Goal: Task Accomplishment & Management: Use online tool/utility

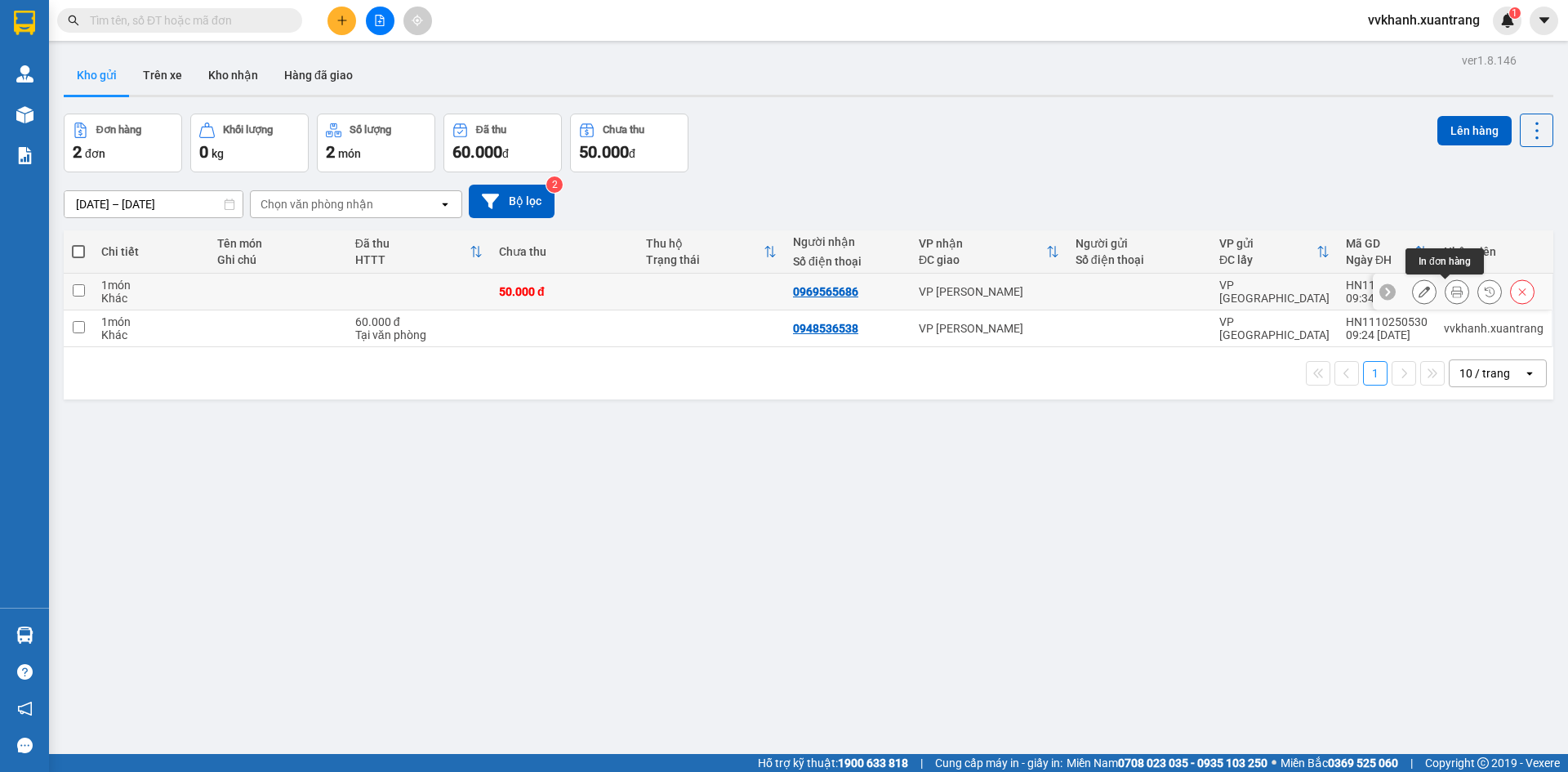
click at [1451, 288] on icon at bounding box center [1456, 291] width 11 height 11
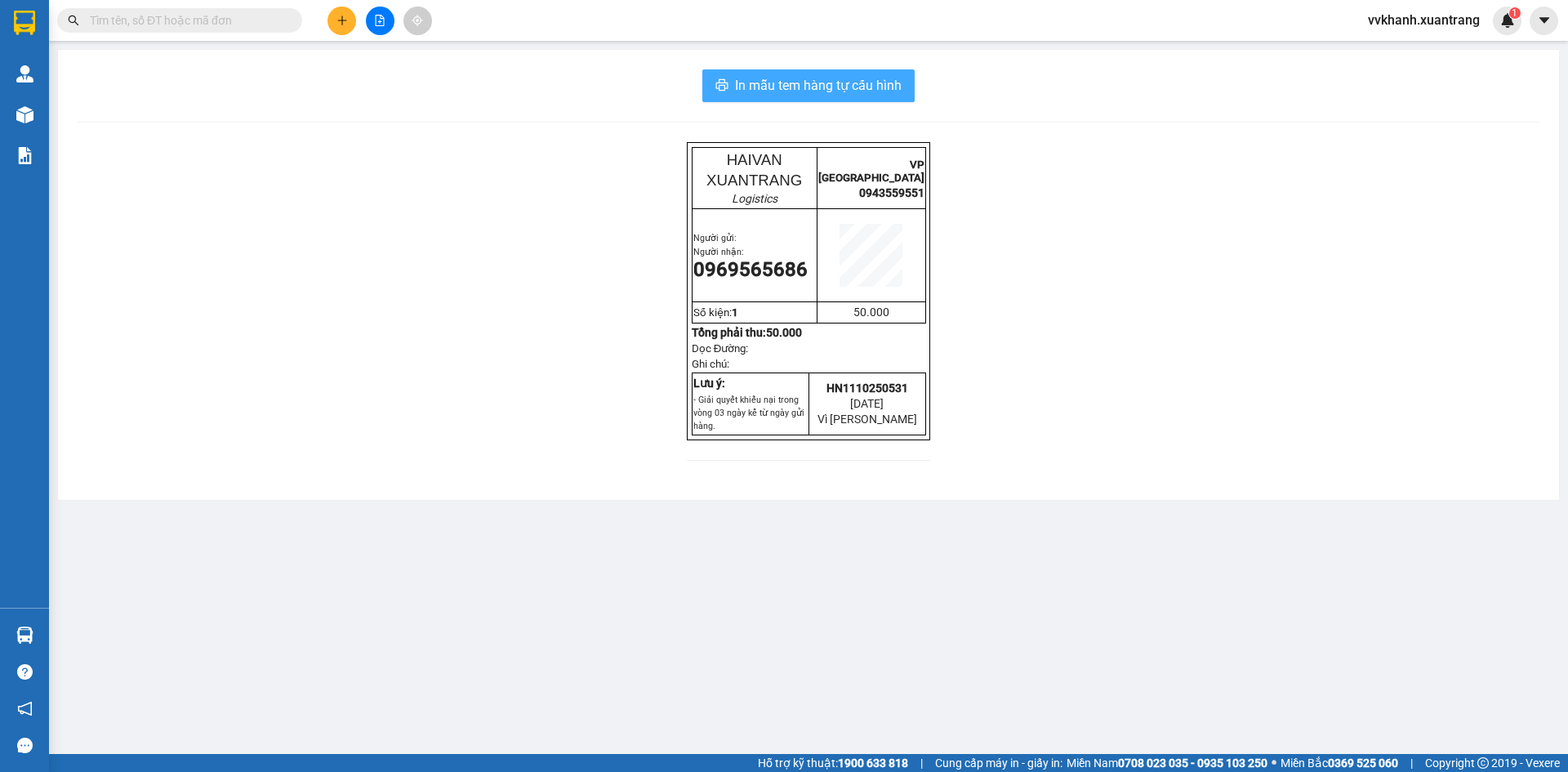
click at [867, 83] on span "In mẫu tem hàng tự cấu hình" at bounding box center [817, 85] width 167 height 20
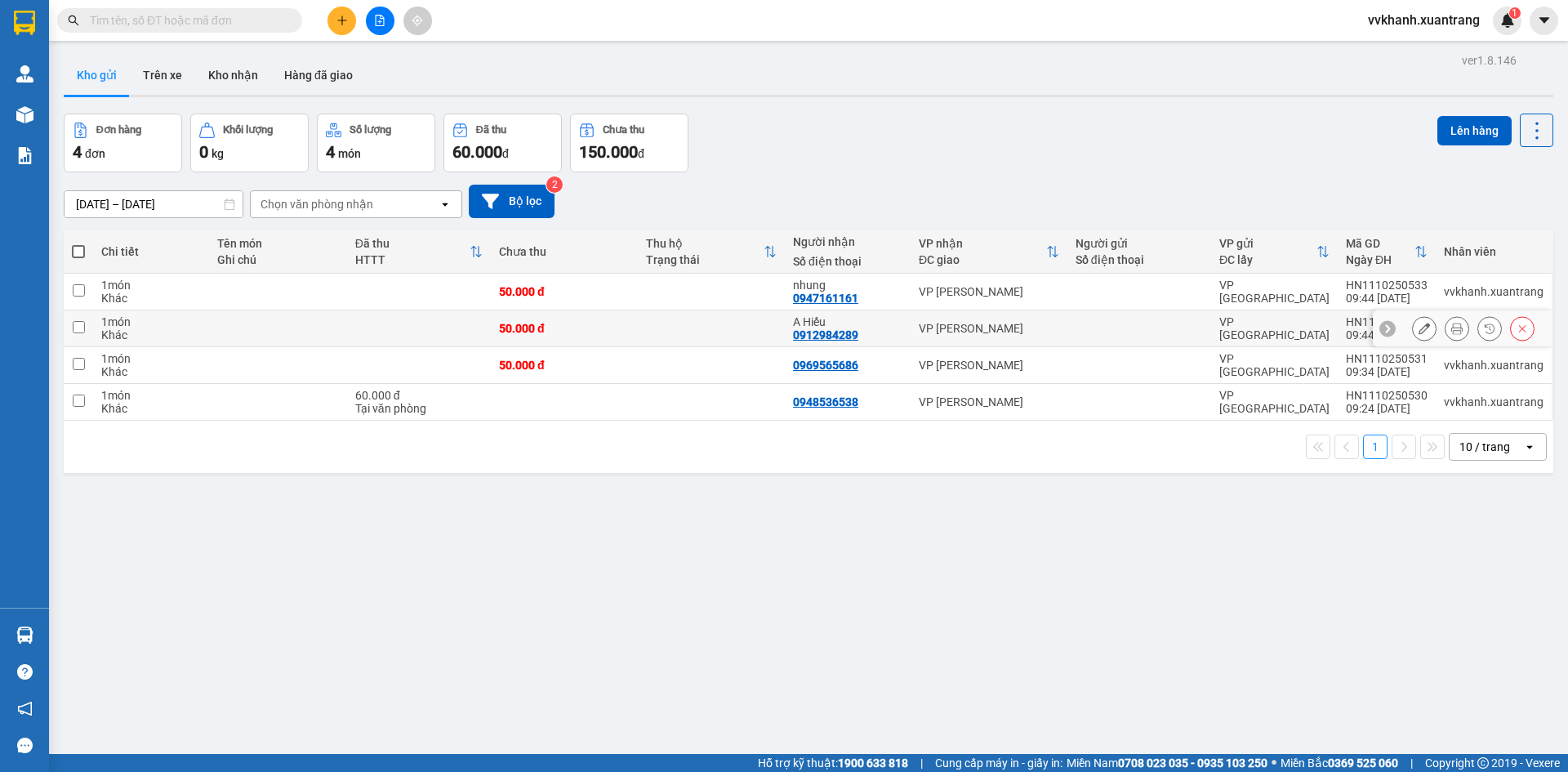
click at [1451, 330] on icon at bounding box center [1456, 328] width 11 height 11
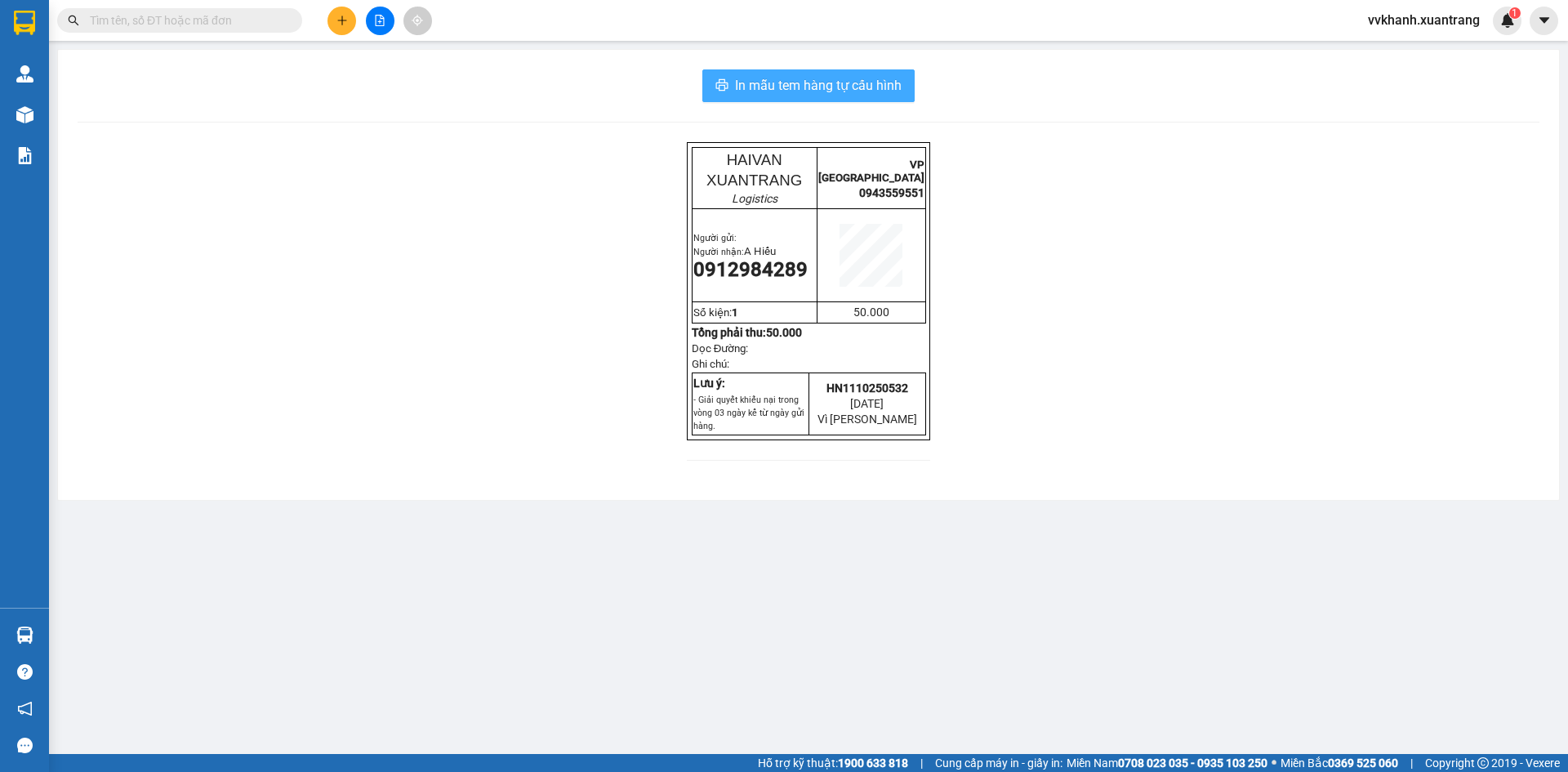
click at [901, 80] on span "In mẫu tem hàng tự cấu hình" at bounding box center [817, 85] width 167 height 20
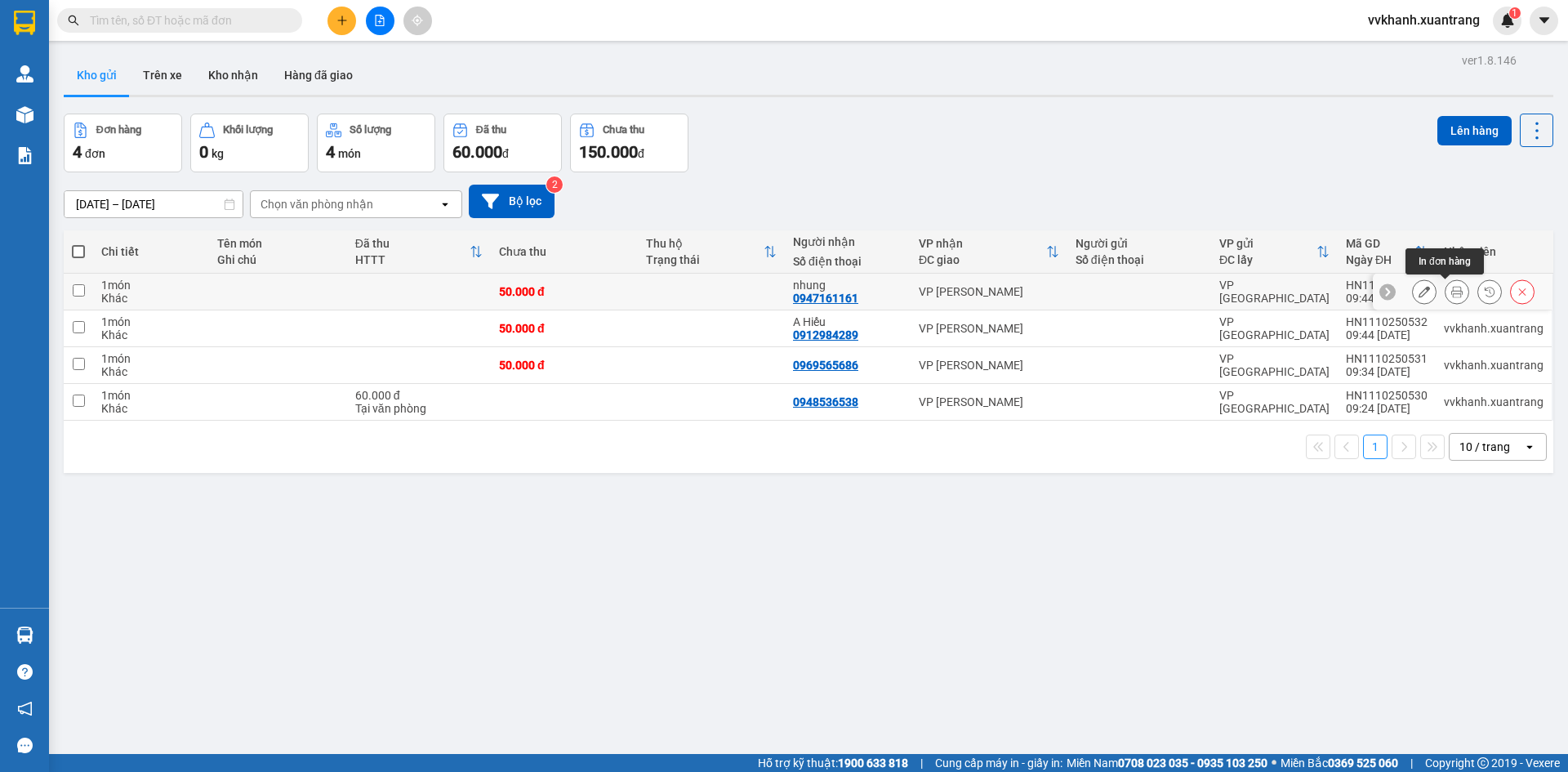
click at [1451, 296] on icon at bounding box center [1456, 291] width 11 height 11
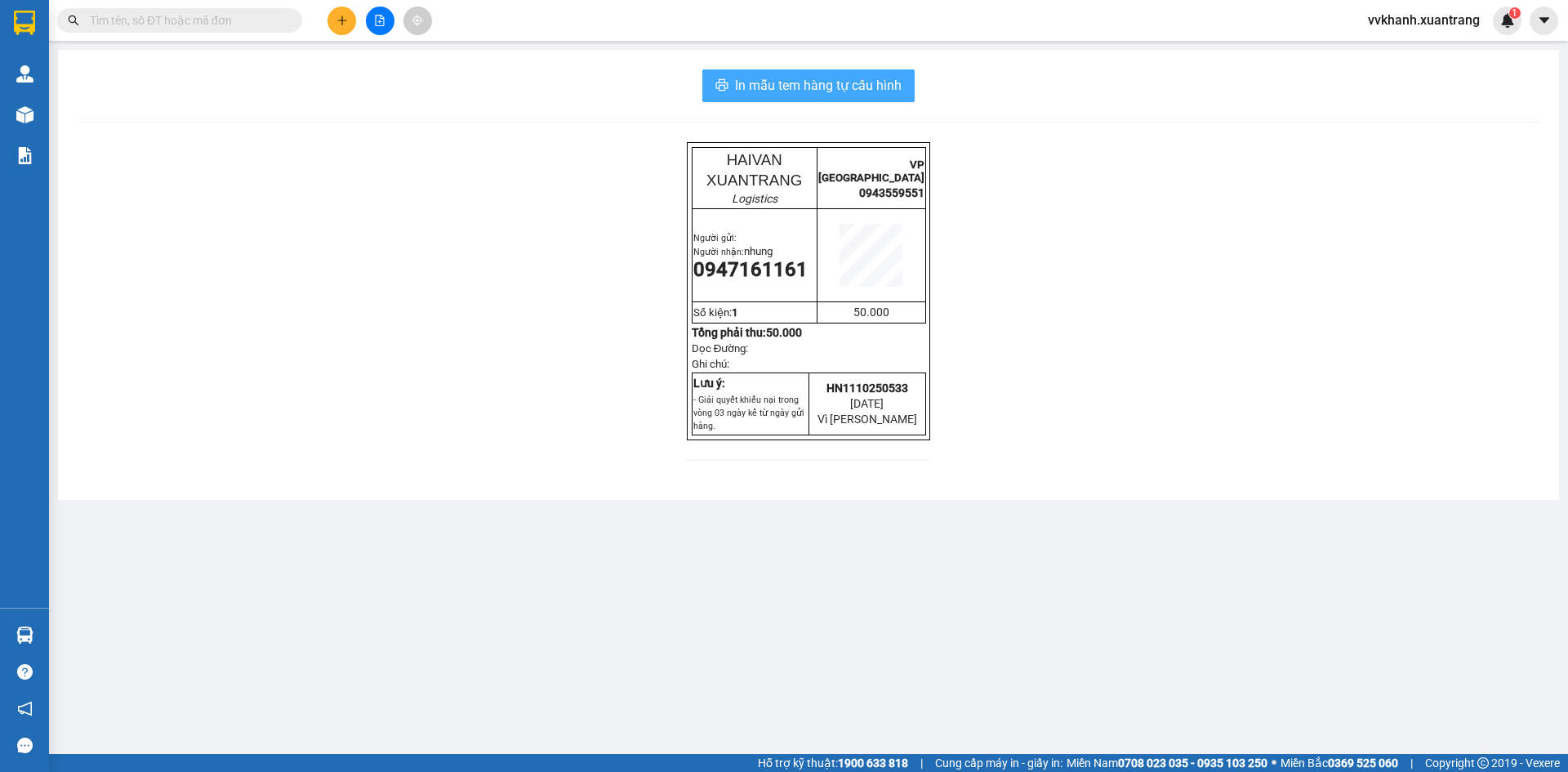
click at [851, 83] on span "In mẫu tem hàng tự cấu hình" at bounding box center [817, 85] width 167 height 20
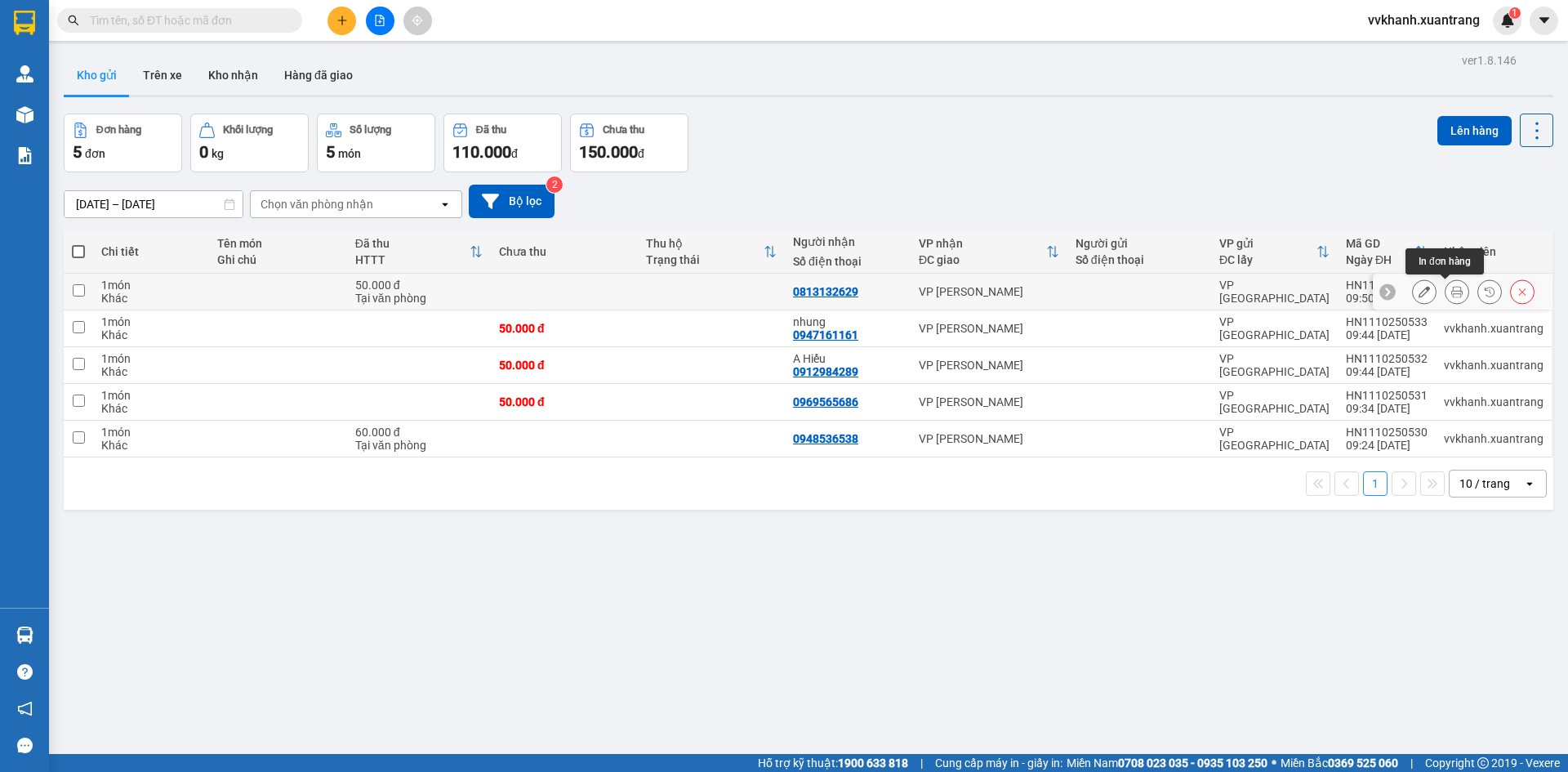
click at [1451, 292] on icon at bounding box center [1456, 291] width 11 height 11
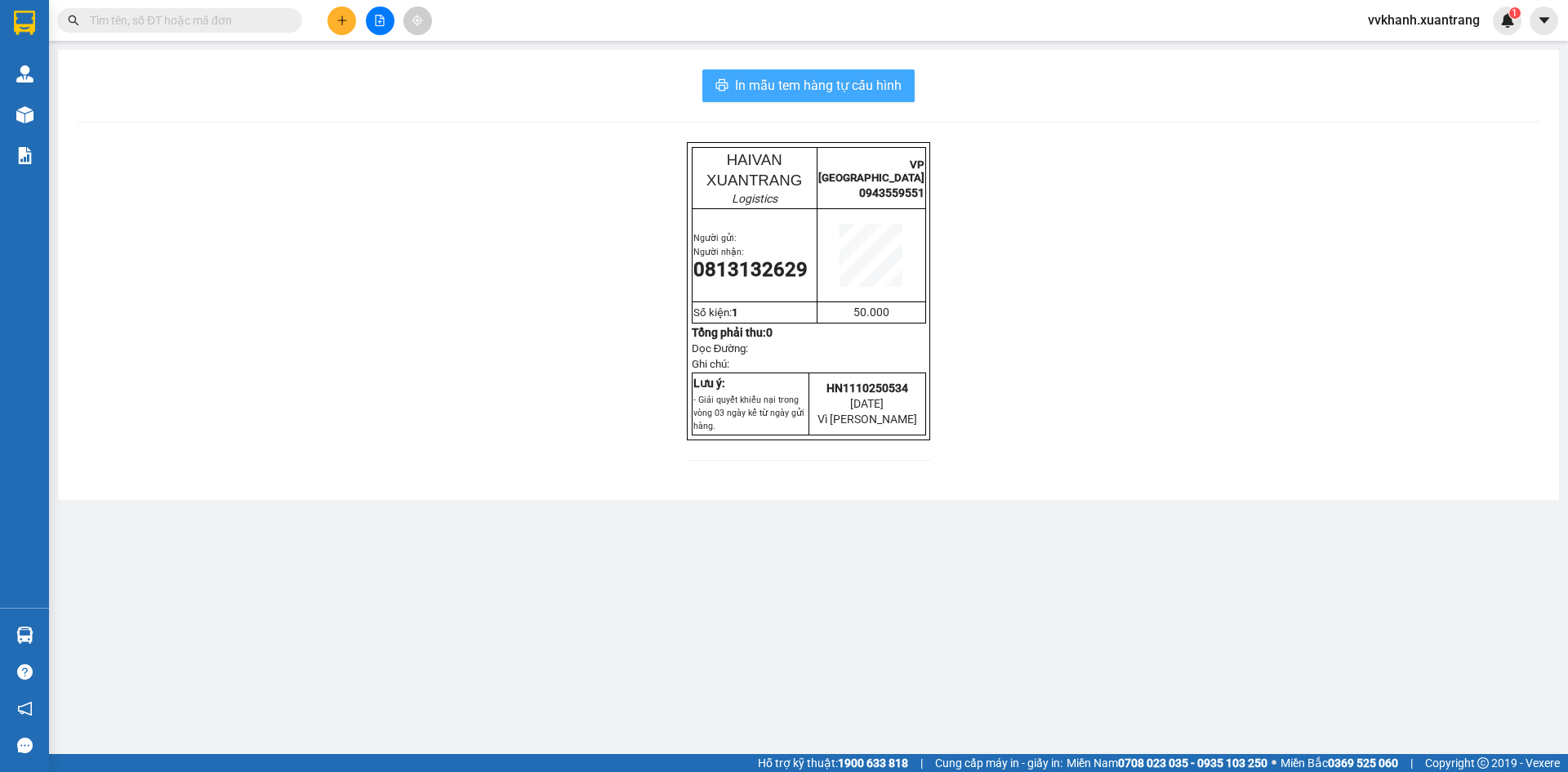
click at [900, 95] on span "In mẫu tem hàng tự cấu hình" at bounding box center [817, 85] width 167 height 20
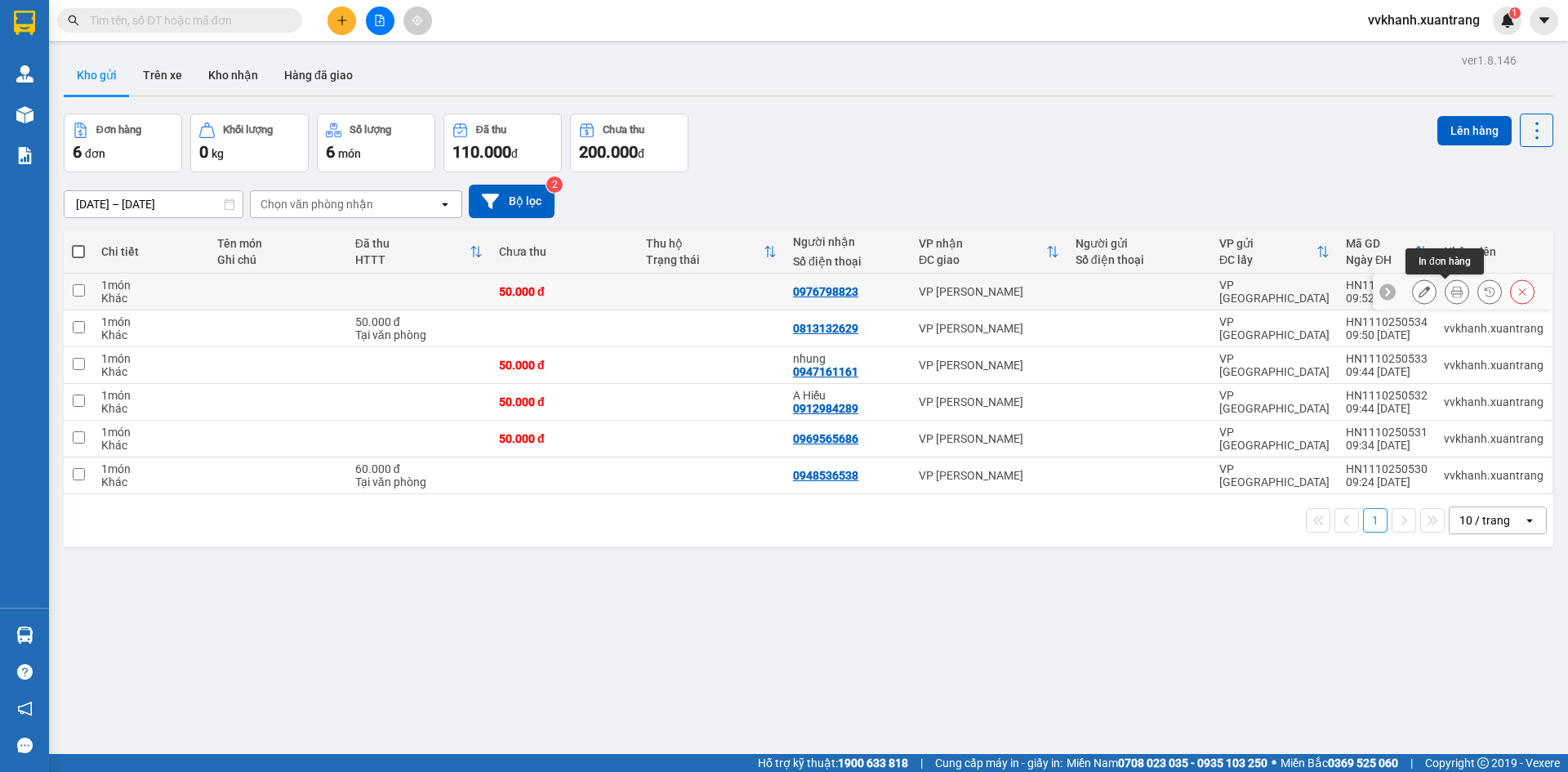
click at [1451, 293] on icon at bounding box center [1456, 291] width 11 height 11
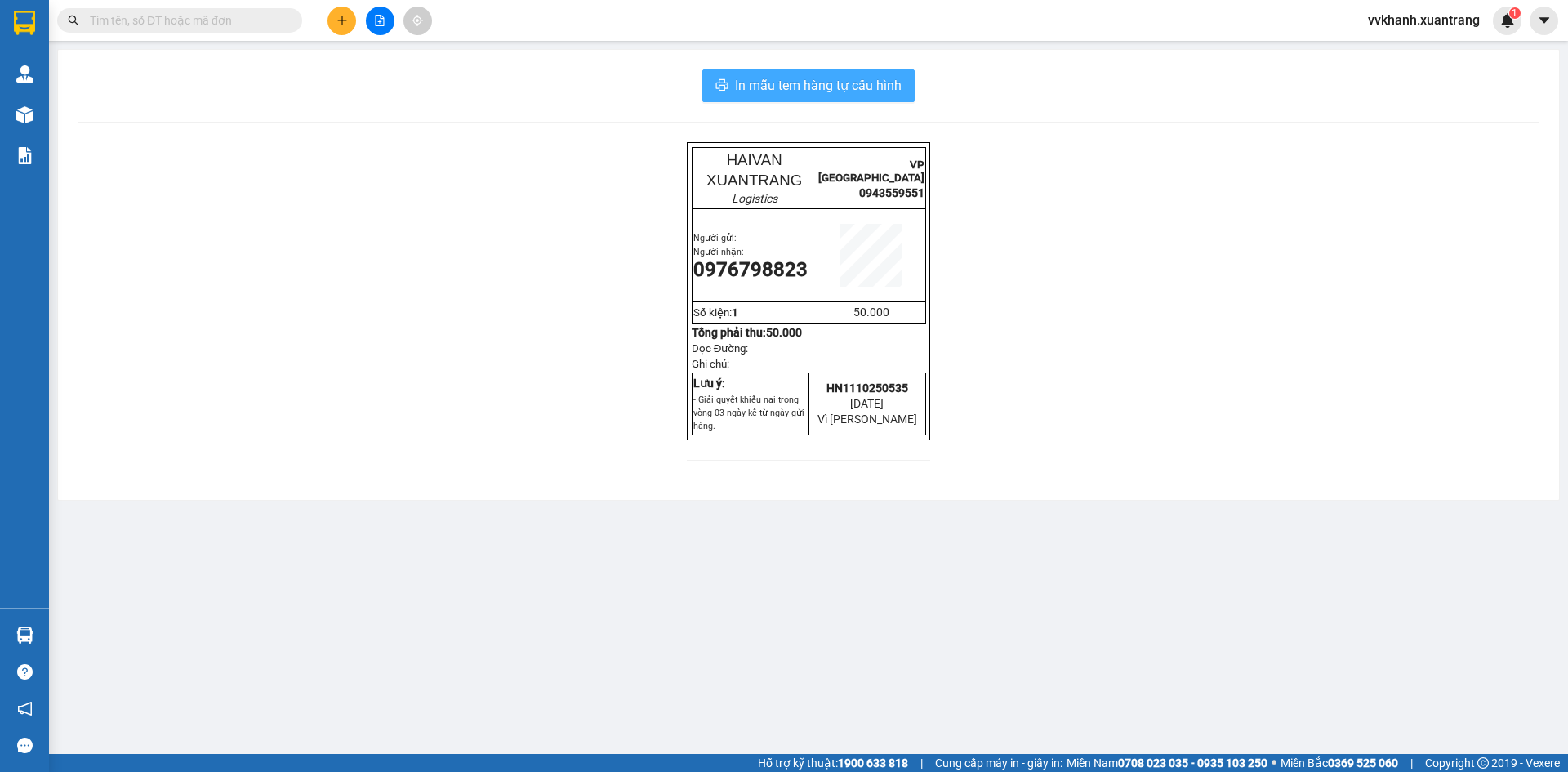
click at [892, 96] on span "In mẫu tem hàng tự cấu hình" at bounding box center [817, 85] width 167 height 20
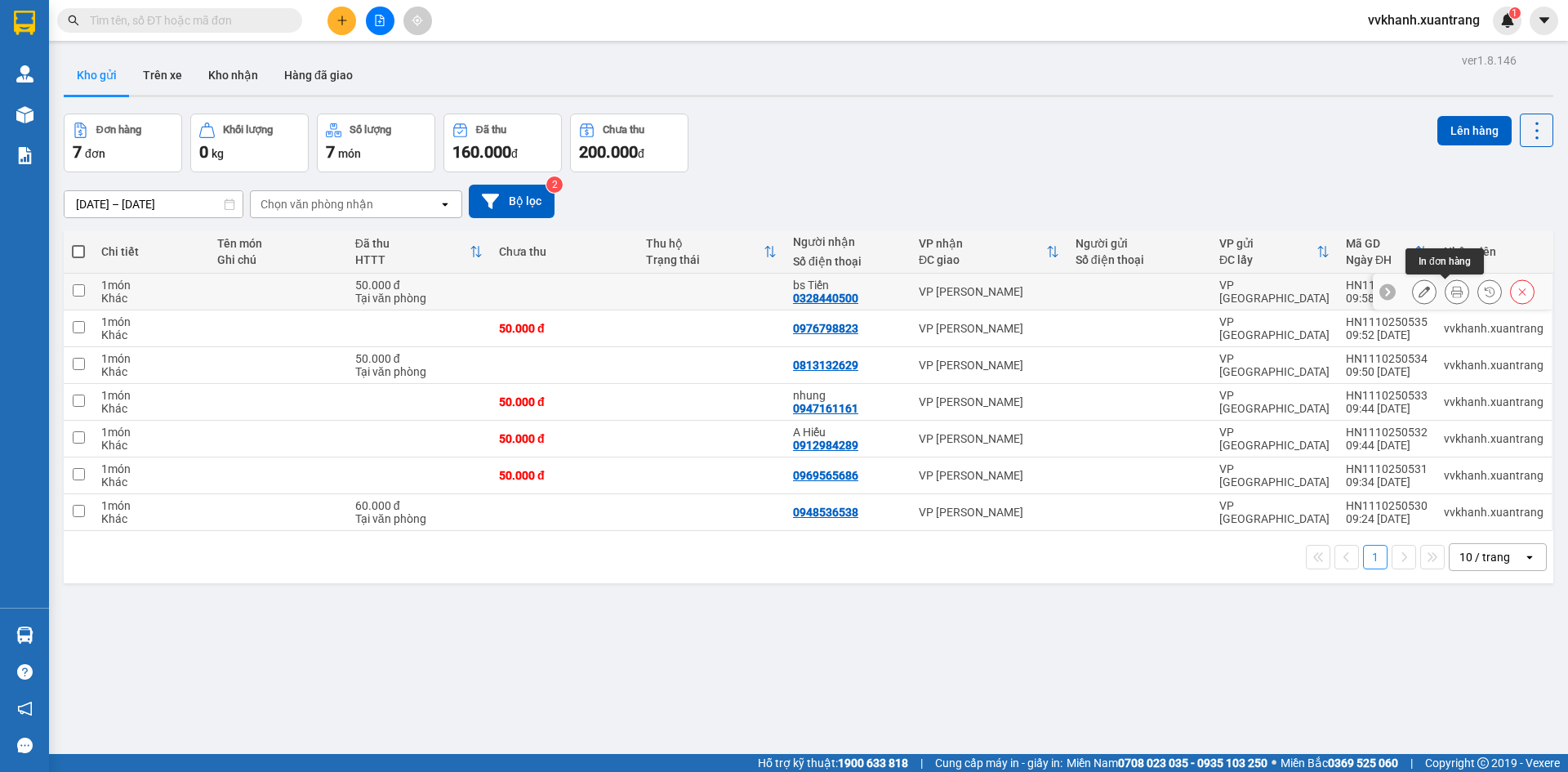
click at [1451, 295] on icon at bounding box center [1456, 291] width 11 height 11
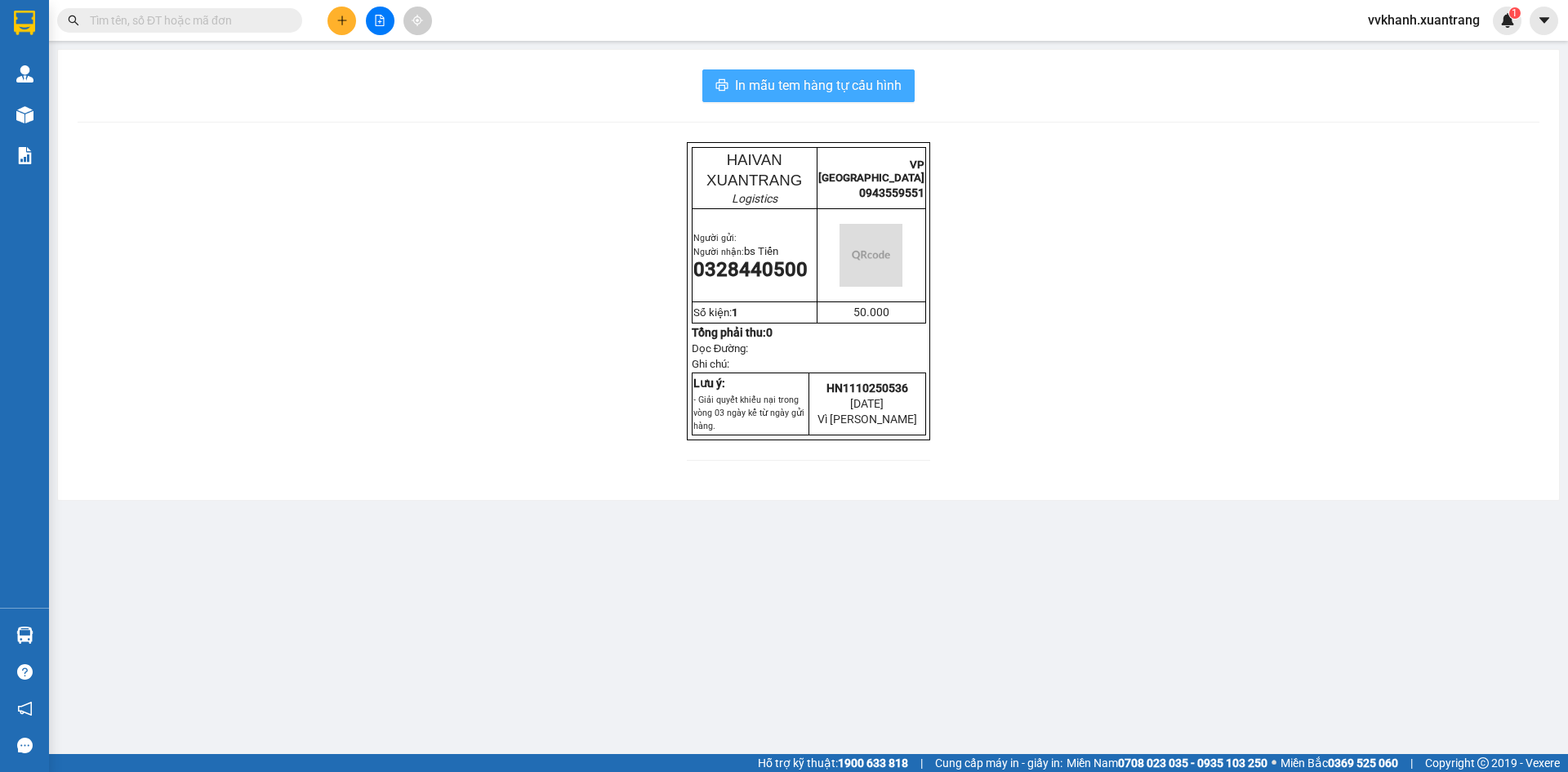
click at [827, 87] on span "In mẫu tem hàng tự cấu hình" at bounding box center [817, 85] width 167 height 20
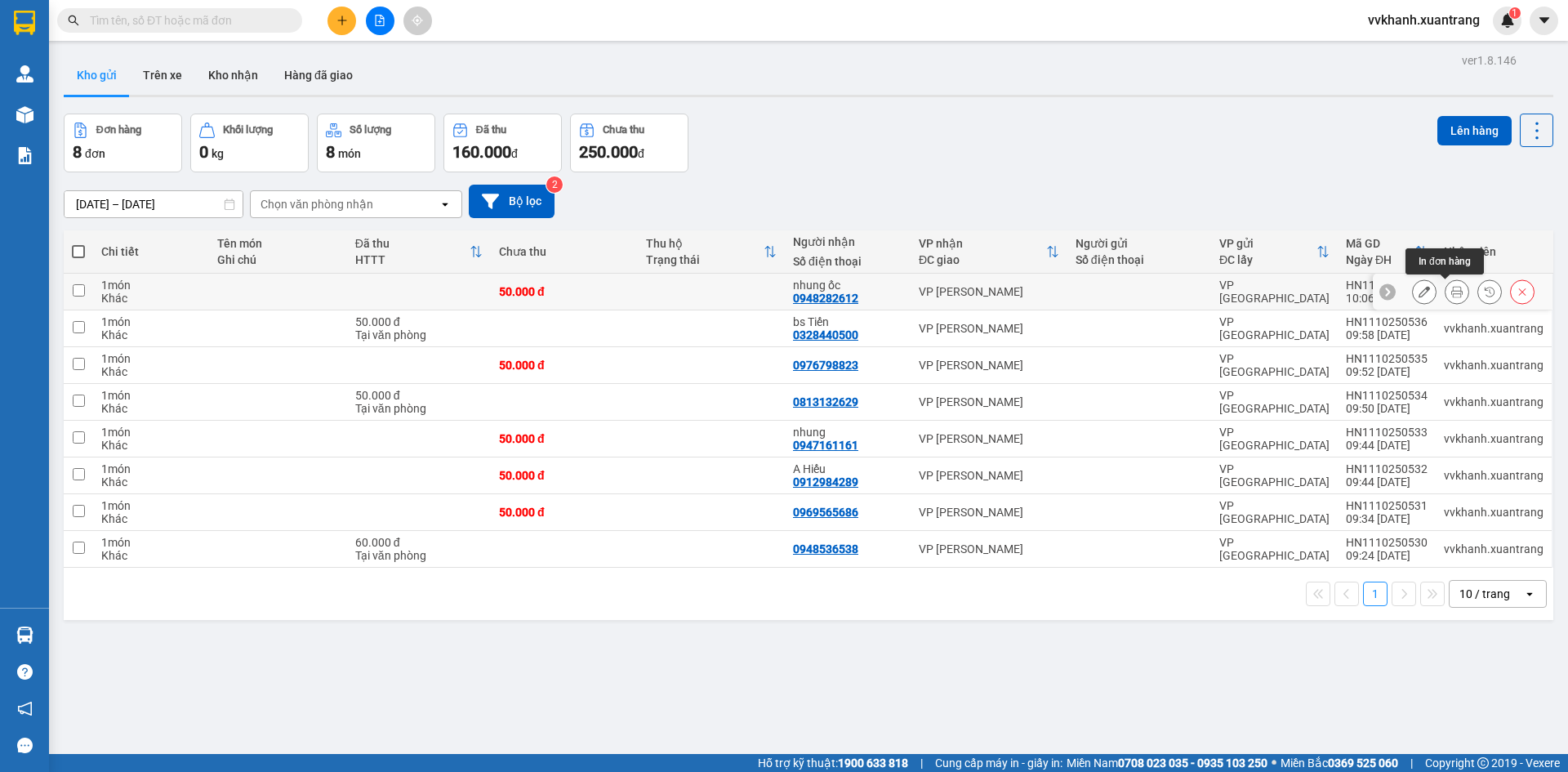
click at [1446, 298] on button at bounding box center [1456, 292] width 23 height 29
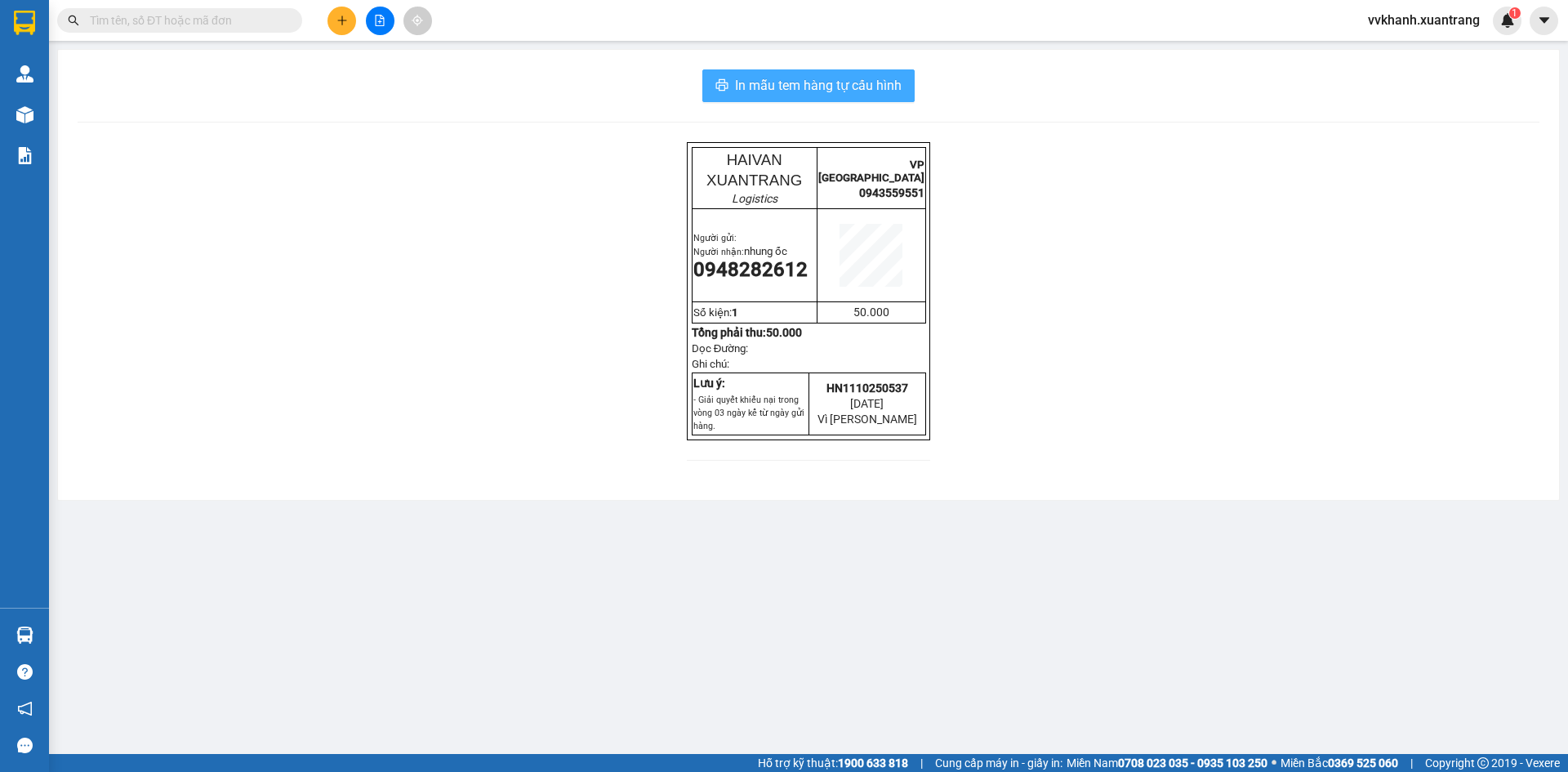
click at [874, 83] on span "In mẫu tem hàng tự cấu hình" at bounding box center [817, 85] width 167 height 20
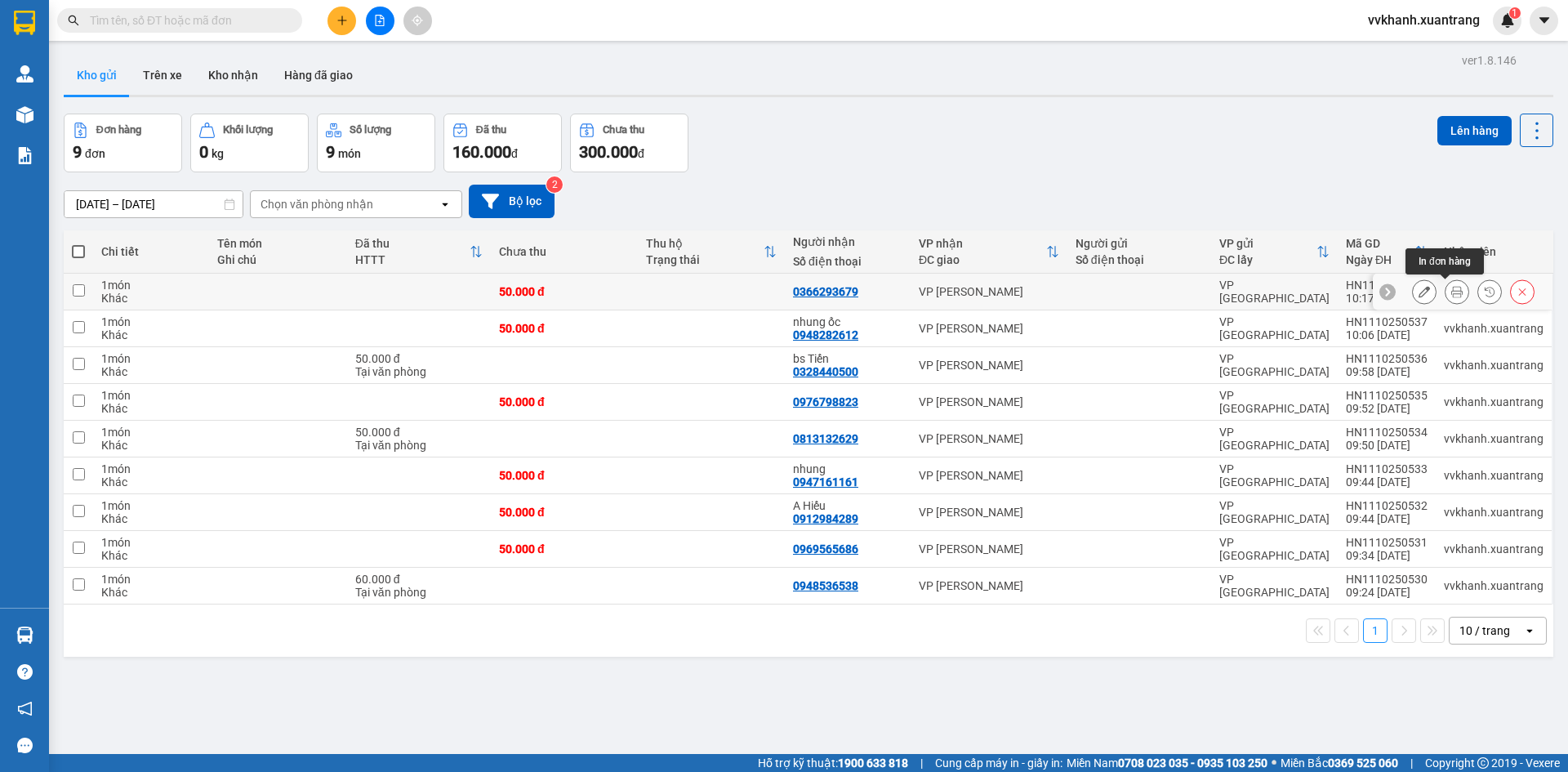
click at [1451, 297] on icon at bounding box center [1456, 291] width 11 height 11
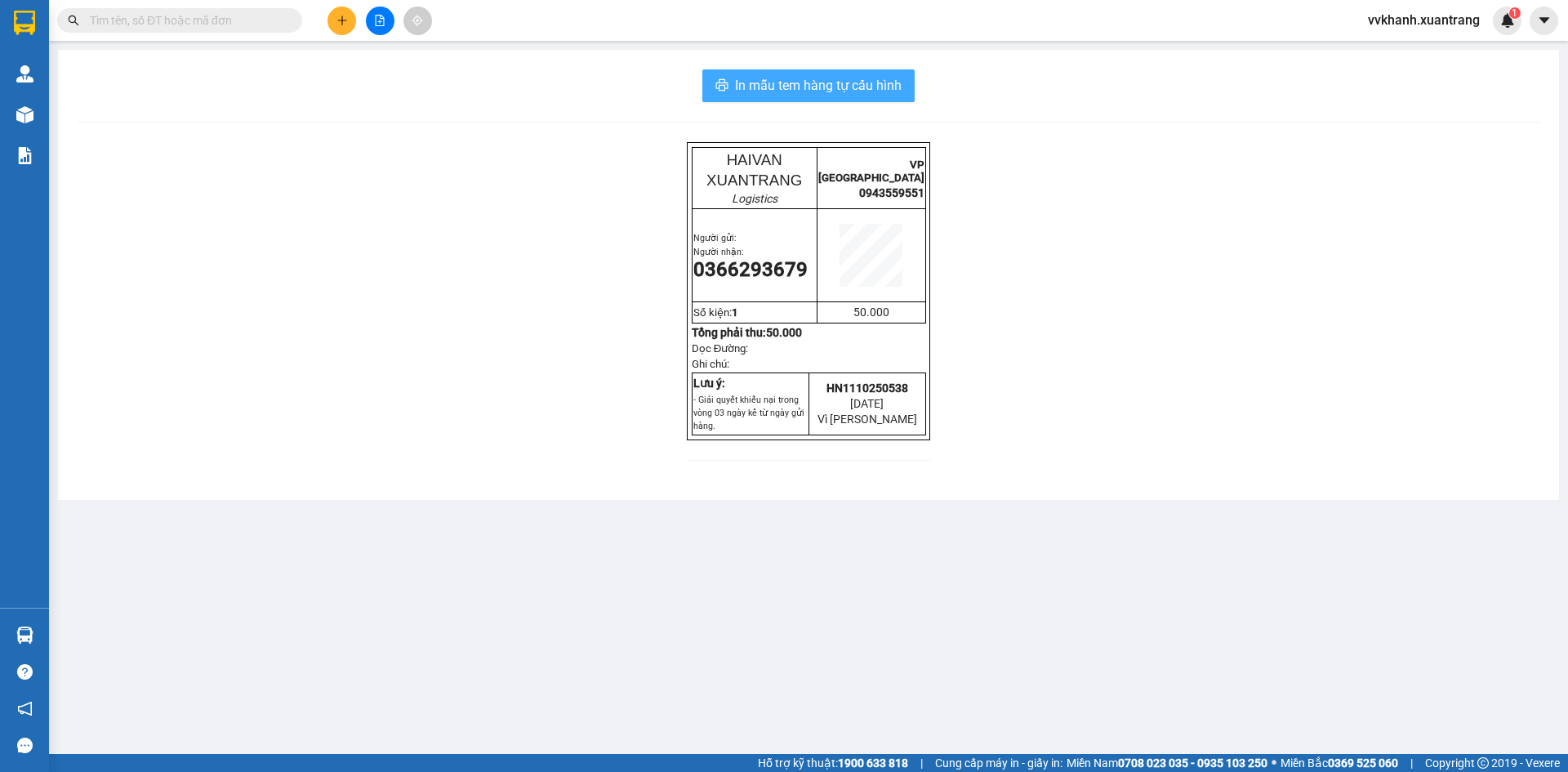
click at [852, 83] on span "In mẫu tem hàng tự cấu hình" at bounding box center [817, 85] width 167 height 20
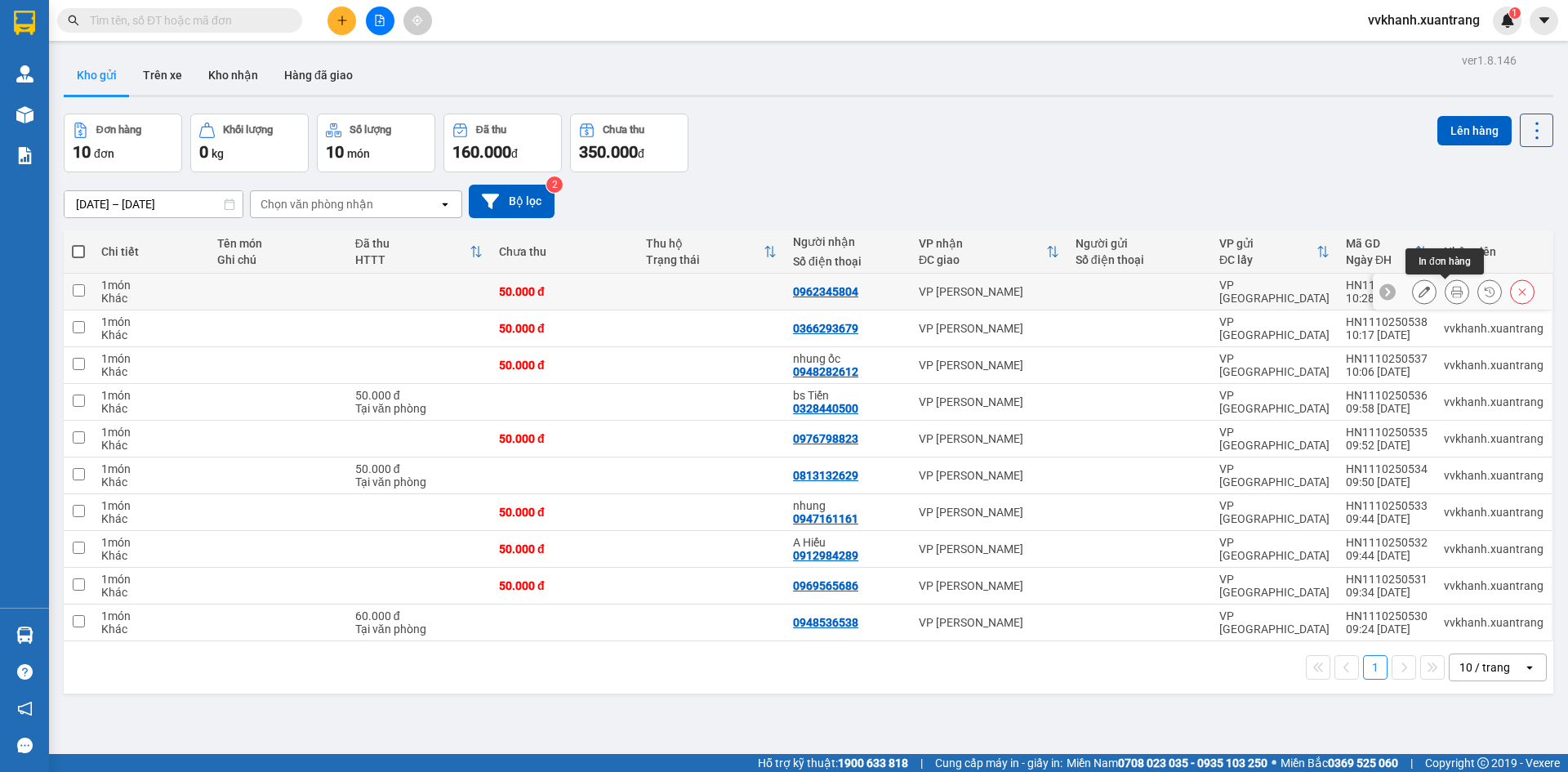
click at [1451, 292] on icon at bounding box center [1456, 291] width 11 height 11
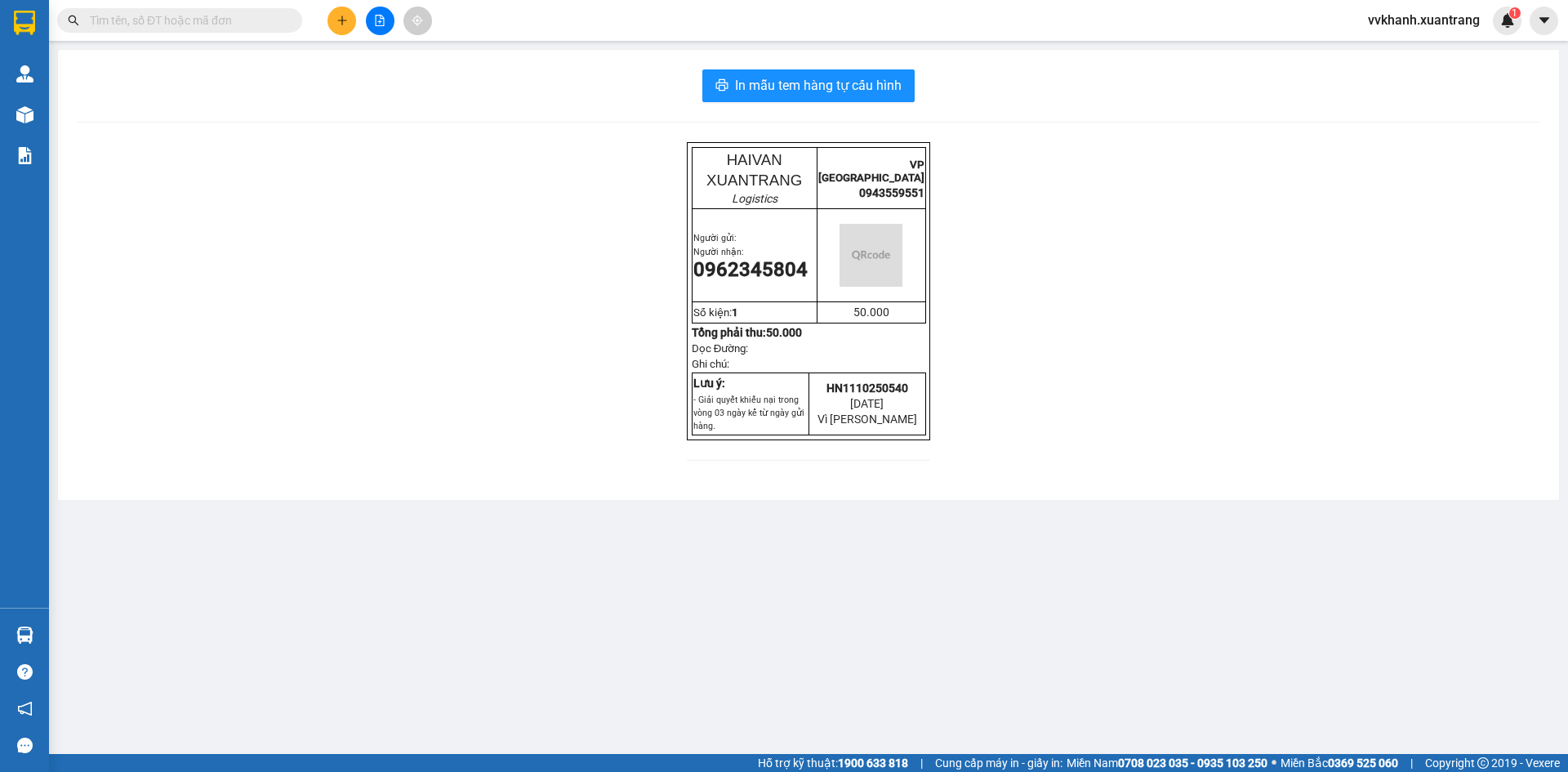
click at [917, 83] on div "In mẫu tem hàng tự cấu hình" at bounding box center [808, 85] width 1461 height 33
click at [898, 81] on span "In mẫu tem hàng tự cấu hình" at bounding box center [817, 85] width 167 height 20
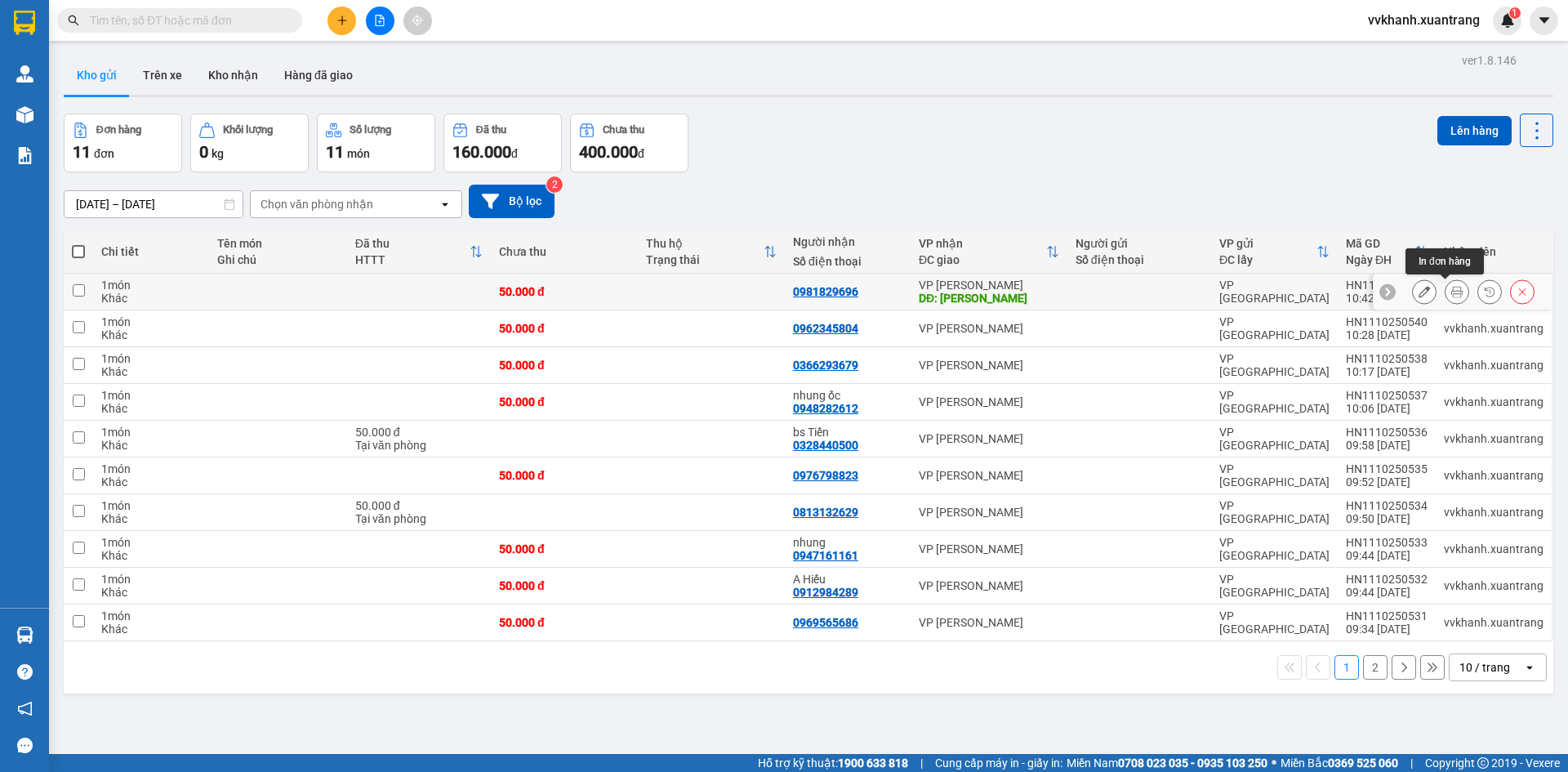
click at [1451, 292] on icon at bounding box center [1456, 291] width 11 height 11
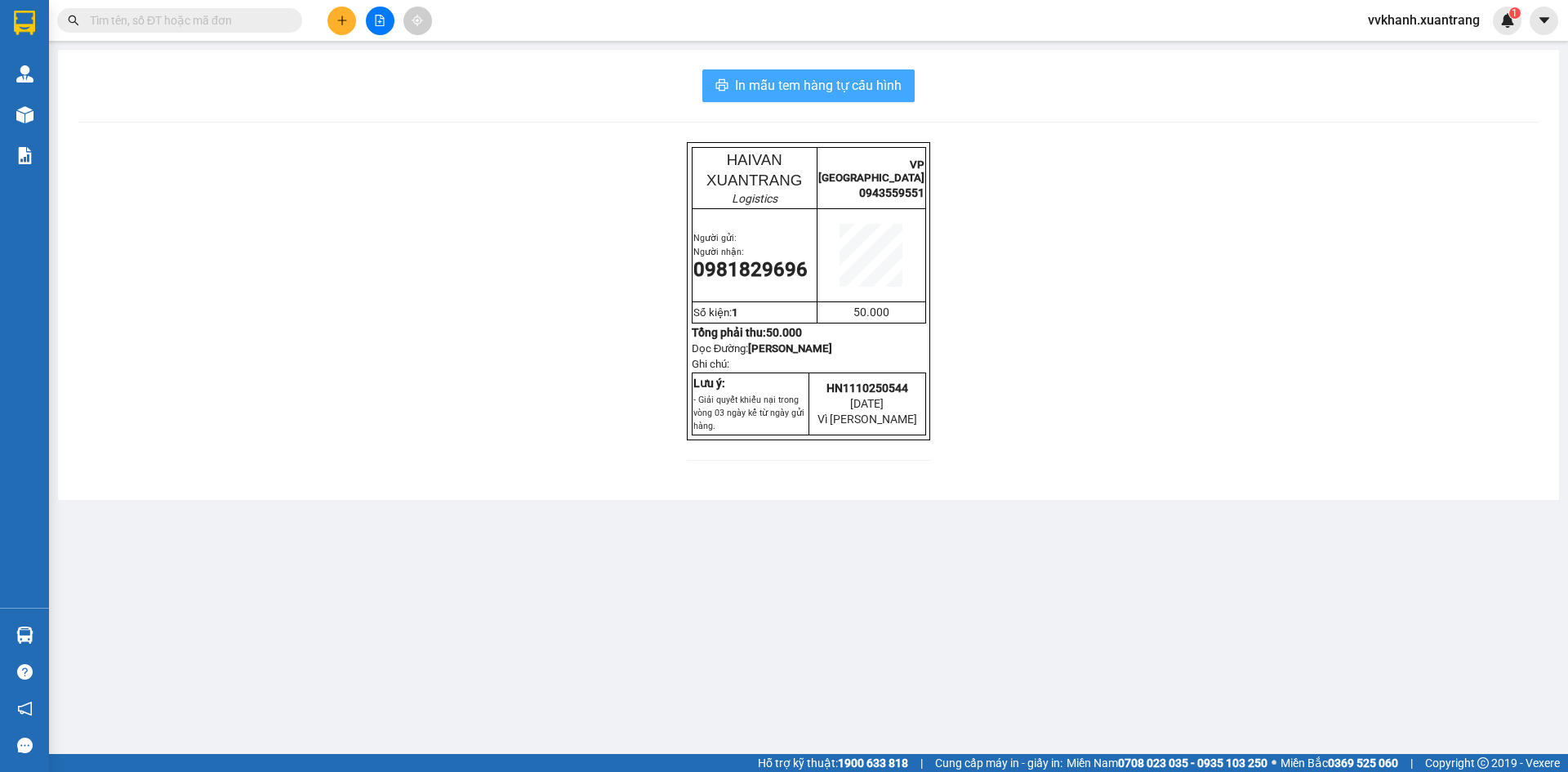
click at [887, 96] on button "In mẫu tem hàng tự cấu hình" at bounding box center [808, 85] width 212 height 33
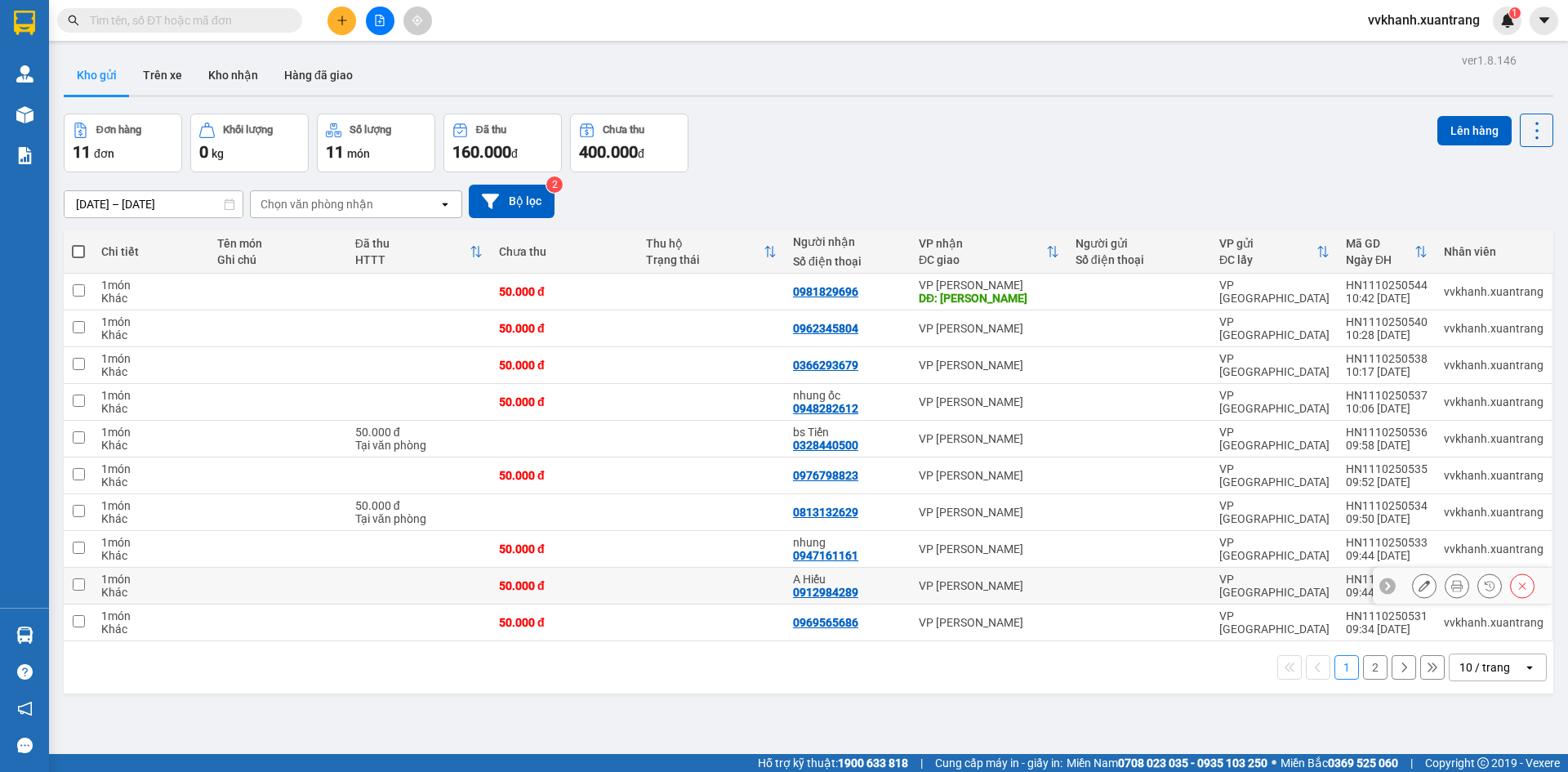
click at [1313, 388] on tbody "1 món Khác 50.000 đ 0981829696 VP MỘC CHÂU DĐ: vân hồ VP HÀ NỘI HN1110250544 10…" at bounding box center [808, 458] width 1489 height 368
click at [957, 135] on div "Đơn hàng 11 đơn Khối lượng 0 kg Số lượng 11 món Đã thu 160.000 đ Chưa thu 400.0…" at bounding box center [808, 143] width 1489 height 59
click at [1516, 293] on icon at bounding box center [1521, 291] width 11 height 11
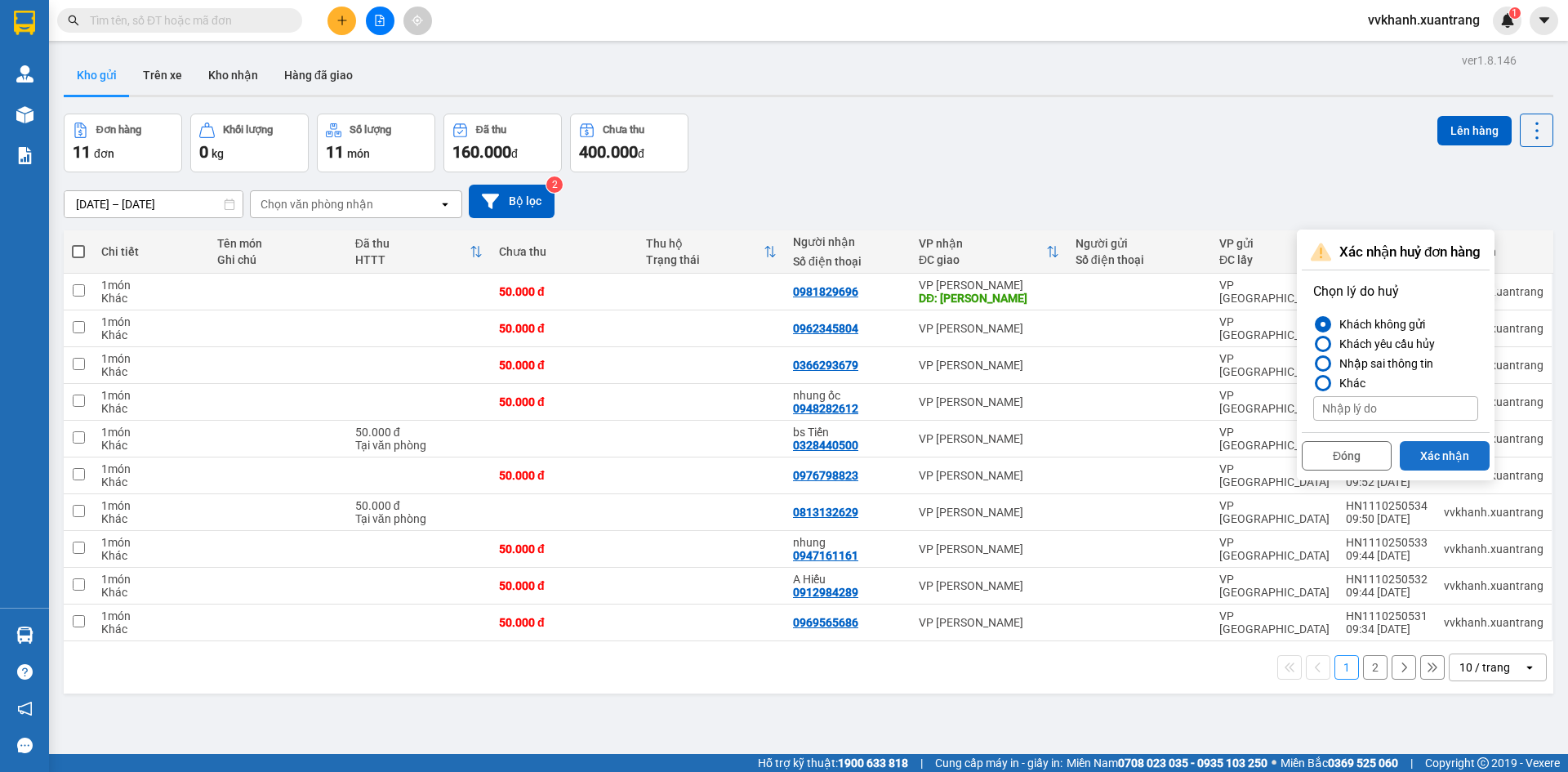
click at [1447, 458] on button "Xác nhận" at bounding box center [1444, 455] width 90 height 29
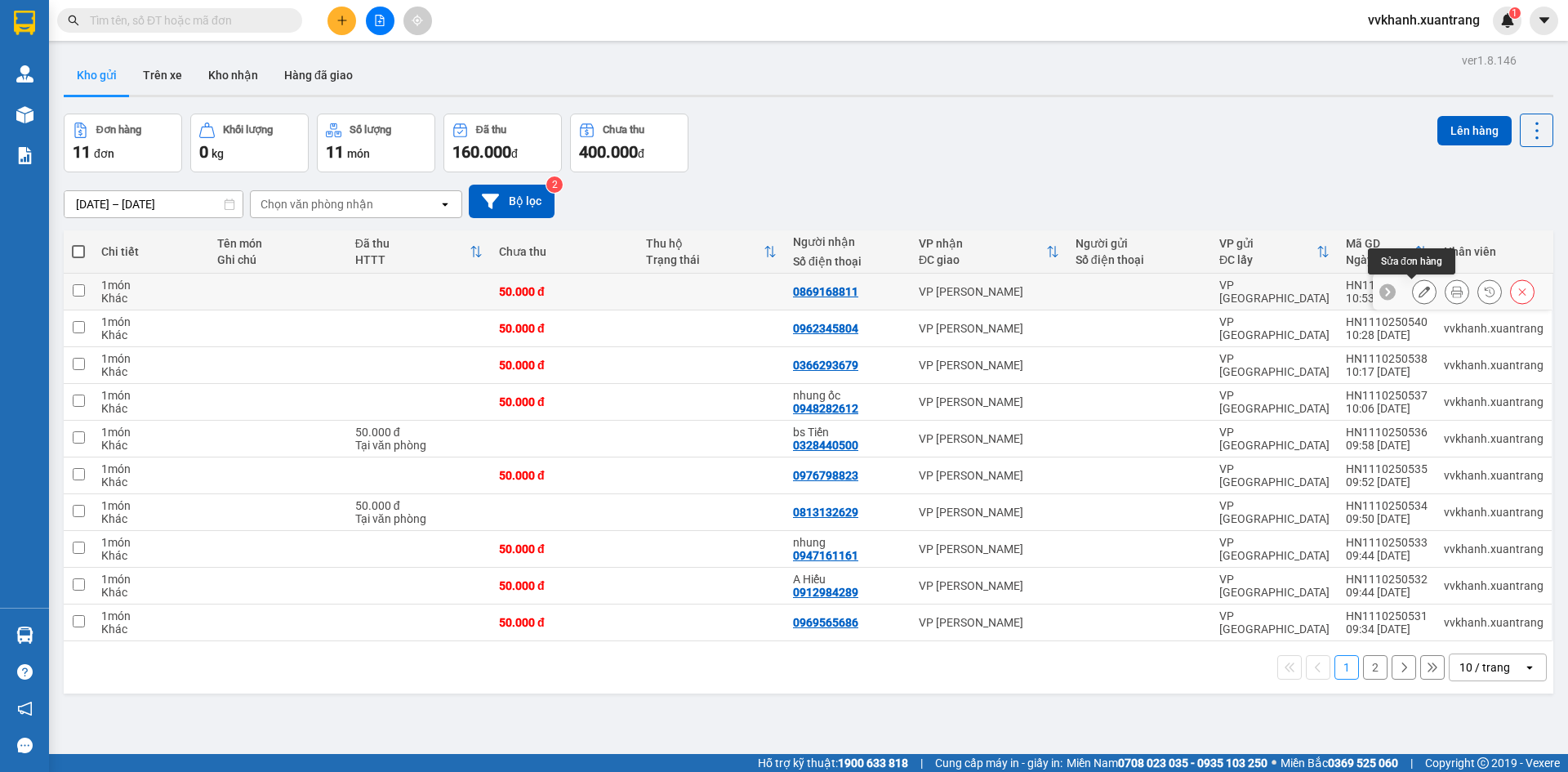
click at [1451, 291] on icon at bounding box center [1456, 291] width 11 height 11
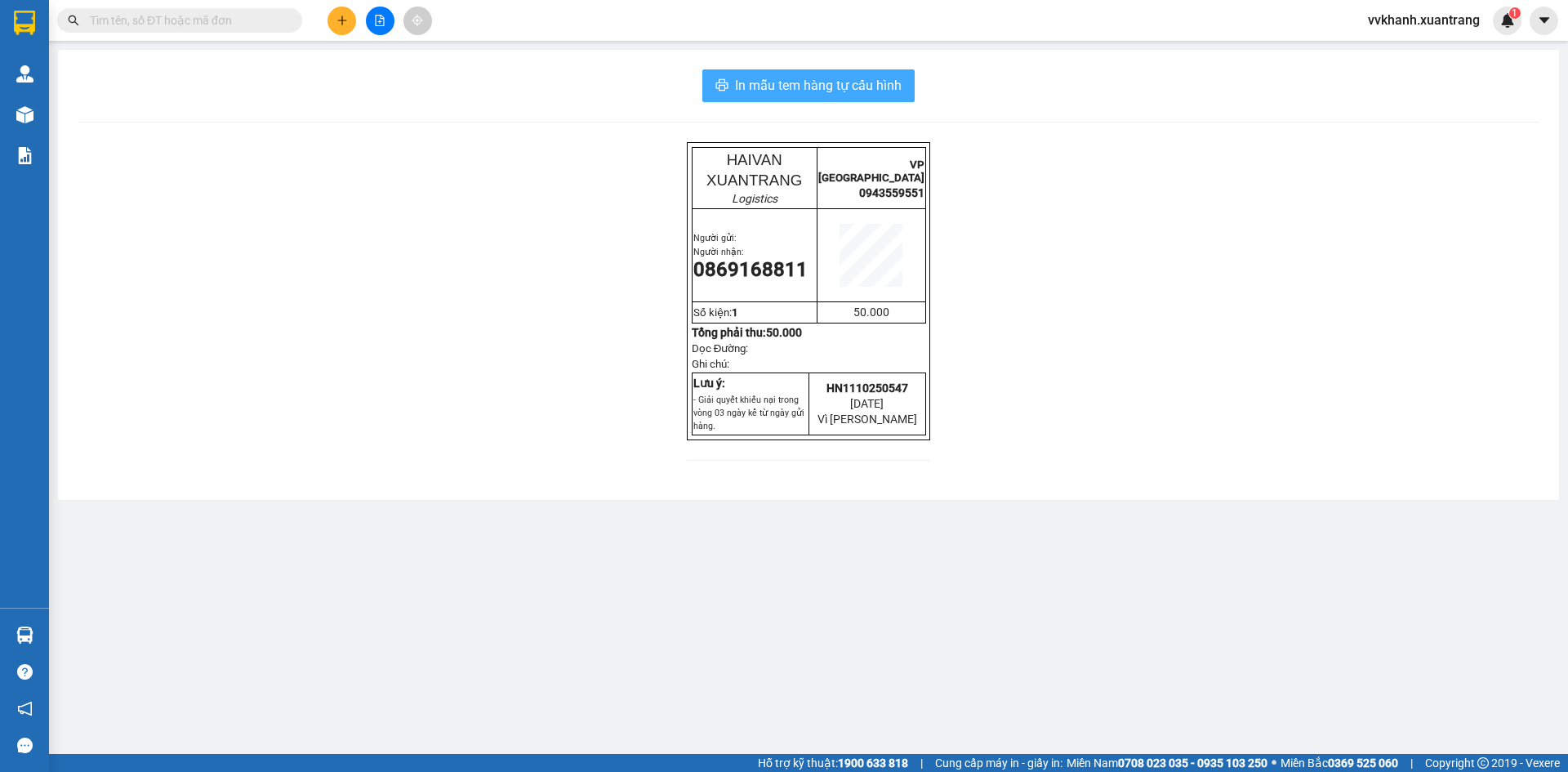
click at [849, 91] on span "In mẫu tem hàng tự cấu hình" at bounding box center [817, 85] width 167 height 20
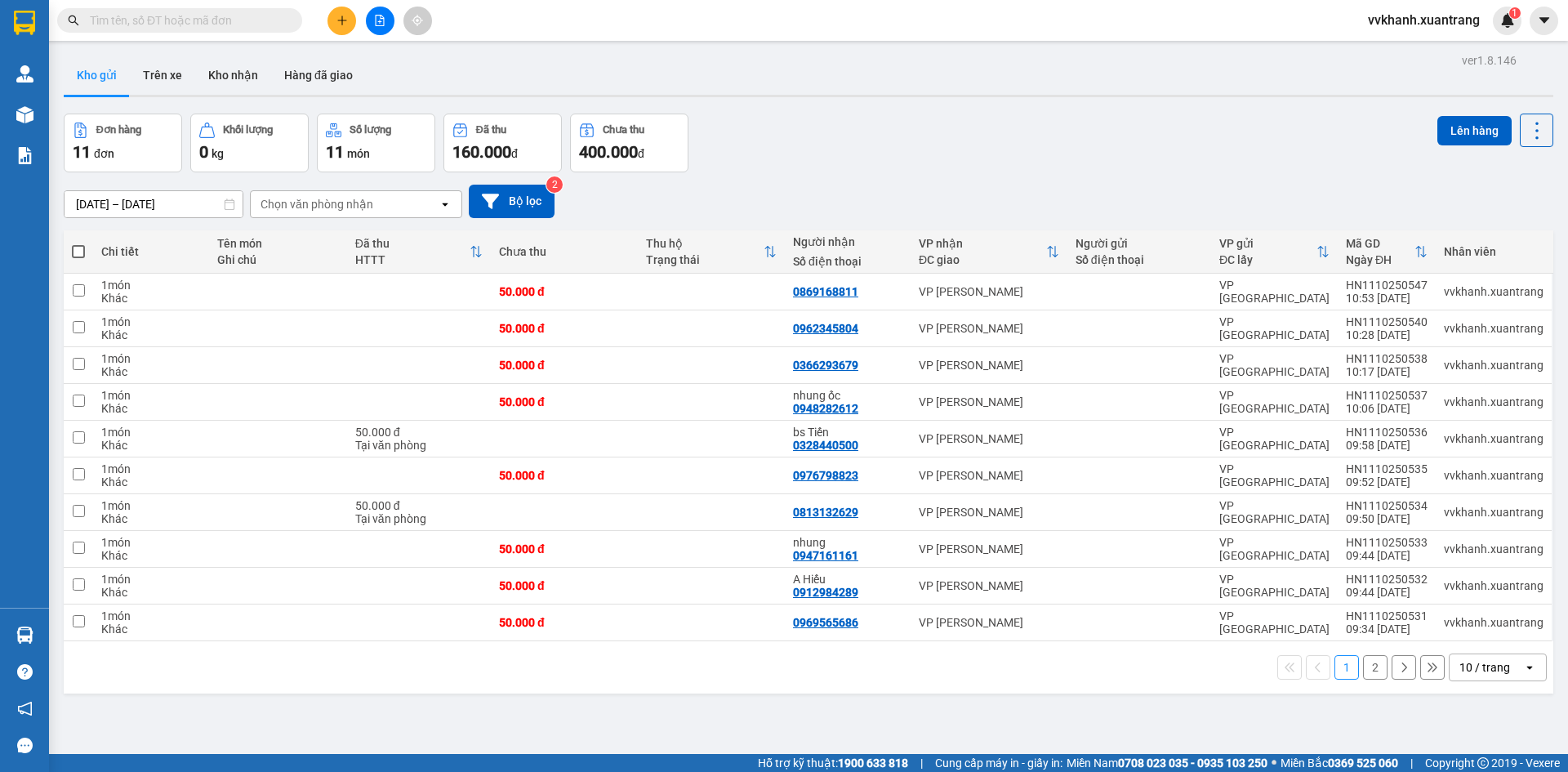
click at [78, 248] on span at bounding box center [78, 251] width 13 height 13
click at [78, 243] on input "checkbox" at bounding box center [78, 243] width 0 height 0
checkbox input "true"
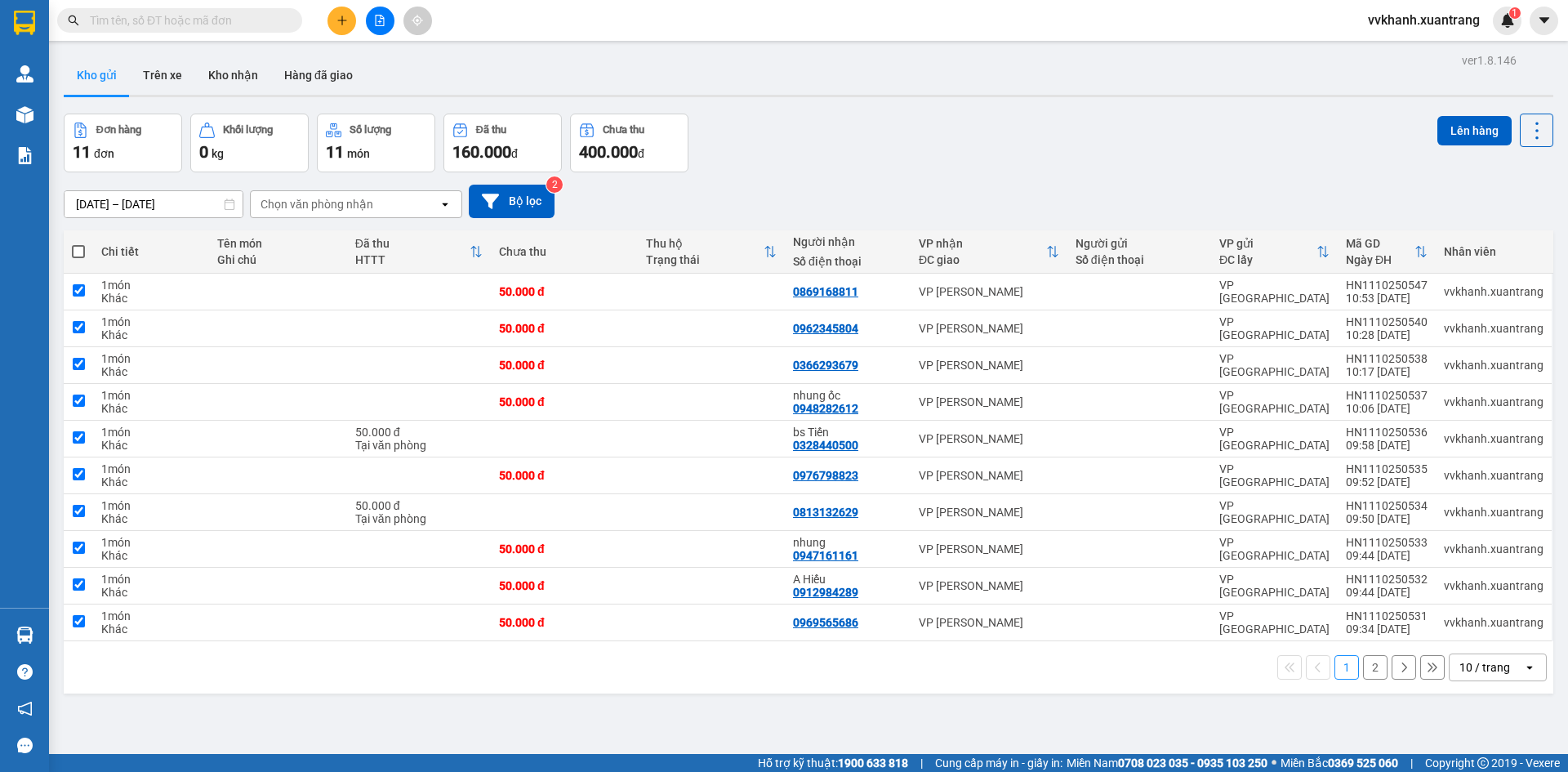
checkbox input "true"
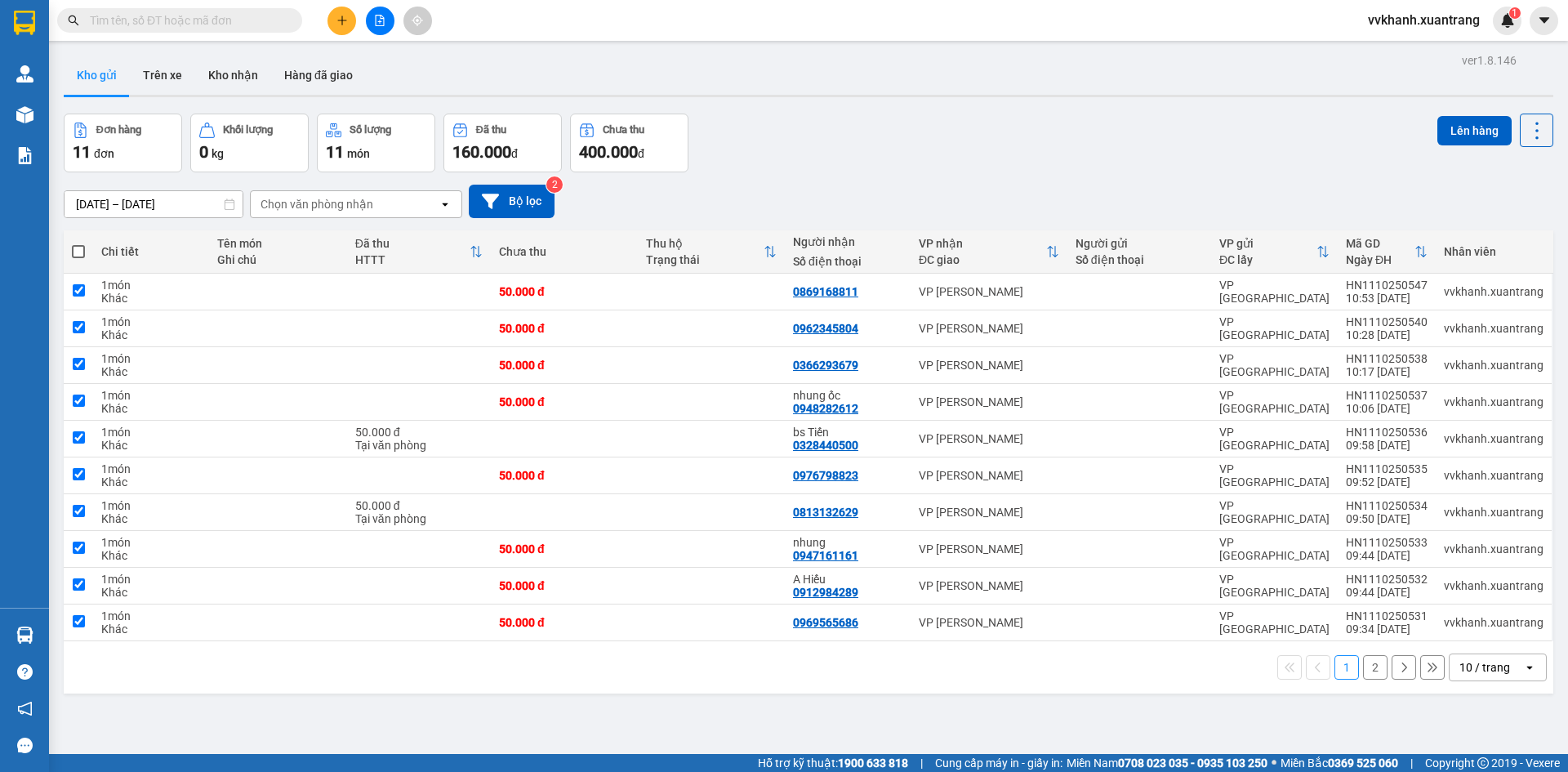
checkbox input "true"
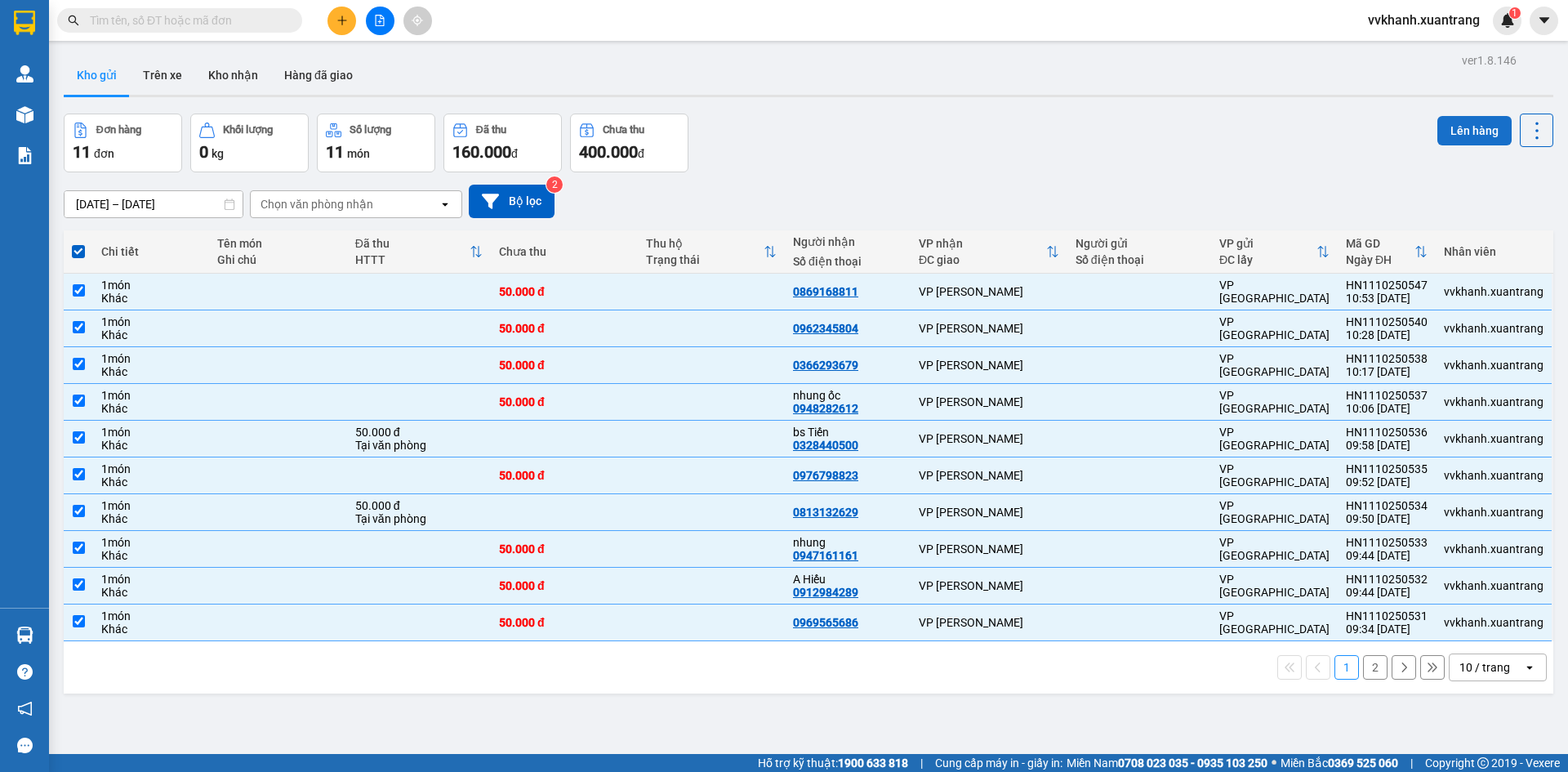
click at [1437, 127] on button "Lên hàng" at bounding box center [1474, 130] width 74 height 29
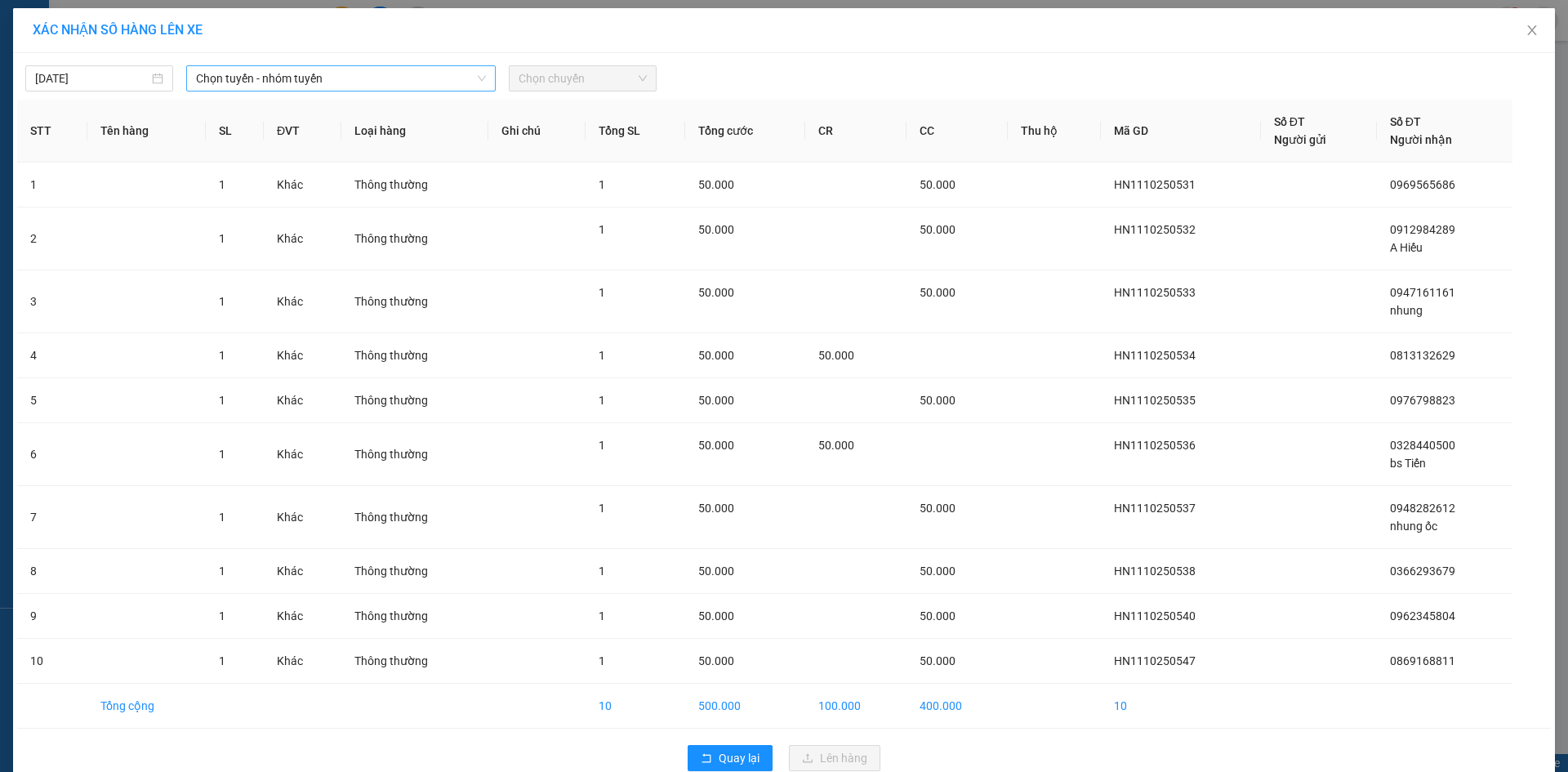
click at [319, 78] on span "Chọn tuyến - nhóm tuyến" at bounding box center [341, 78] width 290 height 25
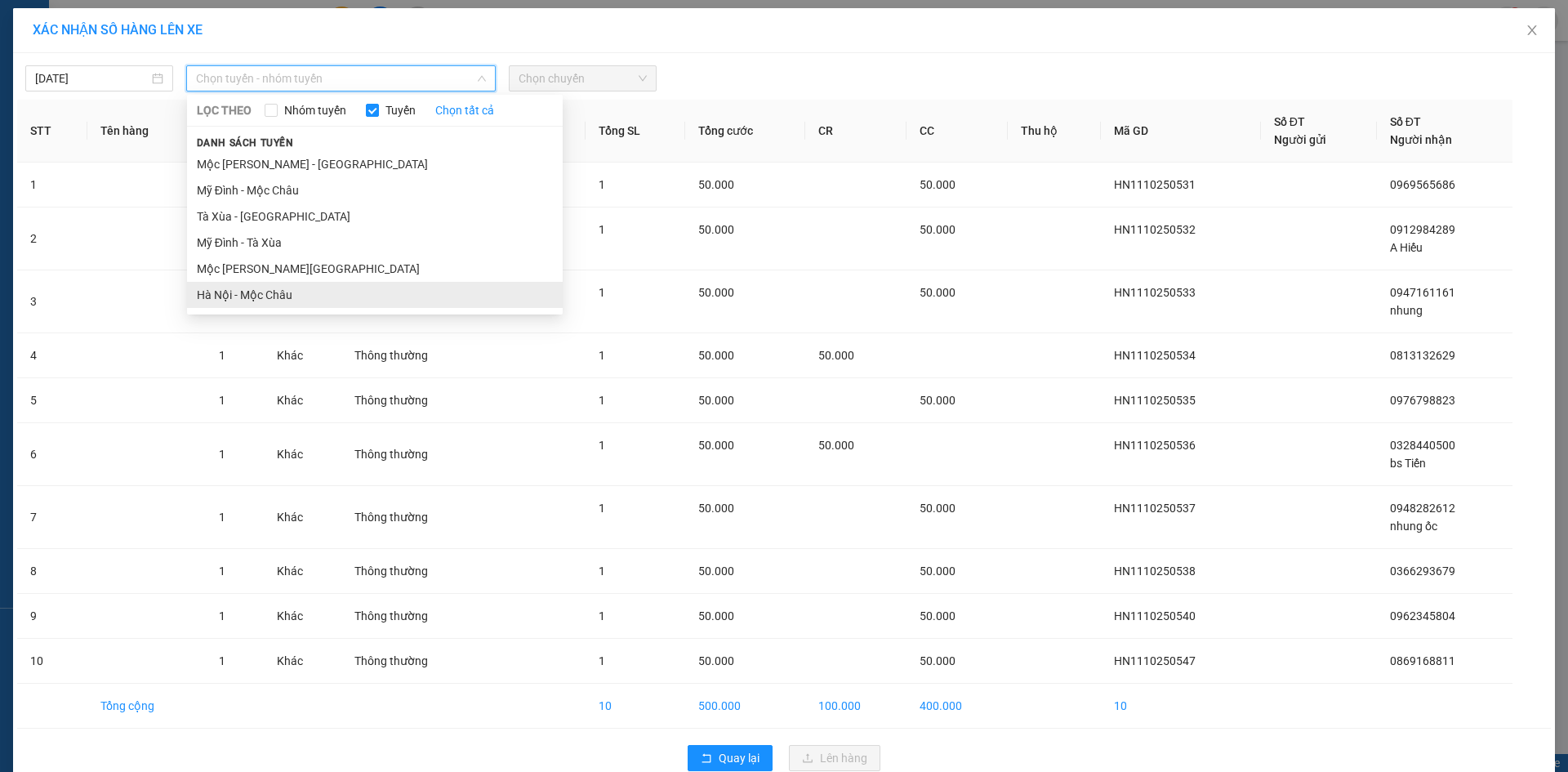
click at [307, 289] on li "Hà Nội - Mộc Châu" at bounding box center [375, 295] width 376 height 26
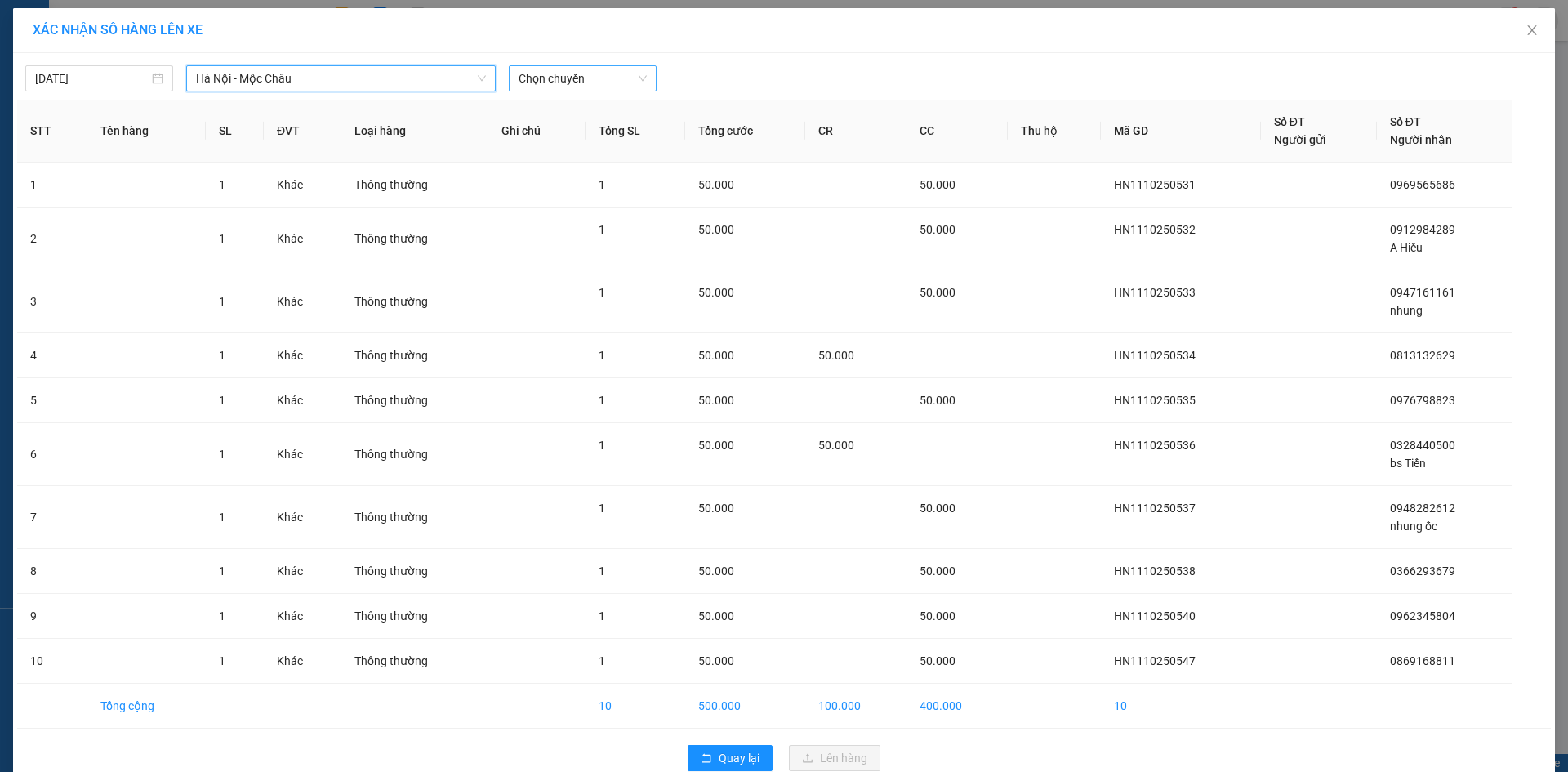
click at [566, 75] on span "Chọn chuyến" at bounding box center [583, 78] width 128 height 25
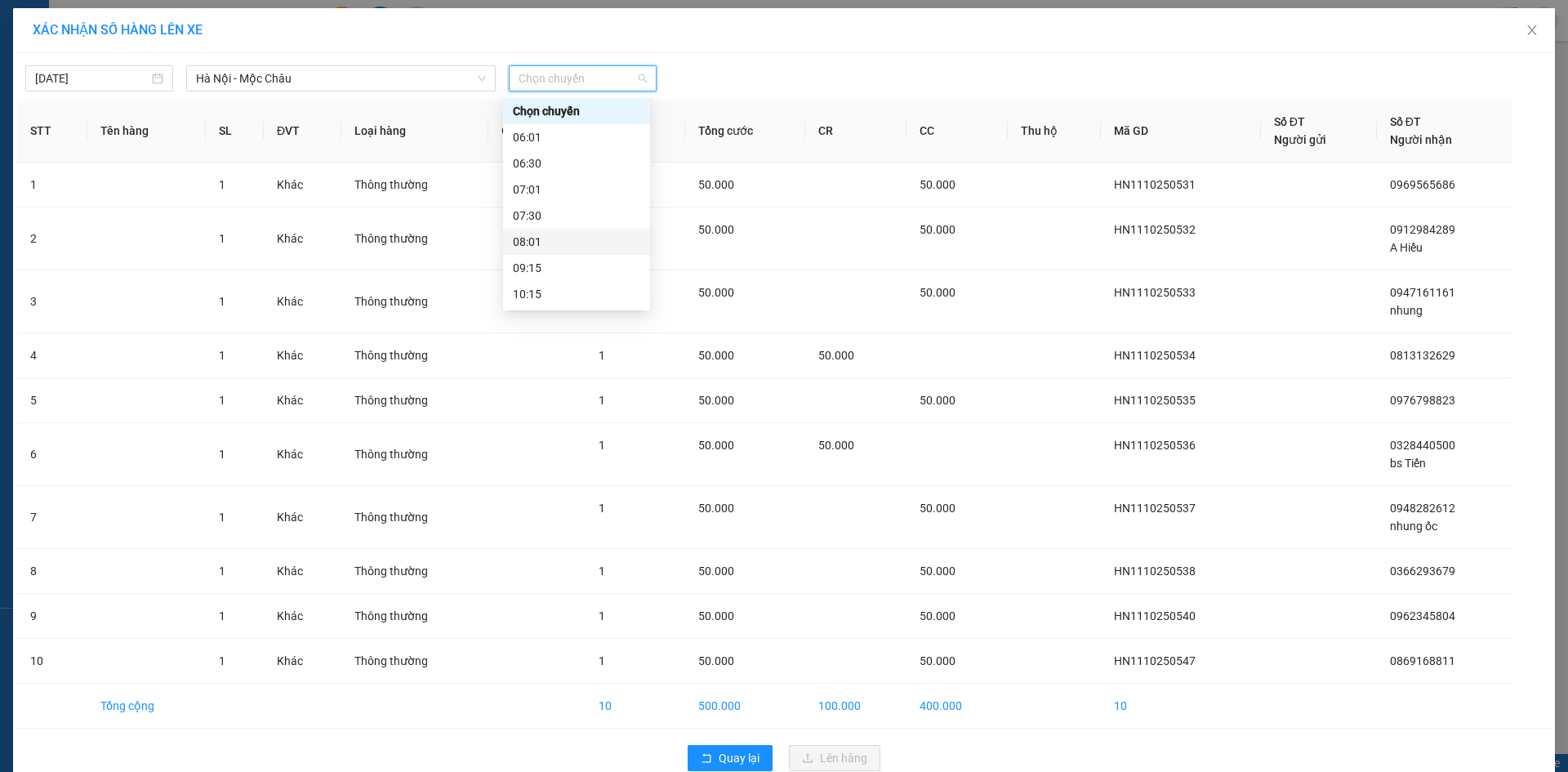
scroll to position [82, 0]
click at [577, 243] on div "11:15" at bounding box center [576, 239] width 127 height 18
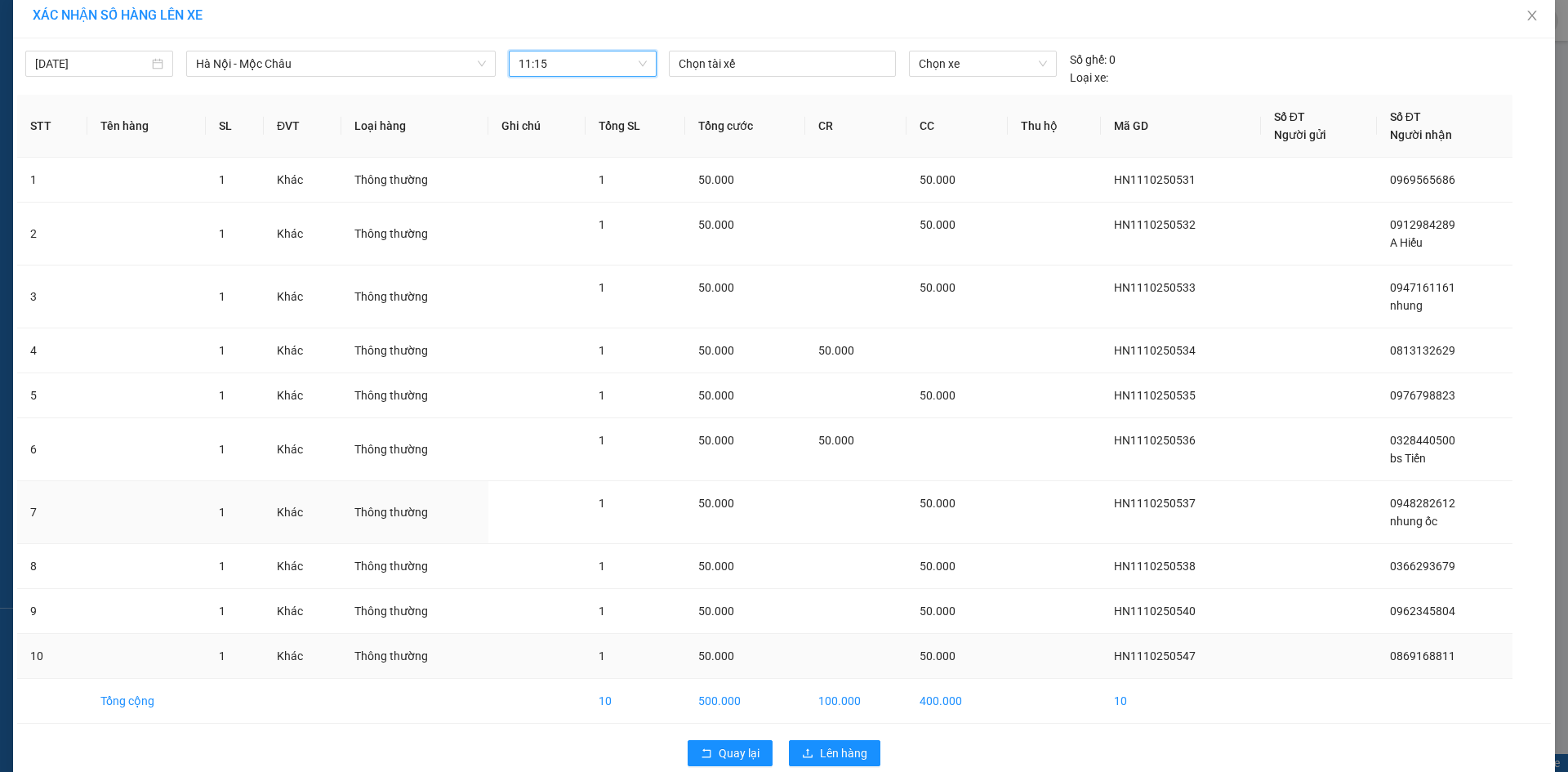
scroll to position [41, 0]
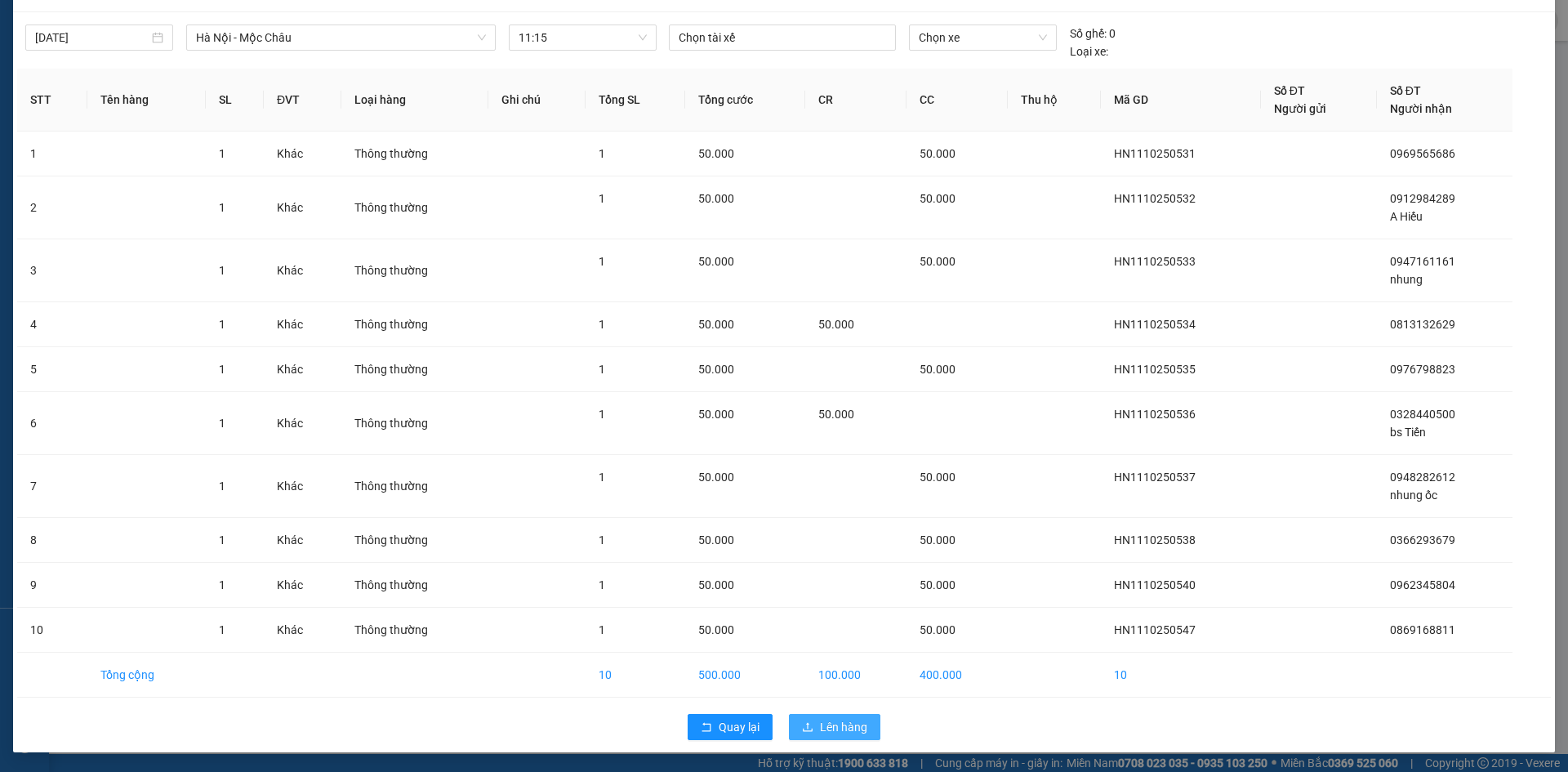
click at [846, 731] on span "Lên hàng" at bounding box center [842, 727] width 47 height 18
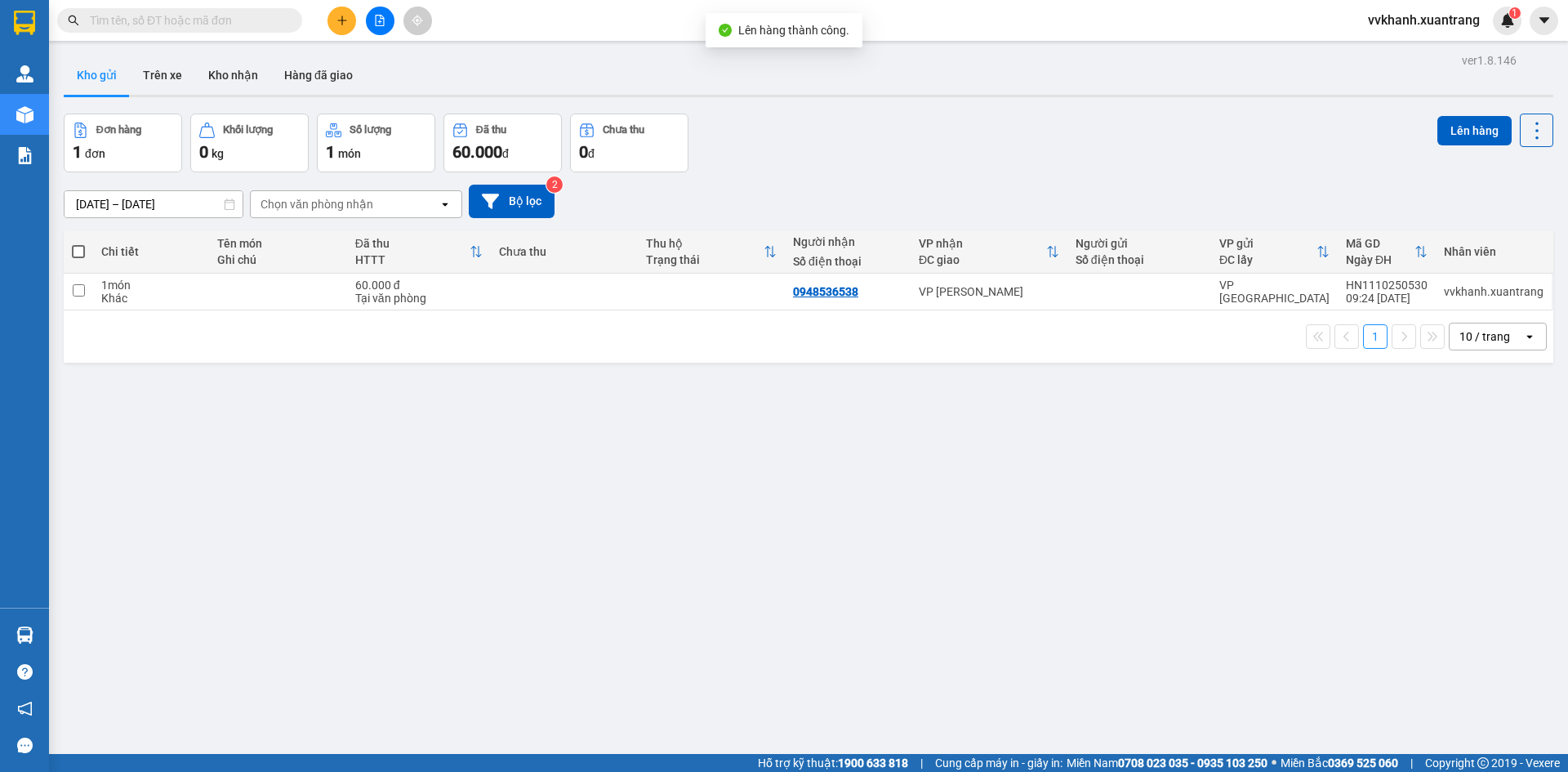
click at [79, 249] on span at bounding box center [78, 251] width 13 height 13
click at [78, 243] on input "checkbox" at bounding box center [78, 243] width 0 height 0
checkbox input "true"
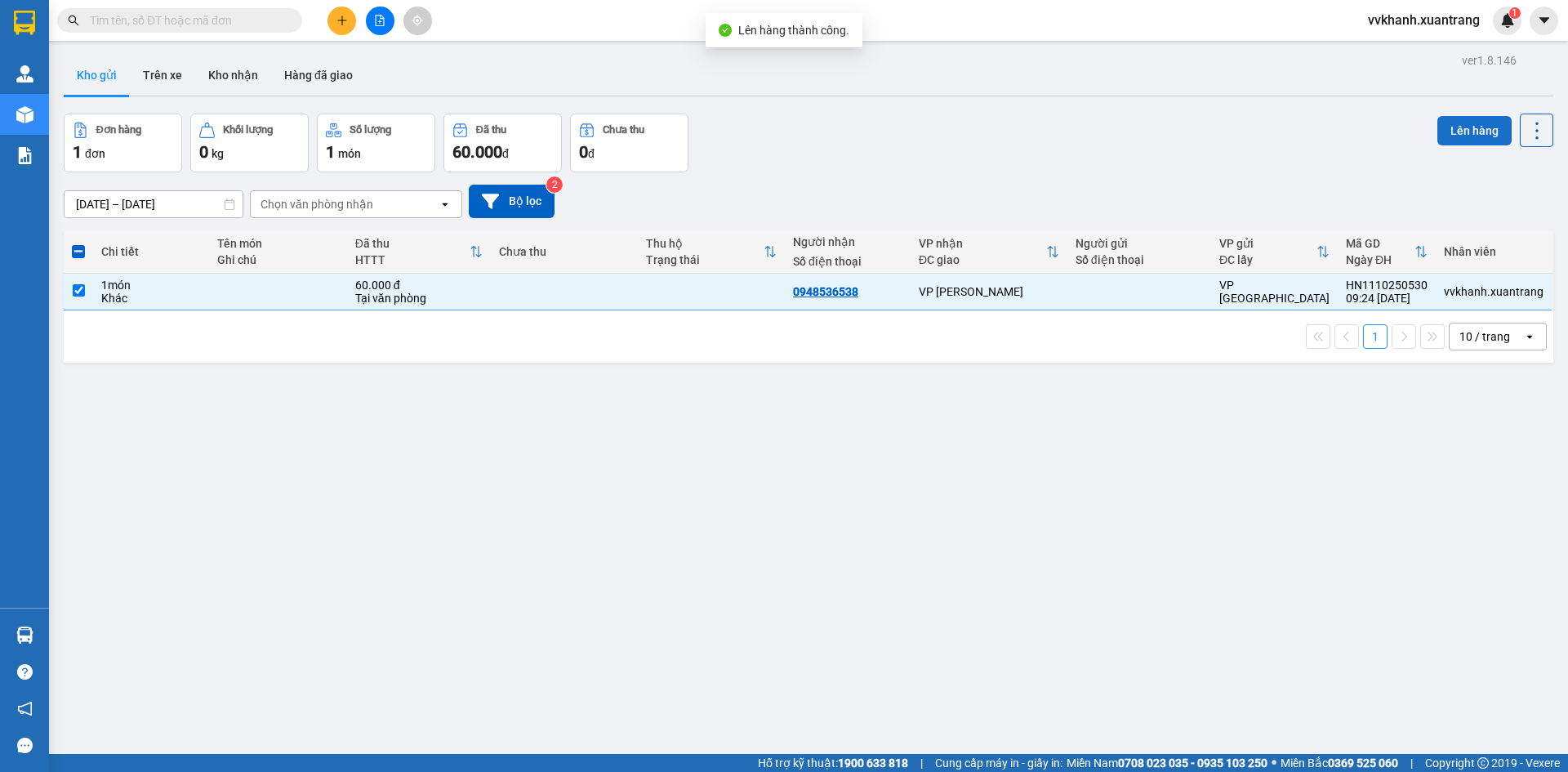
click at [1480, 121] on button "Lên hàng" at bounding box center [1474, 130] width 74 height 29
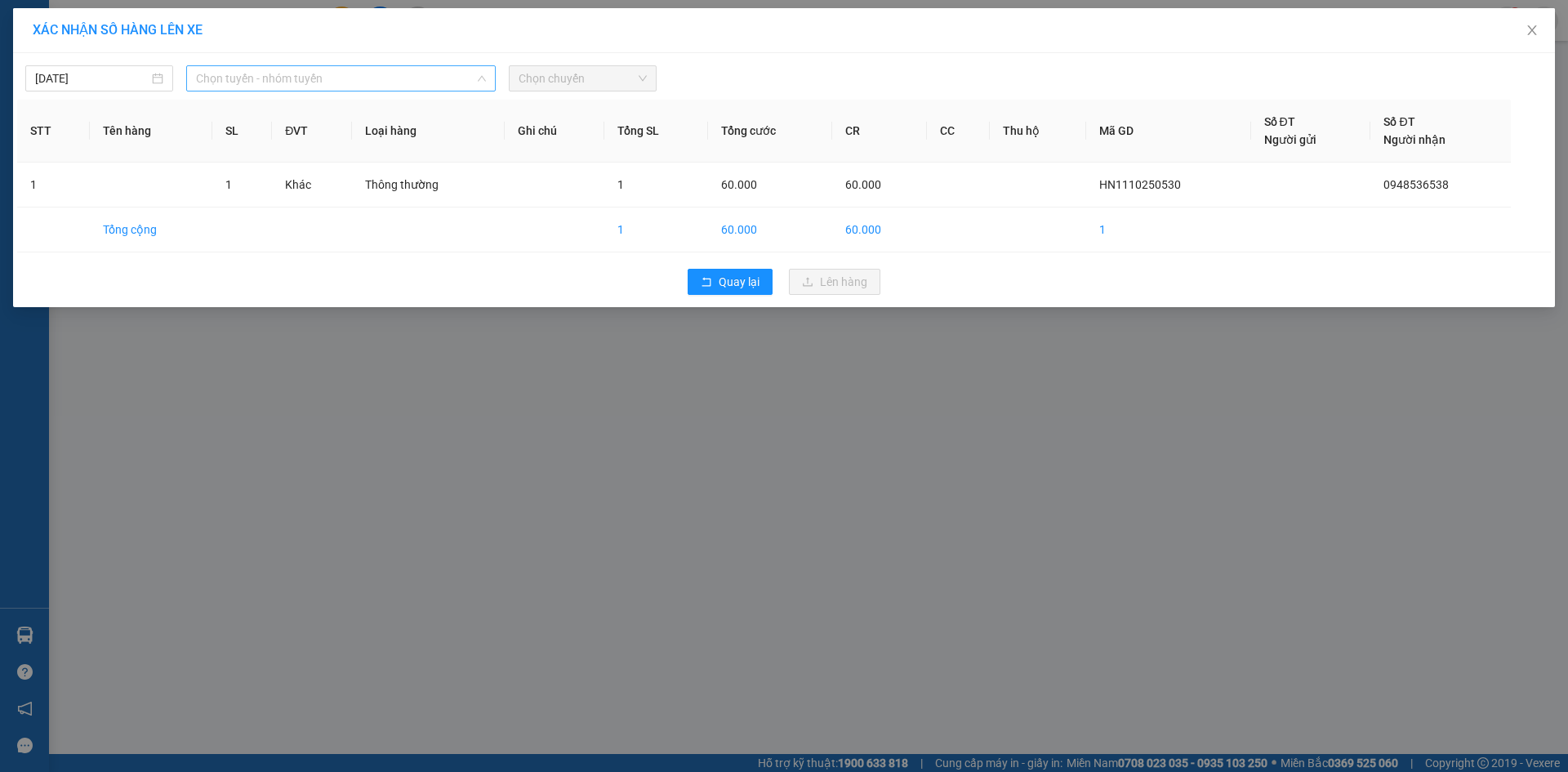
click at [279, 85] on span "Chọn tuyến - nhóm tuyến" at bounding box center [341, 78] width 290 height 25
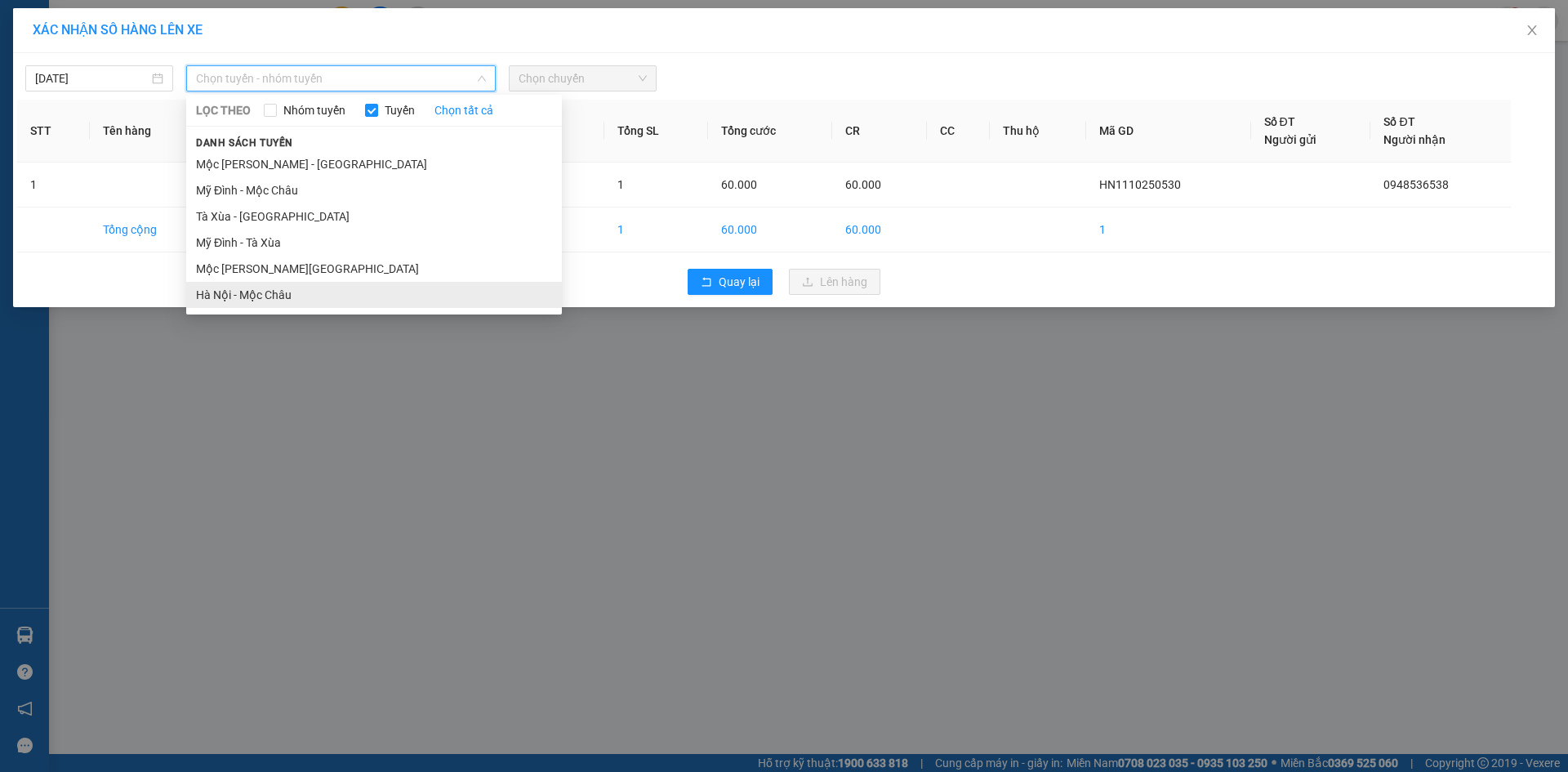
click at [275, 294] on li "Hà Nội - Mộc Châu" at bounding box center [374, 295] width 376 height 26
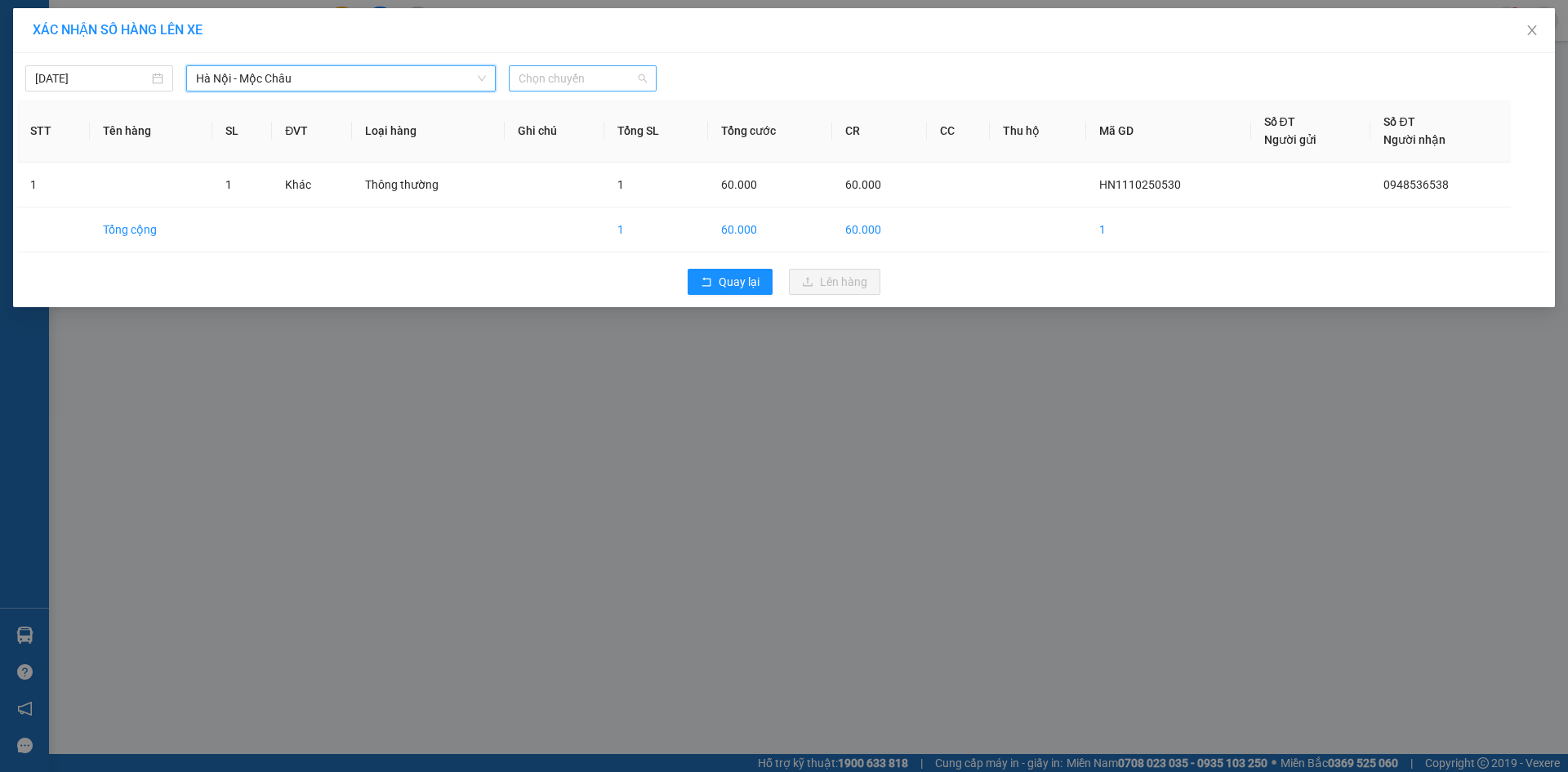
click at [600, 78] on span "Chọn chuyến" at bounding box center [583, 78] width 128 height 25
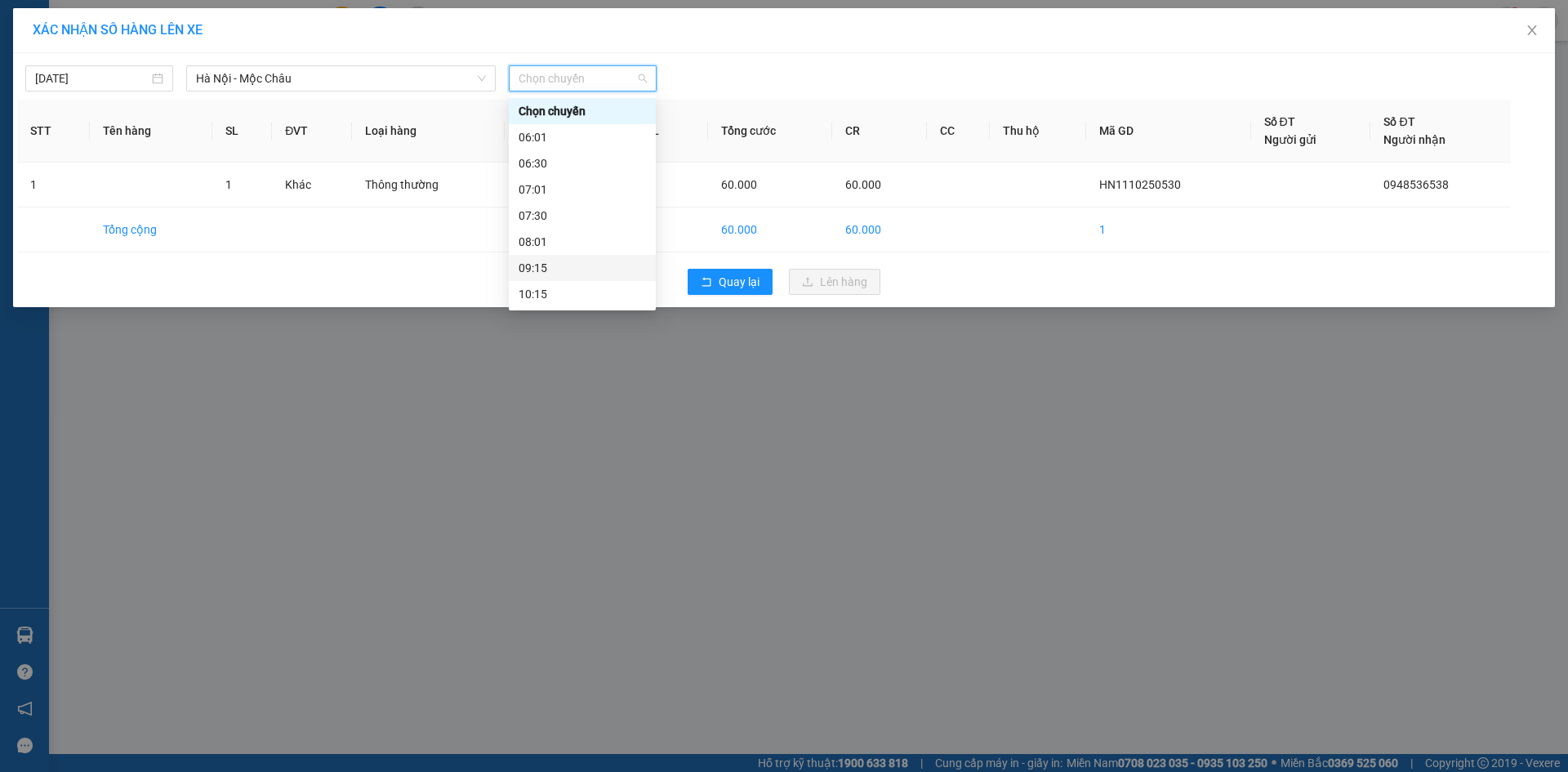
scroll to position [82, 0]
click at [548, 240] on div "11:15" at bounding box center [582, 239] width 127 height 18
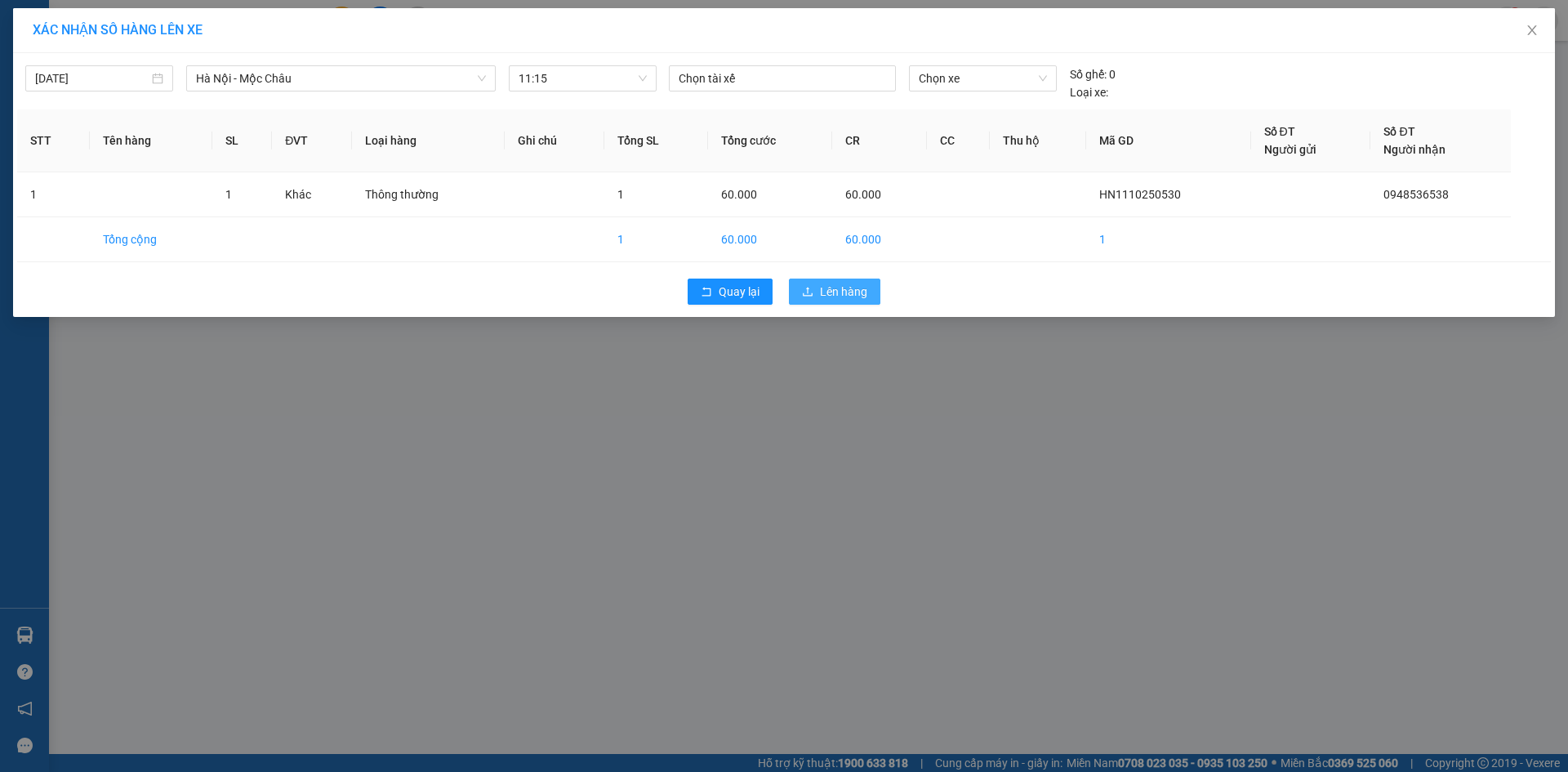
click at [827, 297] on span "Lên hàng" at bounding box center [842, 292] width 47 height 18
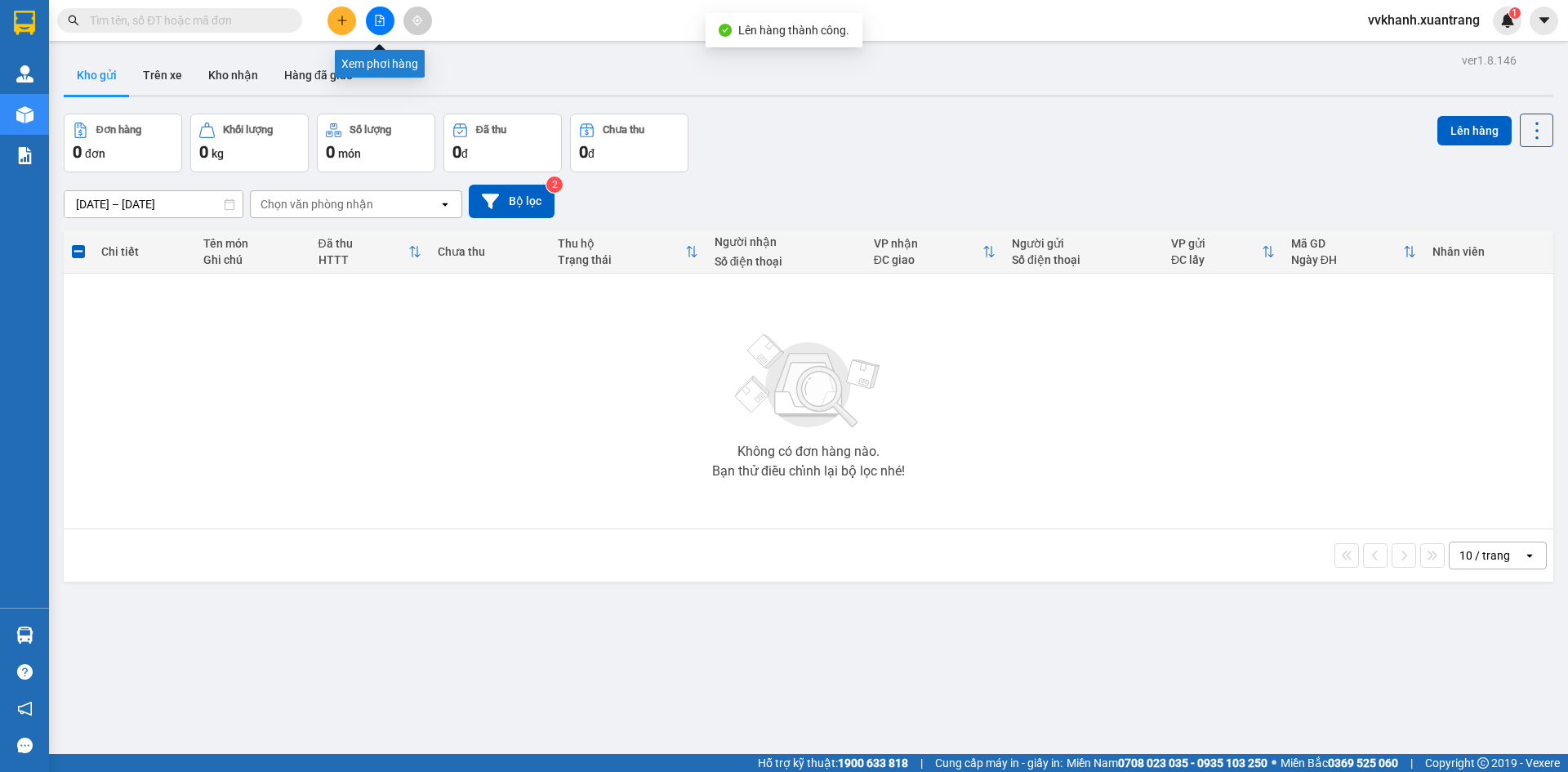
click at [379, 19] on icon "file-add" at bounding box center [379, 20] width 11 height 11
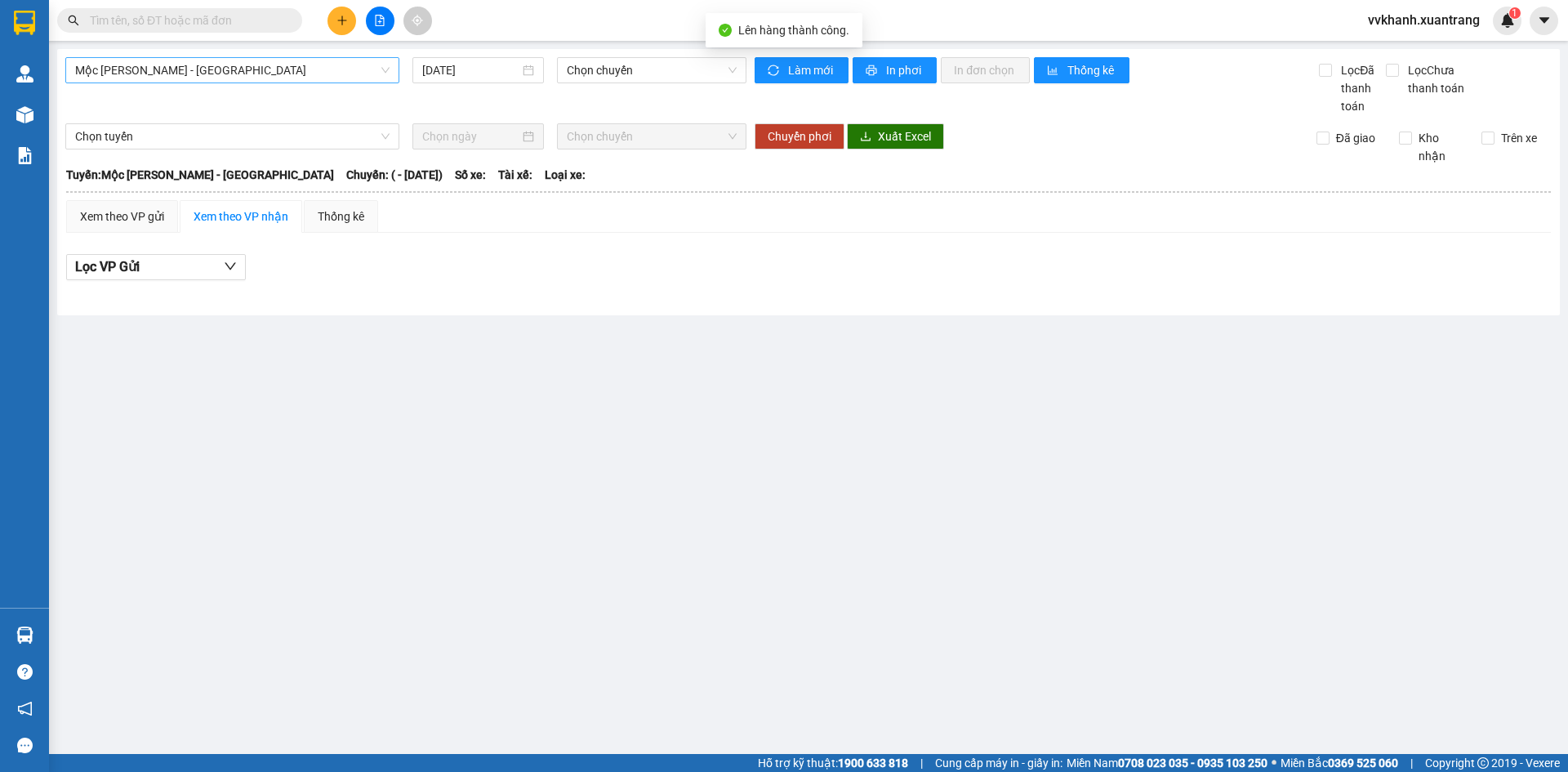
click at [236, 74] on span "Mộc [PERSON_NAME] - [GEOGRAPHIC_DATA]" at bounding box center [232, 70] width 315 height 25
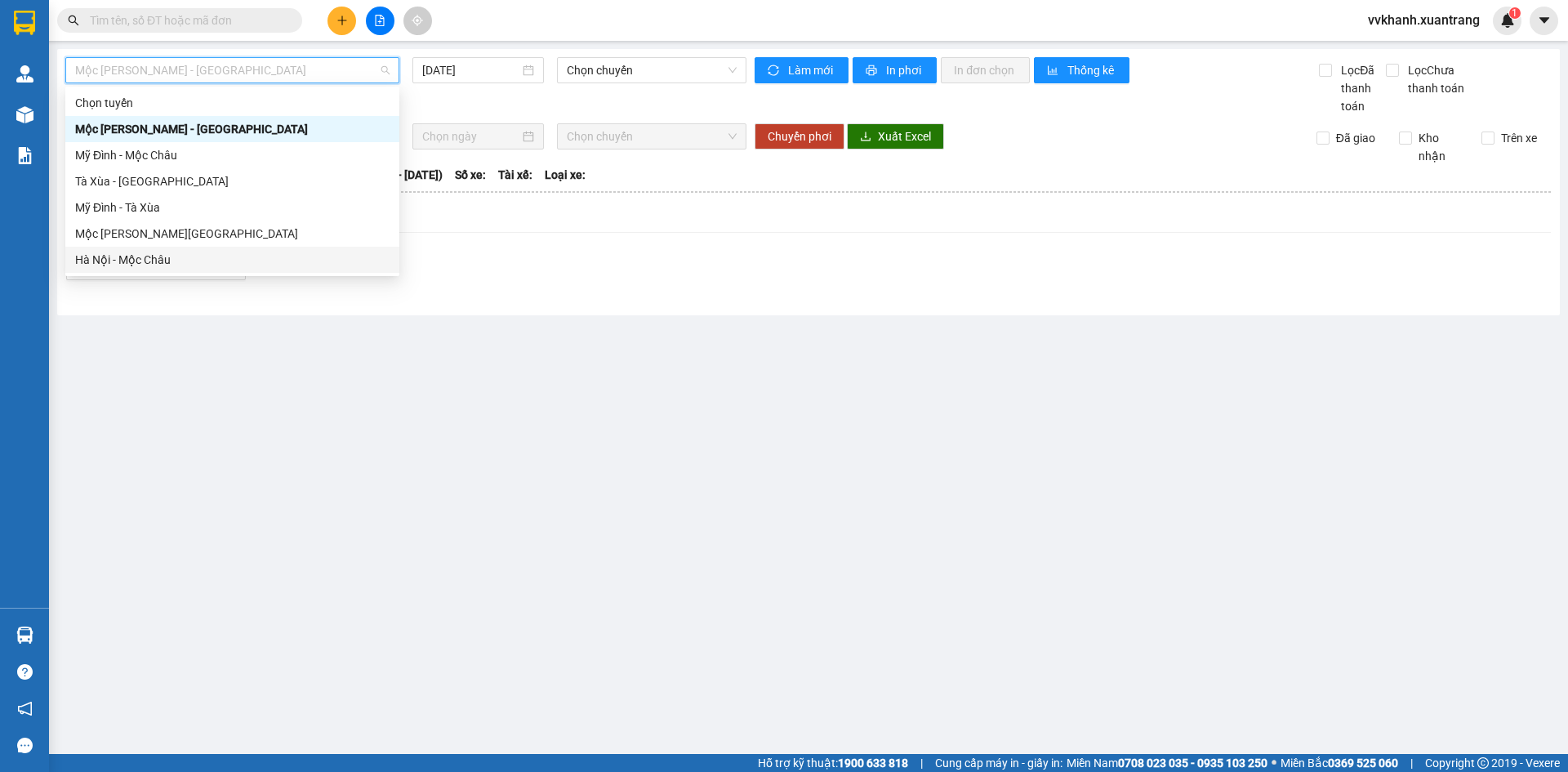
click at [191, 256] on div "Hà Nội - Mộc Châu" at bounding box center [232, 260] width 315 height 18
type input "[DATE]"
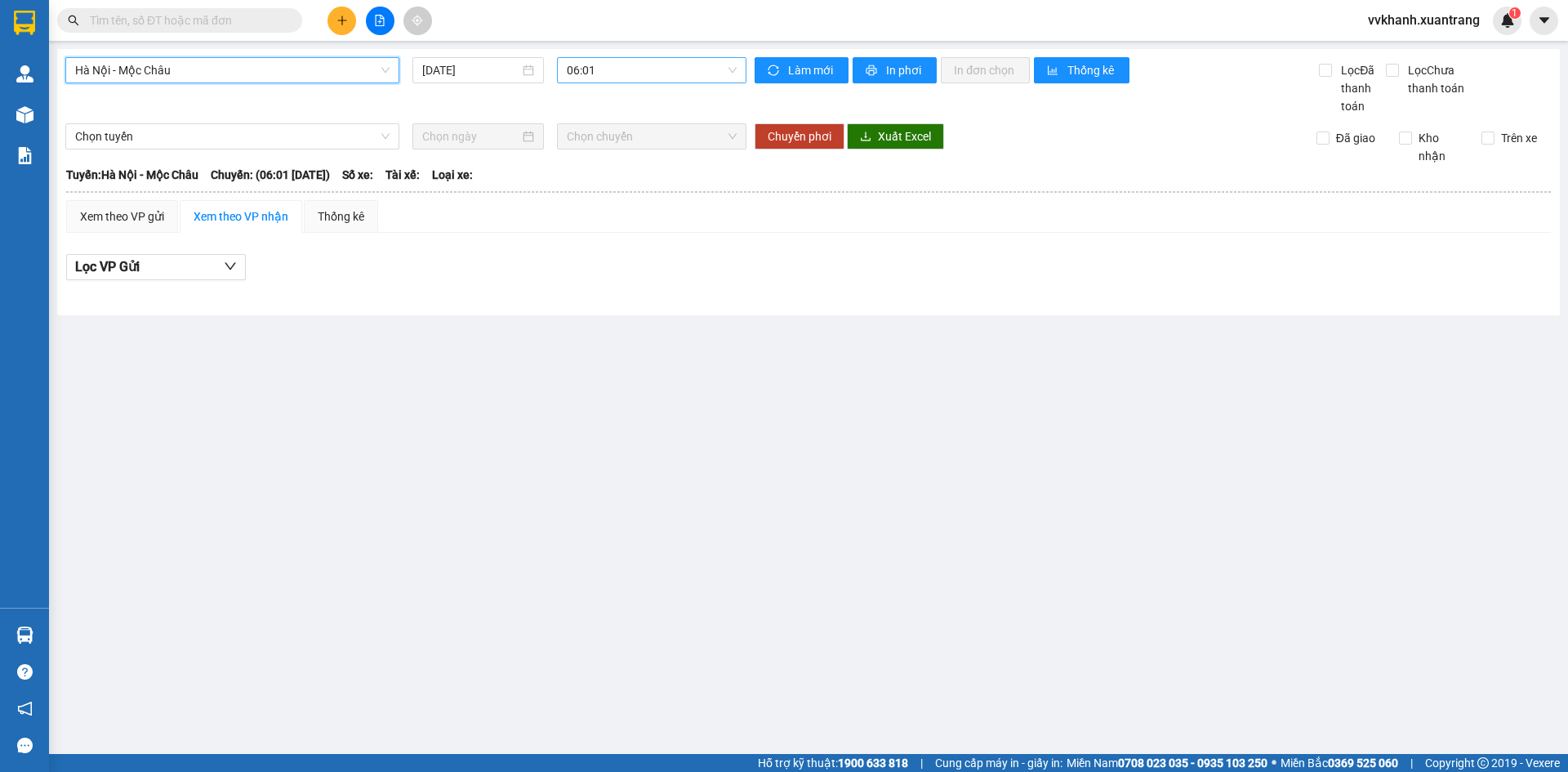
click at [598, 71] on span "06:01" at bounding box center [652, 70] width 170 height 25
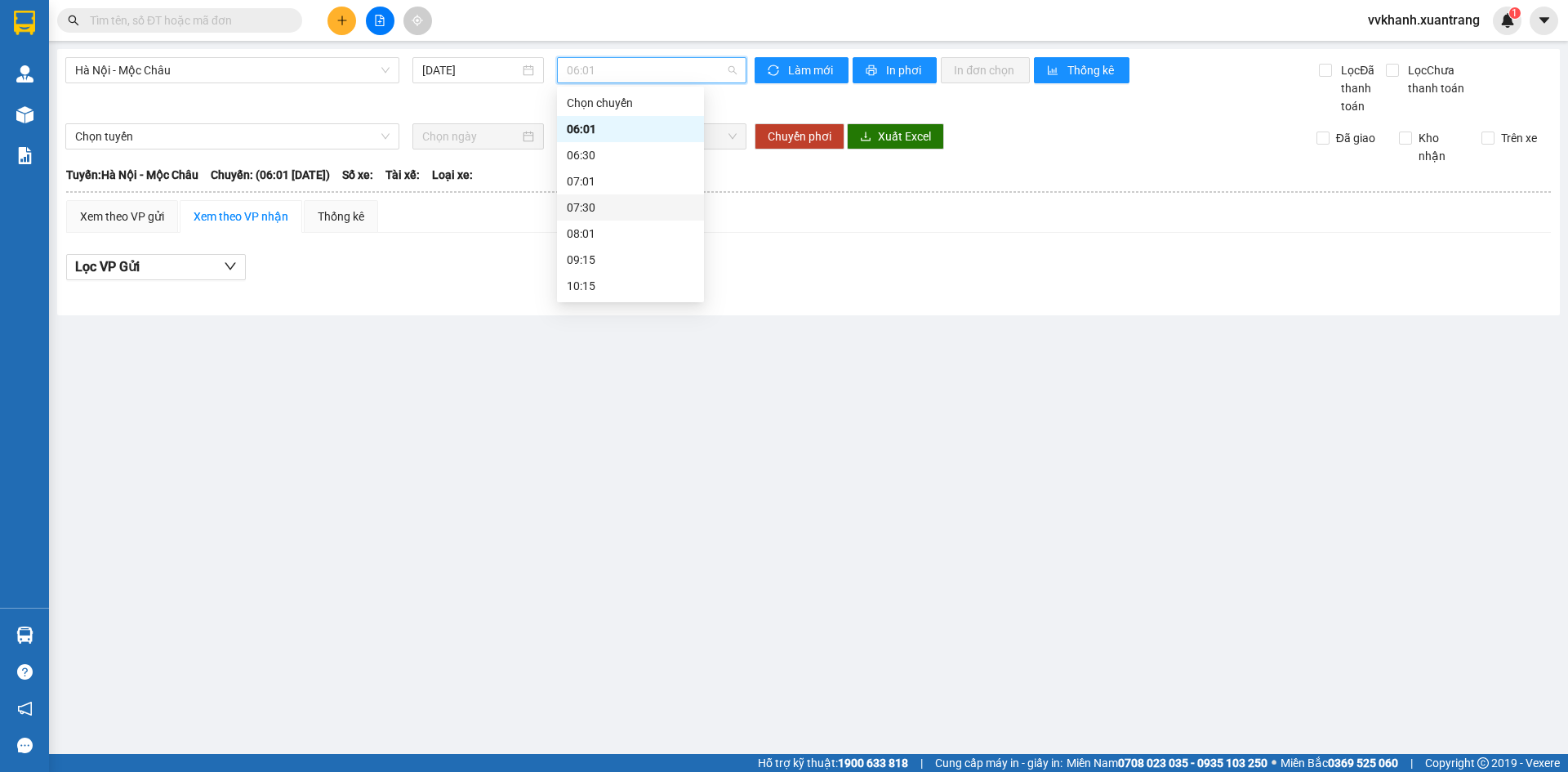
scroll to position [82, 0]
click at [595, 237] on div "11:15" at bounding box center [630, 230] width 127 height 18
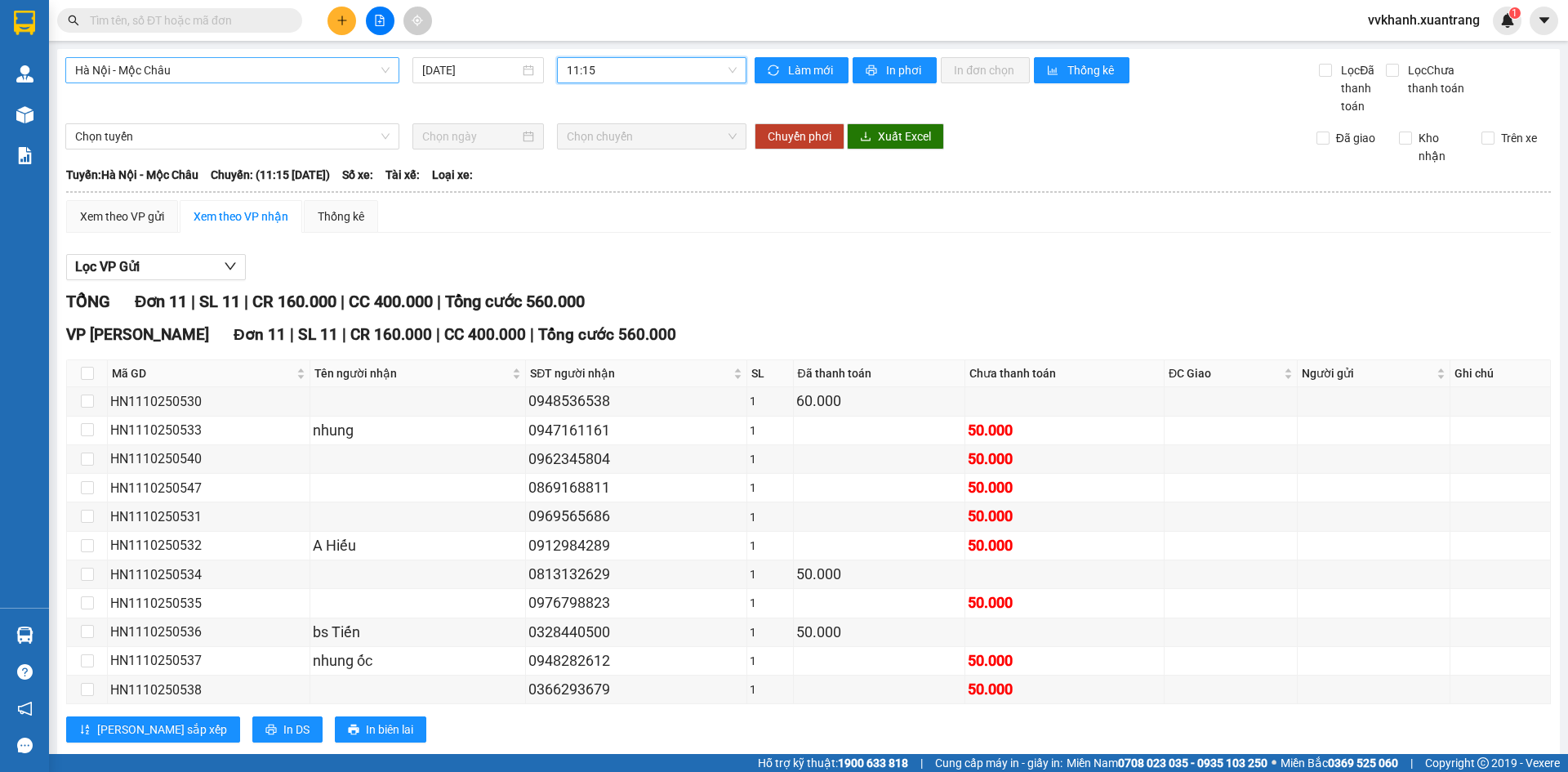
click at [272, 76] on span "Hà Nội - Mộc Châu" at bounding box center [232, 70] width 315 height 25
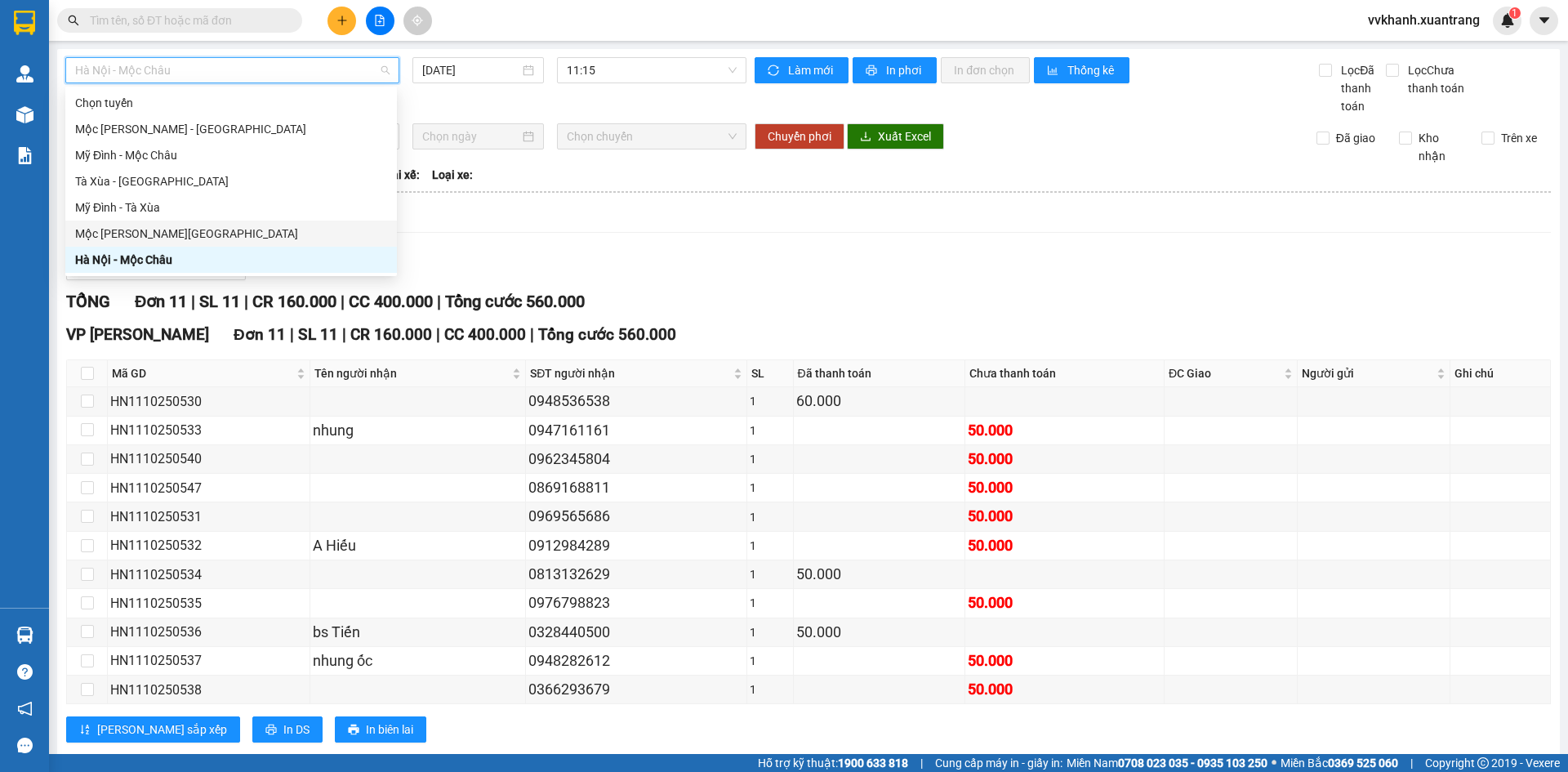
click at [179, 232] on div "Mộc [PERSON_NAME][GEOGRAPHIC_DATA]" at bounding box center [231, 234] width 312 height 18
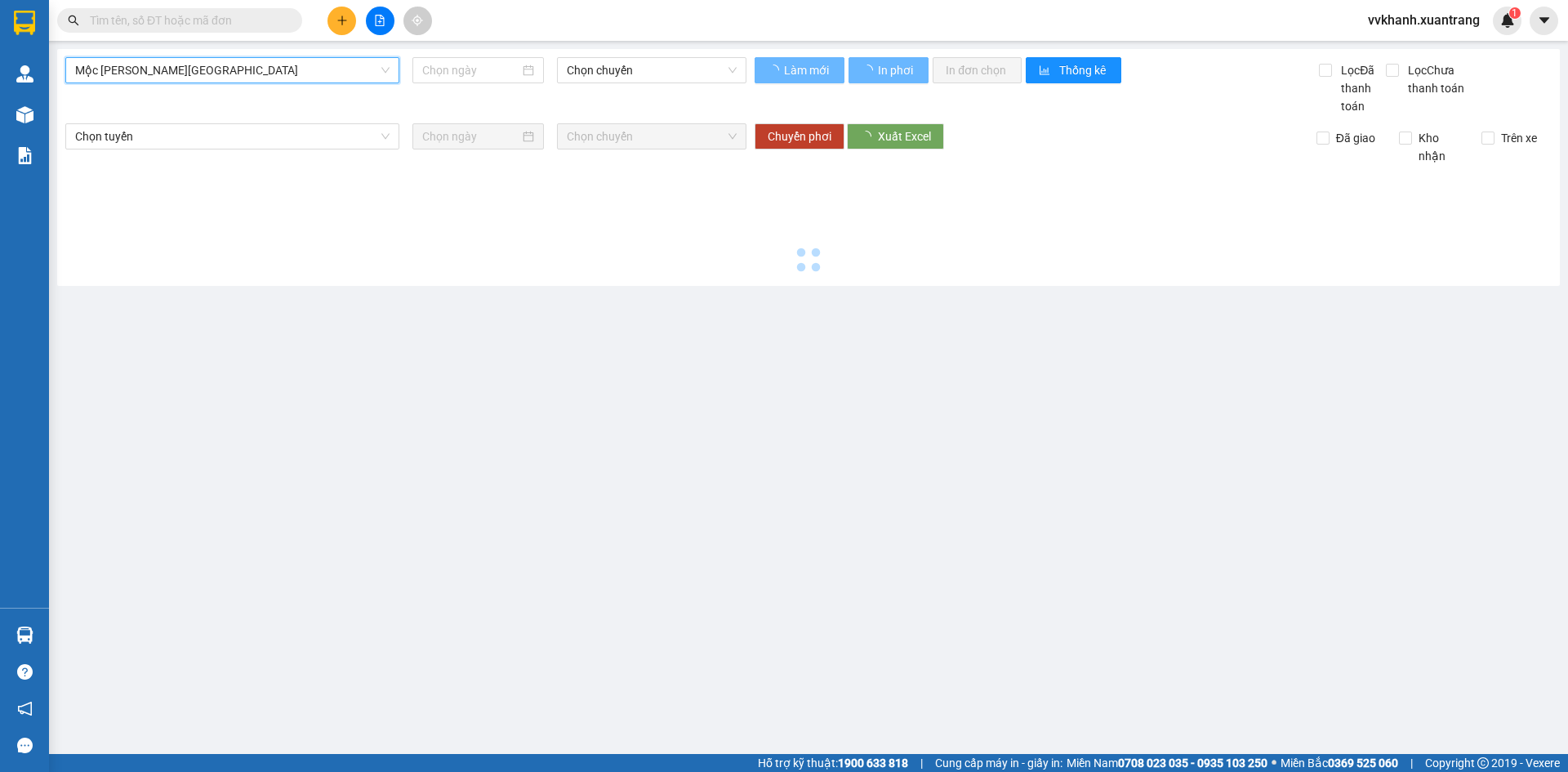
type input "[DATE]"
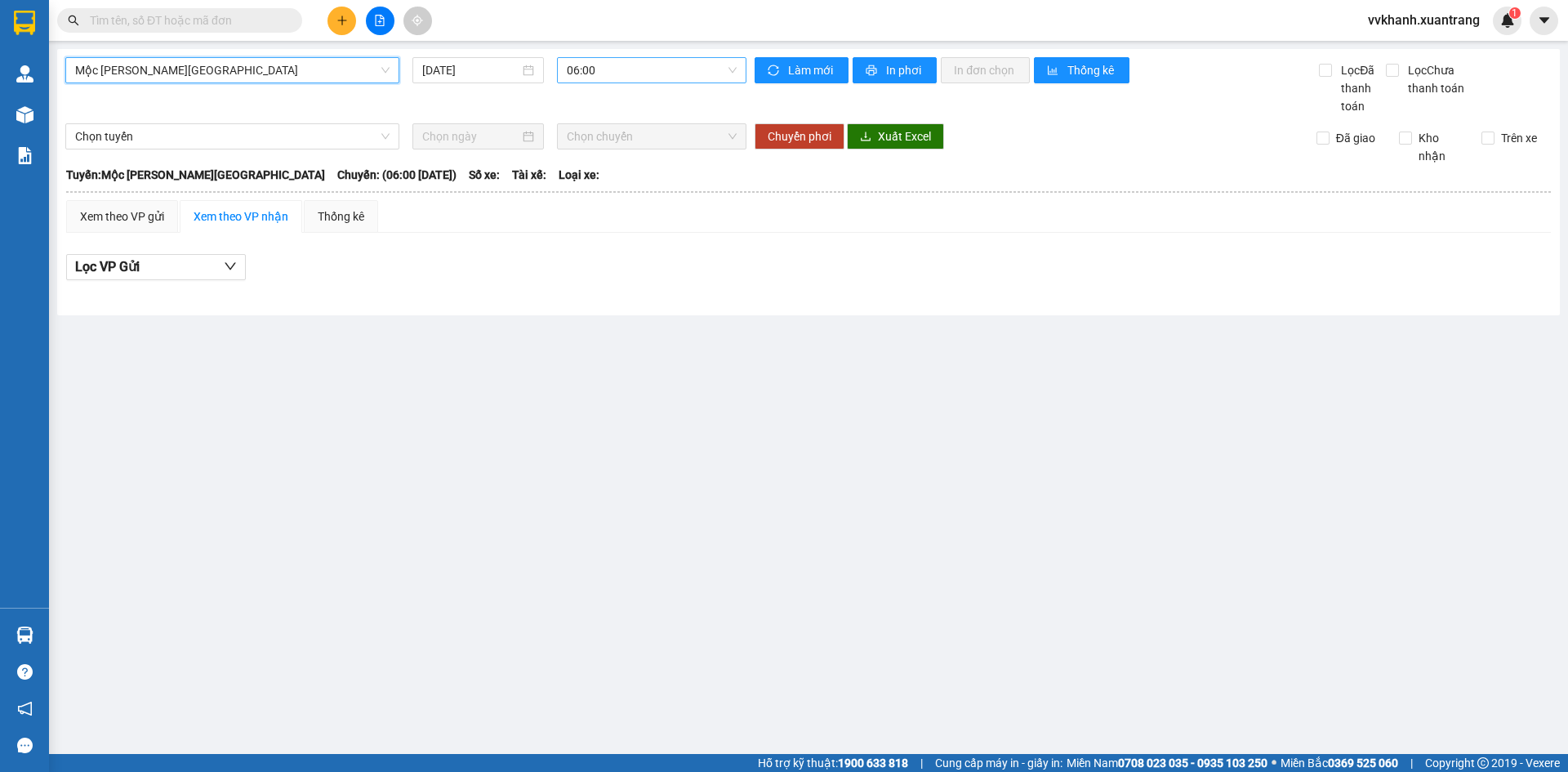
click at [603, 73] on span "06:00" at bounding box center [652, 70] width 170 height 25
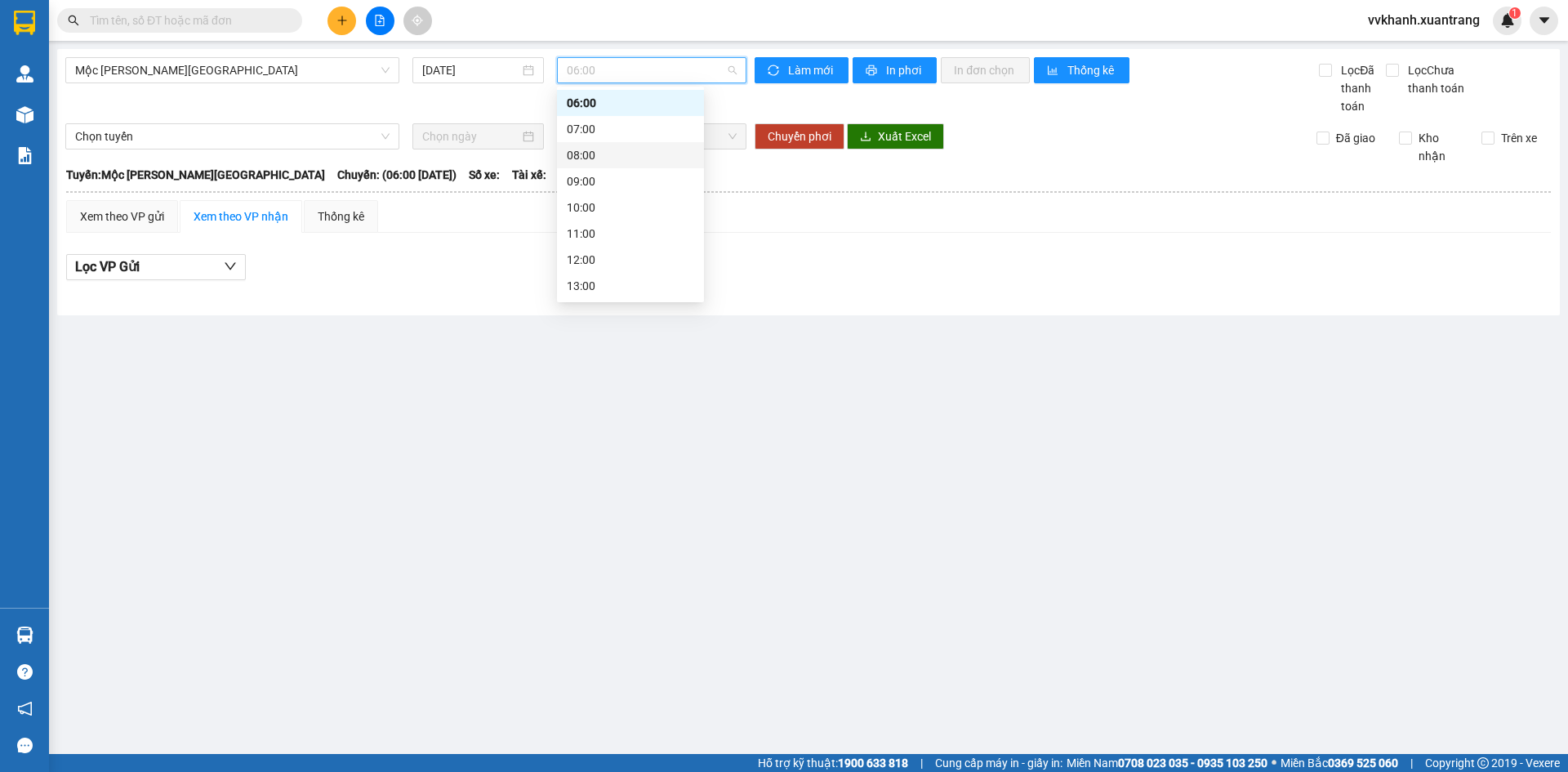
click at [613, 156] on div "08:00" at bounding box center [630, 155] width 127 height 18
click at [613, 71] on span "08:00" at bounding box center [652, 70] width 170 height 25
click at [619, 123] on div "07:00" at bounding box center [630, 129] width 127 height 18
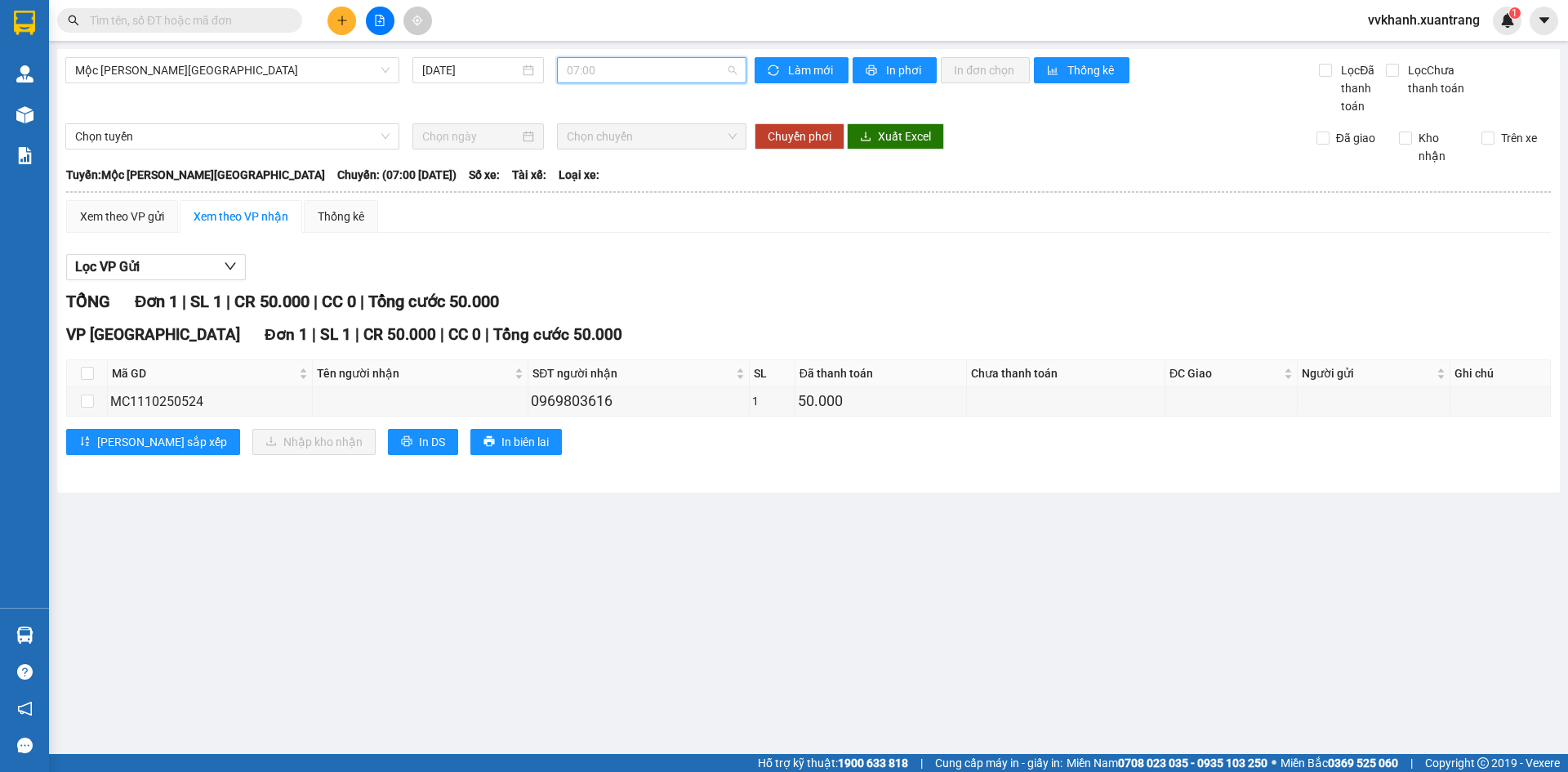
click at [634, 74] on span "07:00" at bounding box center [652, 70] width 170 height 25
click at [619, 175] on div "09:00" at bounding box center [630, 181] width 127 height 18
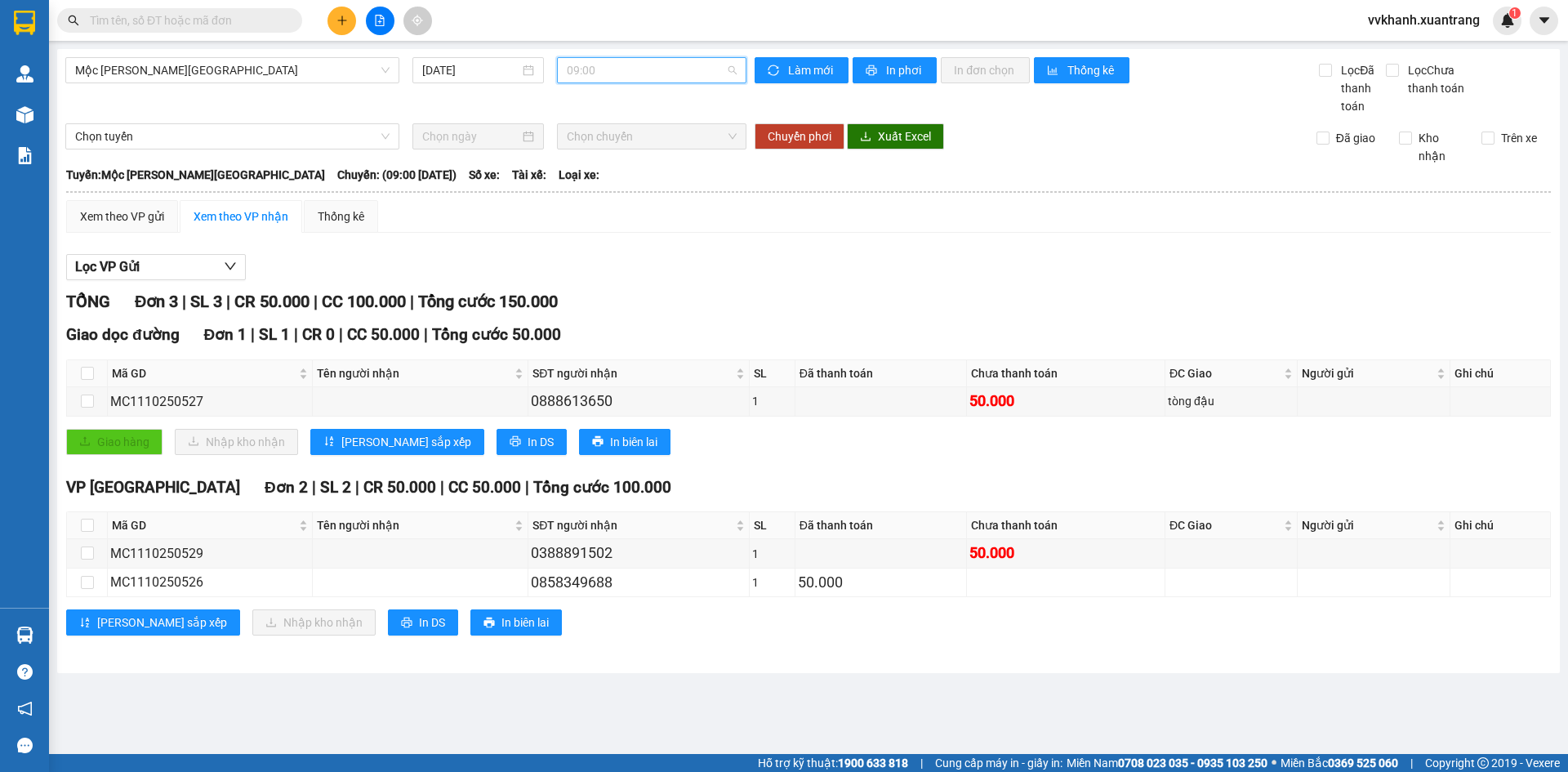
click at [610, 76] on span "09:00" at bounding box center [652, 70] width 170 height 25
click at [670, 75] on span "09:00" at bounding box center [652, 70] width 170 height 25
click at [634, 212] on div "10:00" at bounding box center [630, 208] width 127 height 18
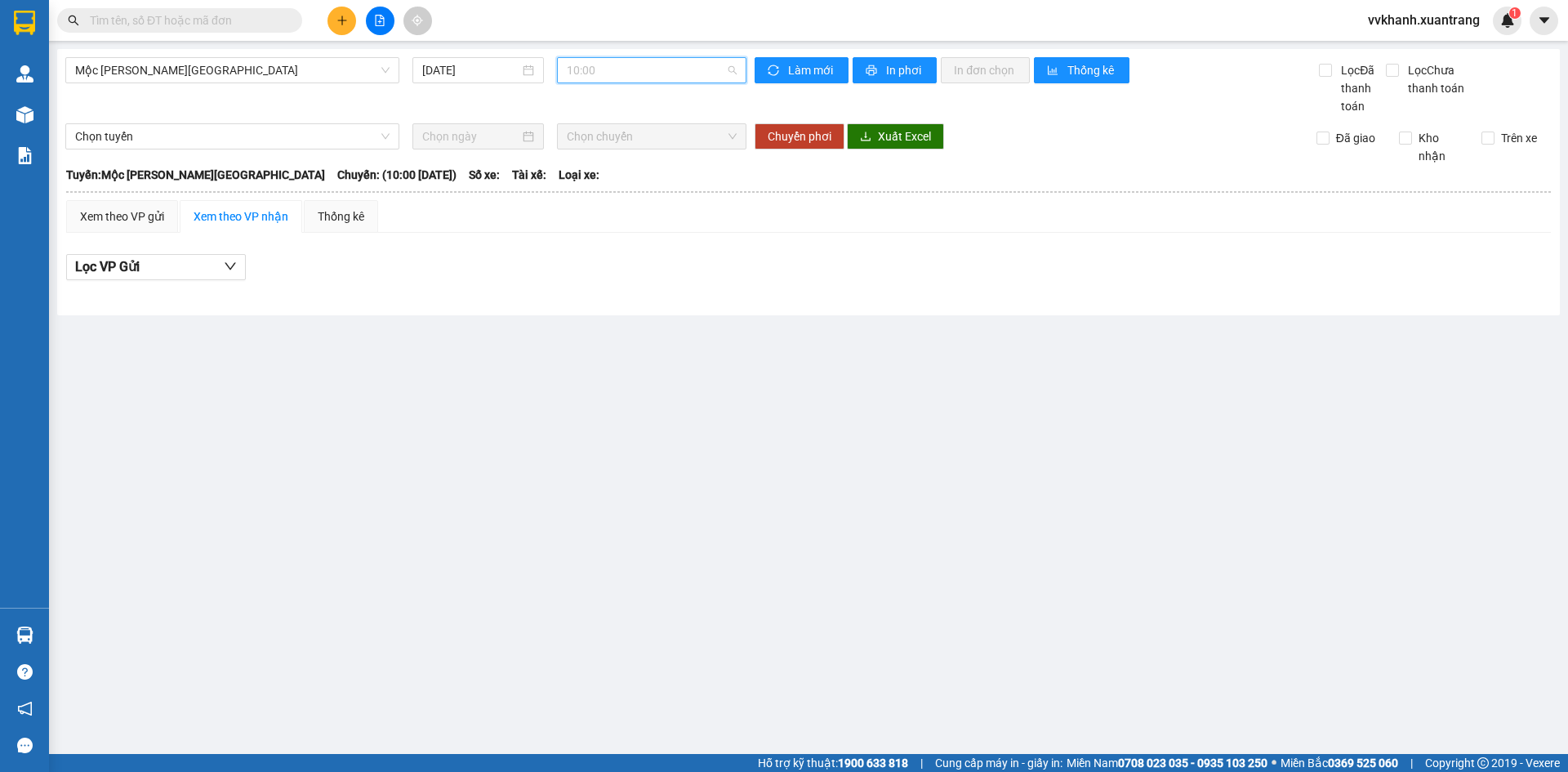
click at [640, 70] on span "10:00" at bounding box center [652, 70] width 170 height 25
click at [593, 243] on div "11:00" at bounding box center [630, 234] width 147 height 26
click at [602, 66] on span "11:00" at bounding box center [652, 70] width 170 height 25
click at [607, 203] on div "10:00" at bounding box center [630, 208] width 127 height 18
click at [606, 72] on span "10:00" at bounding box center [652, 70] width 170 height 25
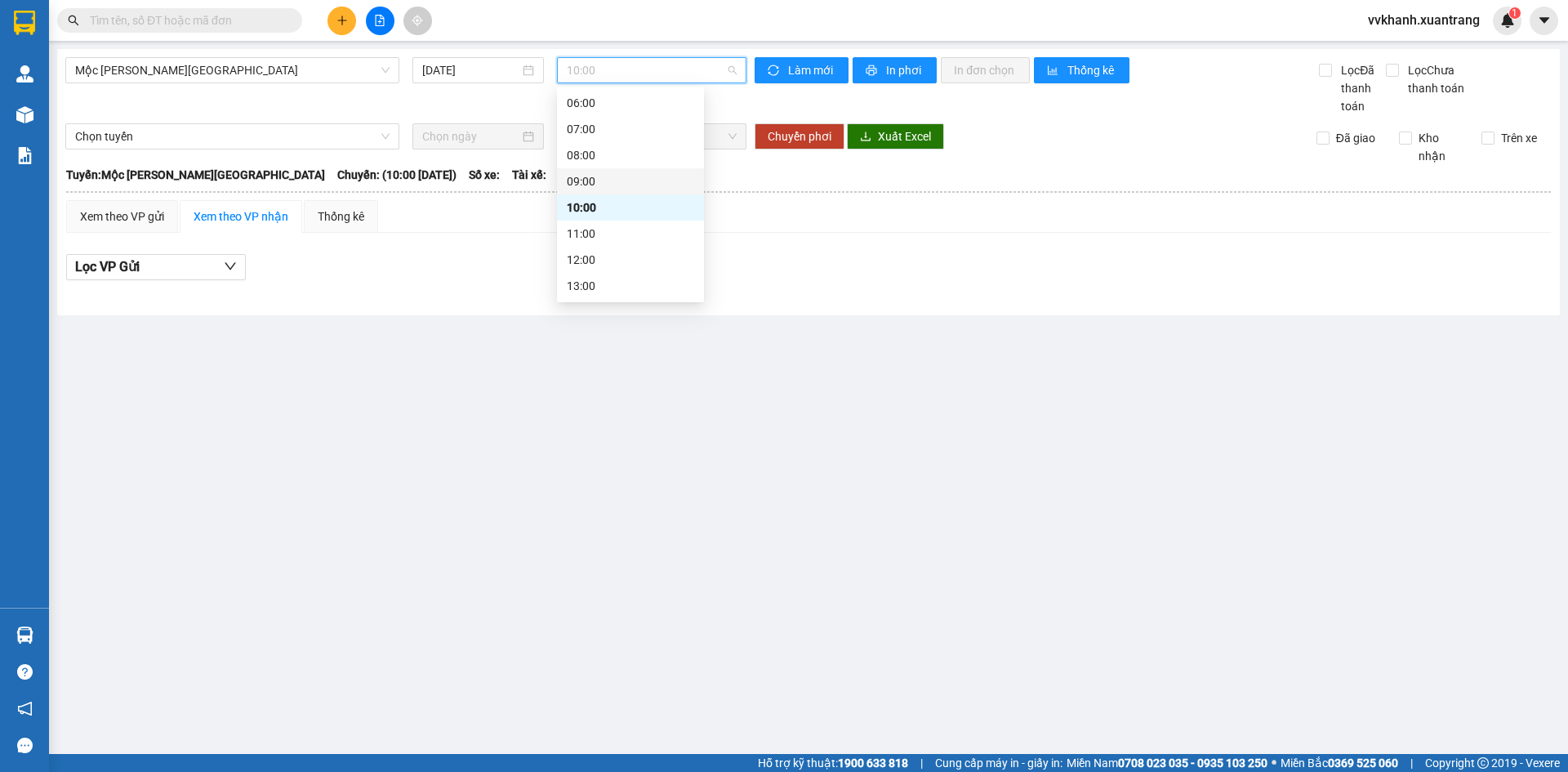
click at [607, 174] on div "09:00" at bounding box center [630, 181] width 127 height 18
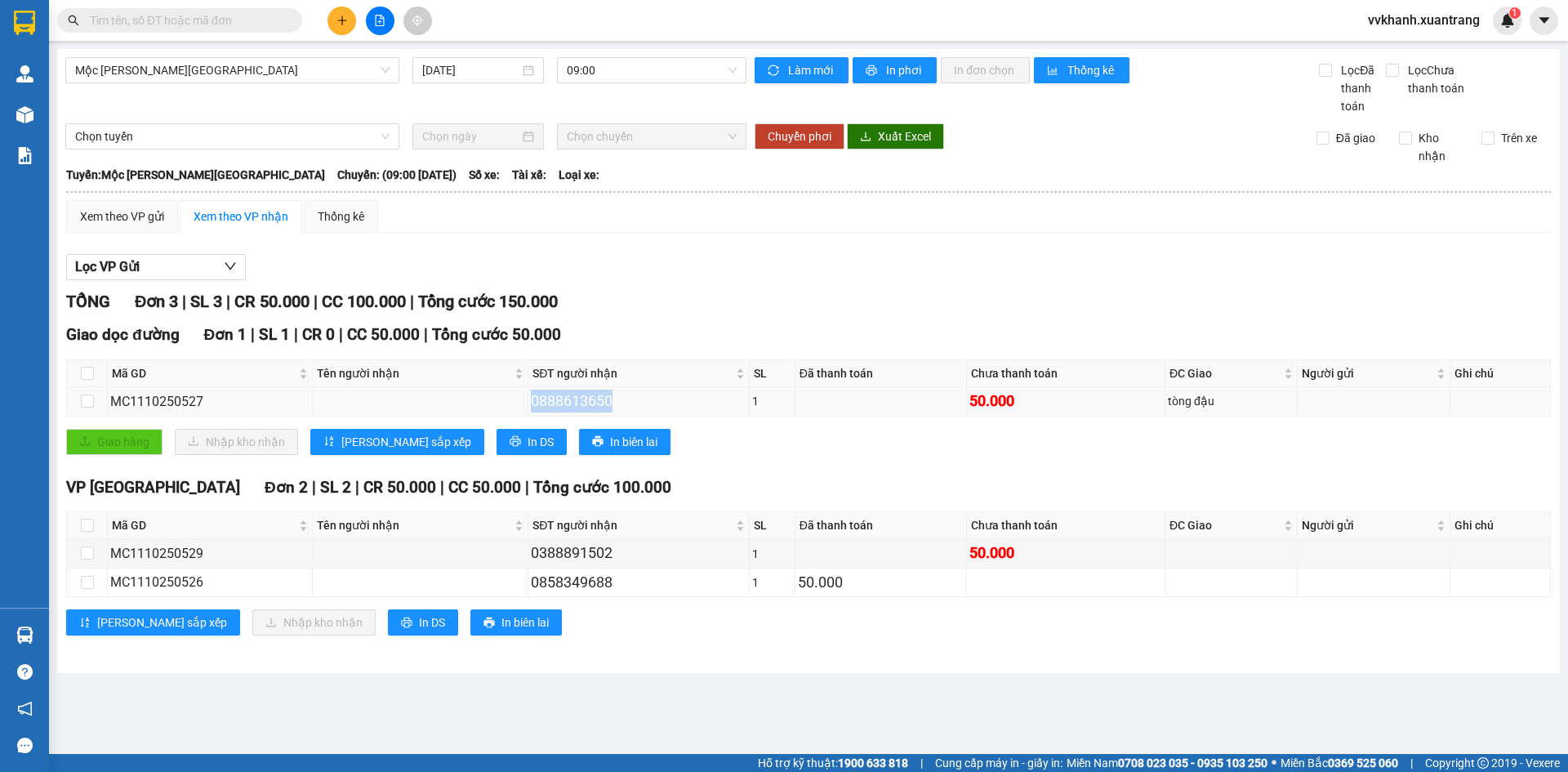
drag, startPoint x: 614, startPoint y: 404, endPoint x: 499, endPoint y: 399, distance: 115.1
click at [499, 399] on tr "MC1110250527 0888613650 1 50.000 tòng đậu" at bounding box center [808, 401] width 1483 height 29
copy div "0888613650"
click at [232, 26] on input "text" at bounding box center [186, 20] width 193 height 18
paste input "0888613650"
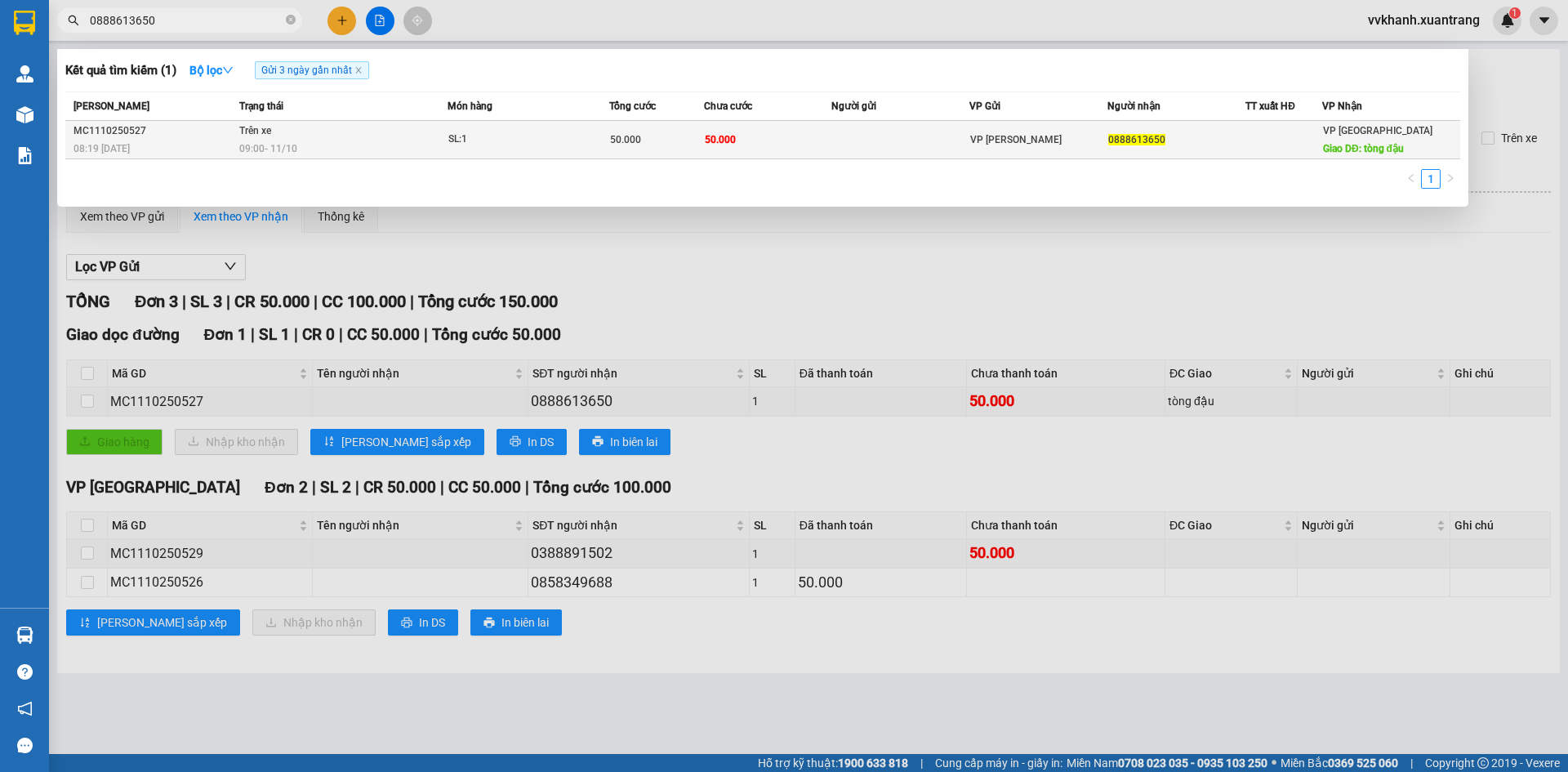
type input "0888613650"
click at [492, 141] on div "SL: 1" at bounding box center [510, 140] width 123 height 18
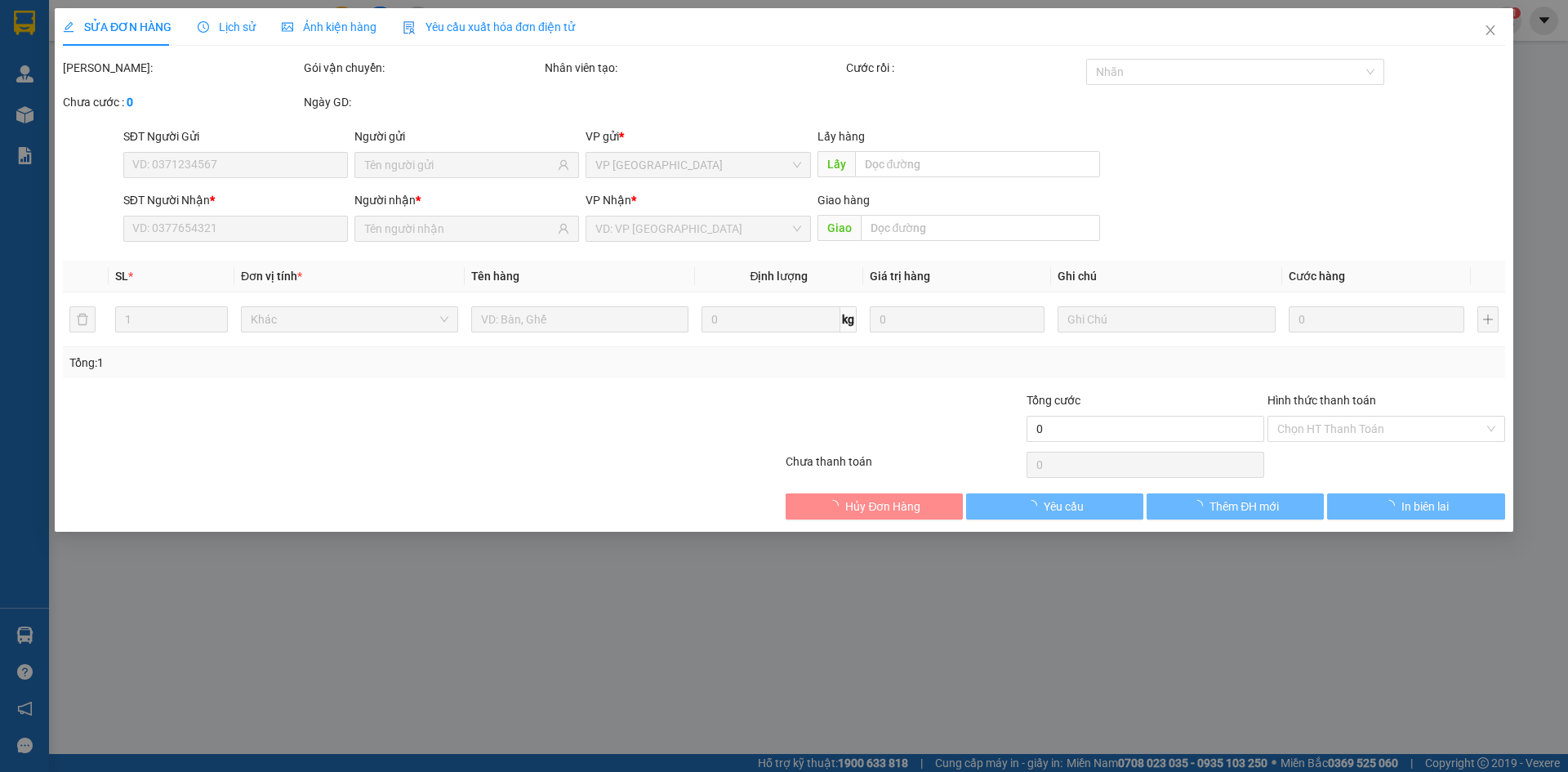
type input "0888613650"
type input "tòng đậu"
type input "50.000"
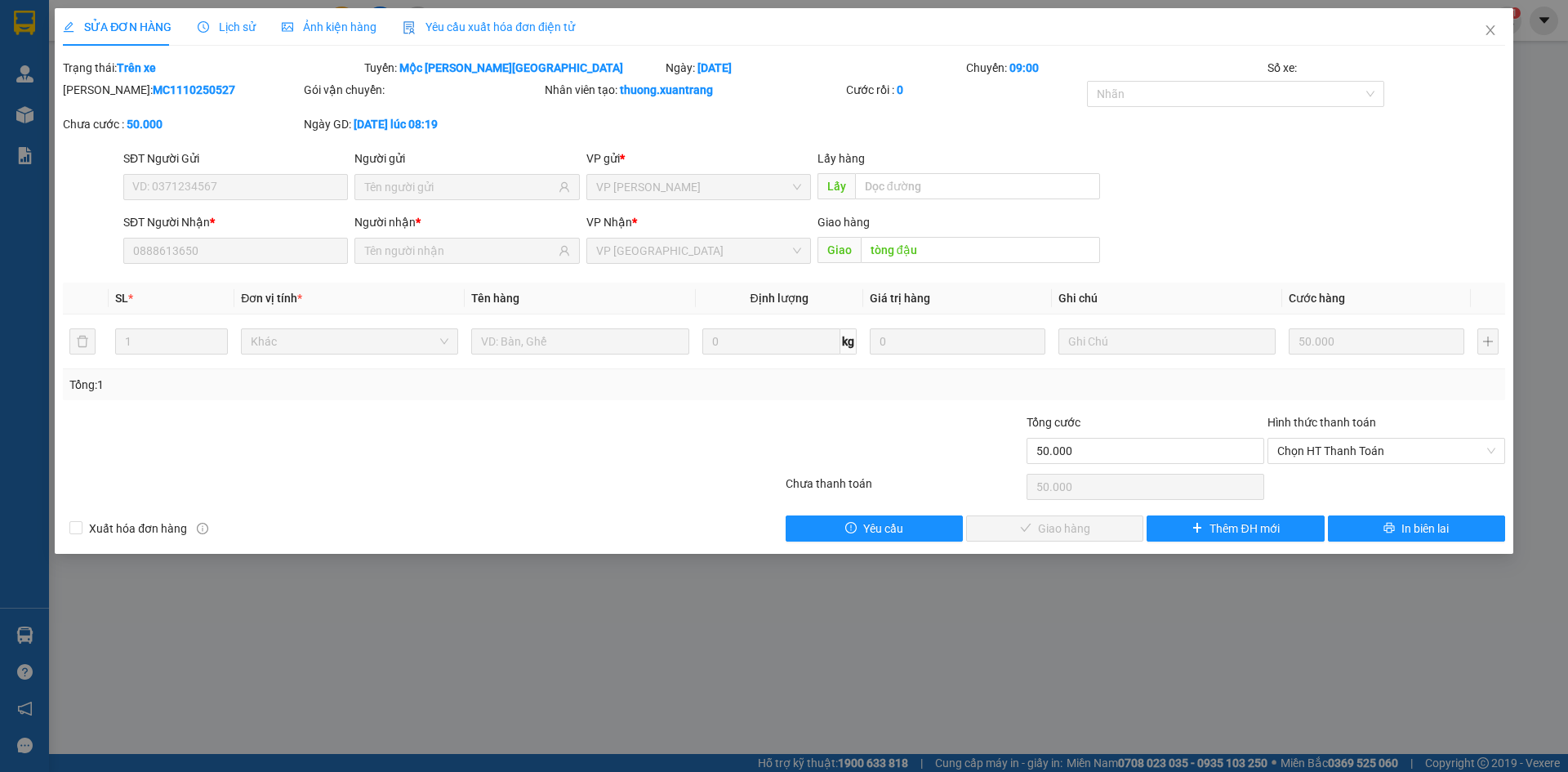
click at [324, 20] on span "Ảnh kiện hàng" at bounding box center [329, 26] width 95 height 13
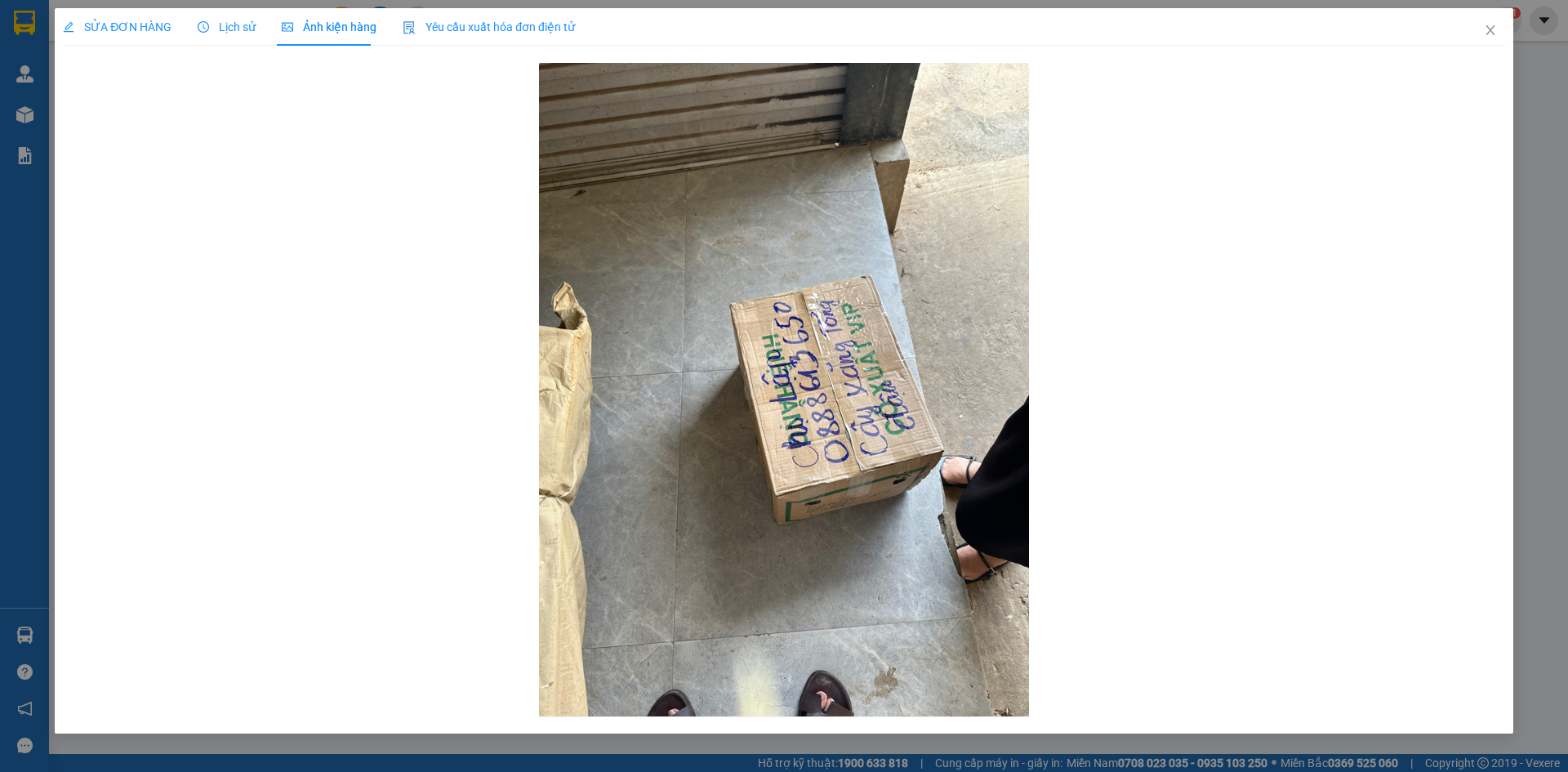
click at [232, 34] on div "Lịch sử" at bounding box center [227, 27] width 58 height 18
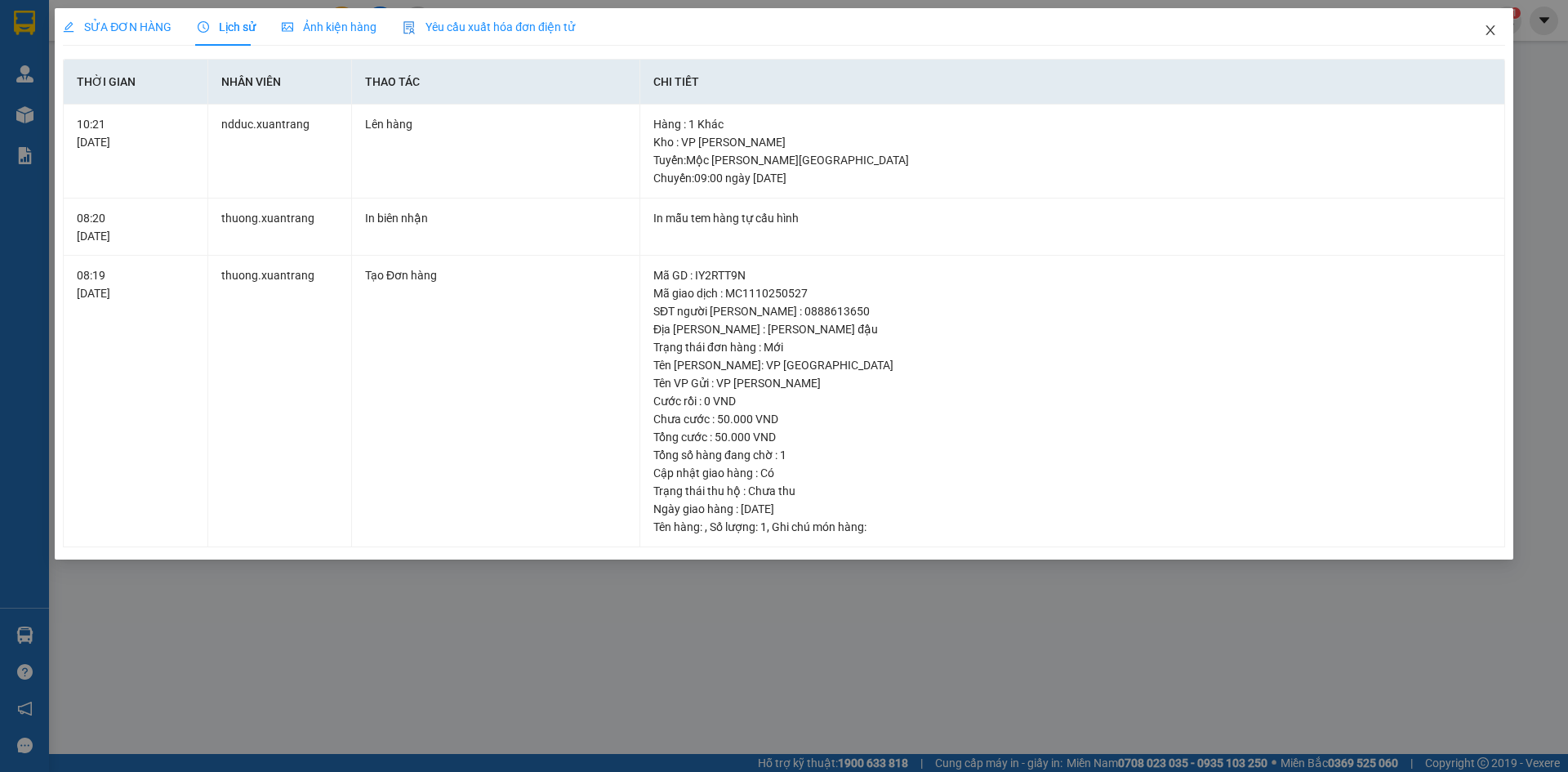
click at [1482, 31] on span "Close" at bounding box center [1490, 31] width 46 height 46
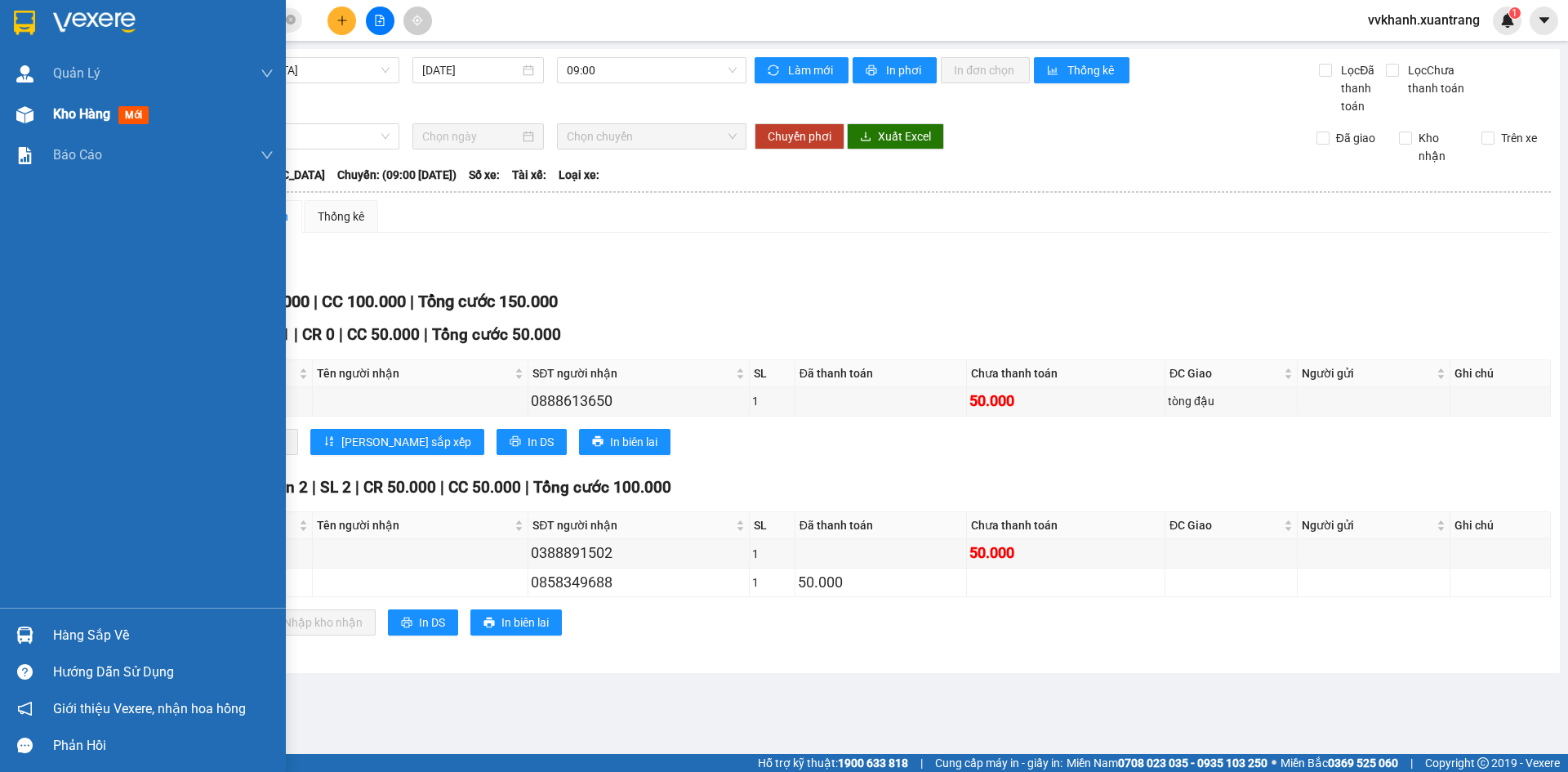
click at [109, 106] on span "Kho hàng" at bounding box center [81, 114] width 57 height 16
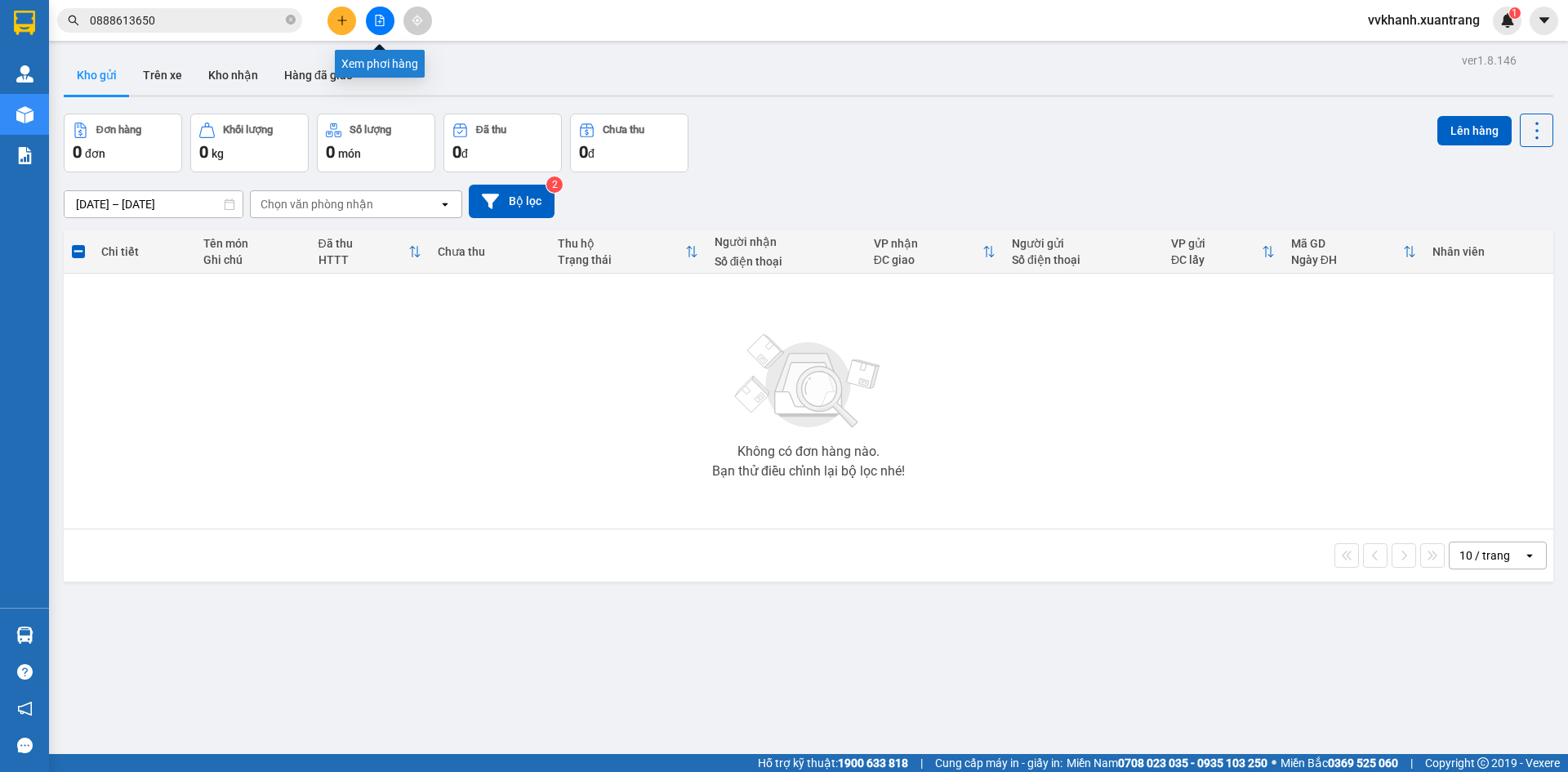
click at [373, 22] on button at bounding box center [380, 21] width 29 height 29
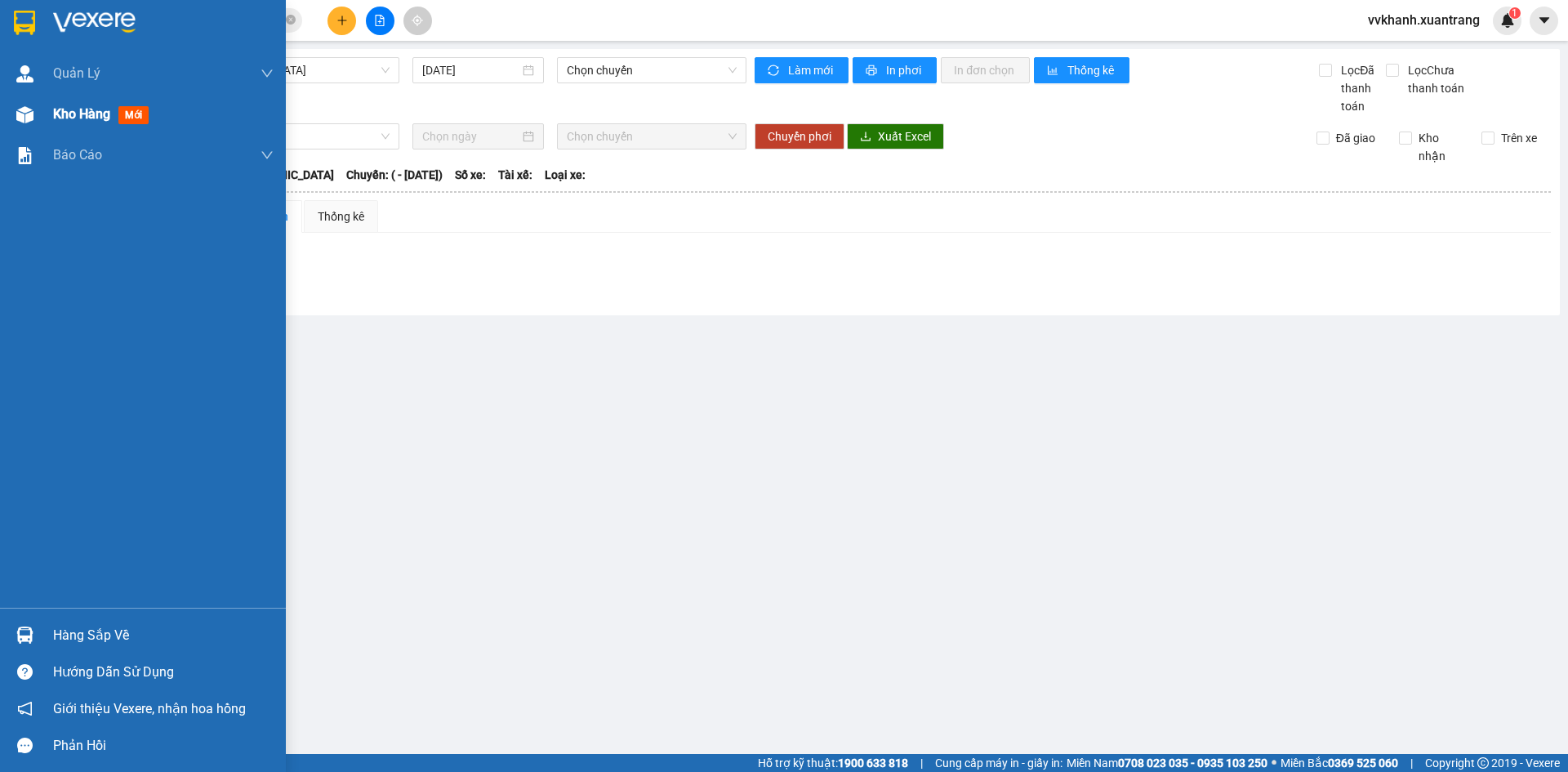
click at [12, 120] on div at bounding box center [25, 114] width 29 height 29
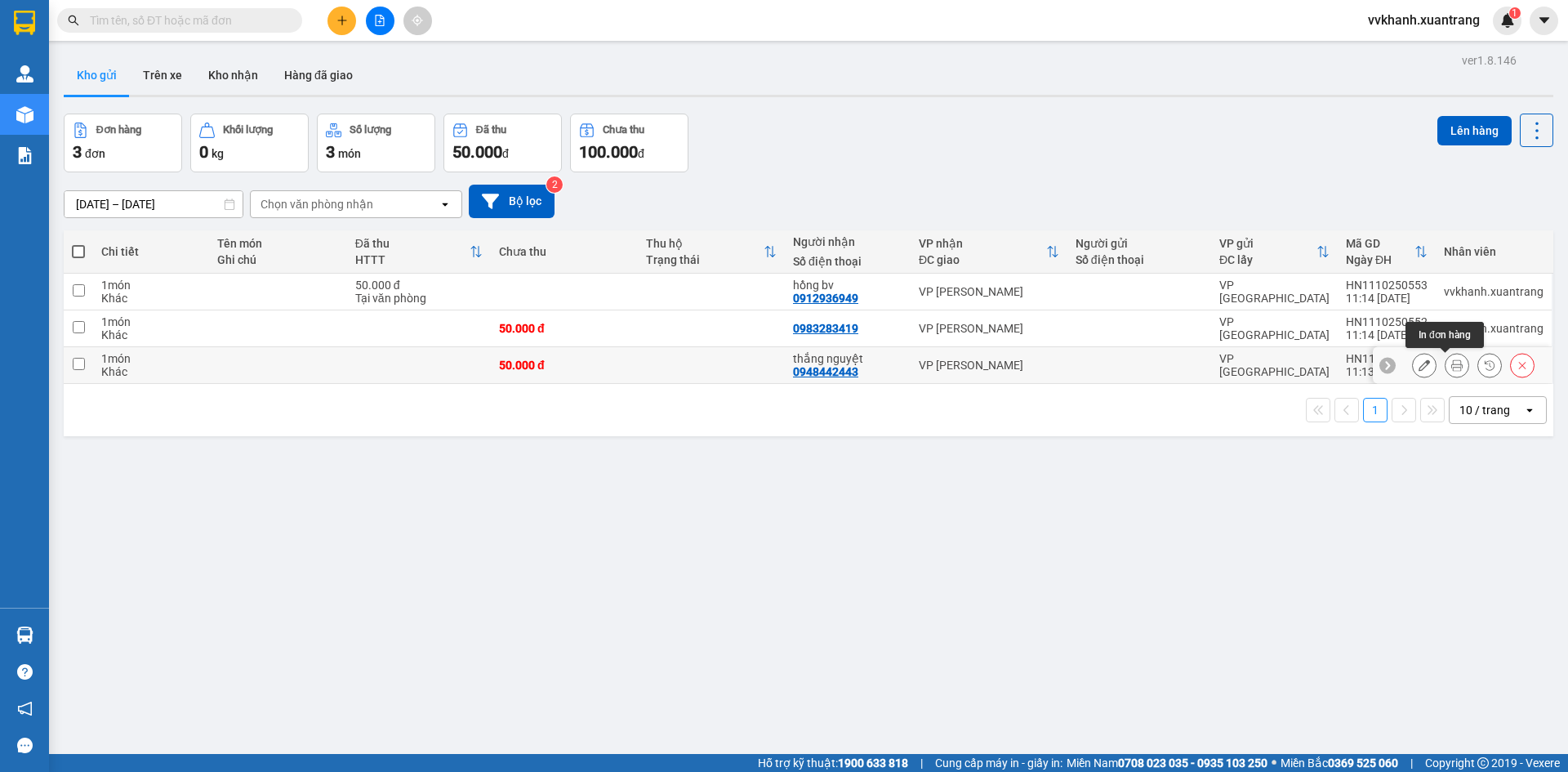
click at [1451, 362] on icon at bounding box center [1456, 364] width 11 height 11
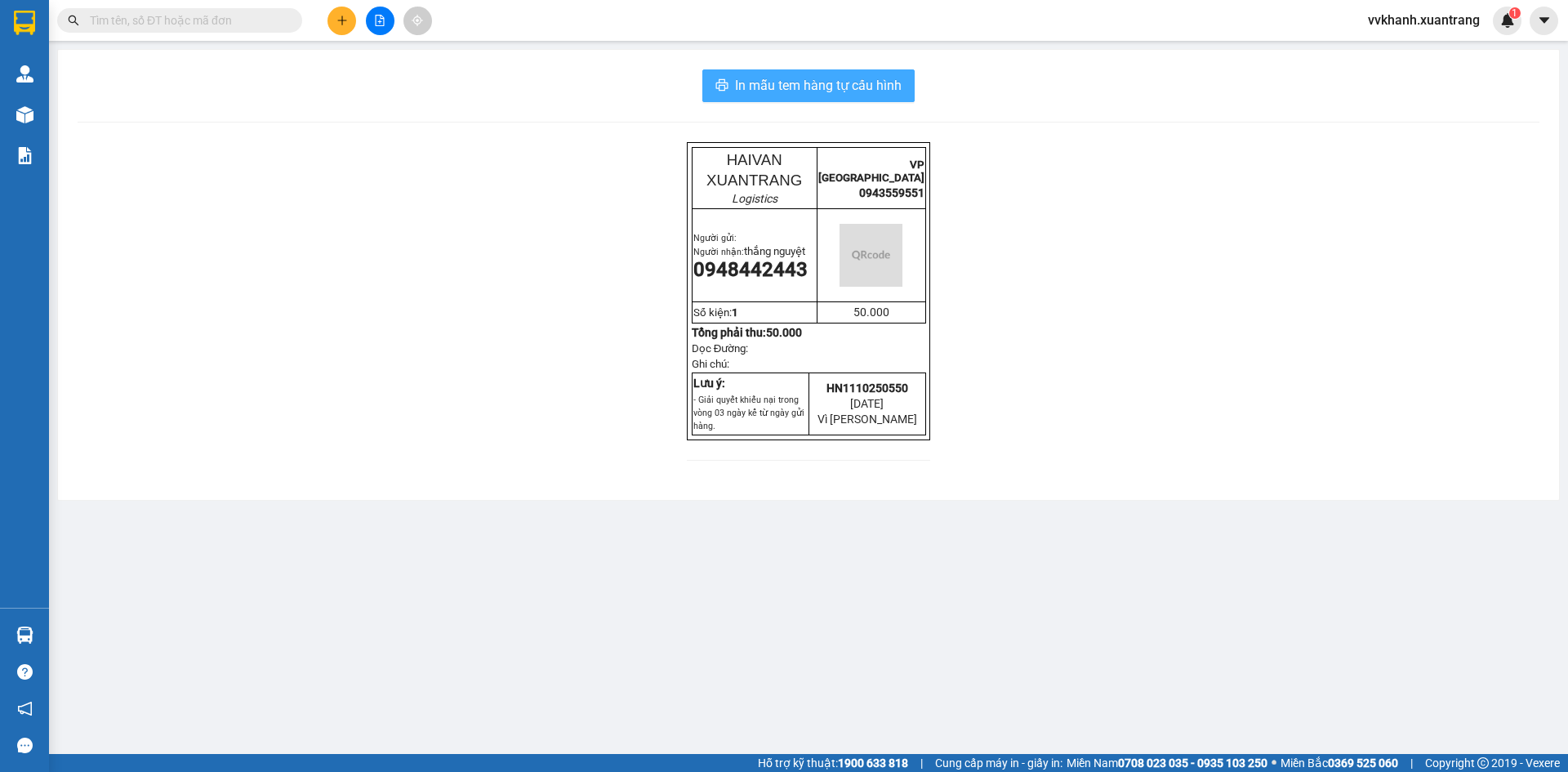
click at [857, 78] on span "In mẫu tem hàng tự cấu hình" at bounding box center [817, 85] width 167 height 20
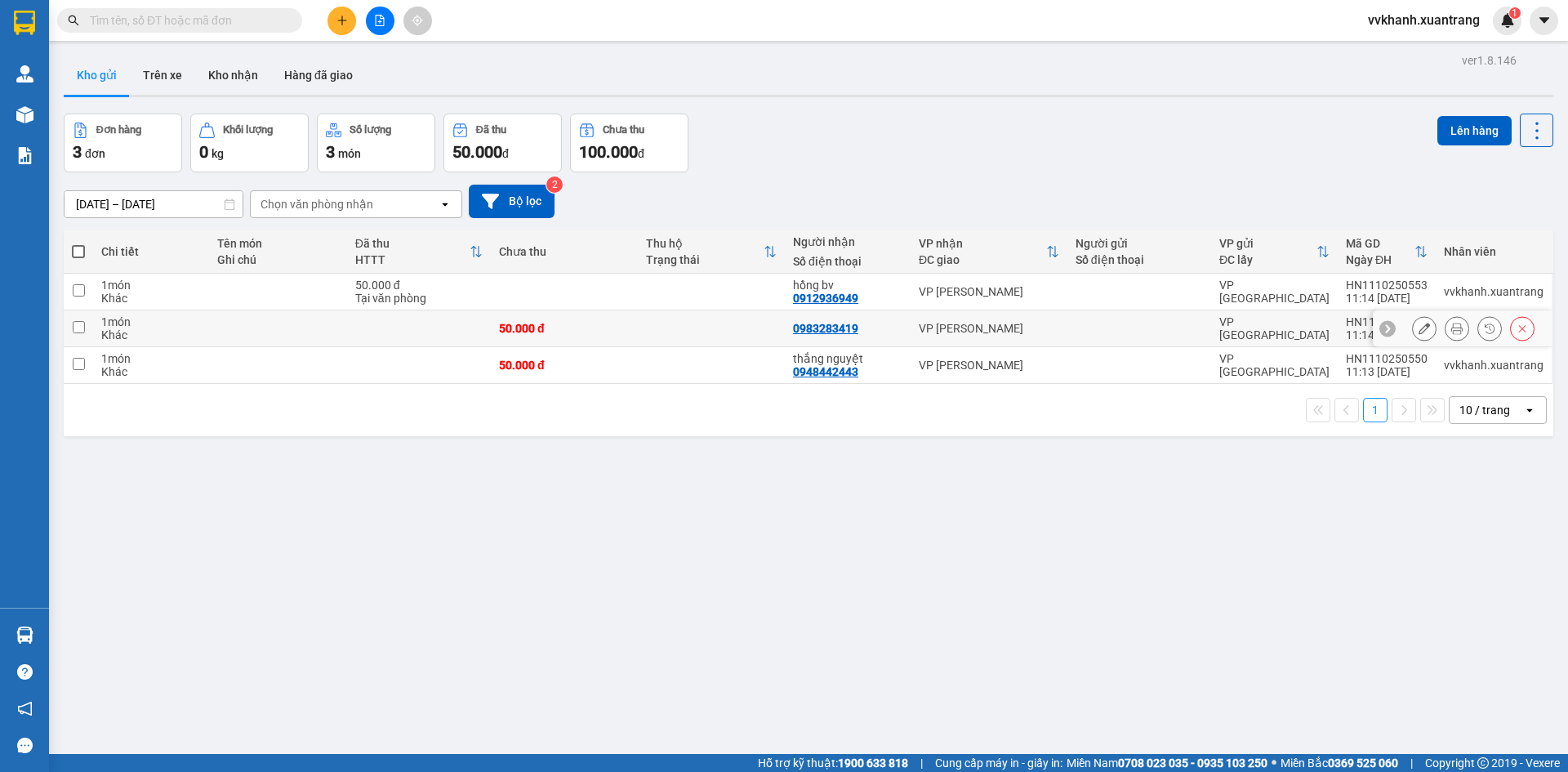
click at [1451, 328] on icon at bounding box center [1456, 328] width 11 height 11
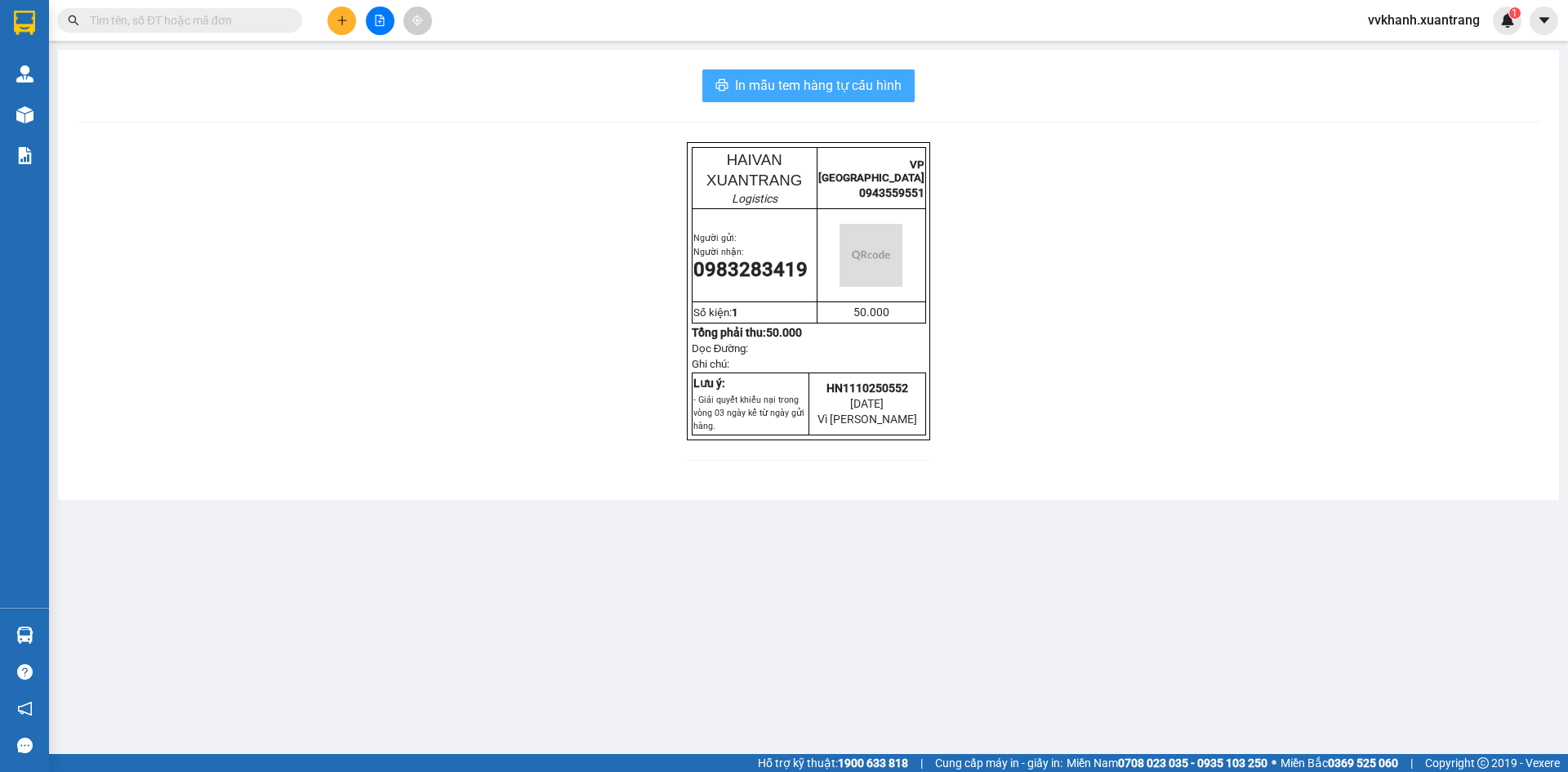
click at [823, 87] on span "In mẫu tem hàng tự cấu hình" at bounding box center [817, 85] width 167 height 20
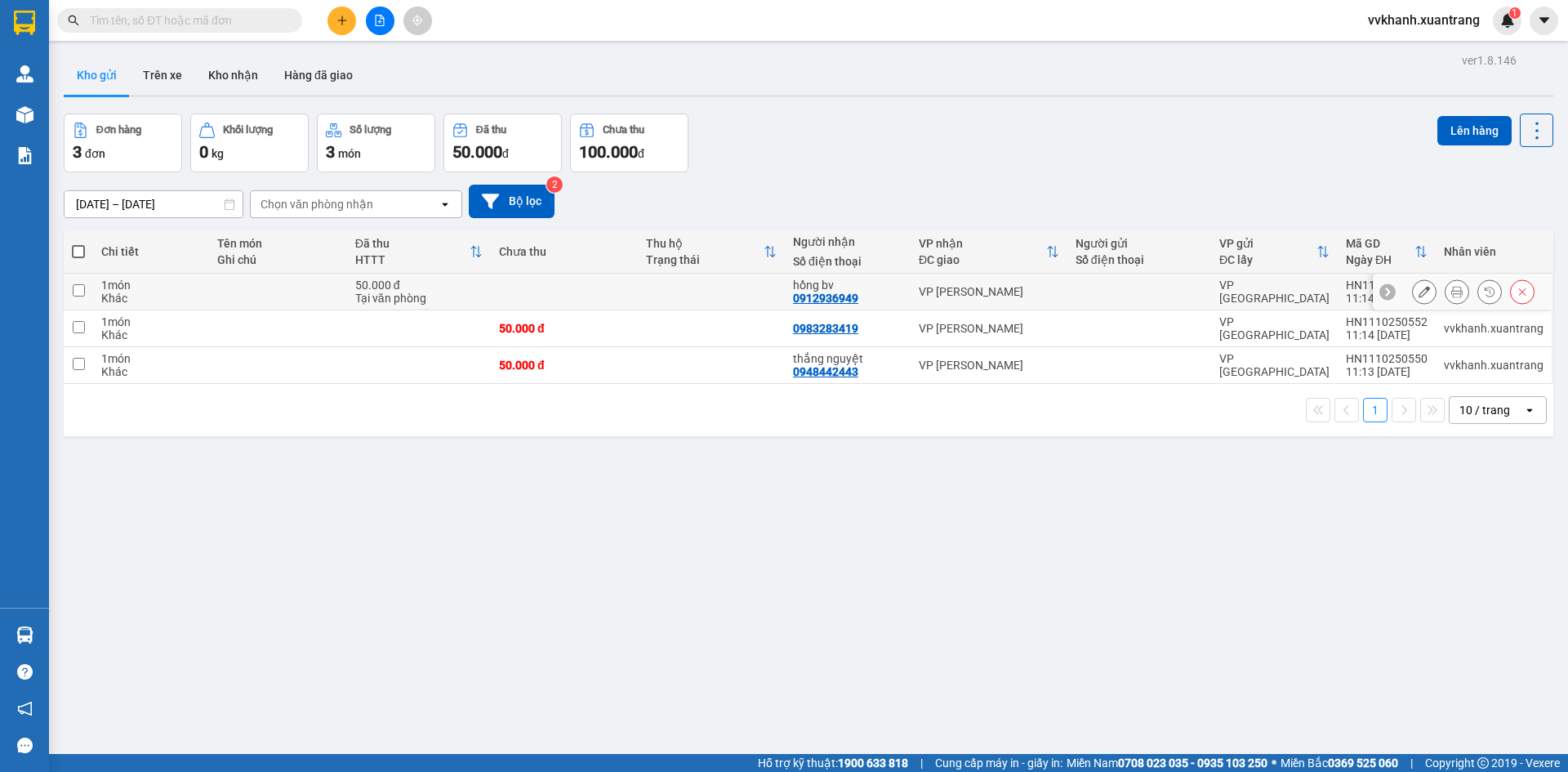
click at [1451, 289] on icon at bounding box center [1456, 291] width 11 height 11
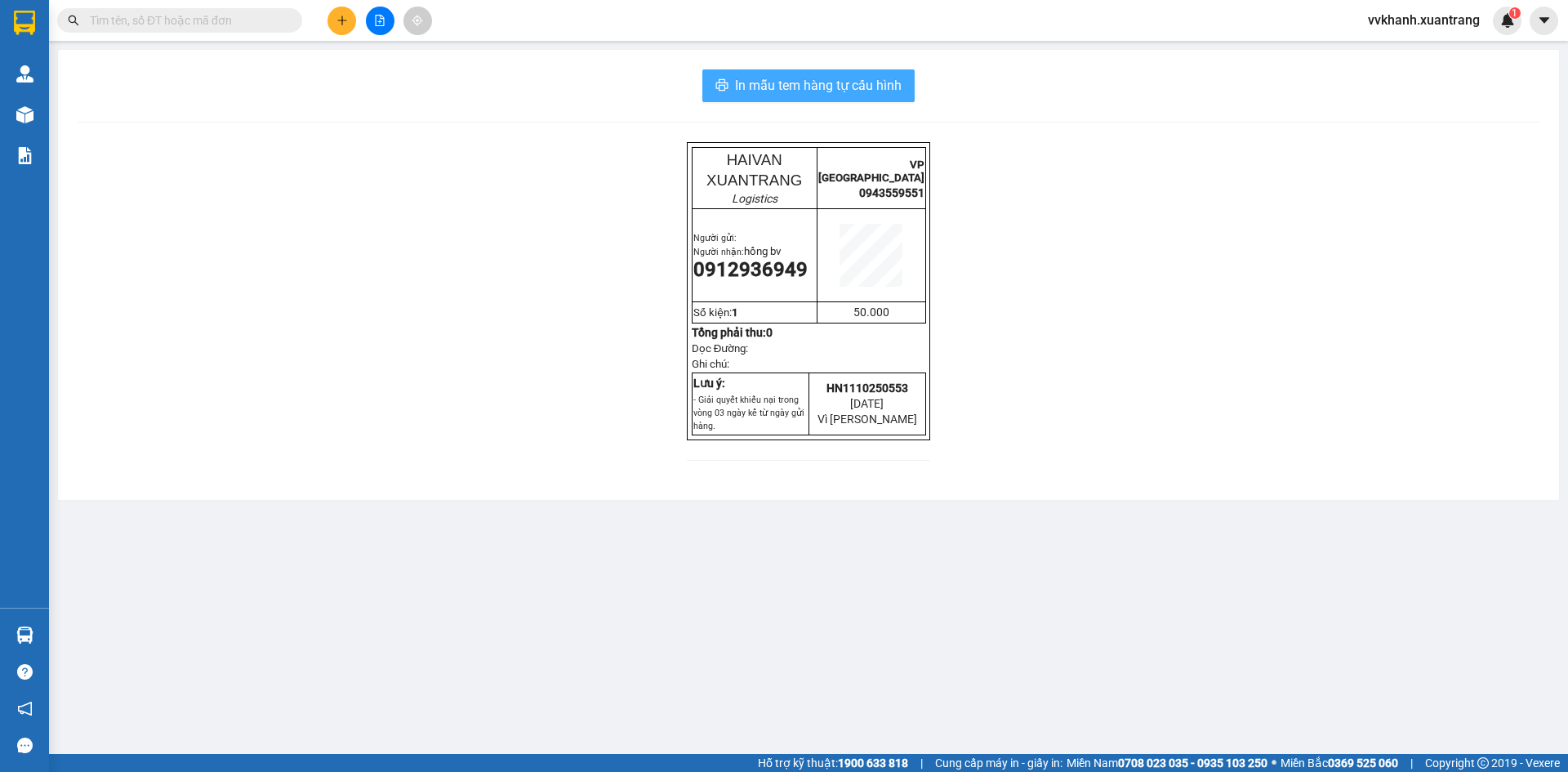
click at [871, 90] on span "In mẫu tem hàng tự cấu hình" at bounding box center [817, 85] width 167 height 20
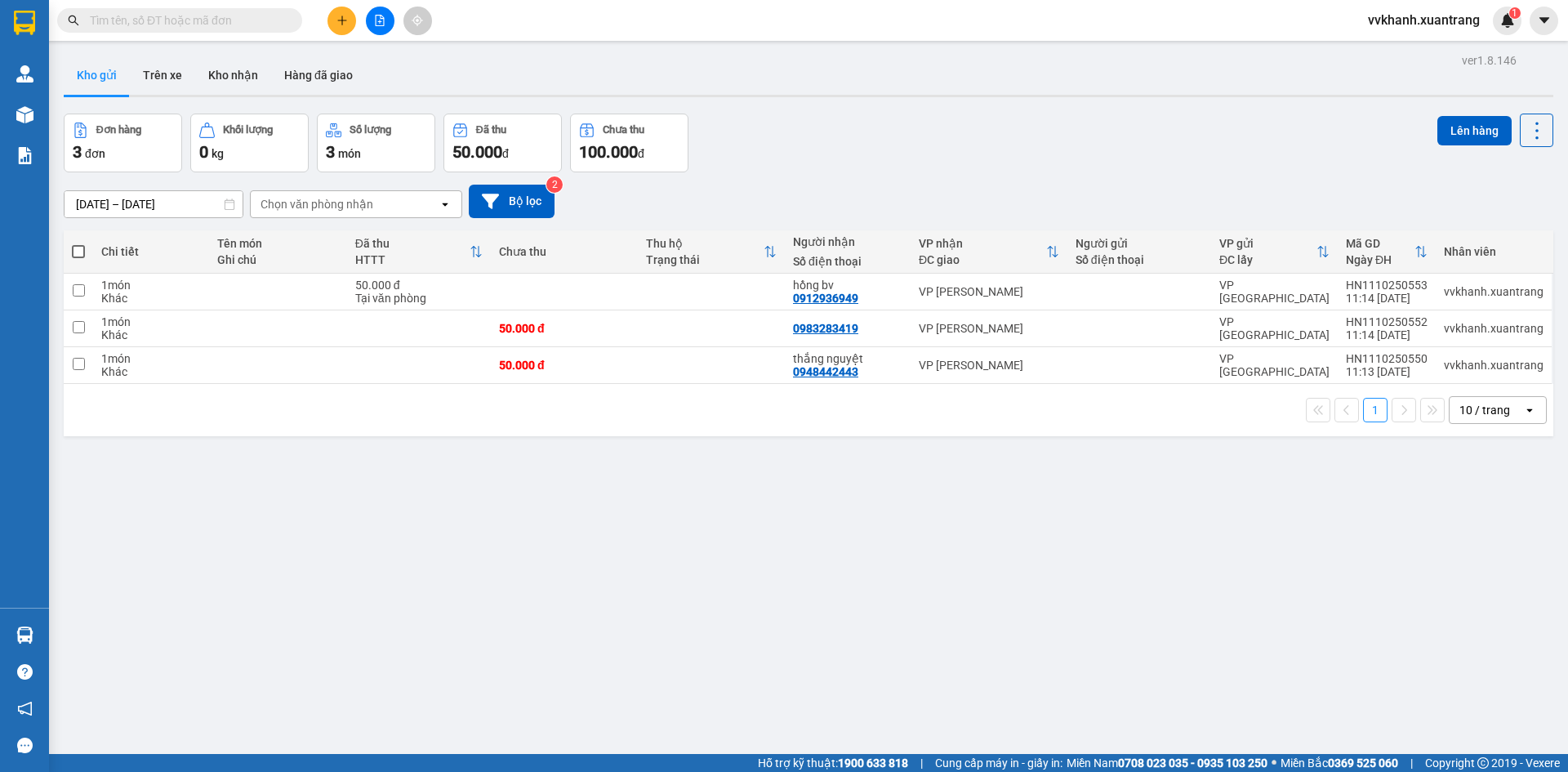
click at [278, 23] on input "text" at bounding box center [186, 20] width 193 height 18
click at [375, 12] on button at bounding box center [380, 21] width 29 height 29
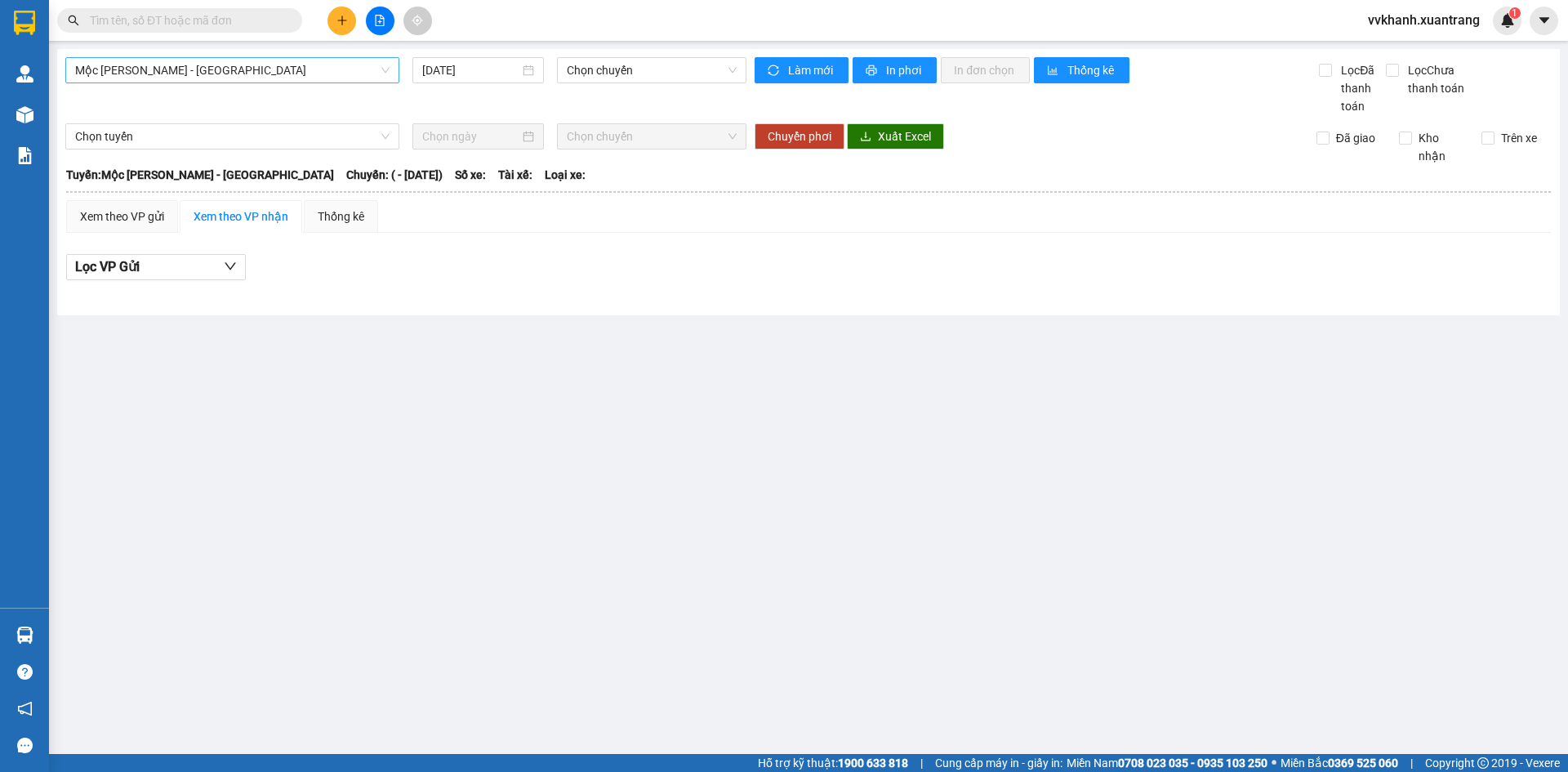
click at [320, 74] on span "Mộc Châu - Mỹ Đình" at bounding box center [232, 70] width 315 height 25
click at [233, 20] on input "text" at bounding box center [186, 20] width 193 height 18
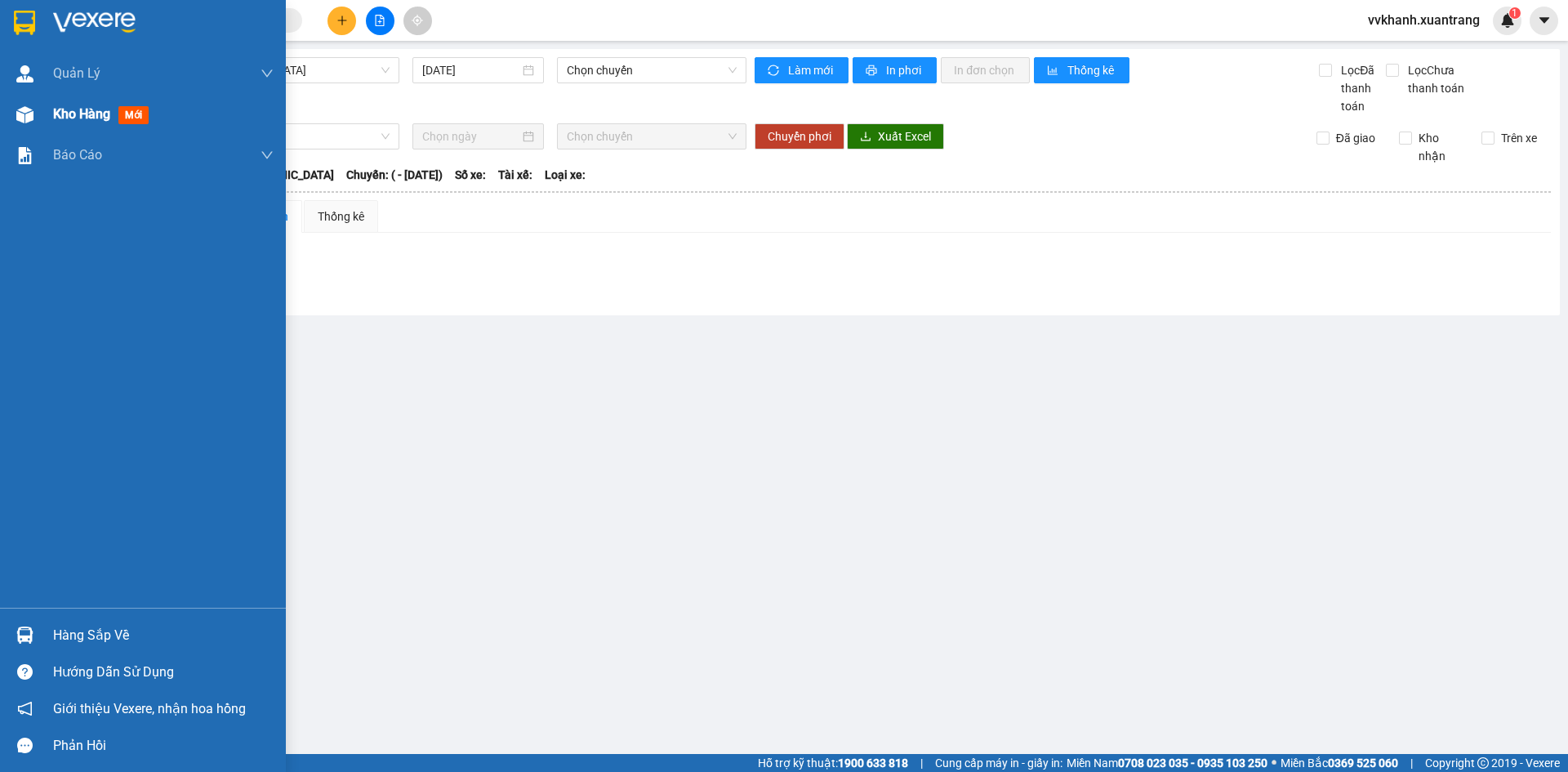
click at [45, 114] on div "Kho hàng mới" at bounding box center [143, 114] width 286 height 41
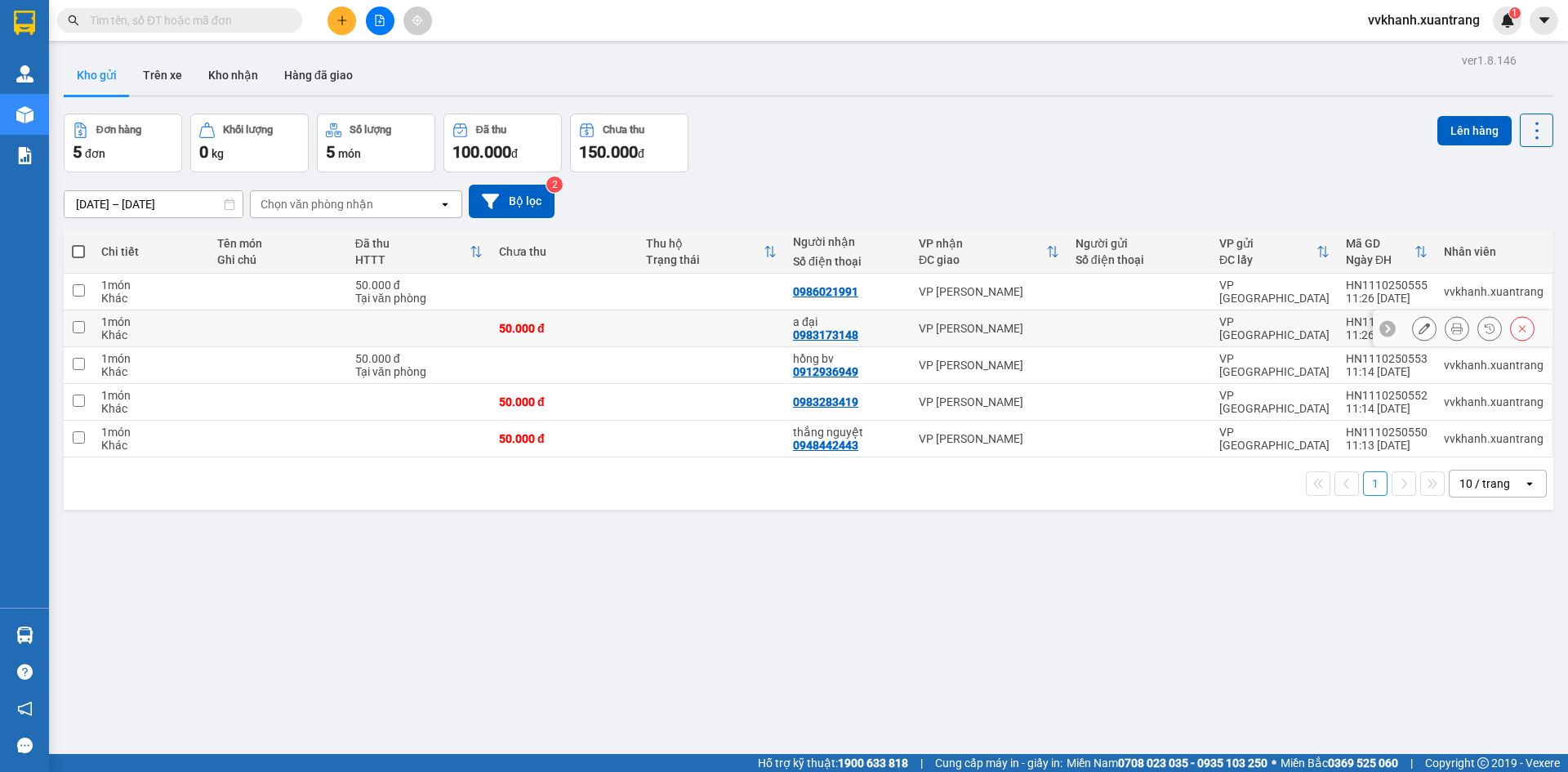
click at [1451, 327] on button at bounding box center [1456, 329] width 23 height 29
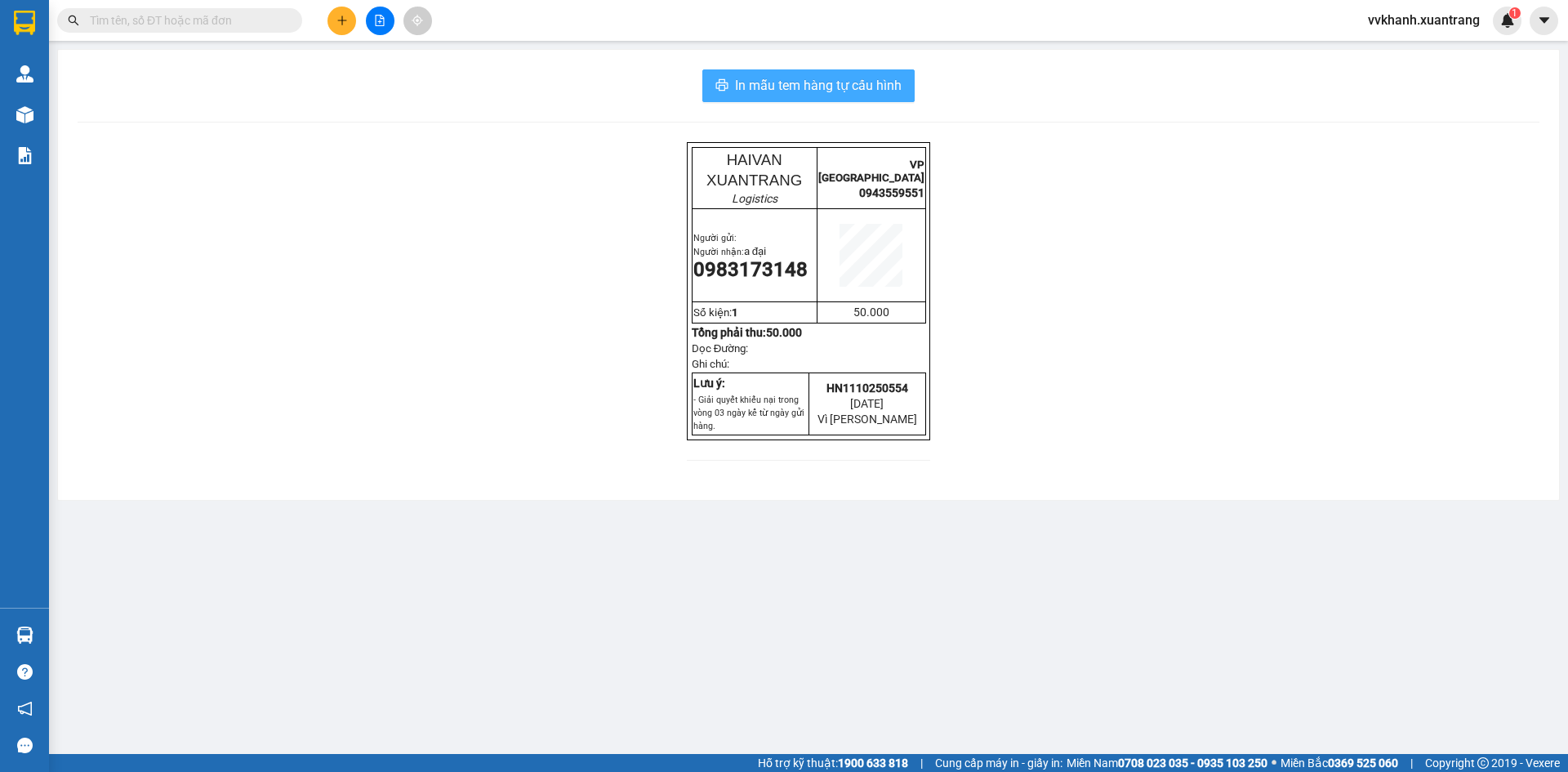
click at [912, 94] on button "In mẫu tem hàng tự cấu hình" at bounding box center [808, 85] width 212 height 33
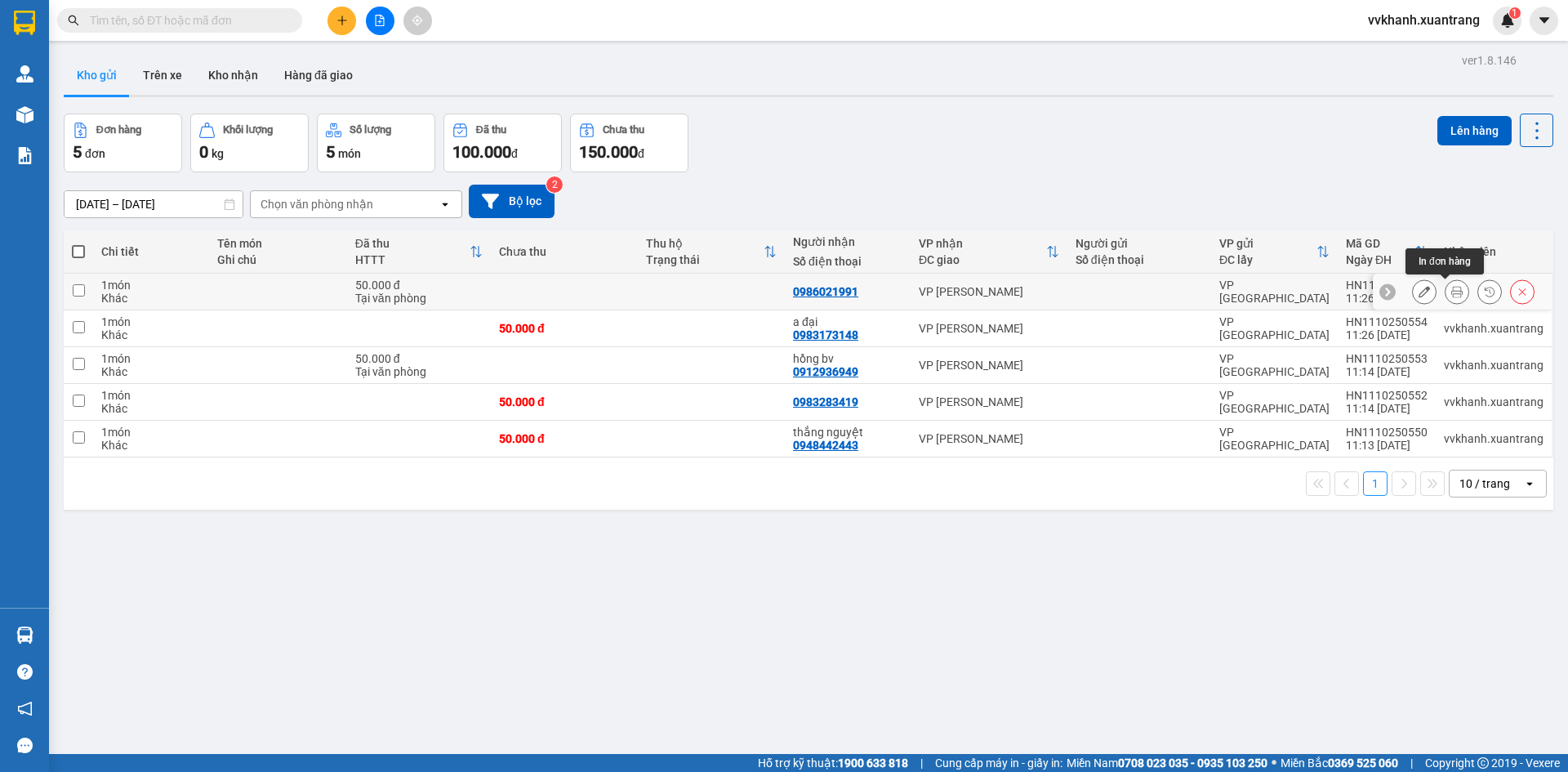
click at [1445, 291] on button at bounding box center [1456, 292] width 23 height 29
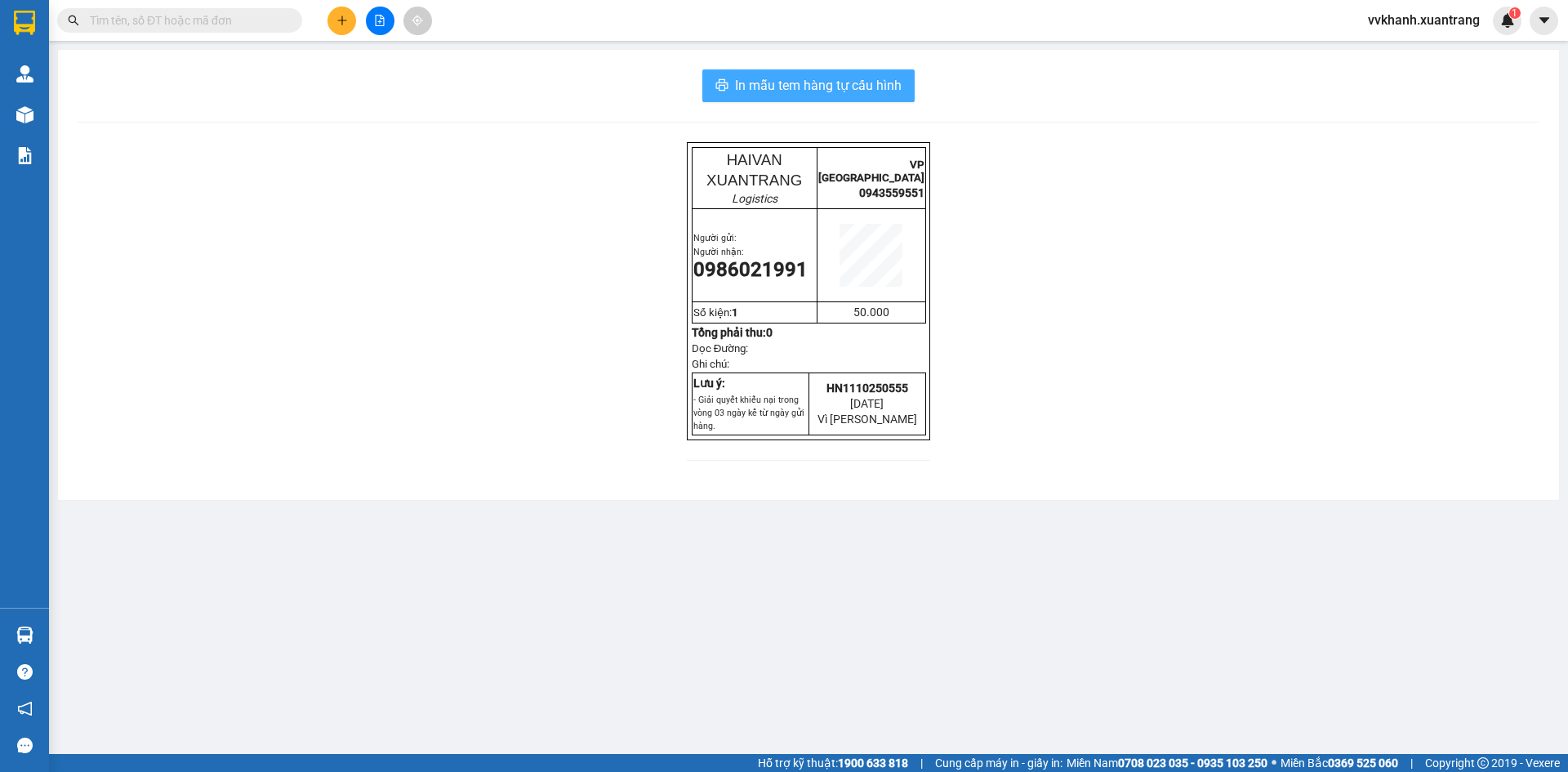
click at [865, 87] on span "In mẫu tem hàng tự cấu hình" at bounding box center [817, 85] width 167 height 20
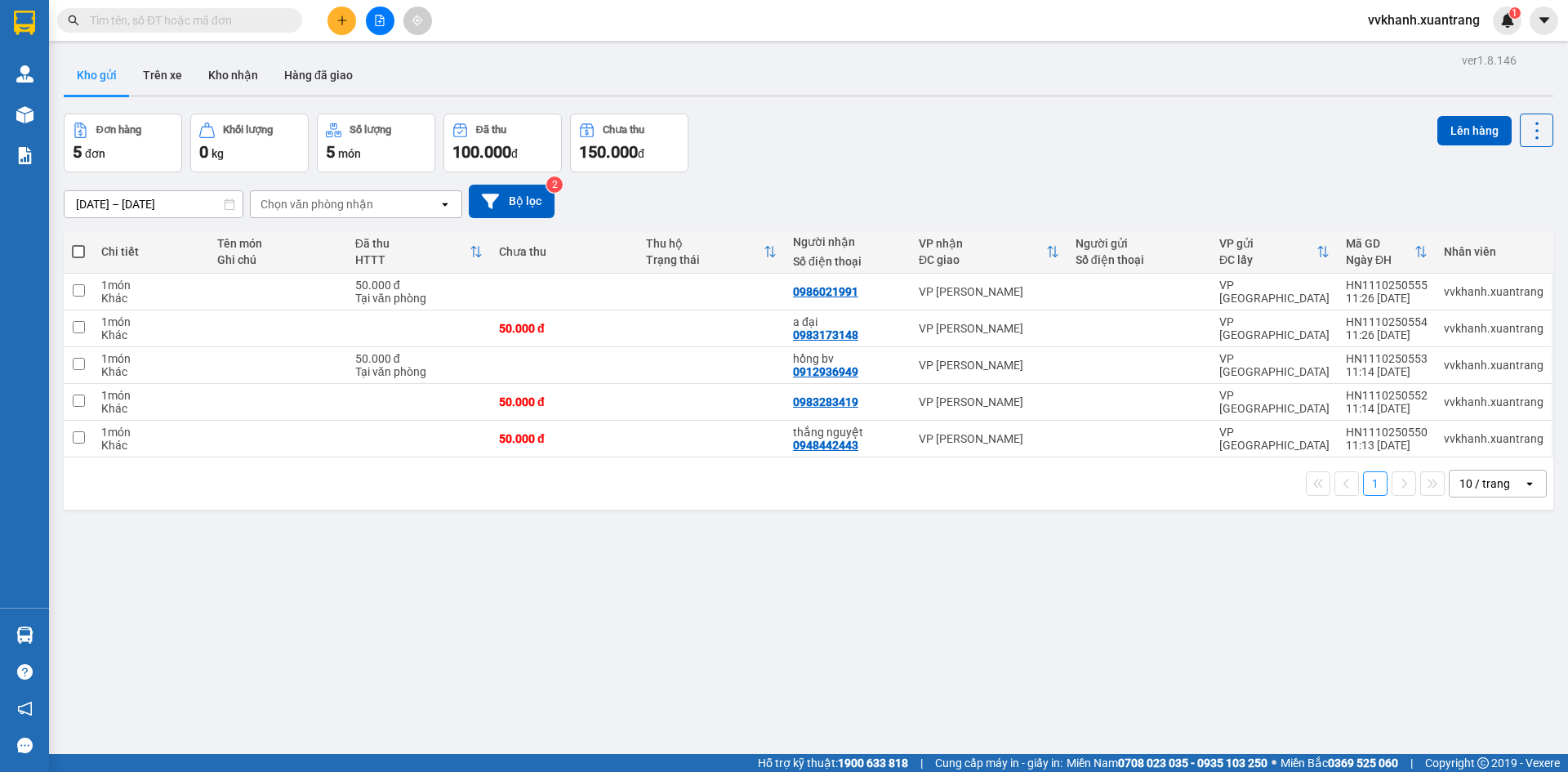
click at [82, 250] on span at bounding box center [78, 251] width 13 height 13
click at [78, 243] on input "checkbox" at bounding box center [78, 243] width 0 height 0
checkbox input "true"
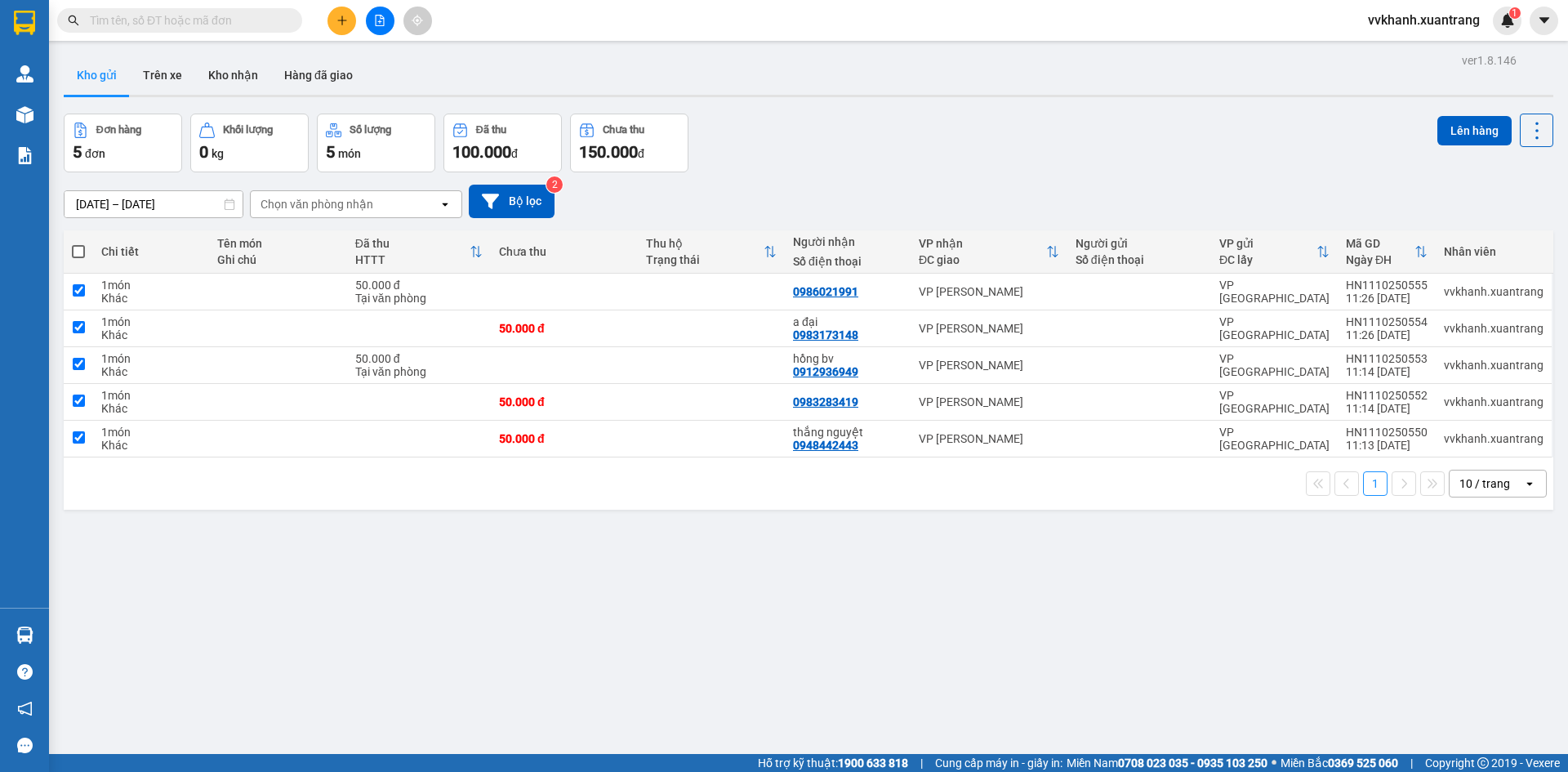
checkbox input "true"
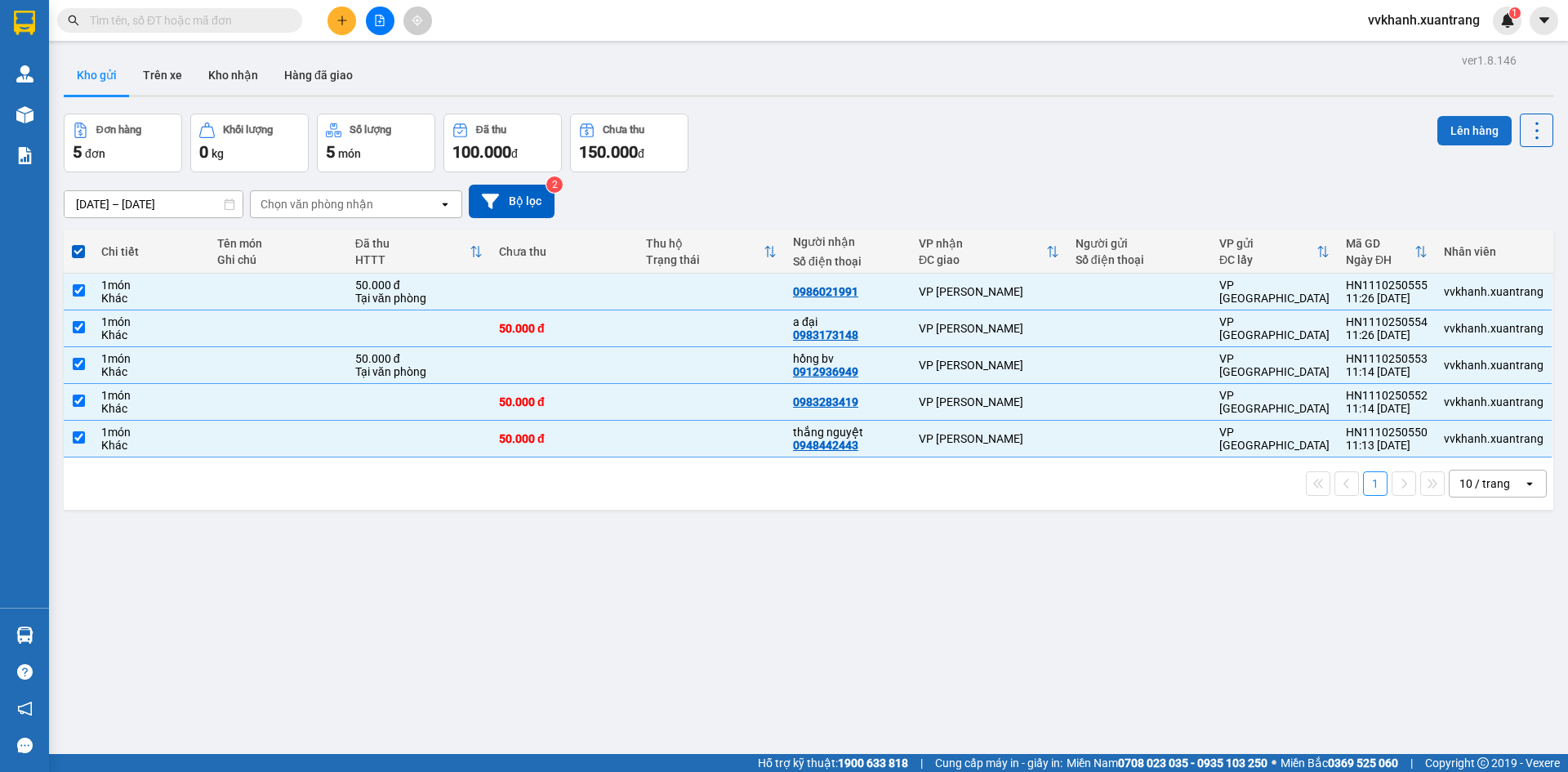
click at [1475, 141] on button "Lên hàng" at bounding box center [1474, 130] width 74 height 29
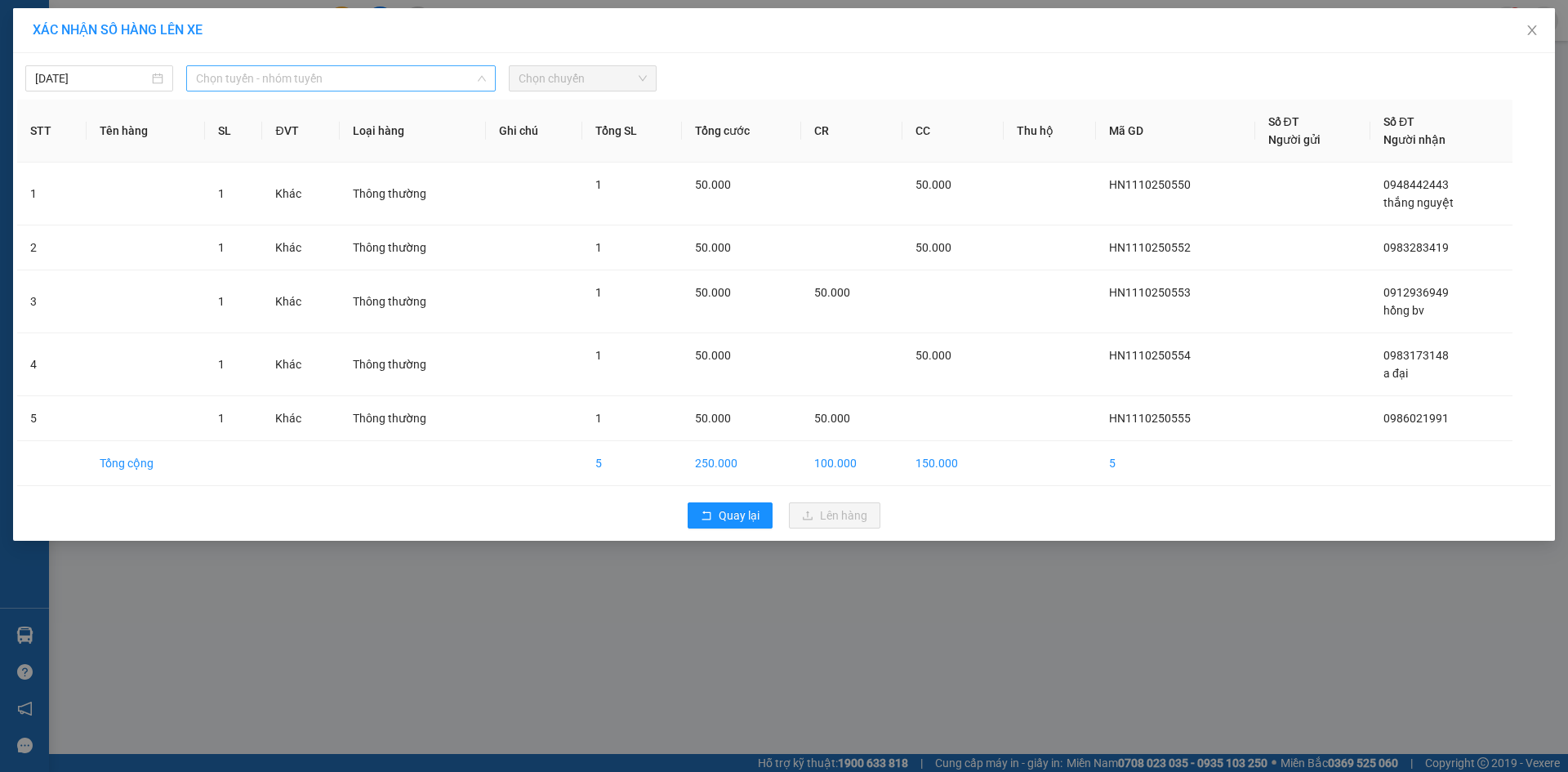
click at [282, 74] on span "Chọn tuyến - nhóm tuyến" at bounding box center [341, 78] width 290 height 25
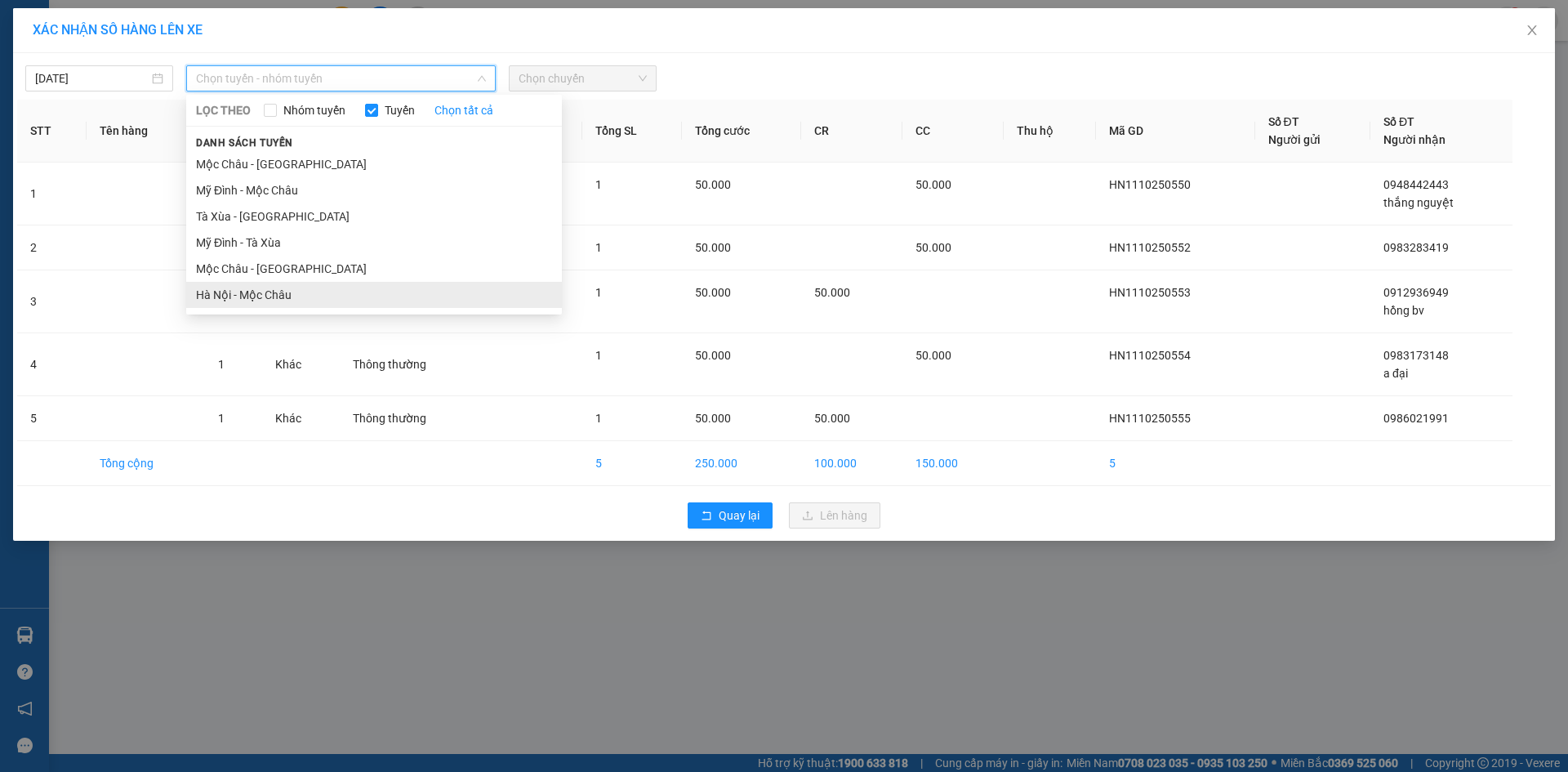
click at [304, 292] on li "Hà Nội - Mộc Châu" at bounding box center [374, 295] width 376 height 26
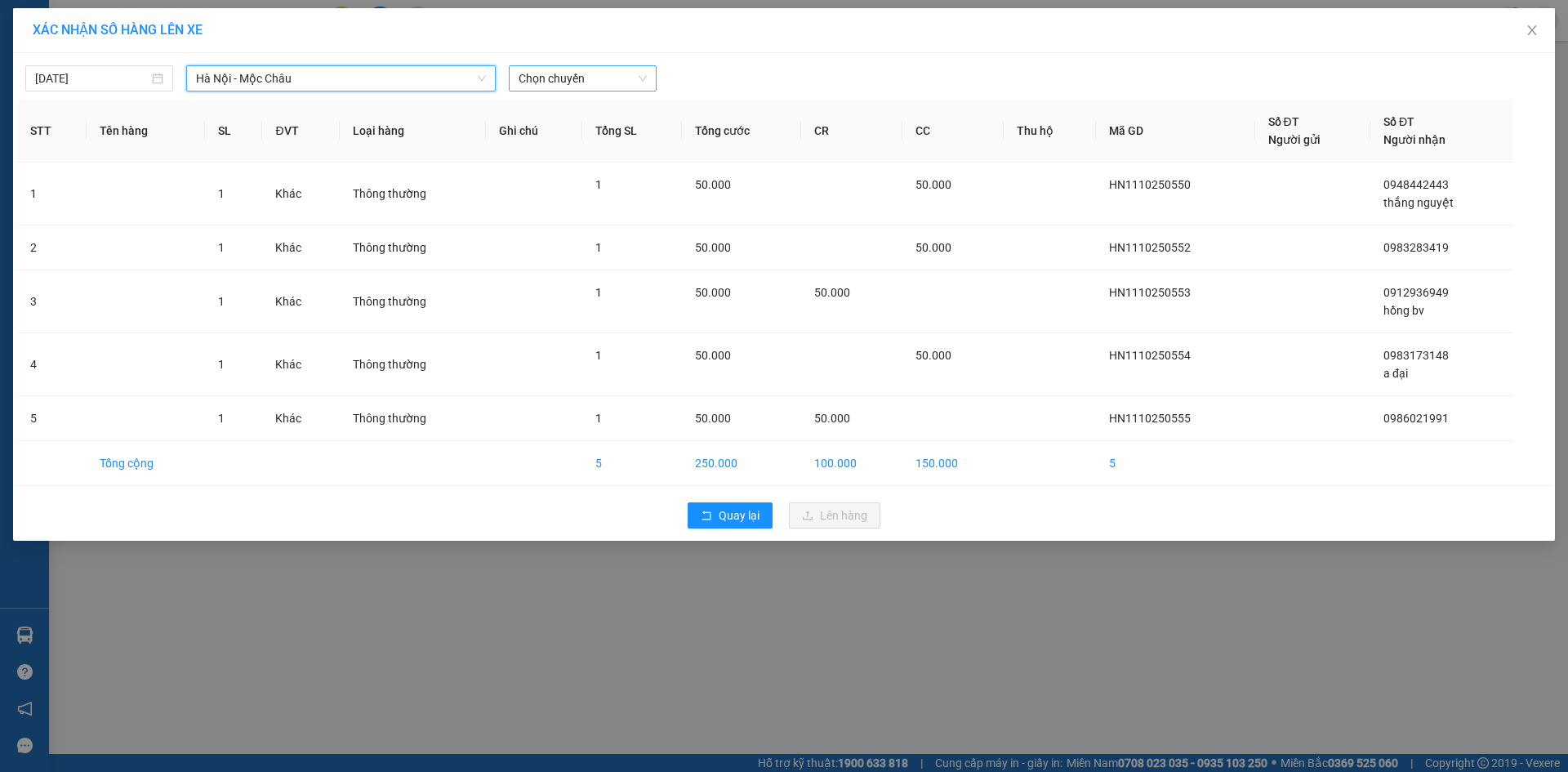
click at [523, 90] on span "Chọn chuyến" at bounding box center [583, 78] width 128 height 25
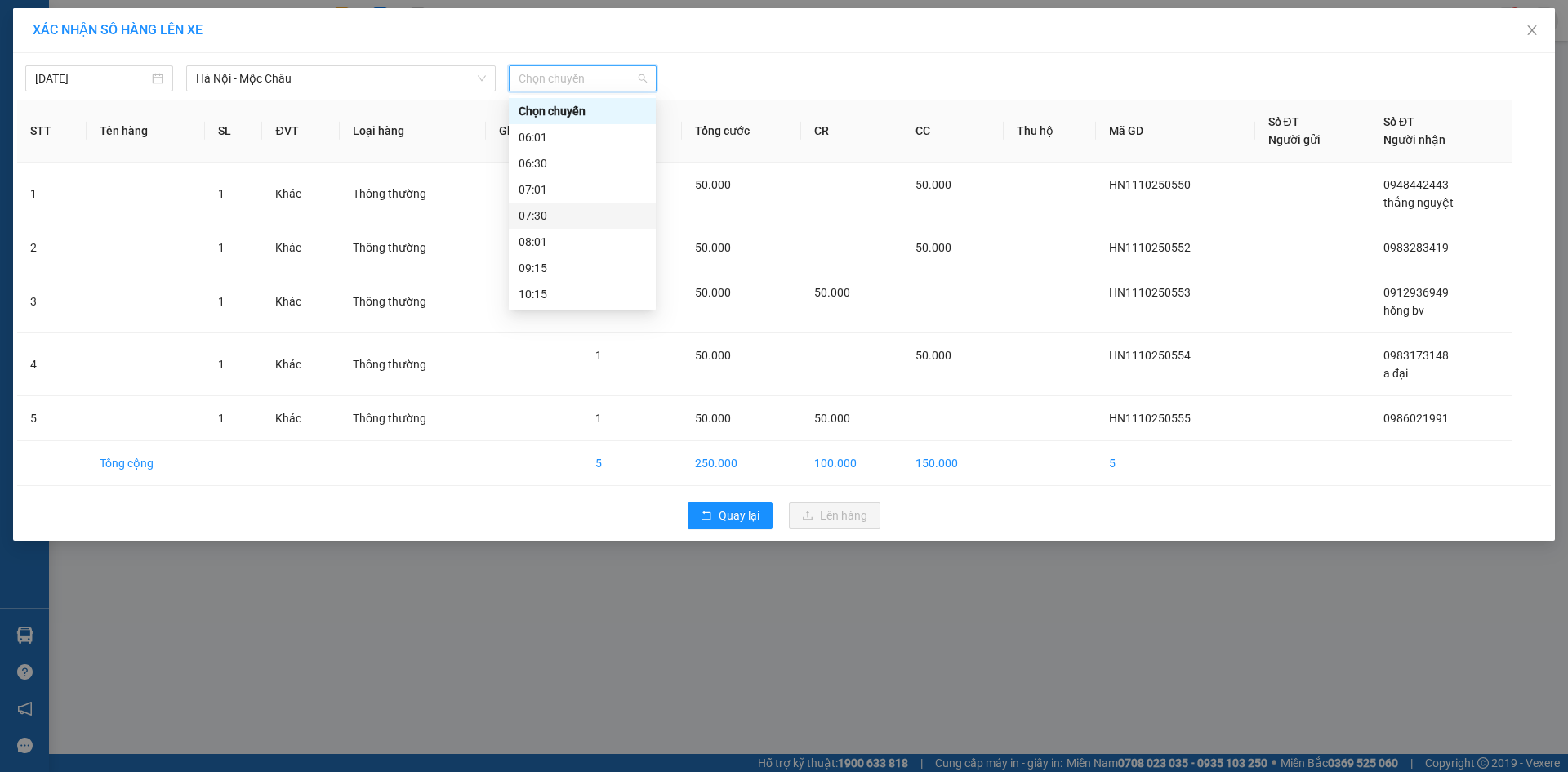
scroll to position [82, 0]
click at [554, 262] on div "11:45" at bounding box center [582, 265] width 127 height 18
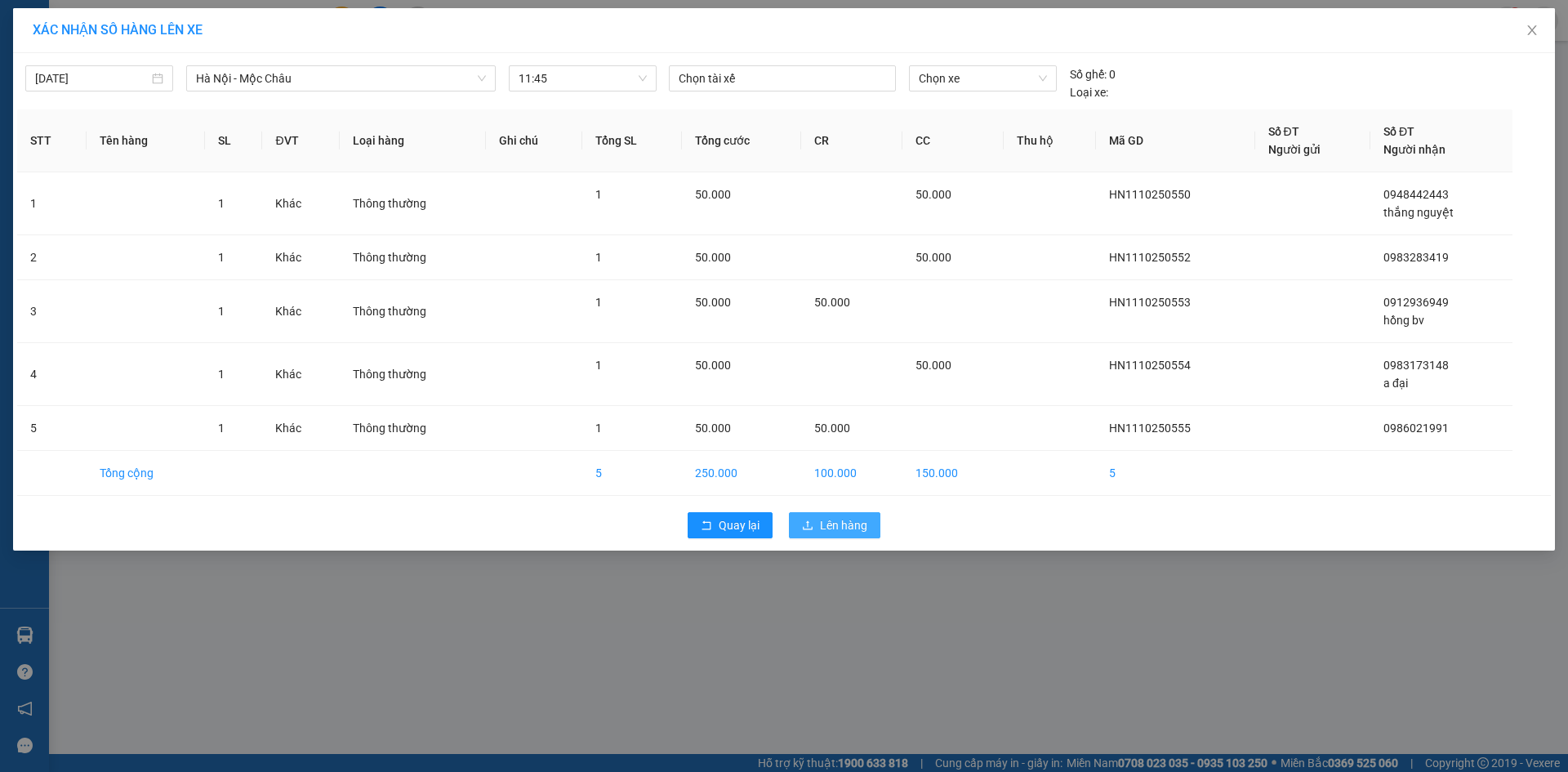
click at [861, 530] on span "Lên hàng" at bounding box center [842, 525] width 47 height 18
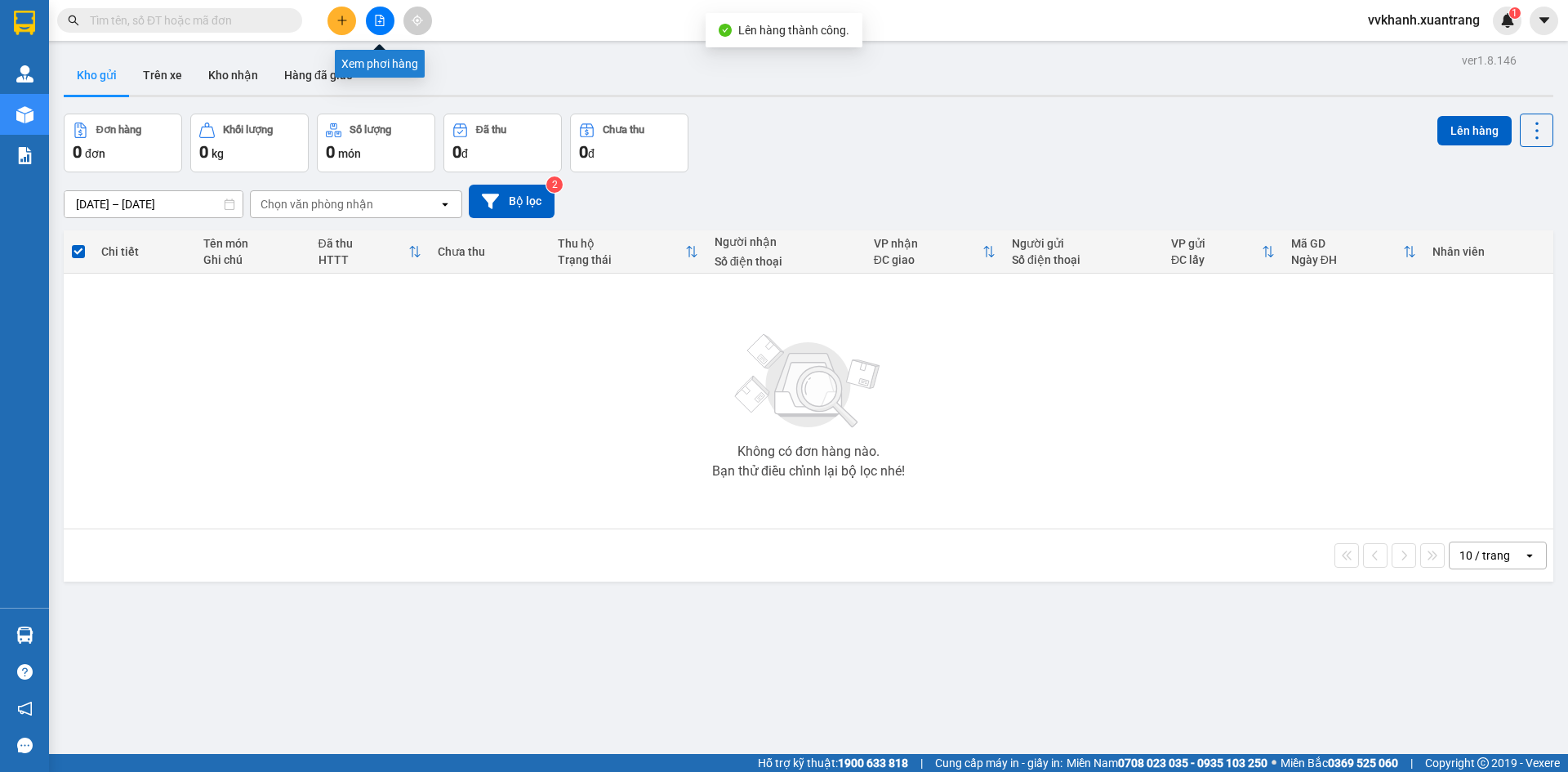
click at [383, 18] on icon "file-add" at bounding box center [379, 20] width 11 height 11
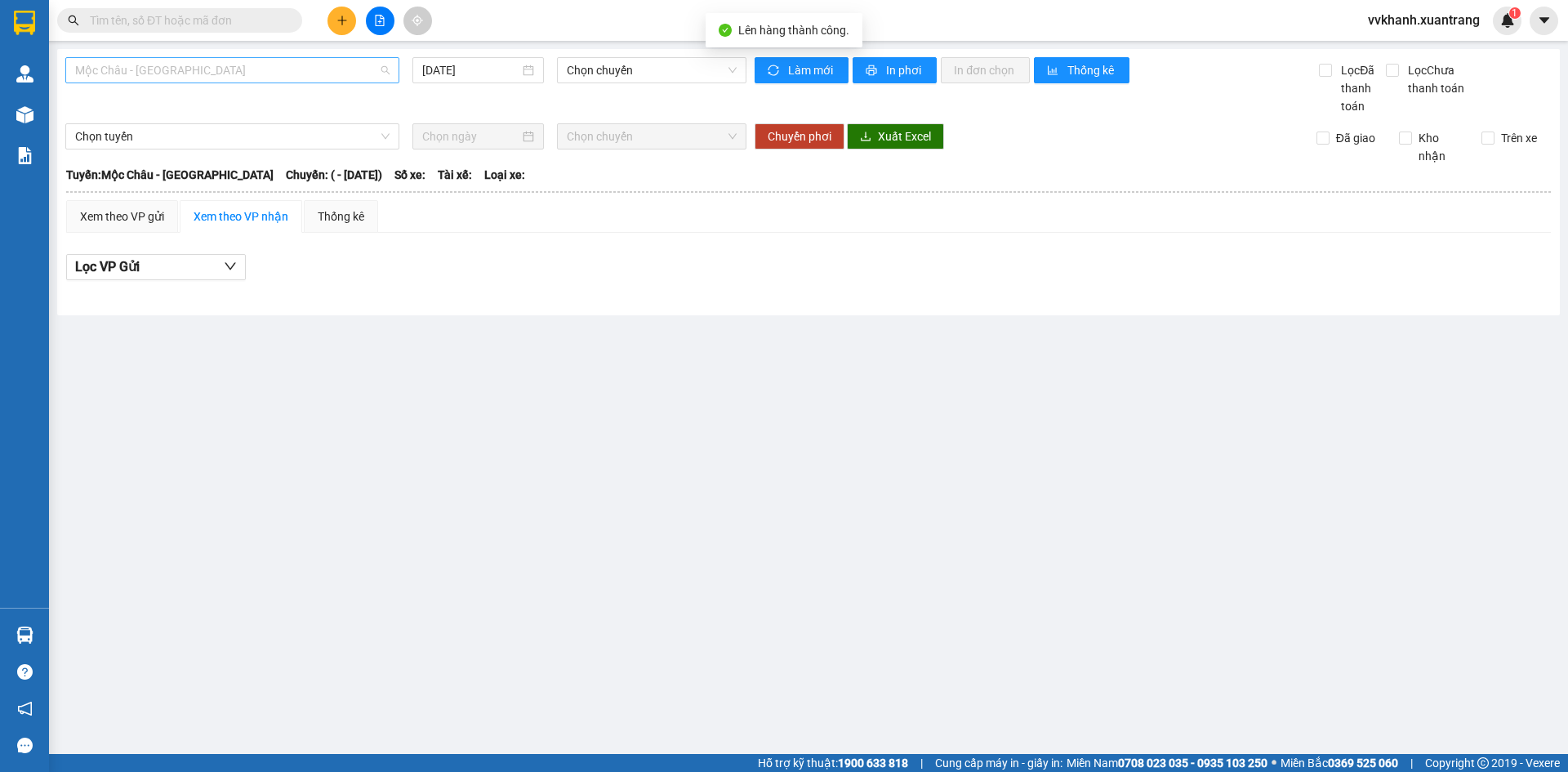
click at [274, 68] on span "Mộc Châu - [GEOGRAPHIC_DATA]" at bounding box center [232, 70] width 315 height 25
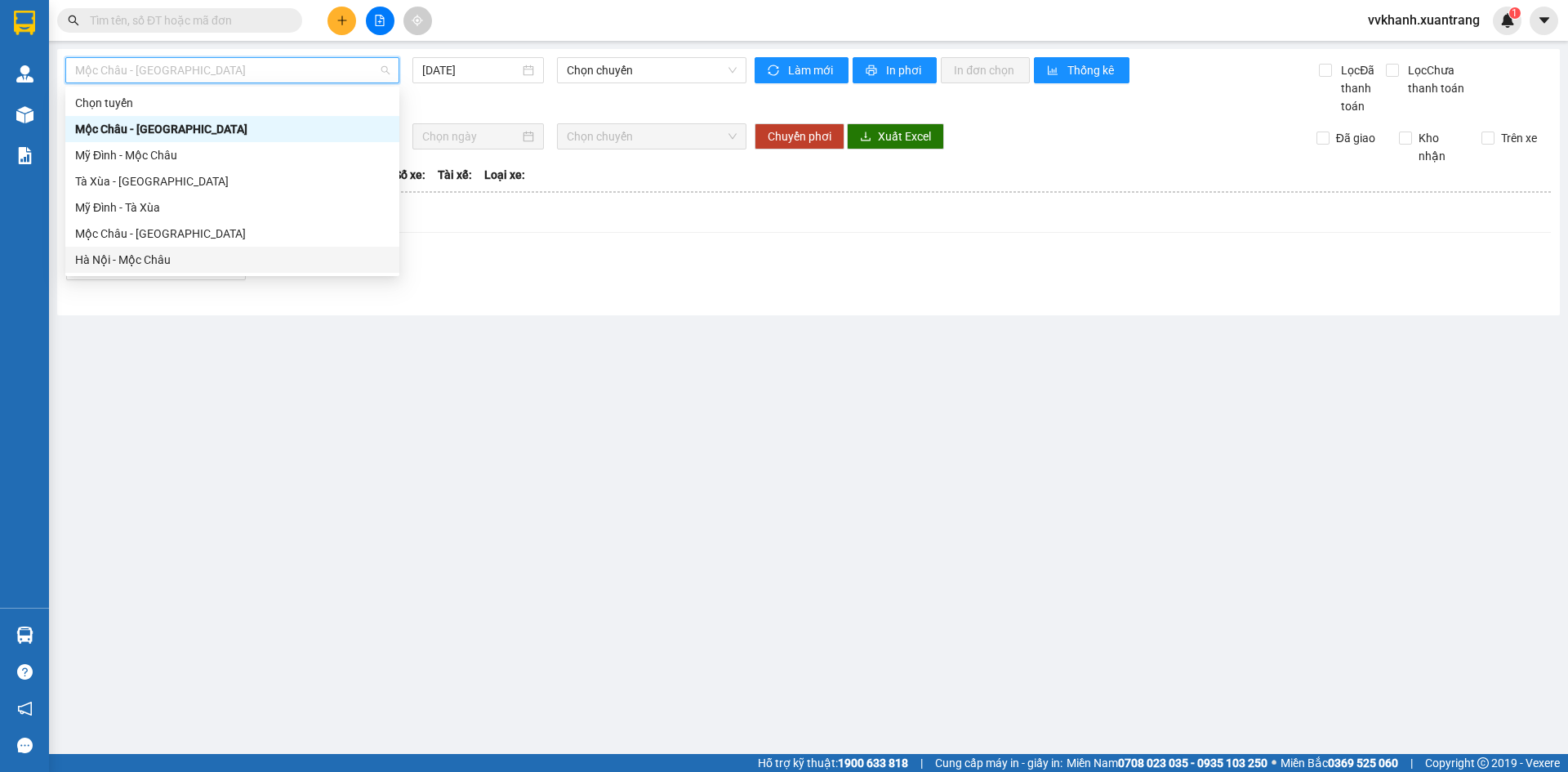
click at [228, 257] on div "Hà Nội - Mộc Châu" at bounding box center [232, 260] width 315 height 18
type input "11/10/2025"
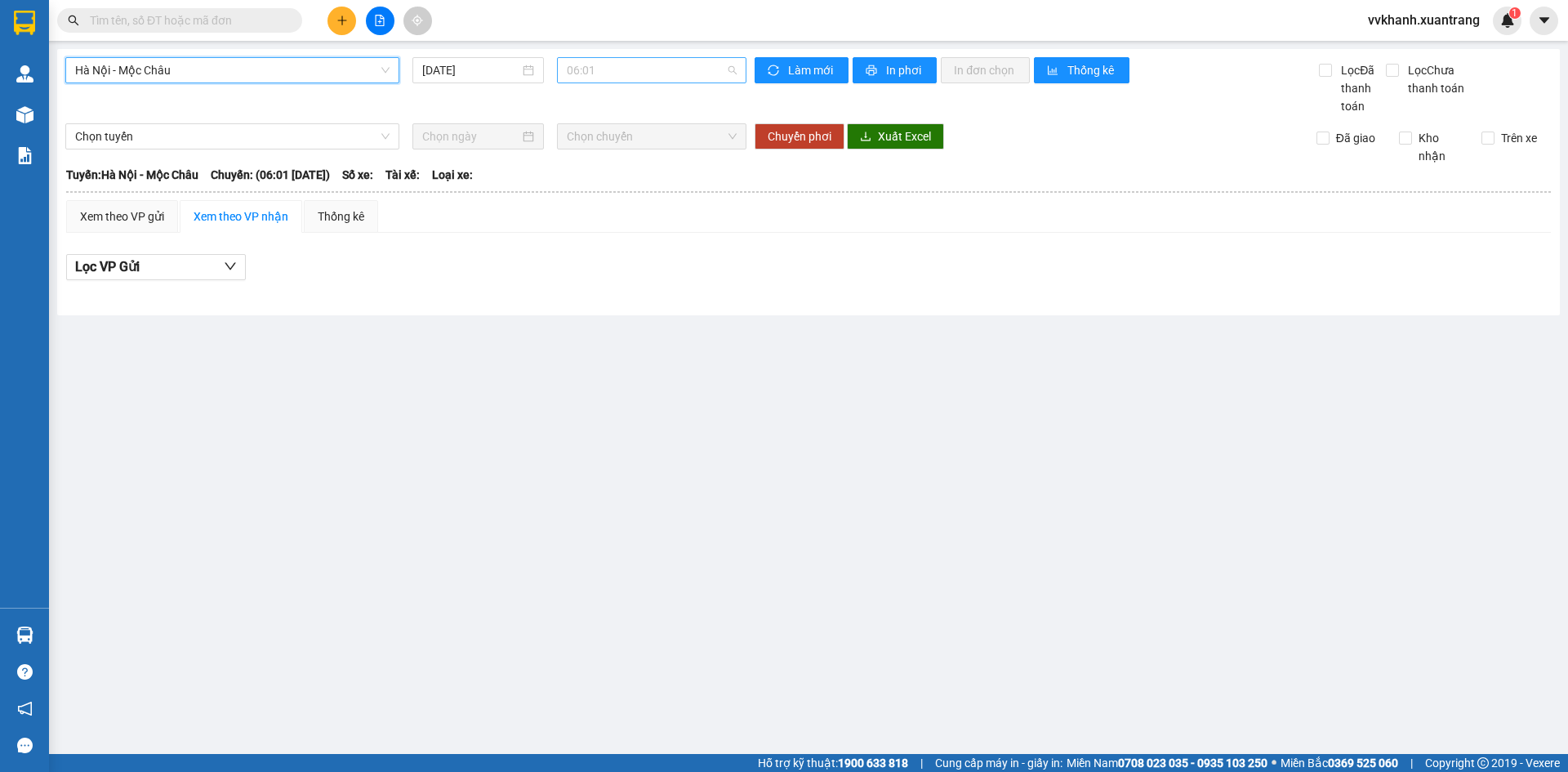
click at [614, 60] on span "06:01" at bounding box center [652, 70] width 170 height 25
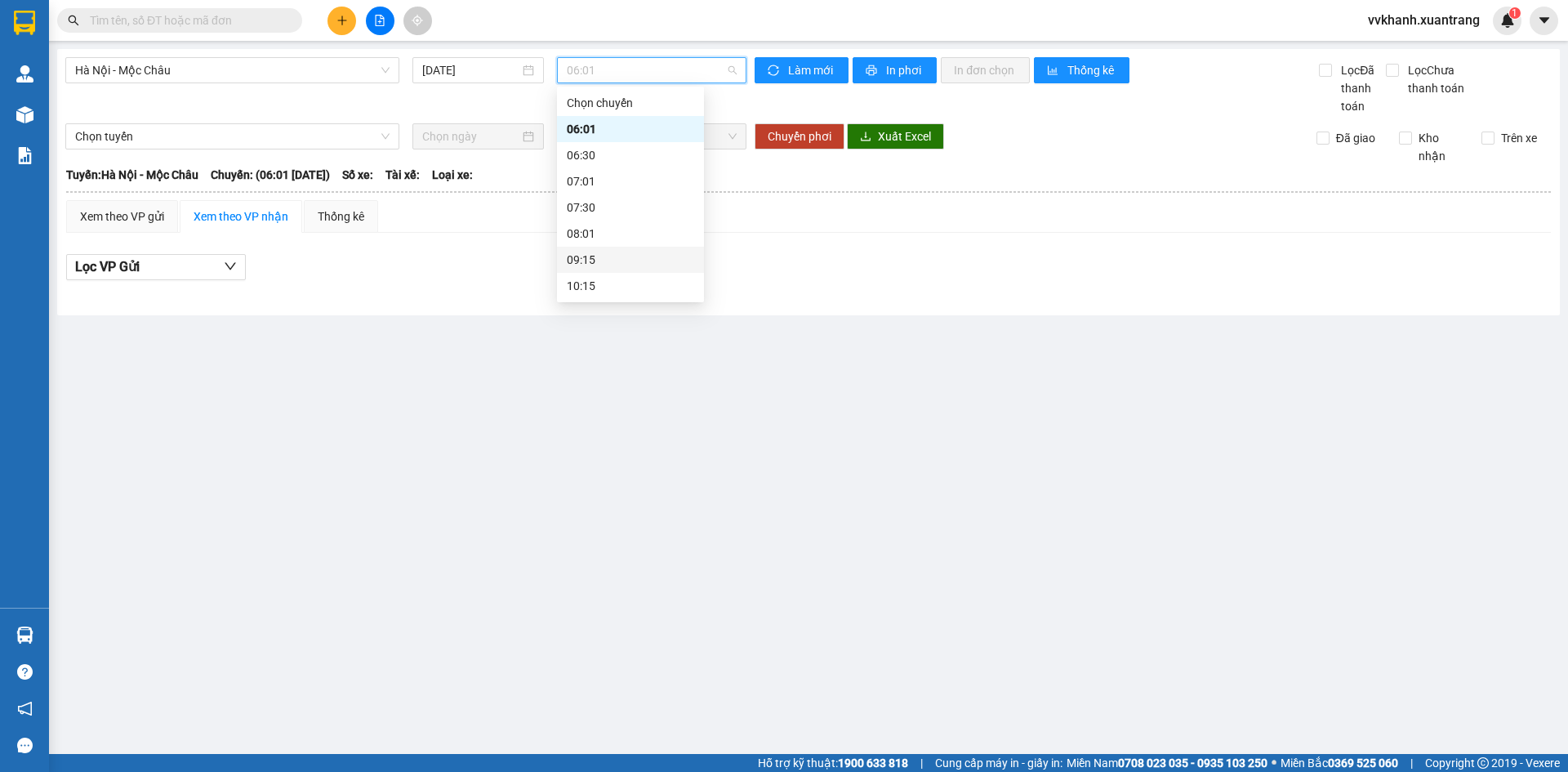
click at [600, 254] on div "09:15" at bounding box center [630, 260] width 127 height 18
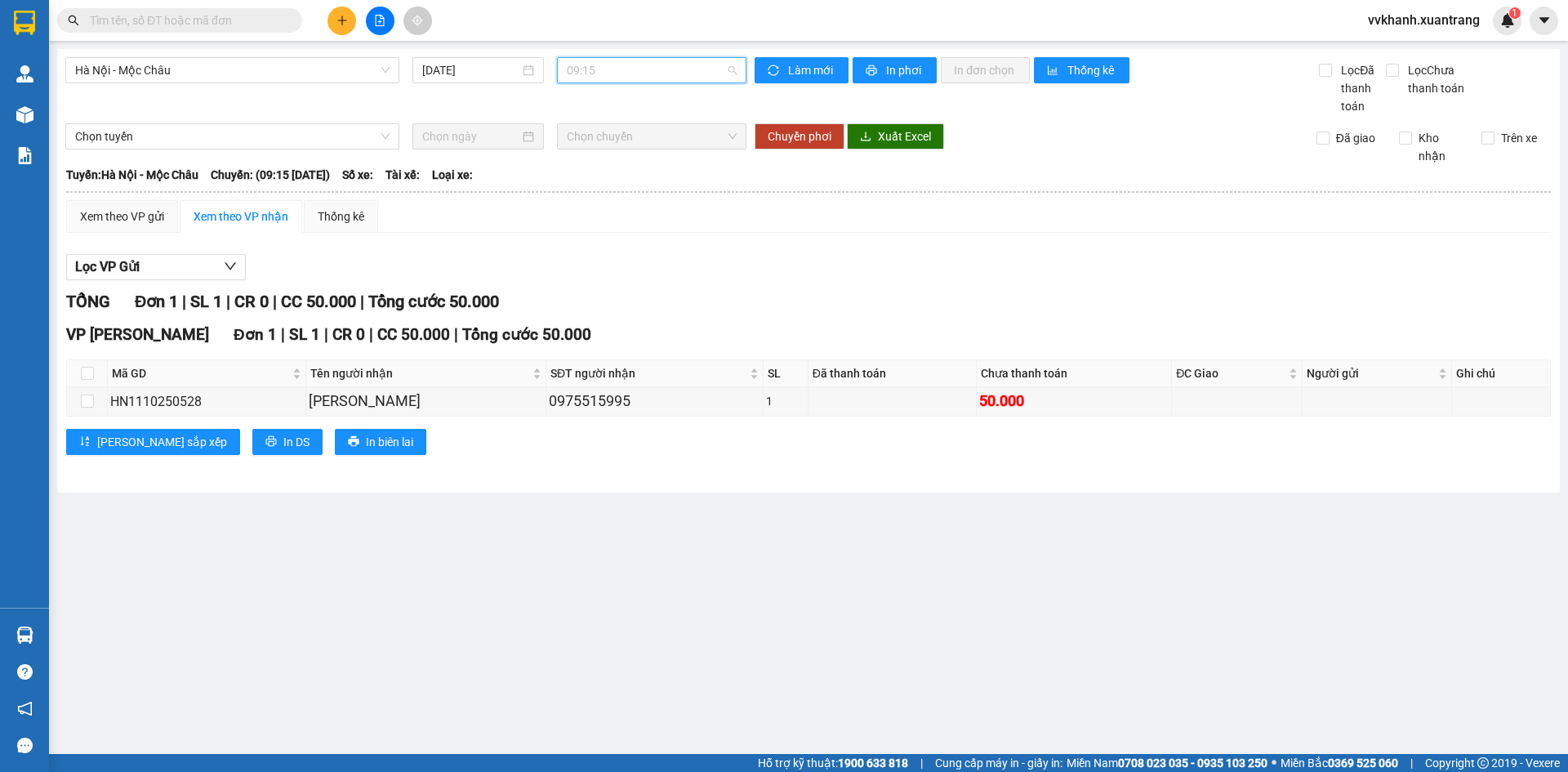
click at [611, 83] on div "09:15" at bounding box center [652, 70] width 190 height 26
click at [605, 198] on div "10:15" at bounding box center [630, 204] width 127 height 18
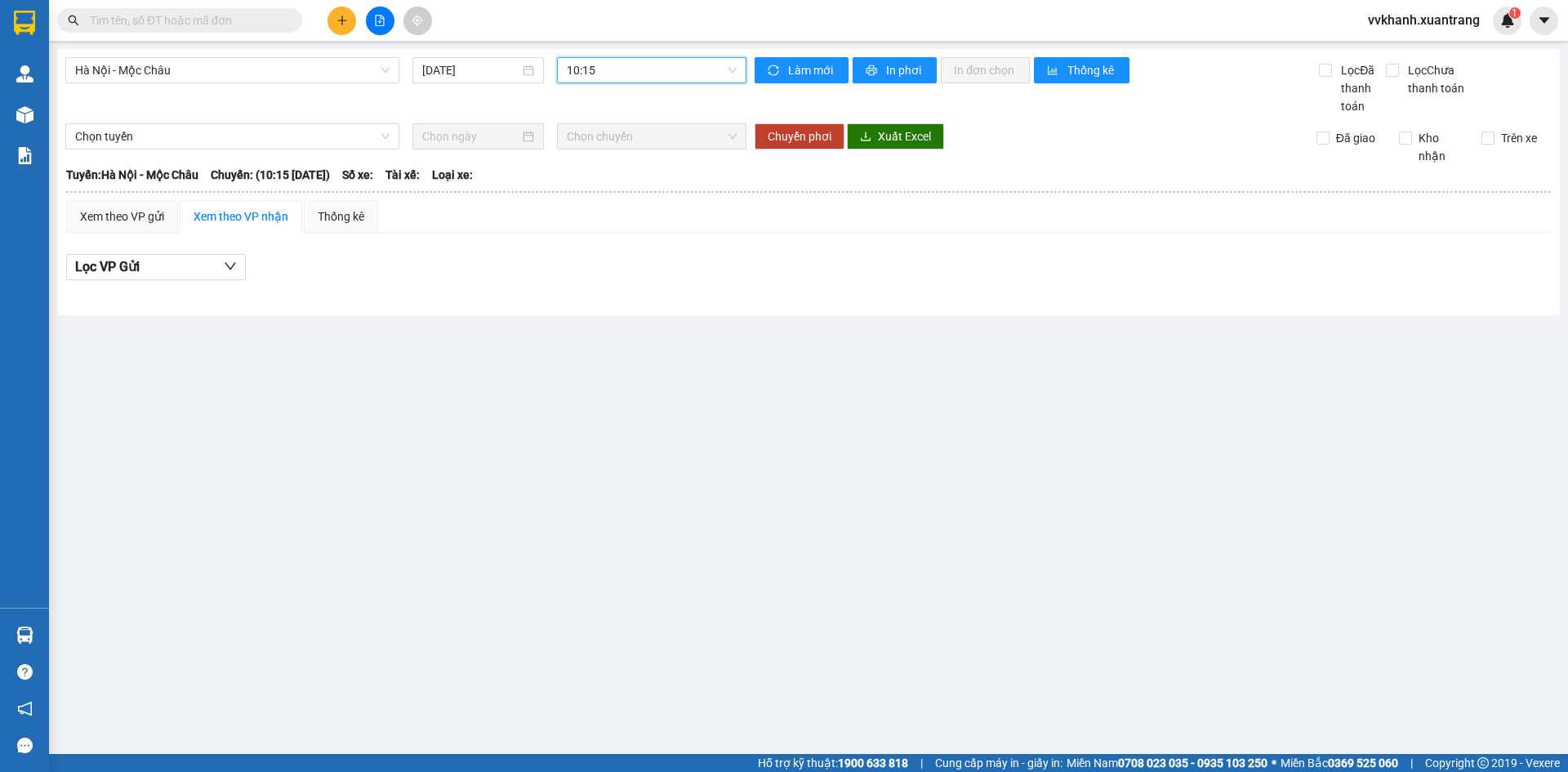
click at [623, 72] on span "10:15" at bounding box center [652, 70] width 170 height 25
click at [601, 234] on div "11:15" at bounding box center [630, 230] width 127 height 18
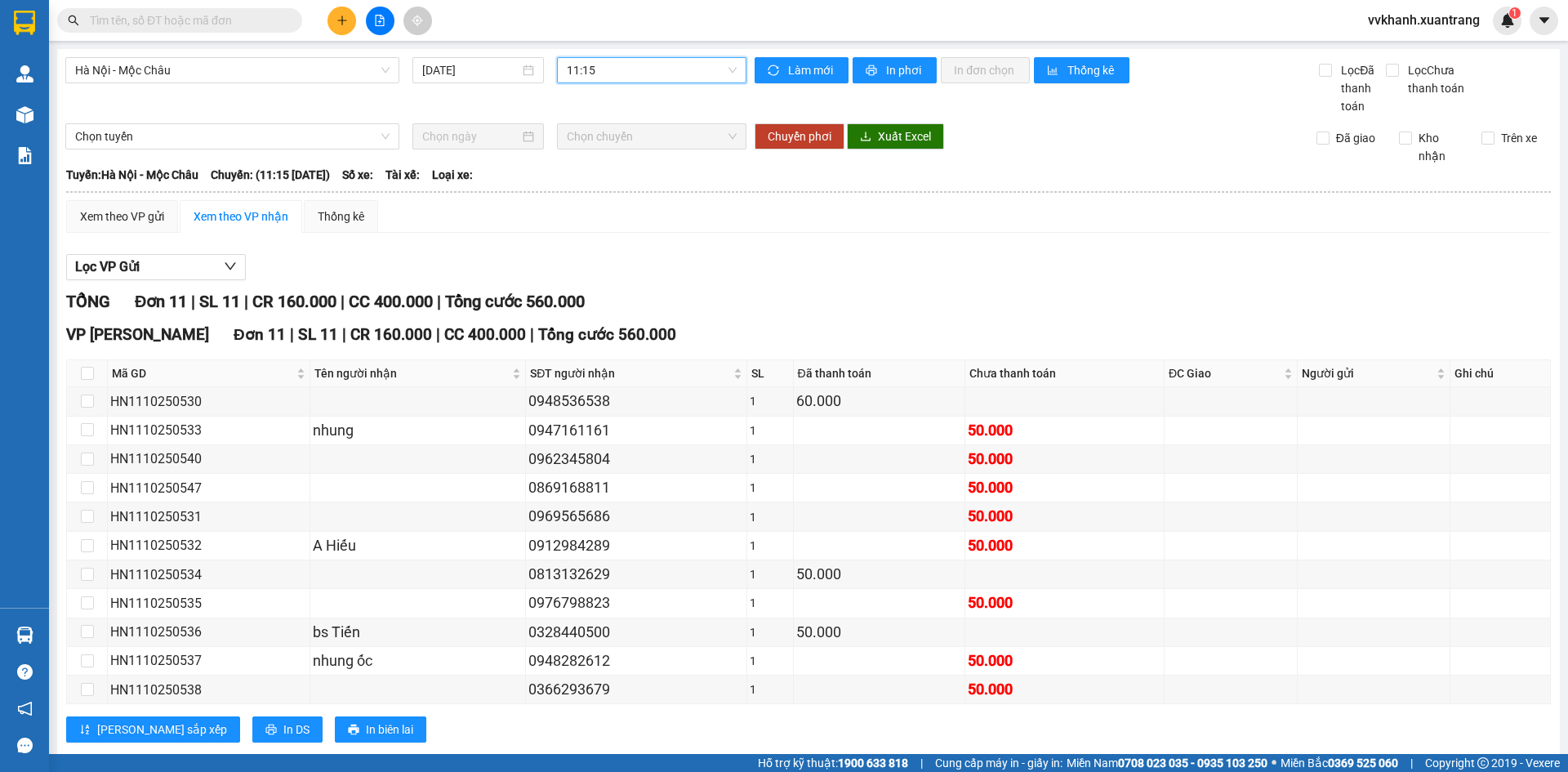
click at [612, 75] on span "11:15" at bounding box center [652, 70] width 170 height 25
click at [605, 182] on div "11:45" at bounding box center [626, 175] width 127 height 18
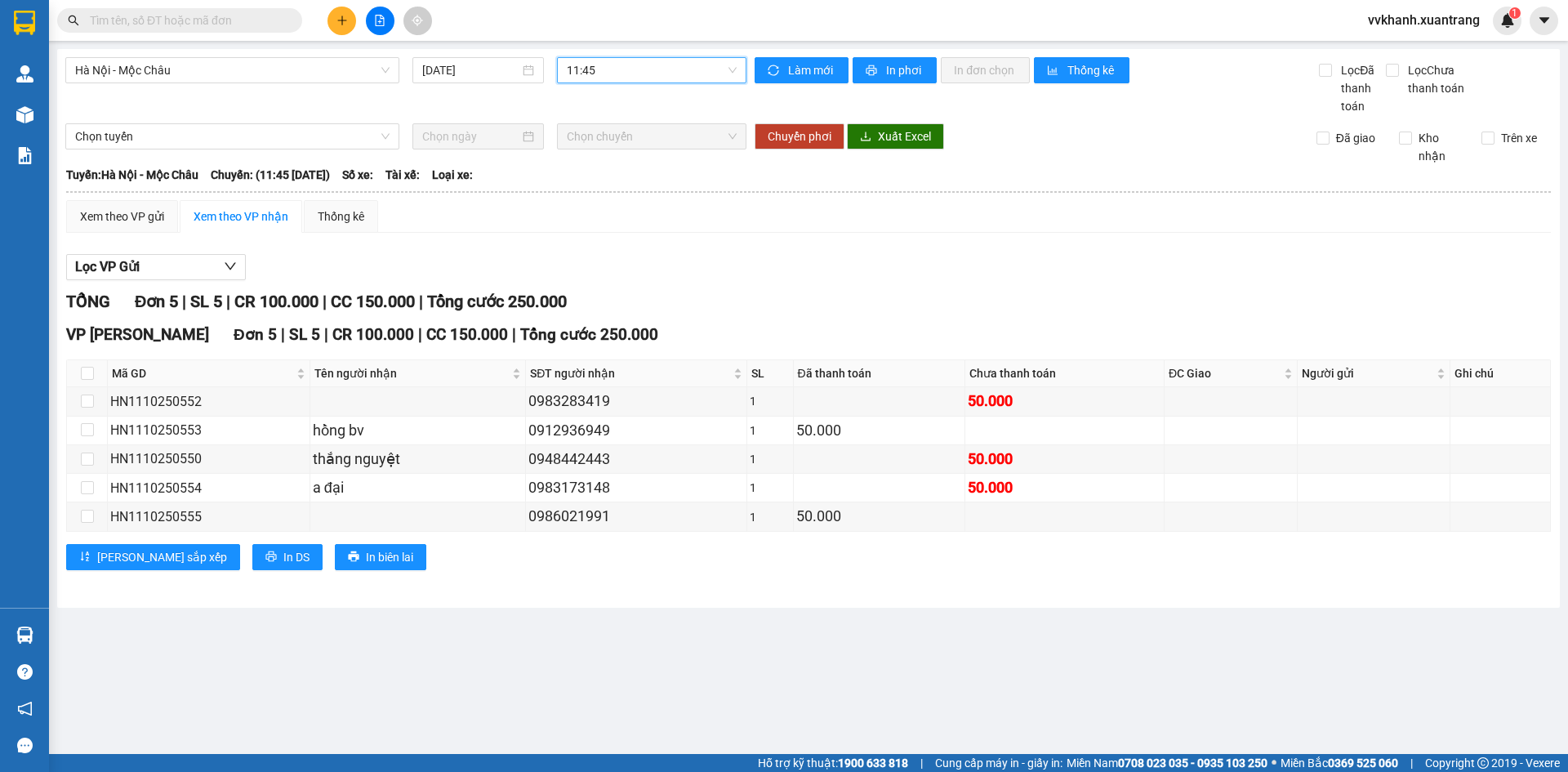
click at [656, 234] on div "Xem theo VP gửi Xem theo VP nhận Thống kê Lọc VP Gửi TỔNG Đơn 5 | SL 5 | CR 10…" at bounding box center [807, 395] width 1484 height 391
click at [601, 65] on span "11:45" at bounding box center [652, 70] width 170 height 25
click at [602, 150] on div "11:15" at bounding box center [630, 149] width 127 height 18
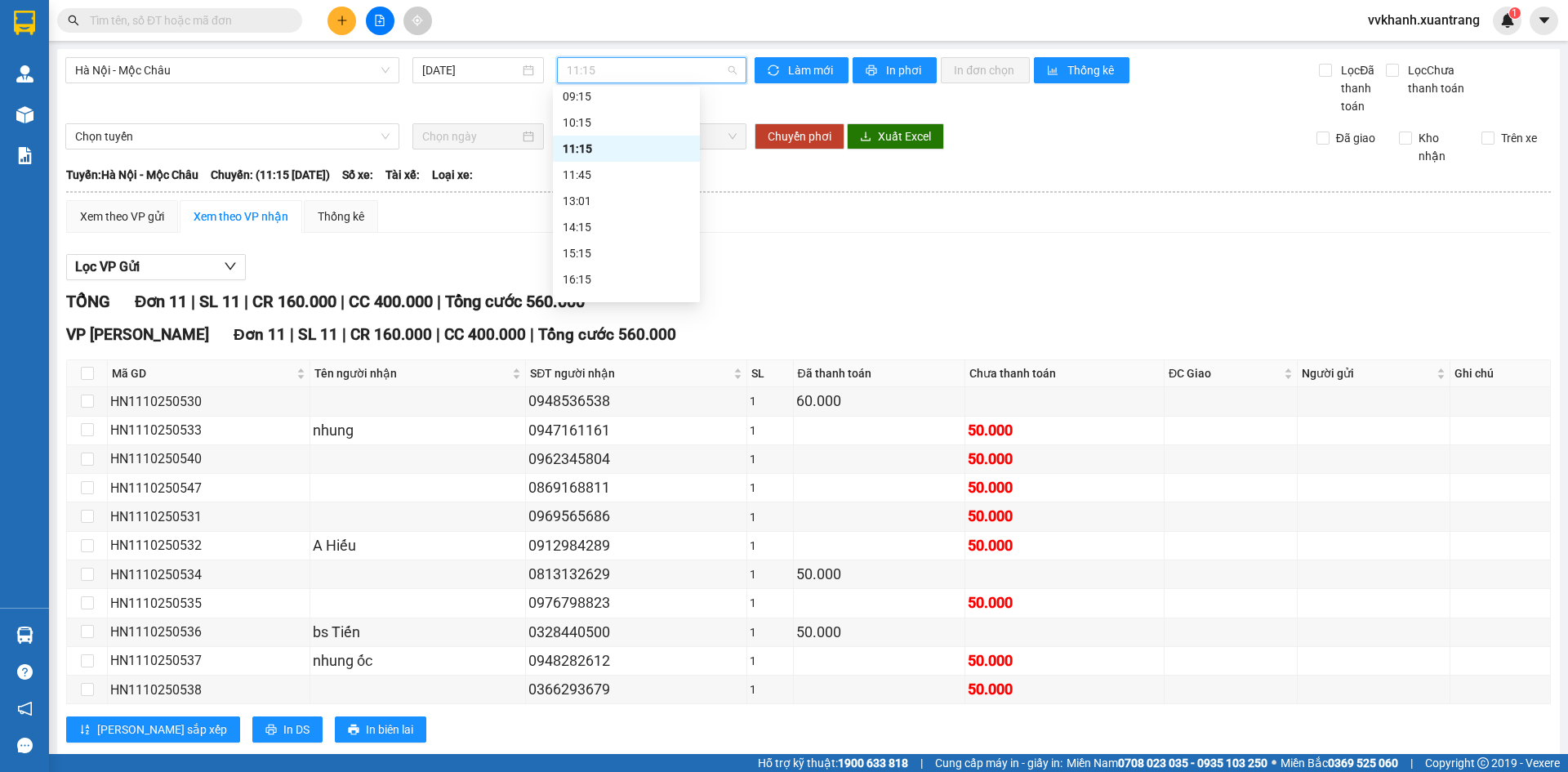
click at [617, 71] on span "11:15" at bounding box center [652, 70] width 170 height 25
click at [611, 175] on div "11:45" at bounding box center [626, 175] width 127 height 18
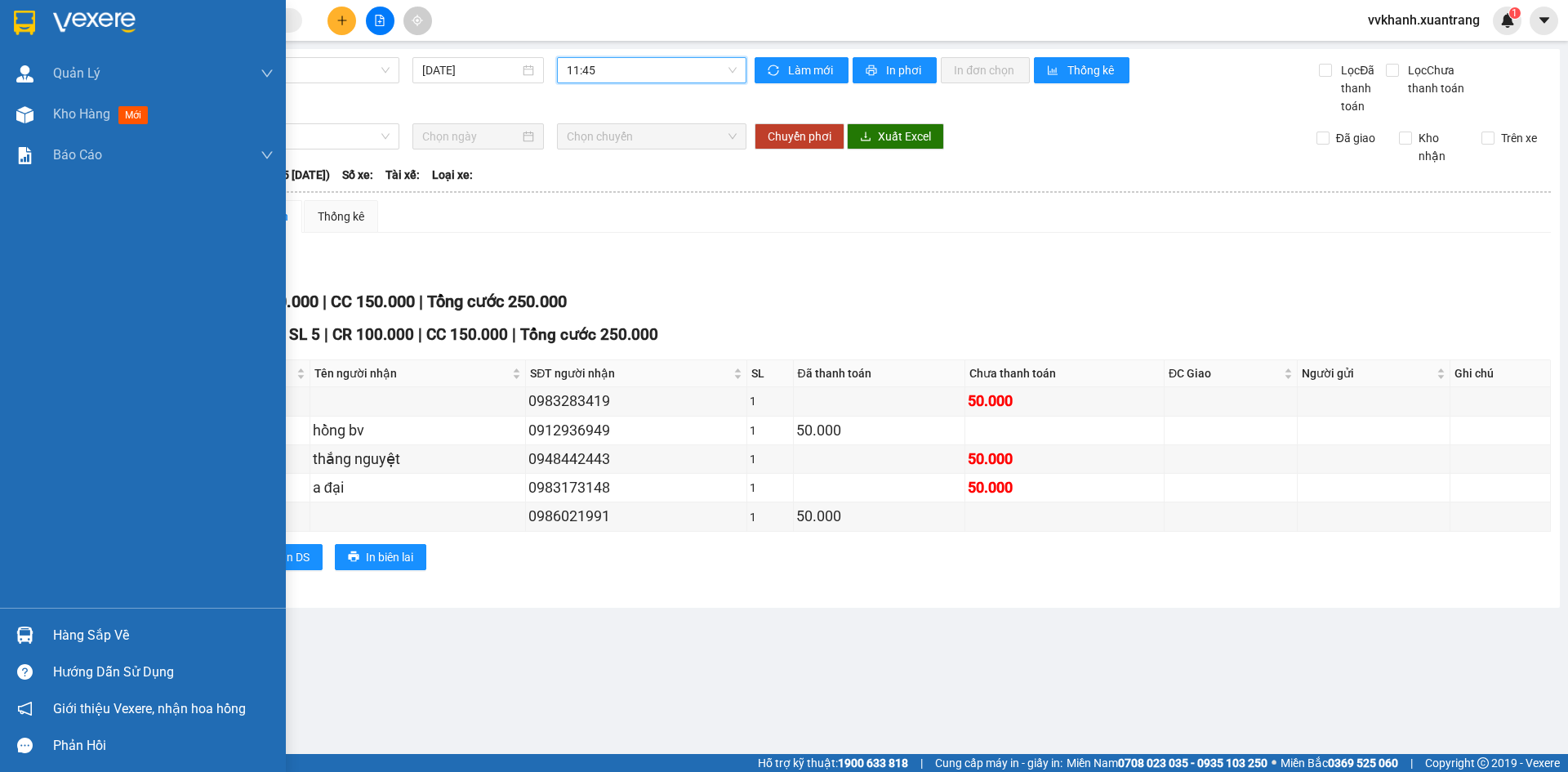
click at [33, 113] on div at bounding box center [25, 114] width 29 height 29
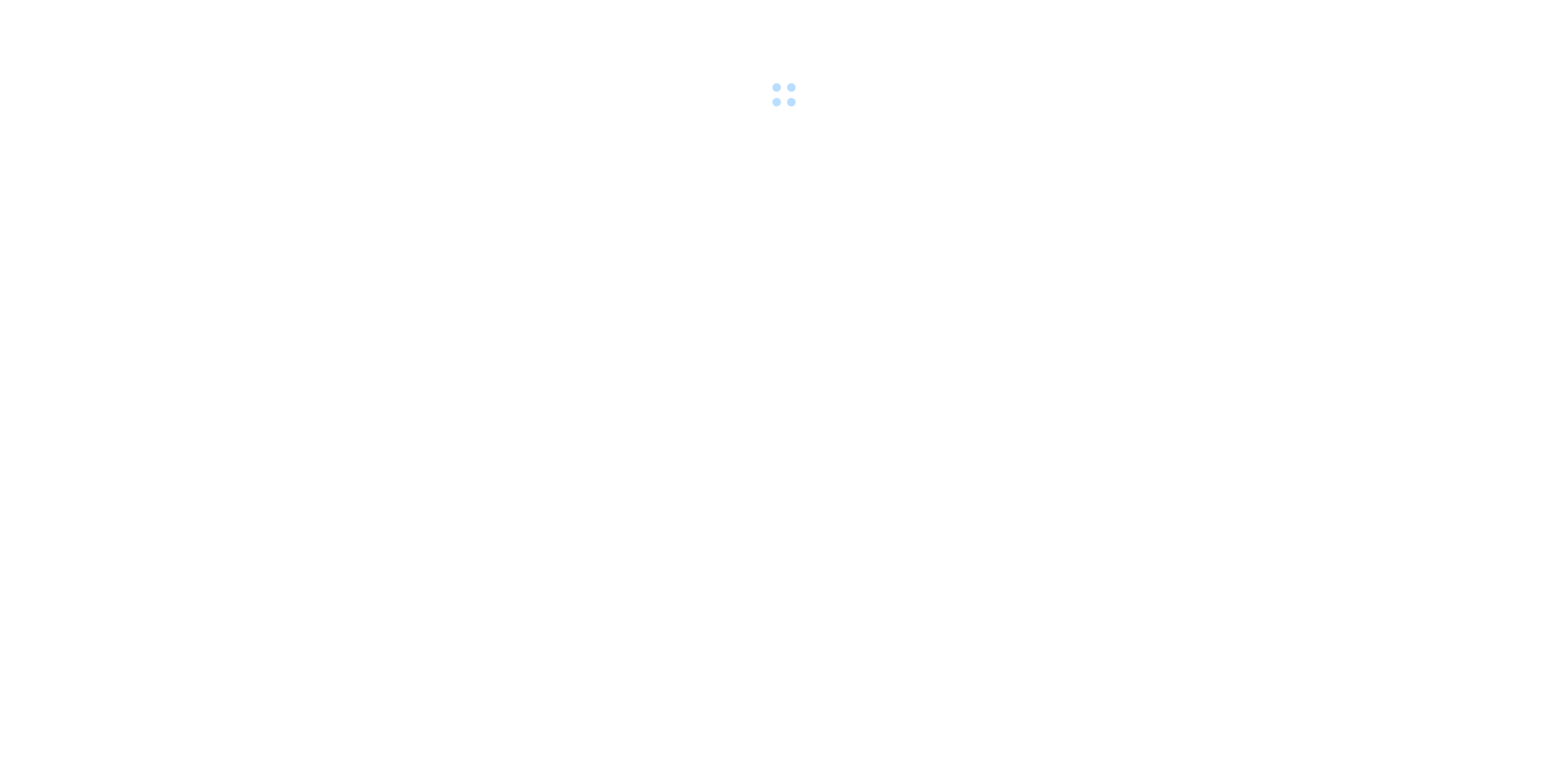
click at [825, 203] on body at bounding box center [784, 386] width 1568 height 772
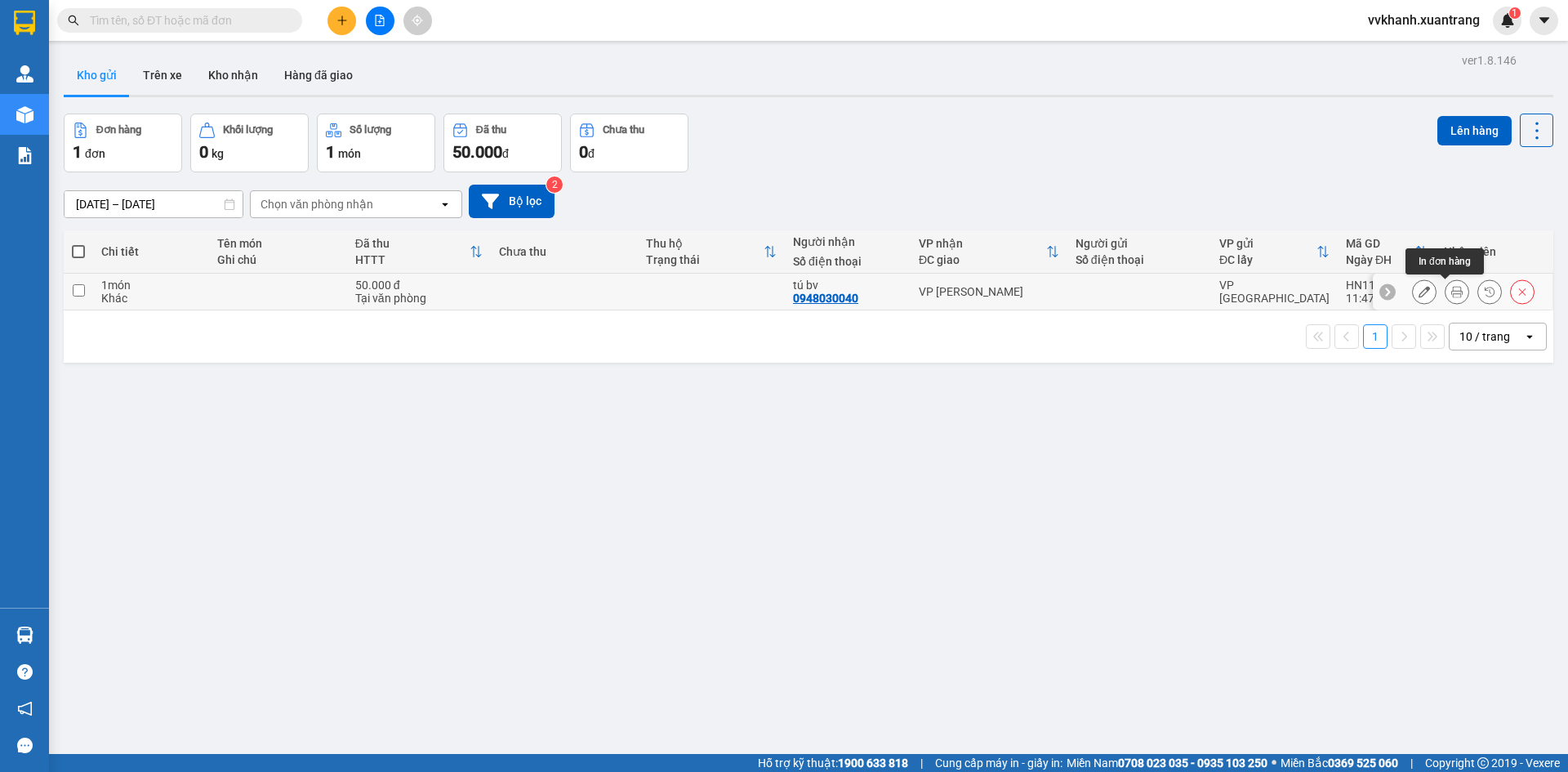
click at [1451, 293] on icon at bounding box center [1456, 291] width 11 height 11
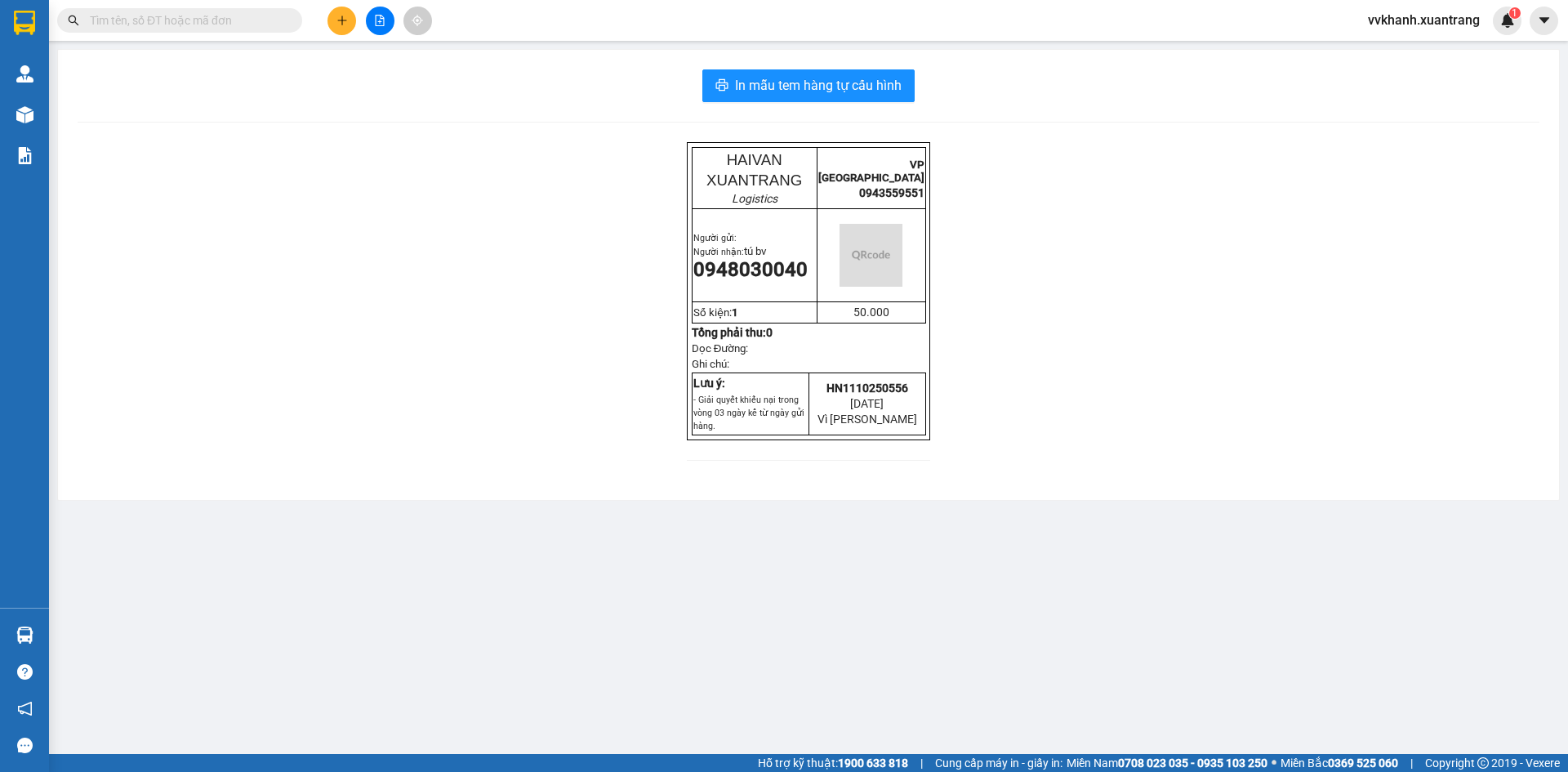
click at [867, 102] on div "In mẫu tem hàng tự cấu hình HAIVAN XUANTRANG Logistics VP HÀ NỘI 0943559551 Ngư…" at bounding box center [808, 275] width 1501 height 450
click at [856, 91] on span "In mẫu tem hàng tự cấu hình" at bounding box center [817, 85] width 167 height 20
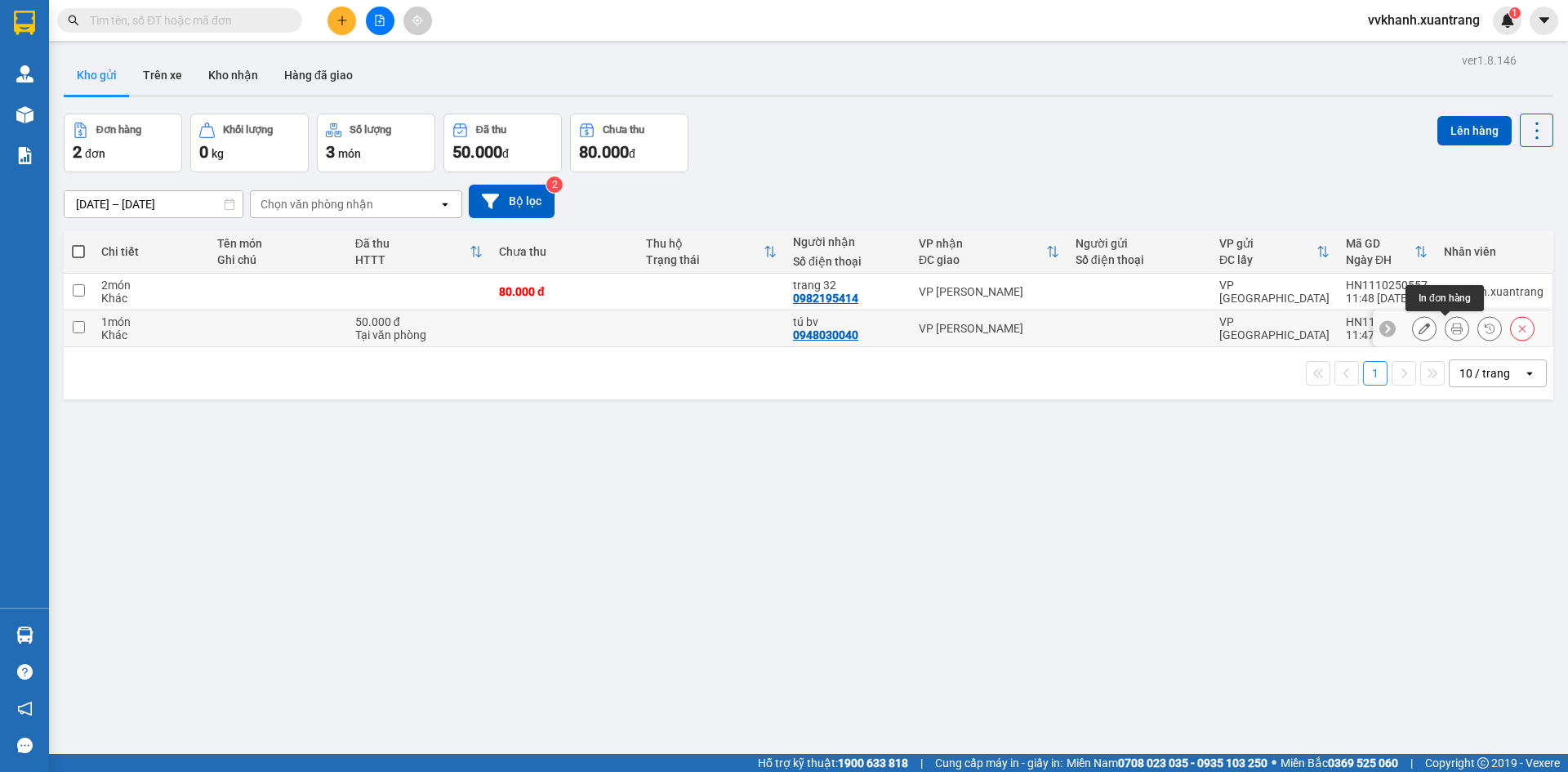
click at [1445, 336] on button at bounding box center [1456, 329] width 23 height 29
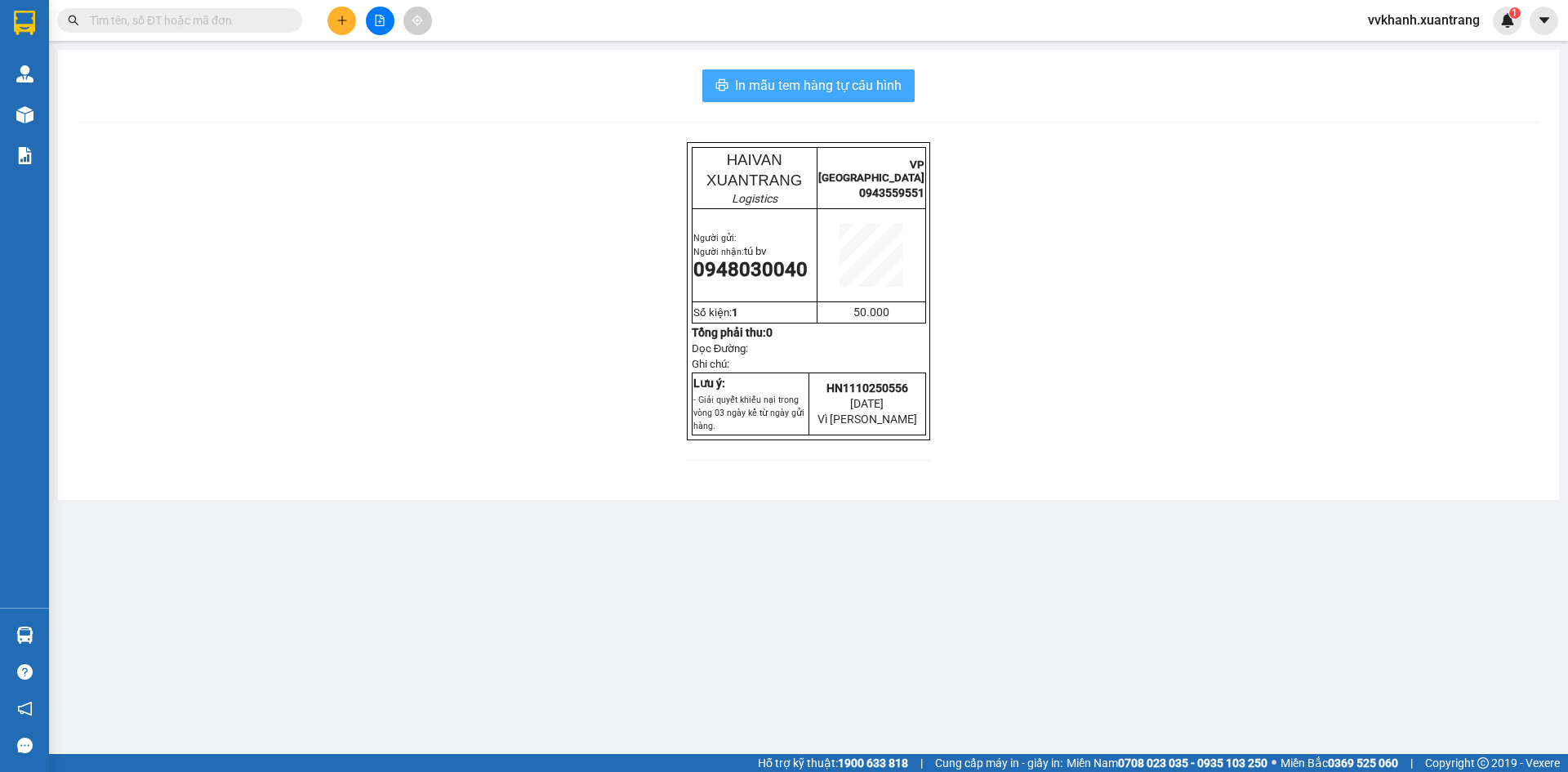
click at [888, 85] on span "In mẫu tem hàng tự cấu hình" at bounding box center [817, 85] width 167 height 20
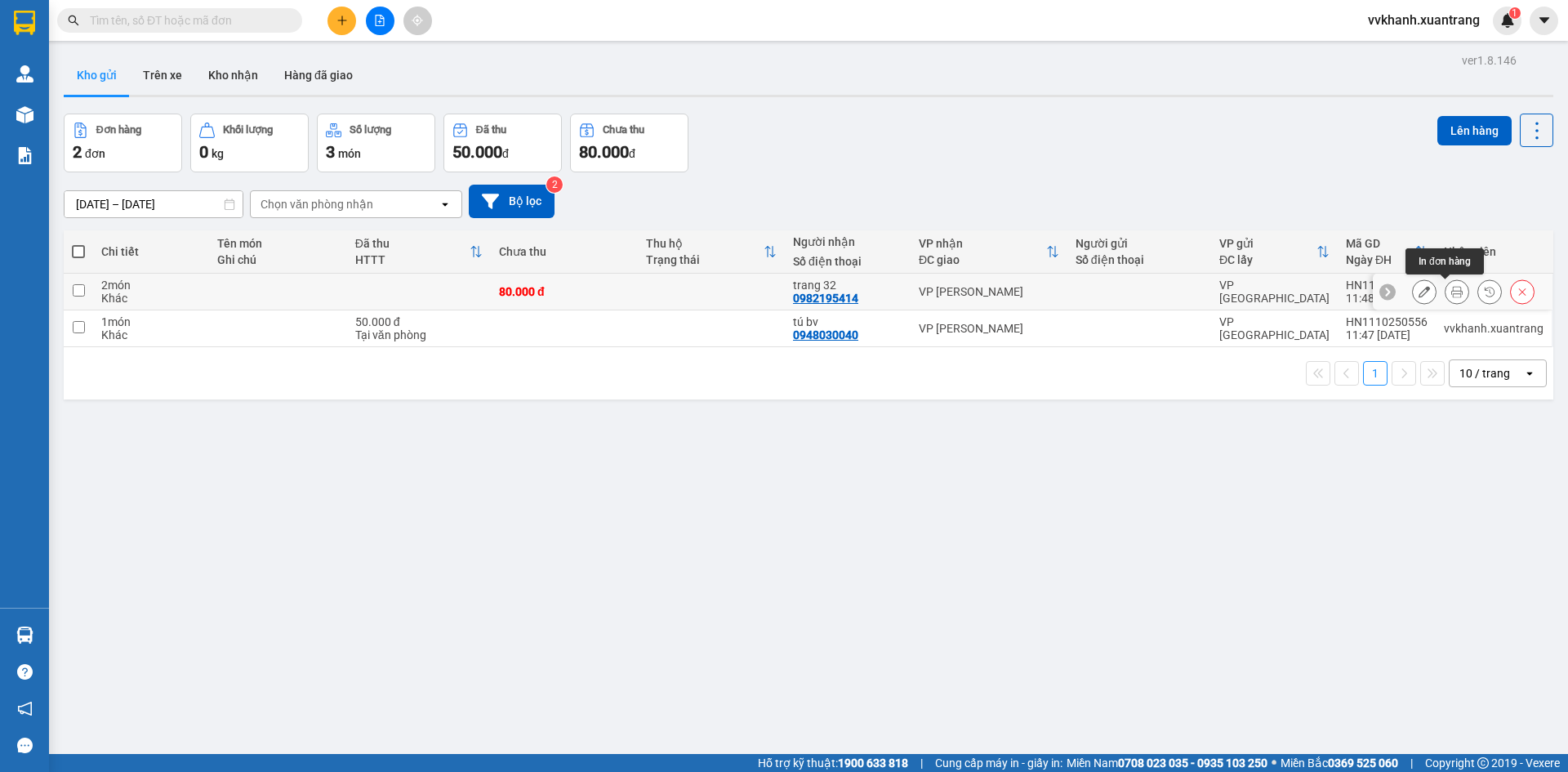
click at [1451, 289] on icon at bounding box center [1456, 291] width 11 height 11
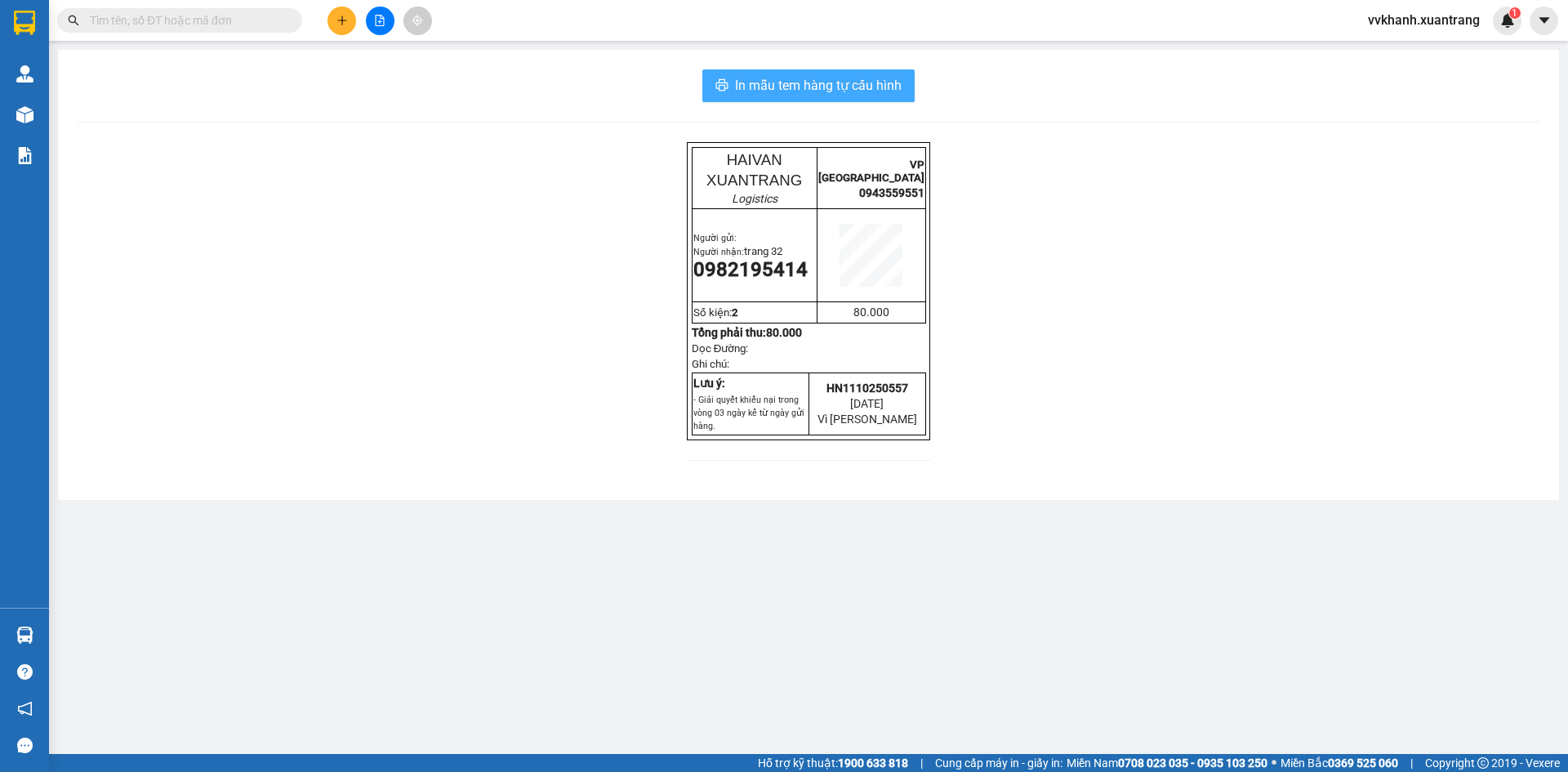
click at [840, 92] on span "In mẫu tem hàng tự cấu hình" at bounding box center [817, 85] width 167 height 20
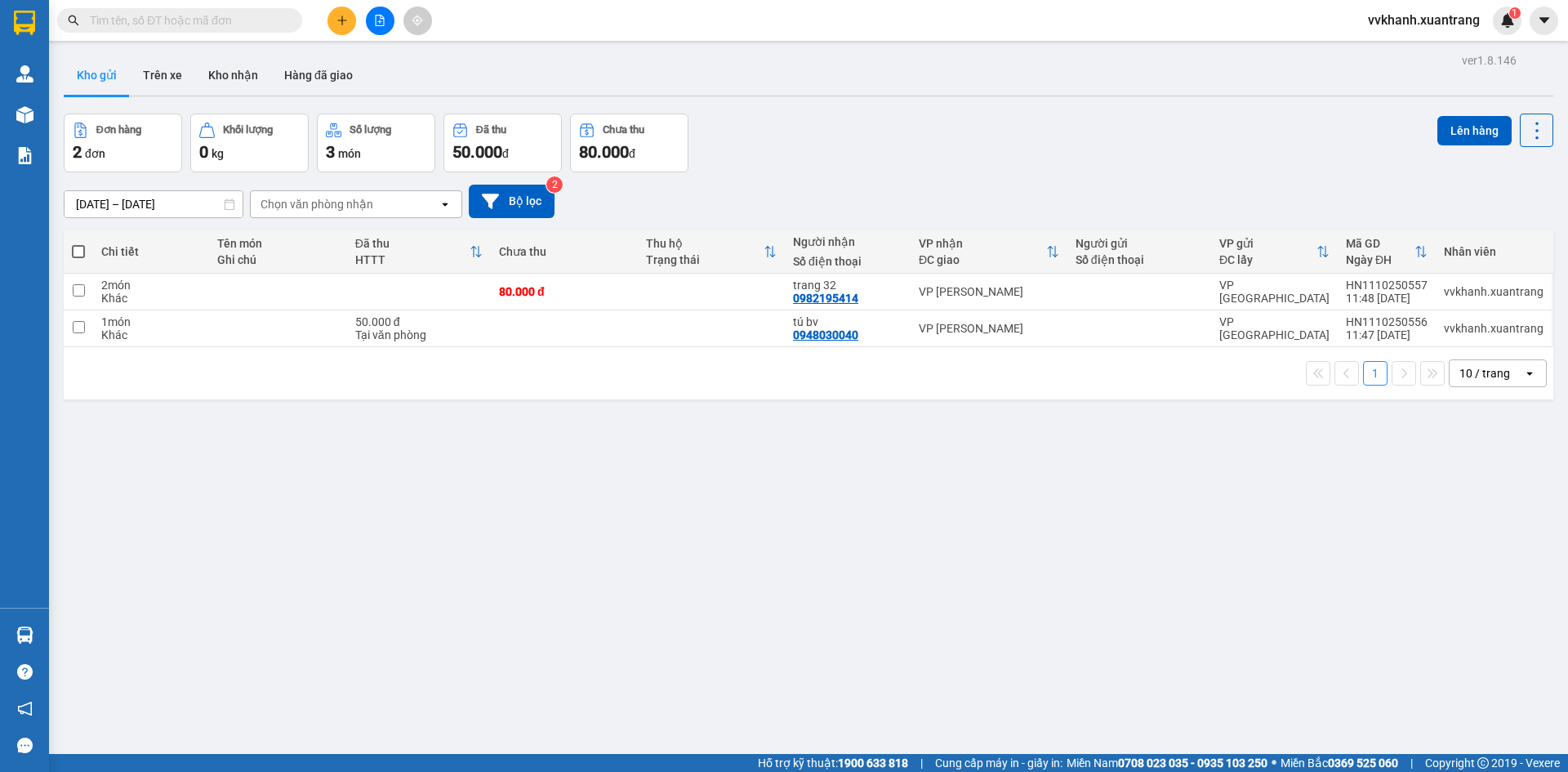
click at [380, 30] on button at bounding box center [380, 21] width 29 height 29
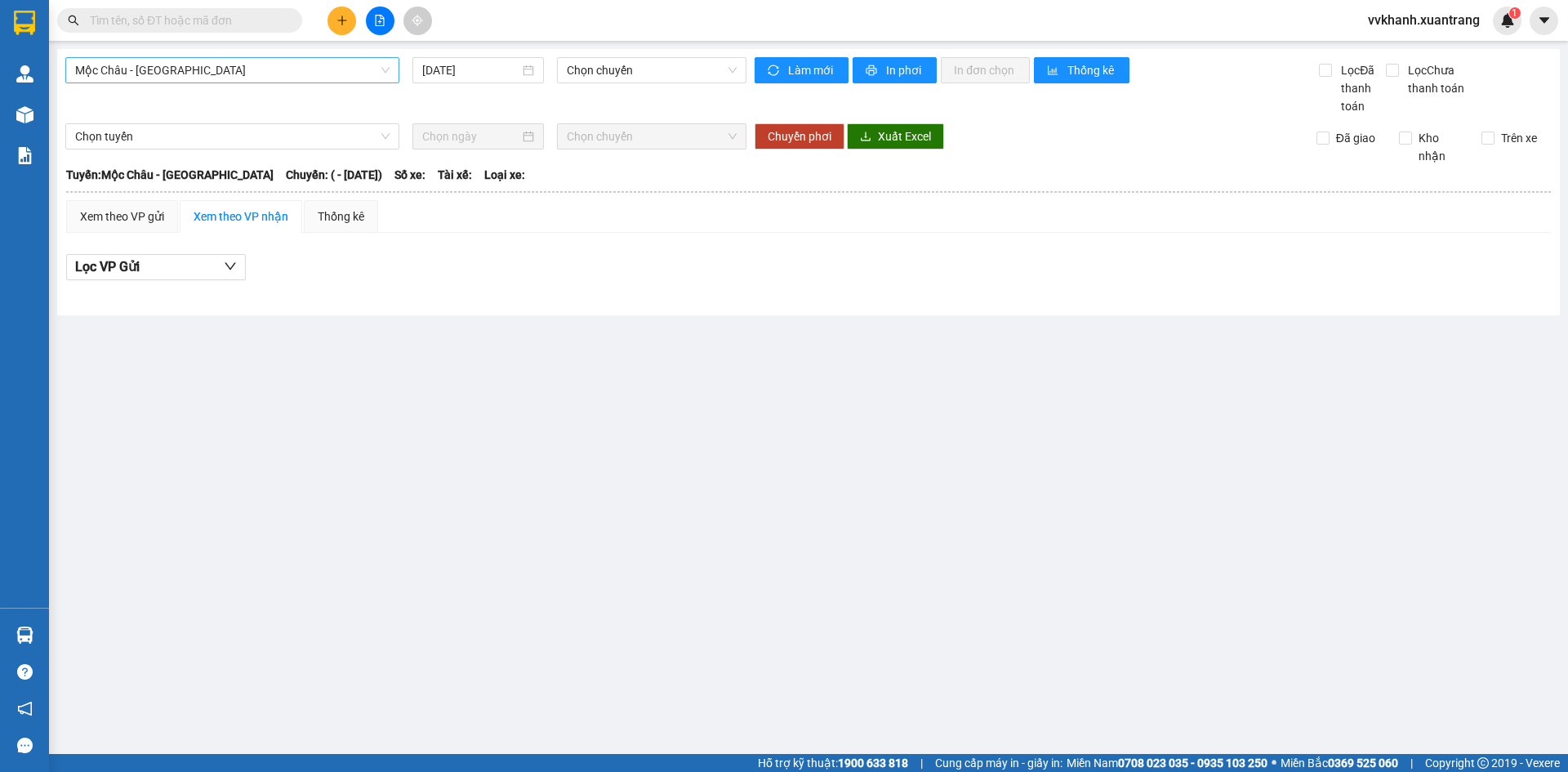
click at [252, 74] on span "Mộc [PERSON_NAME] - [GEOGRAPHIC_DATA]" at bounding box center [232, 70] width 315 height 25
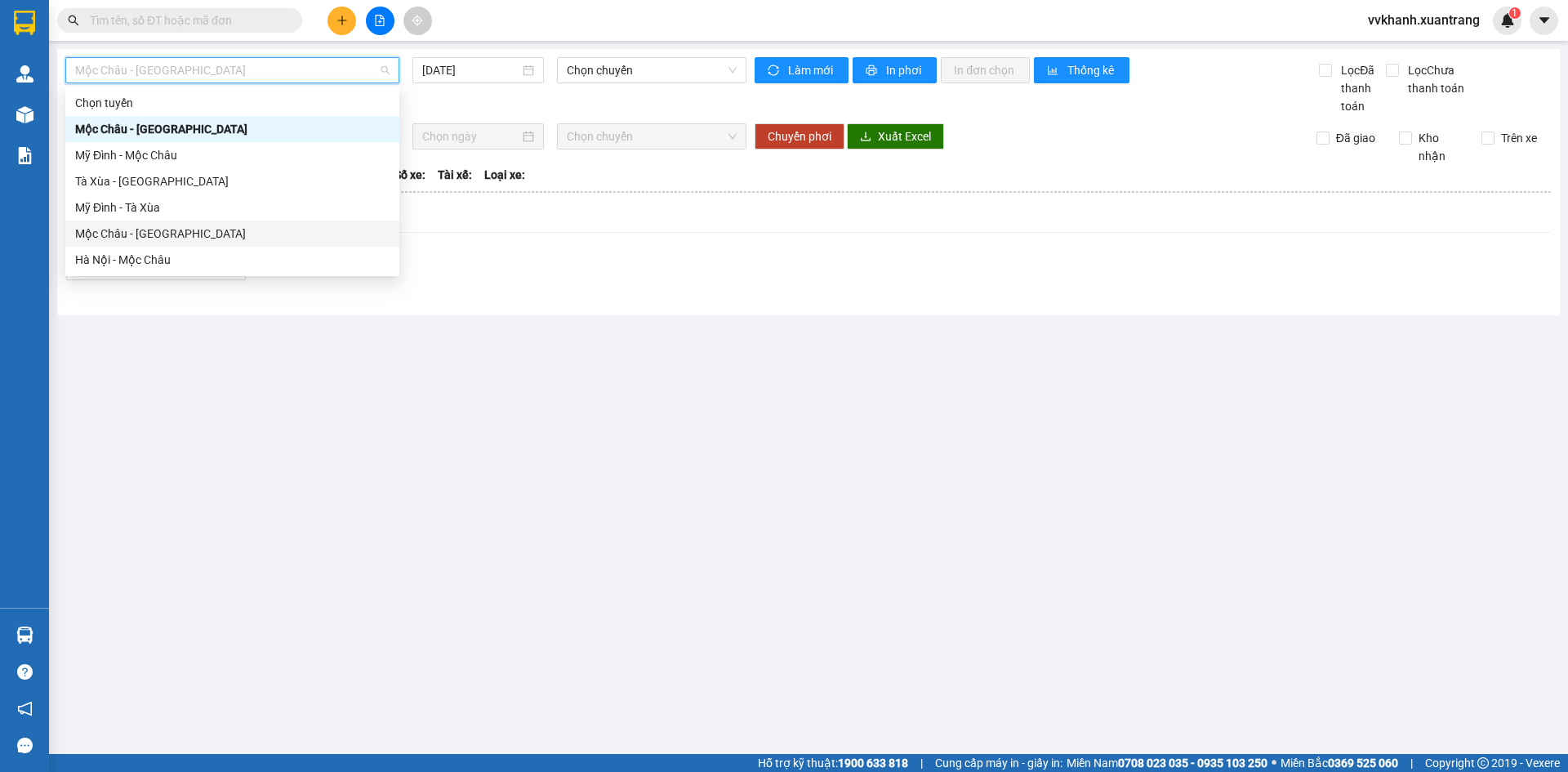
click at [191, 239] on div "Mộc [PERSON_NAME][GEOGRAPHIC_DATA]" at bounding box center [232, 234] width 315 height 18
type input "[DATE]"
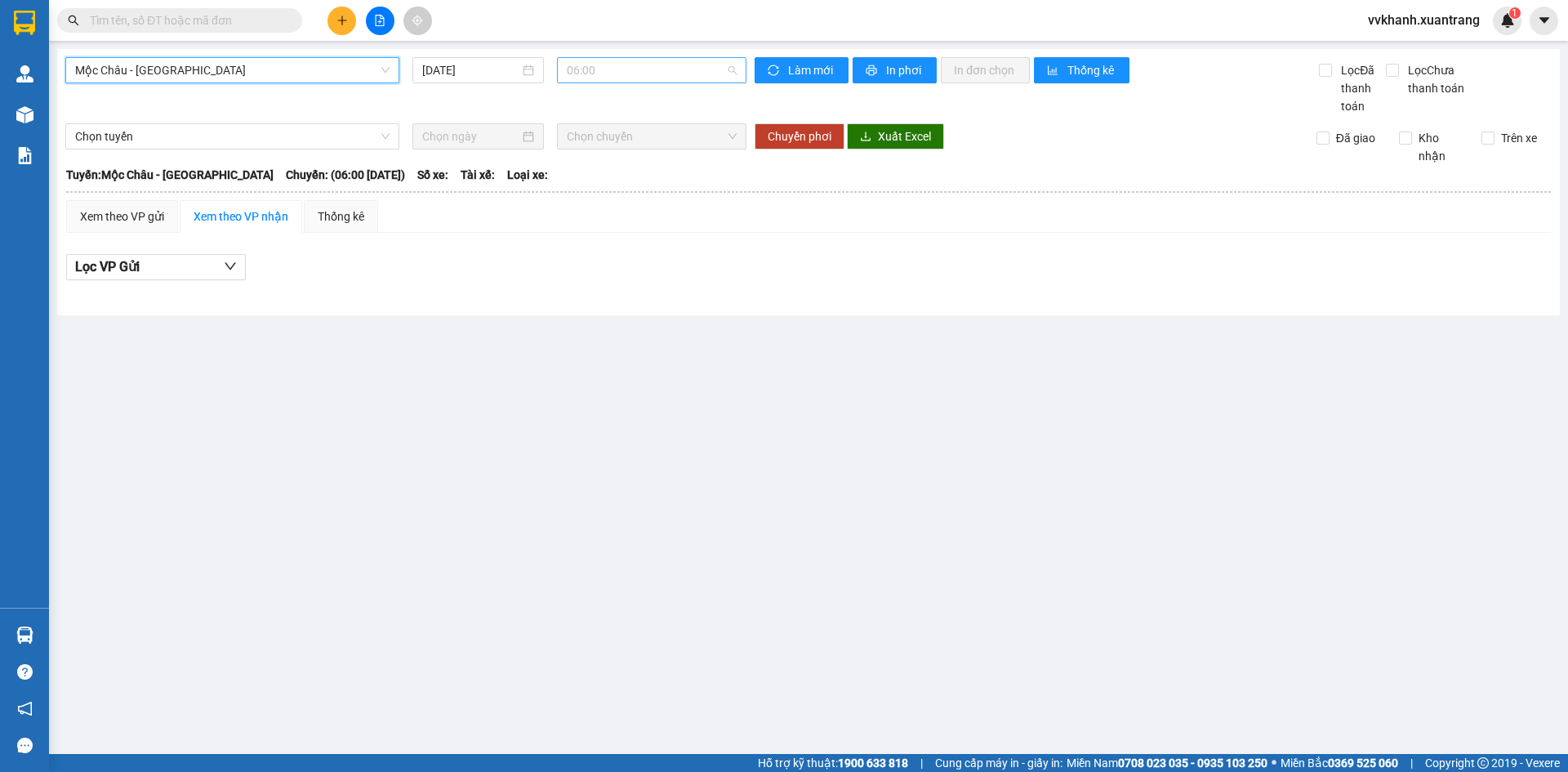
click at [659, 64] on span "06:00" at bounding box center [652, 70] width 170 height 25
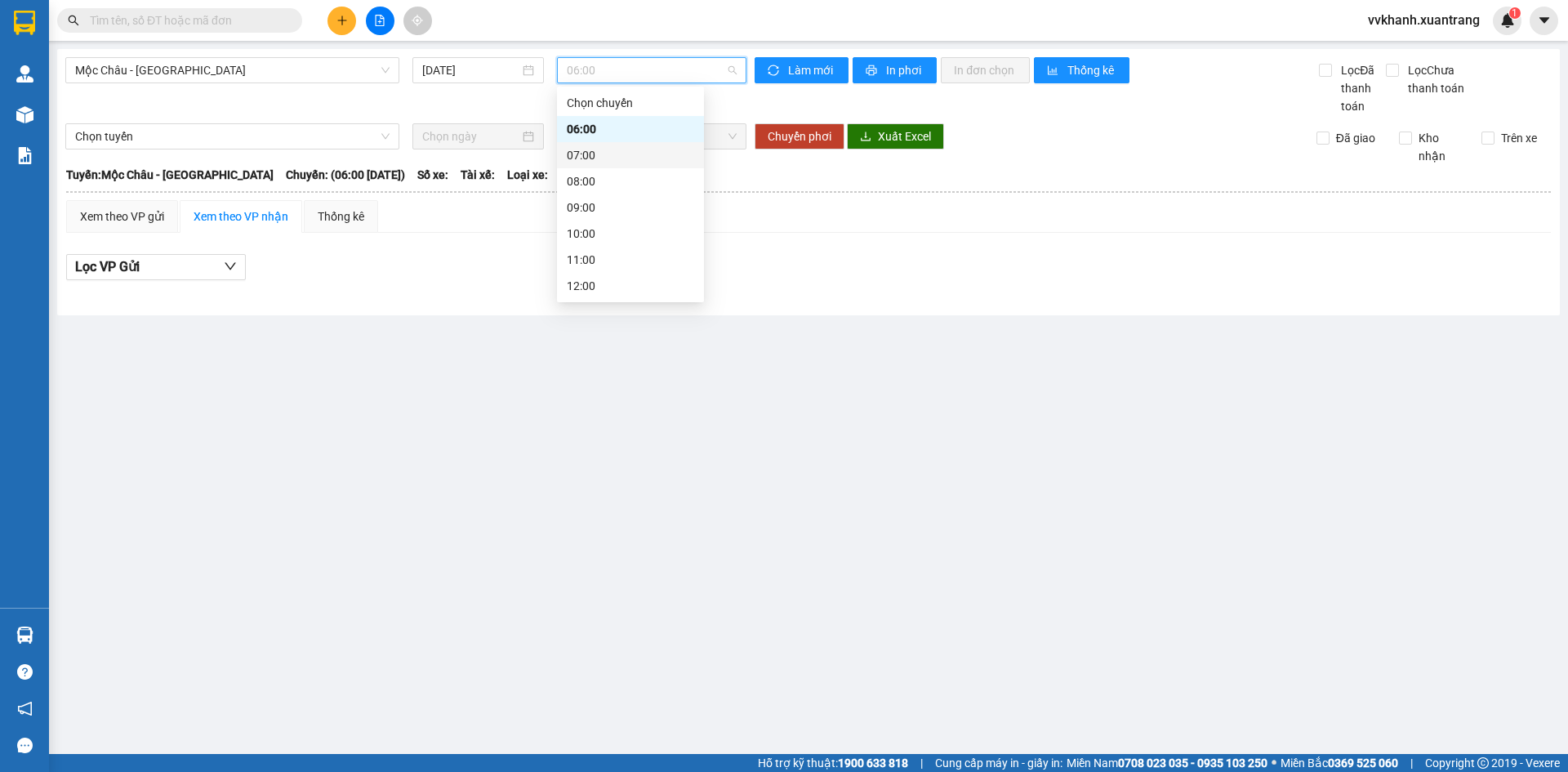
click at [619, 149] on div "07:00" at bounding box center [630, 155] width 127 height 18
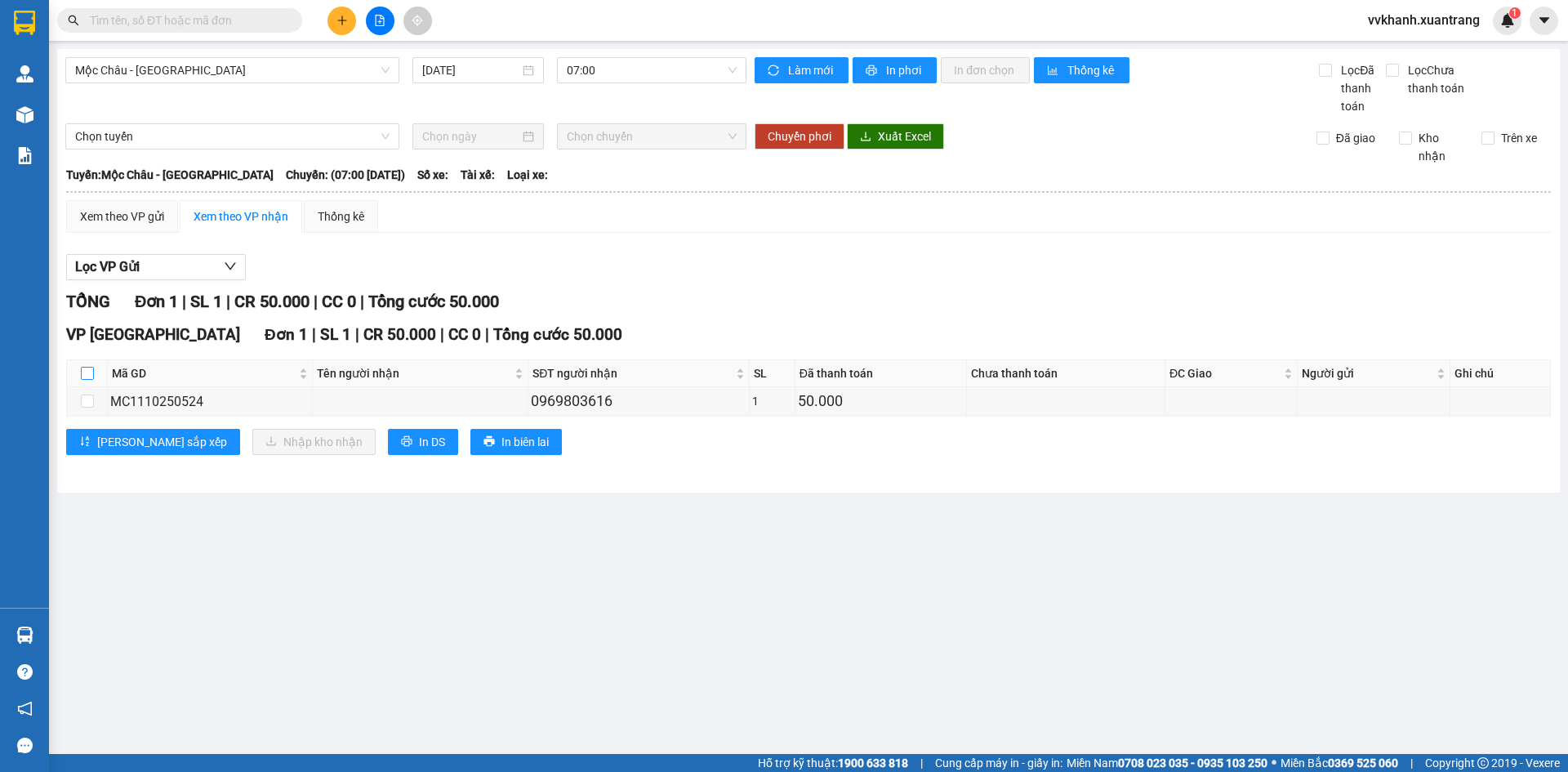
click at [81, 370] on input "checkbox" at bounding box center [87, 373] width 13 height 13
checkbox input "true"
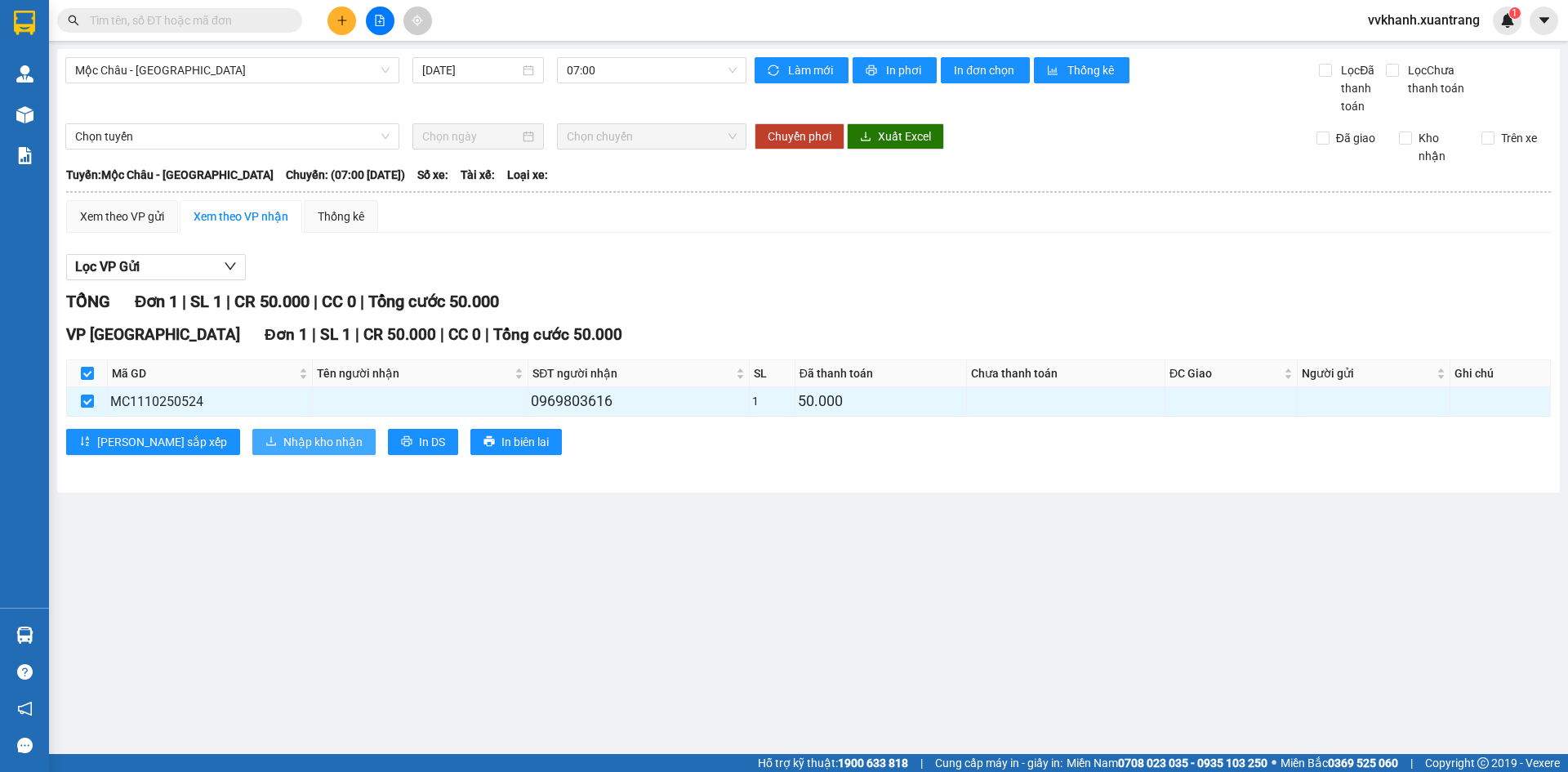
click at [283, 445] on span "Nhập kho nhận" at bounding box center [322, 442] width 79 height 18
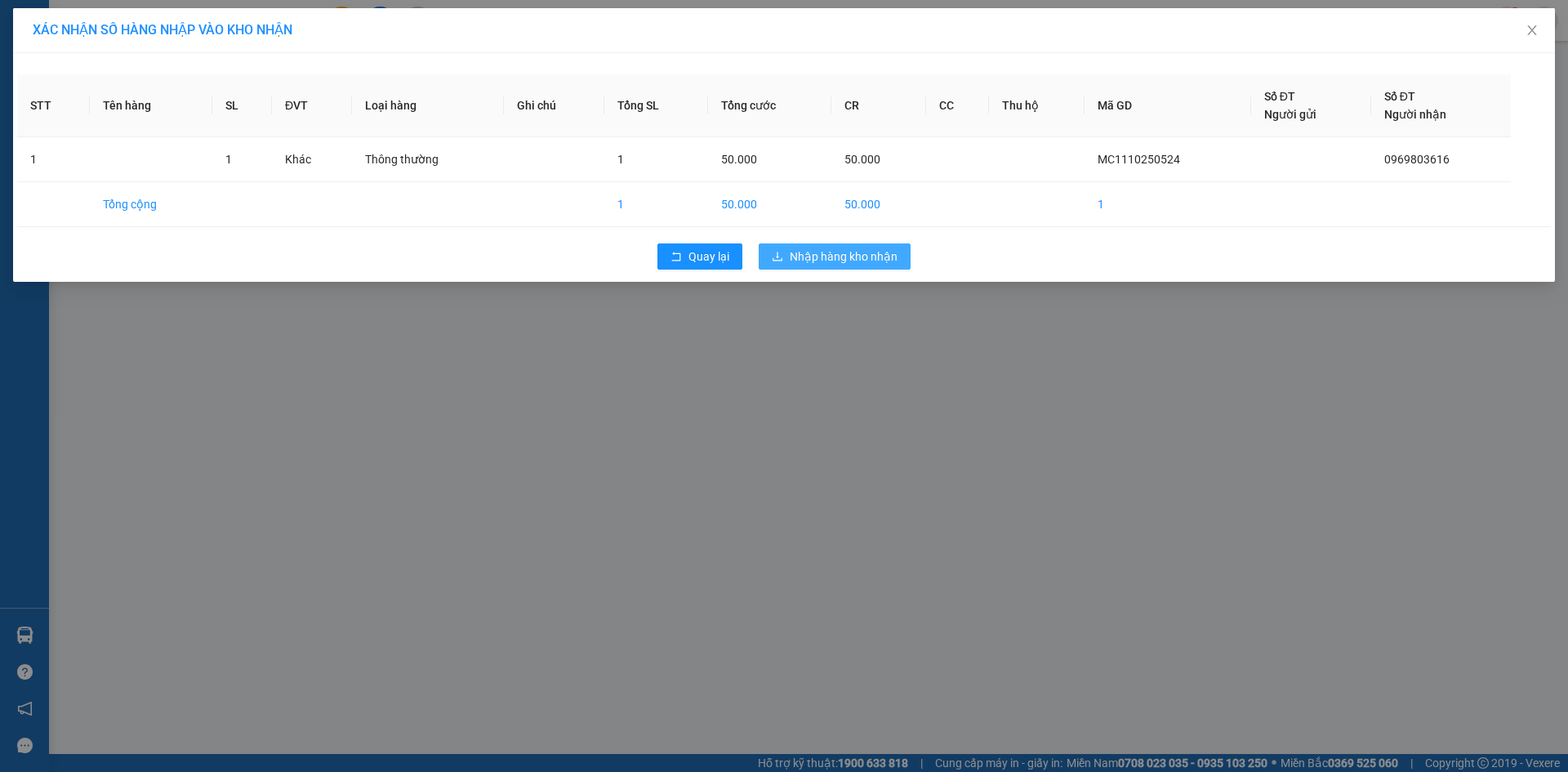
click at [848, 259] on span "Nhập hàng kho nhận" at bounding box center [843, 257] width 108 height 18
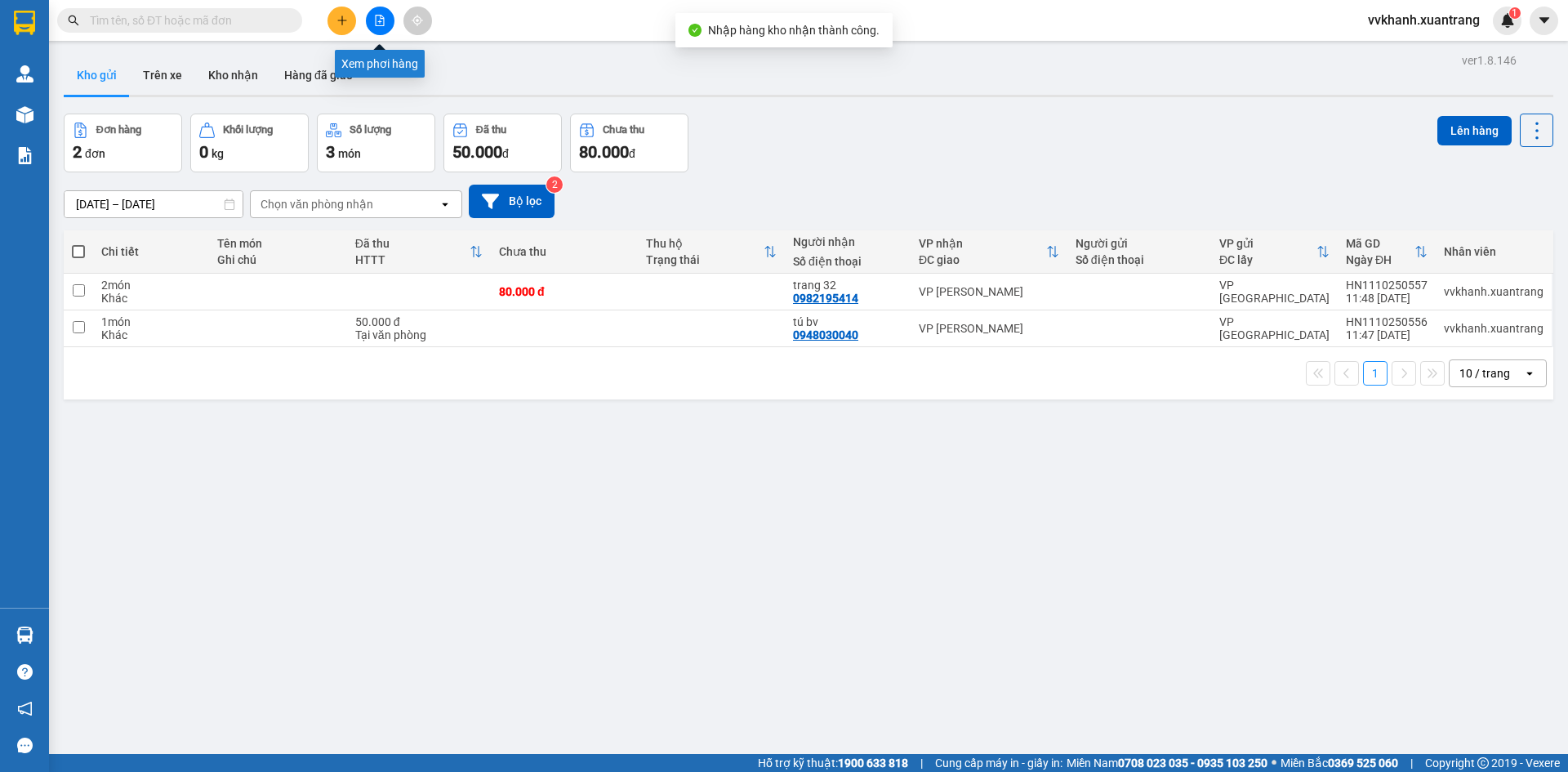
click at [382, 23] on icon "file-add" at bounding box center [379, 20] width 11 height 11
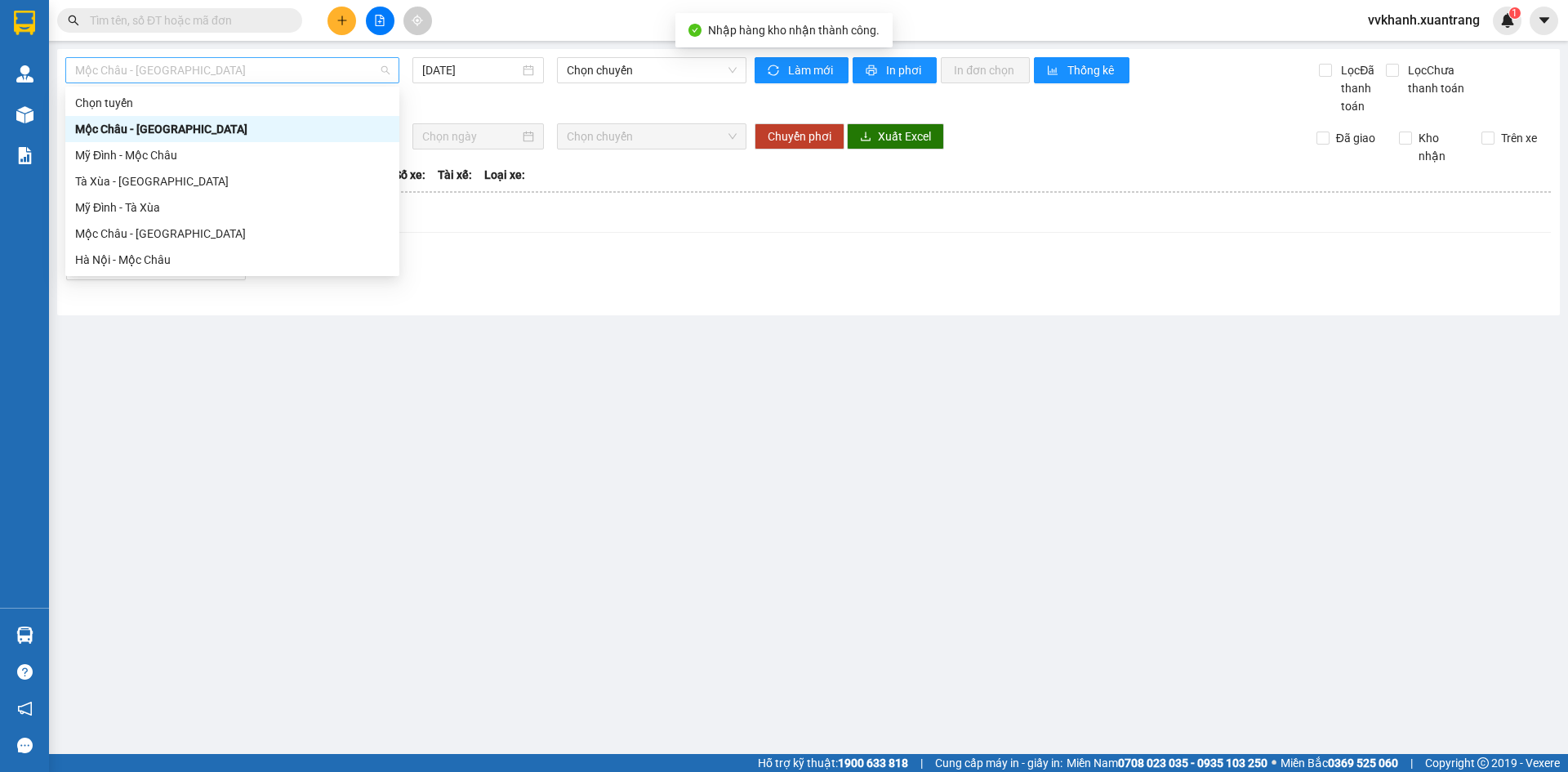
click at [269, 77] on span "Mộc [PERSON_NAME] - [GEOGRAPHIC_DATA]" at bounding box center [232, 70] width 315 height 25
click at [188, 230] on div "Mộc [PERSON_NAME][GEOGRAPHIC_DATA]" at bounding box center [232, 234] width 315 height 18
type input "[DATE]"
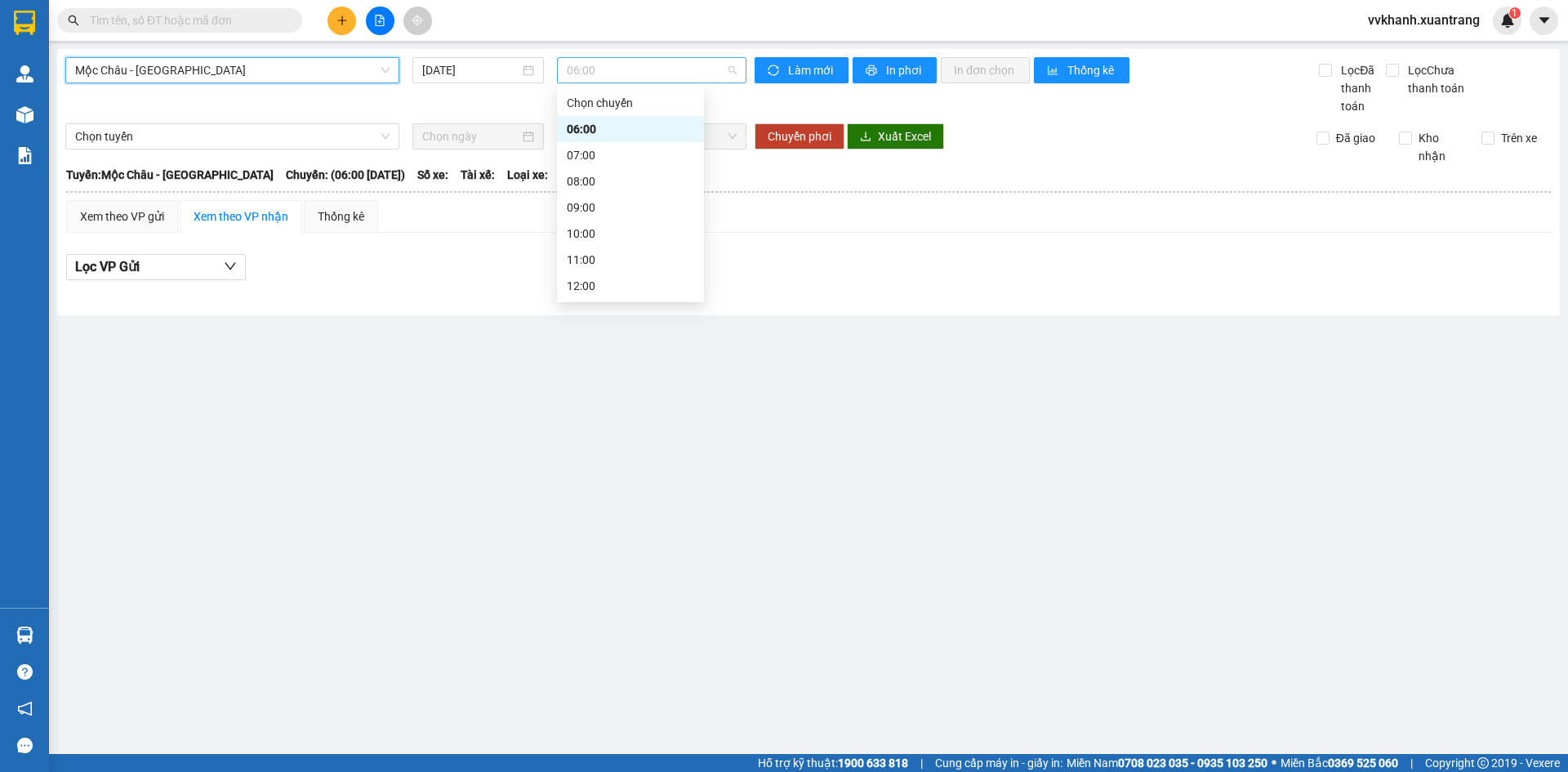
click at [593, 69] on span "06:00" at bounding box center [652, 70] width 170 height 25
click at [610, 185] on div "08:00" at bounding box center [630, 181] width 127 height 18
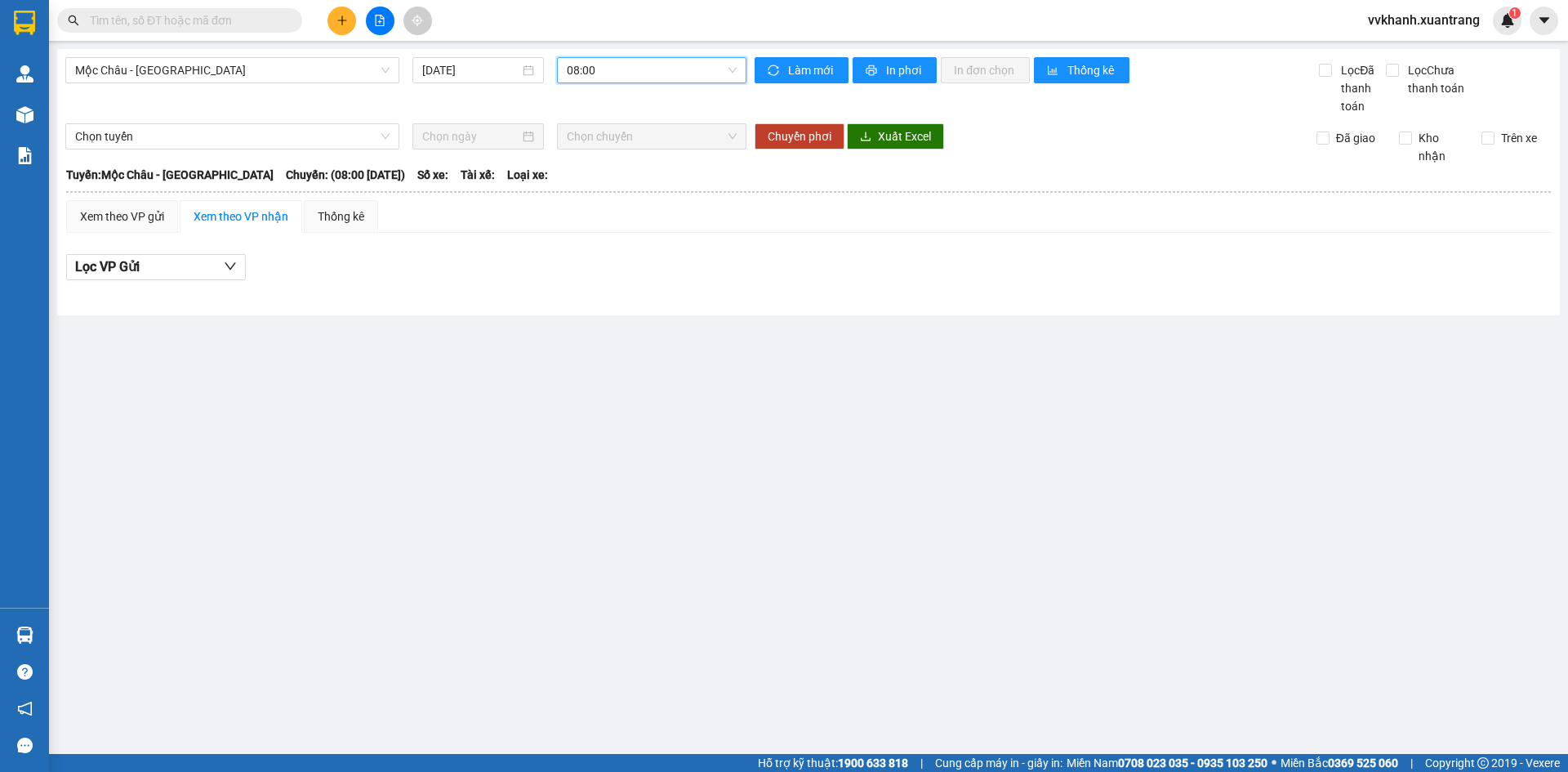
click at [619, 65] on span "08:00" at bounding box center [652, 70] width 170 height 25
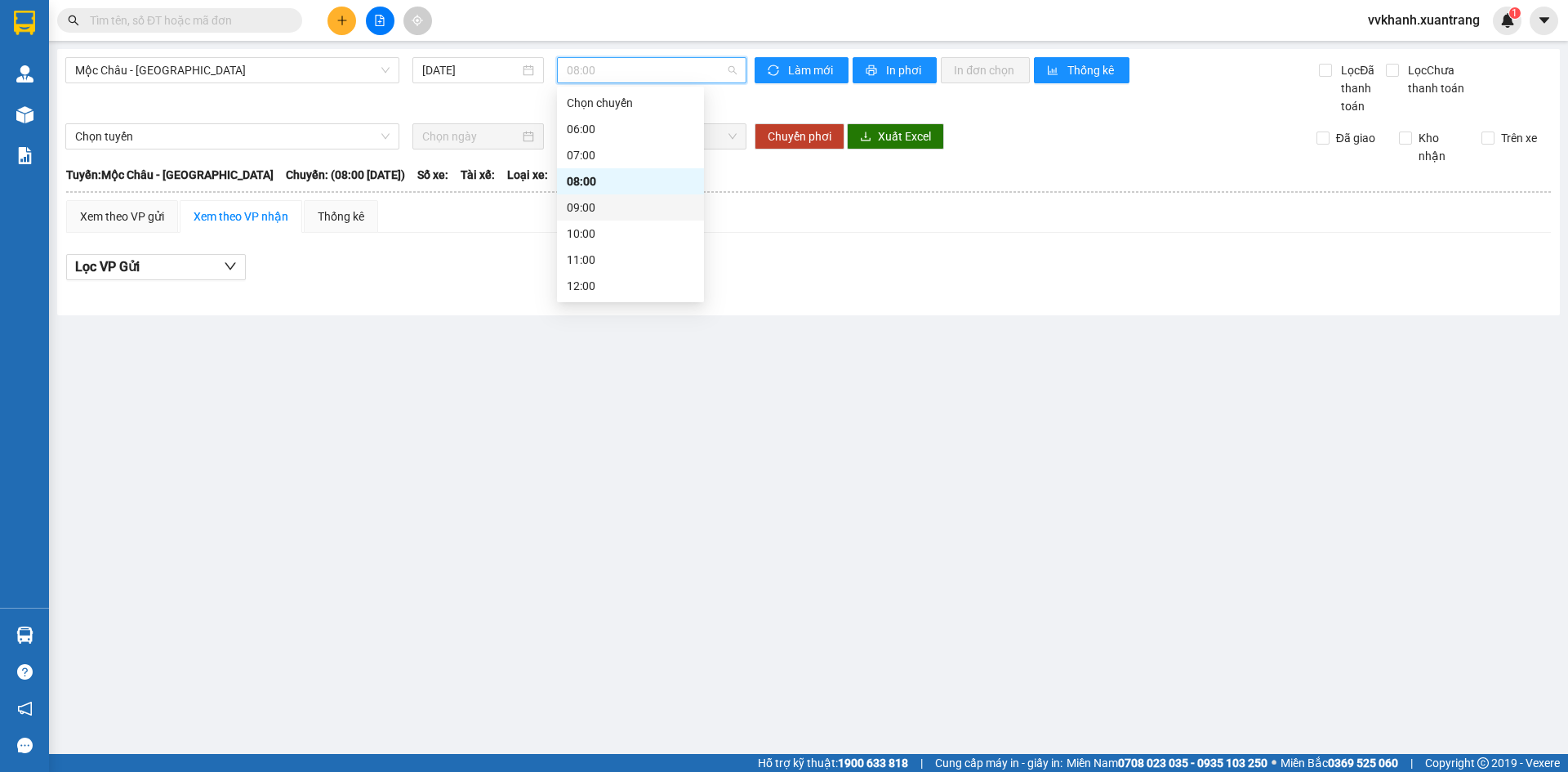
click at [627, 200] on div "09:00" at bounding box center [630, 208] width 127 height 18
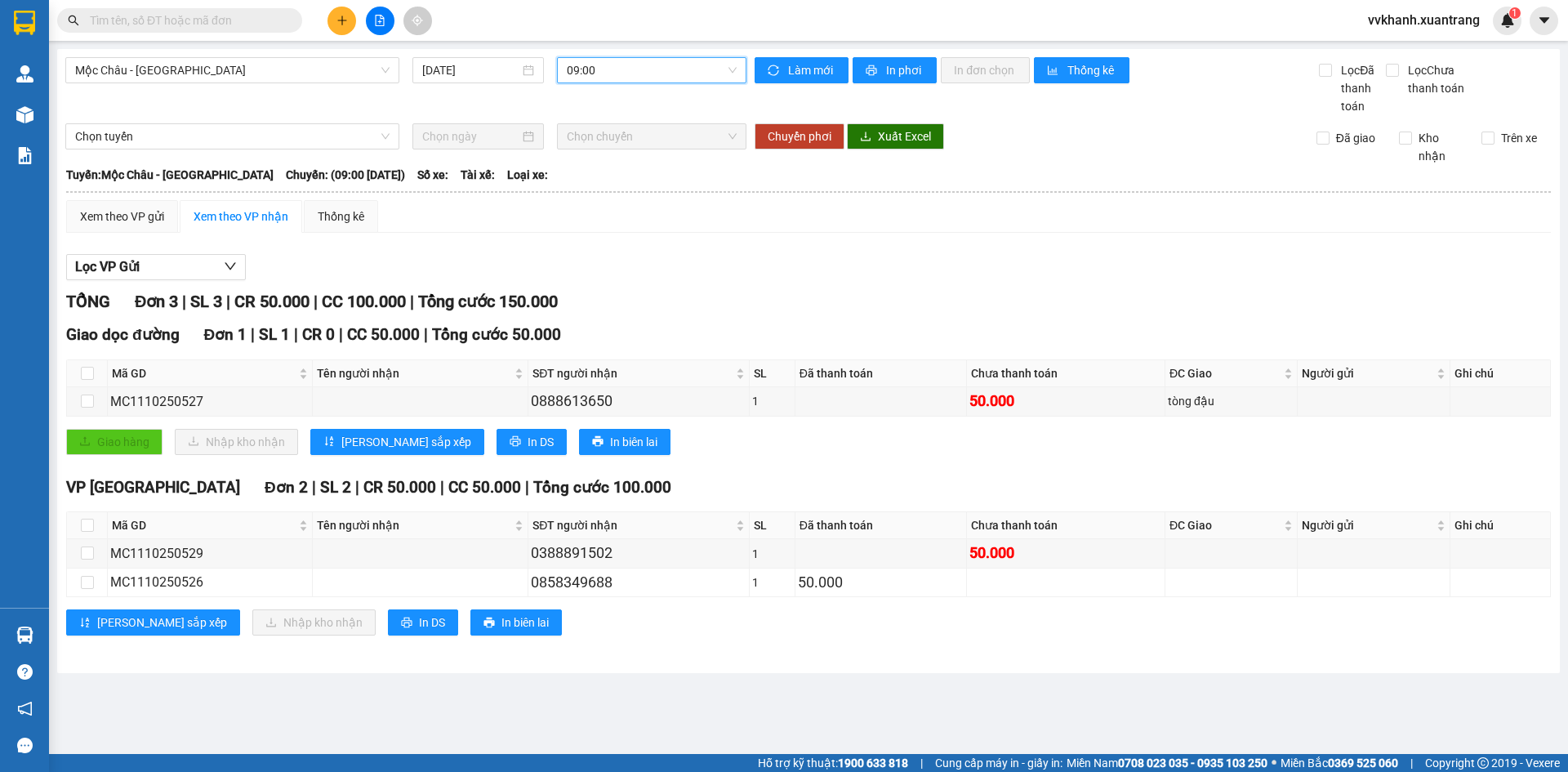
click at [641, 69] on span "09:00" at bounding box center [652, 70] width 170 height 25
click at [609, 238] on div "10:00" at bounding box center [630, 234] width 127 height 18
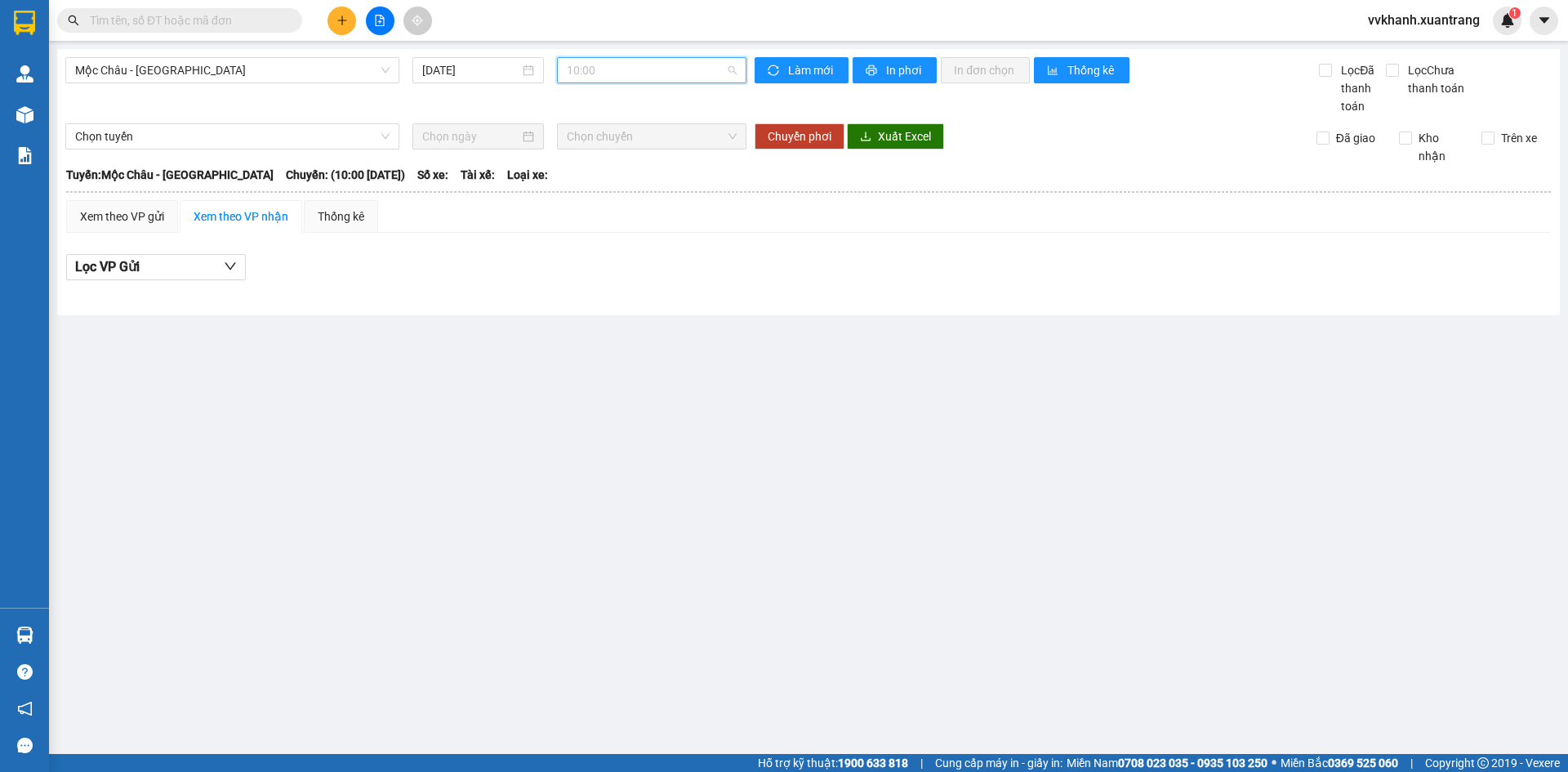
click at [613, 74] on span "10:00" at bounding box center [652, 70] width 170 height 25
click at [598, 203] on div "09:00" at bounding box center [630, 208] width 127 height 18
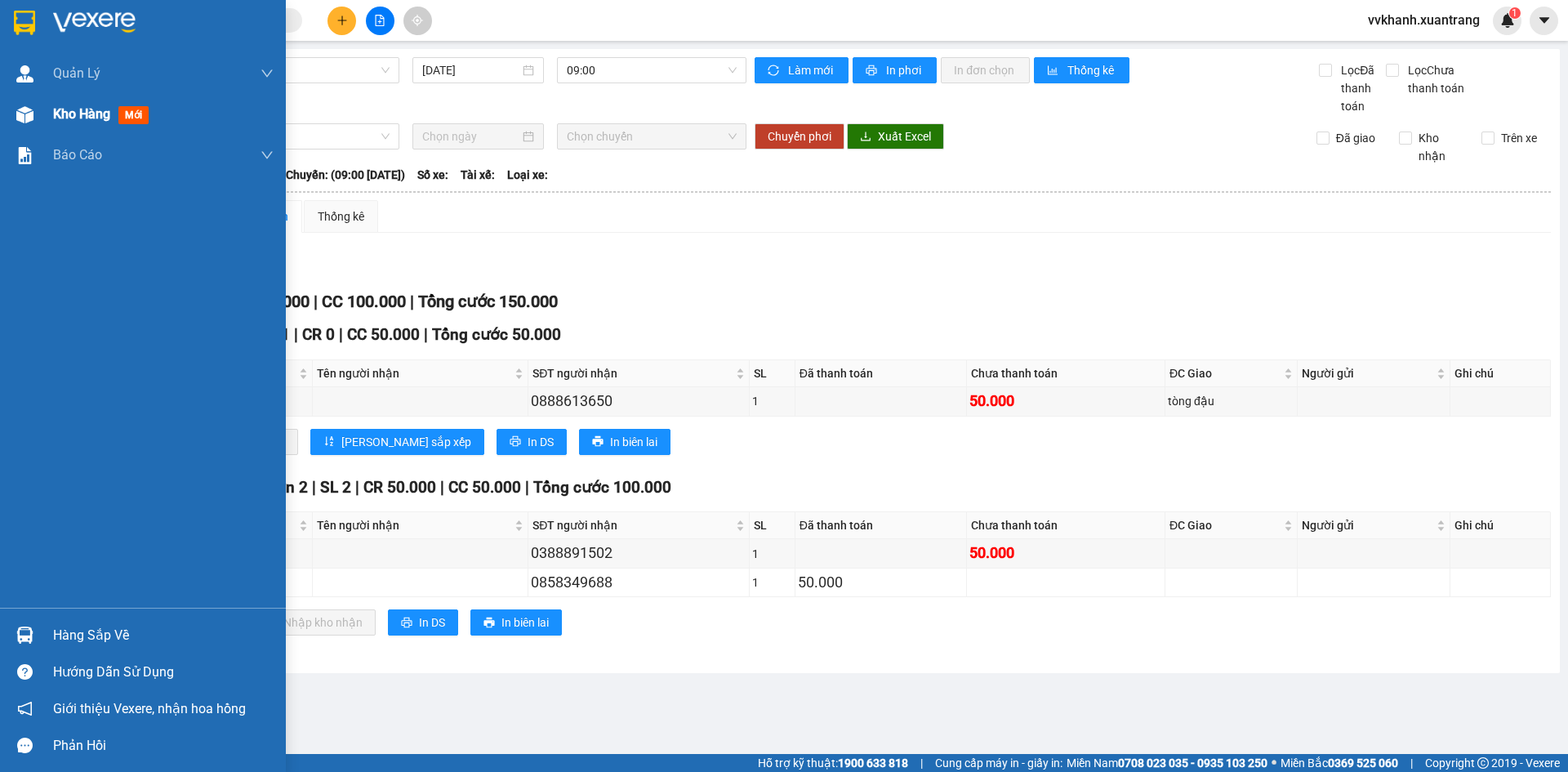
click at [48, 118] on div "Kho hàng mới" at bounding box center [143, 114] width 286 height 41
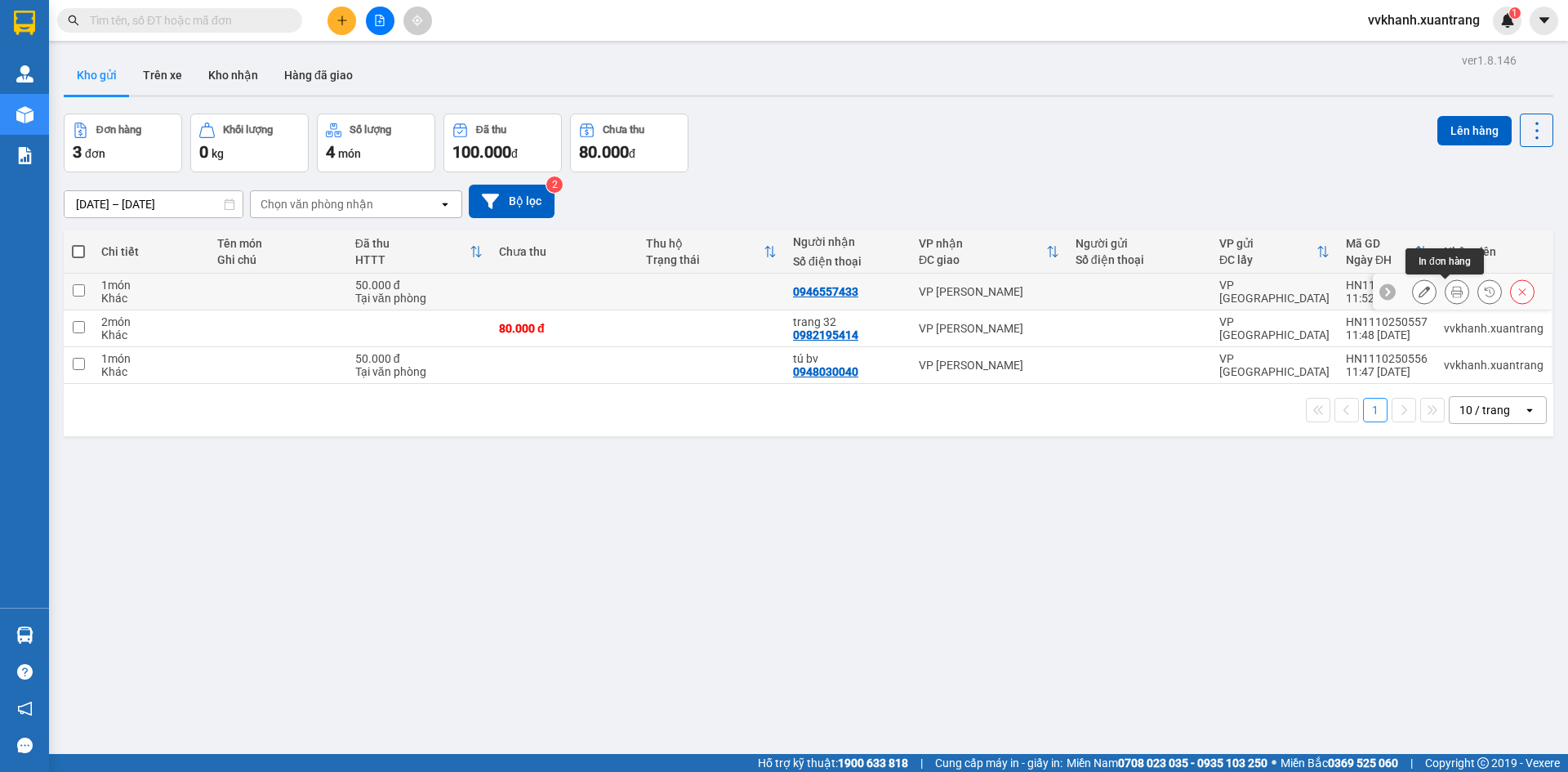
click at [1451, 292] on icon at bounding box center [1456, 291] width 11 height 11
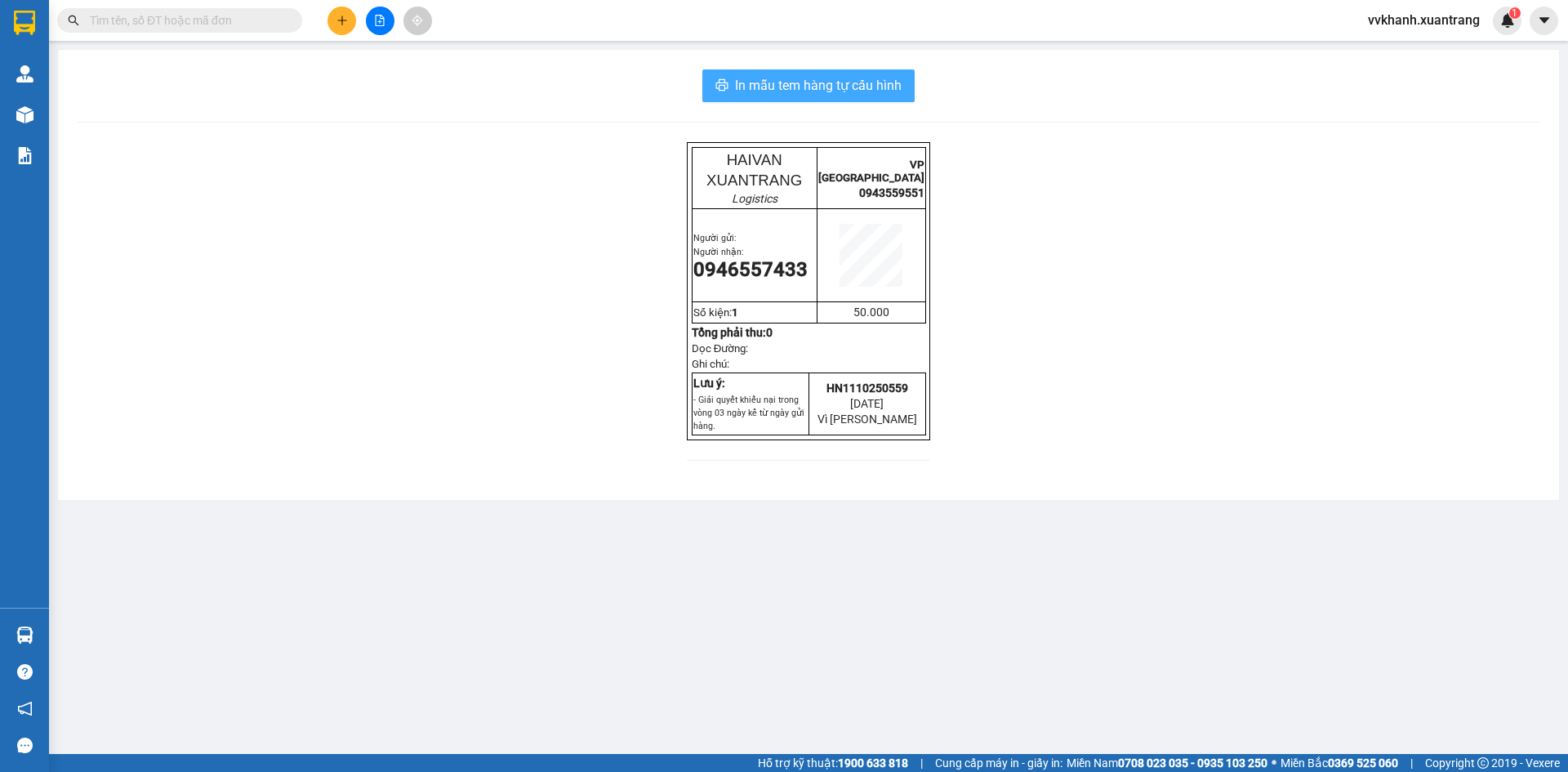
click at [898, 74] on button "In mẫu tem hàng tự cấu hình" at bounding box center [808, 85] width 212 height 33
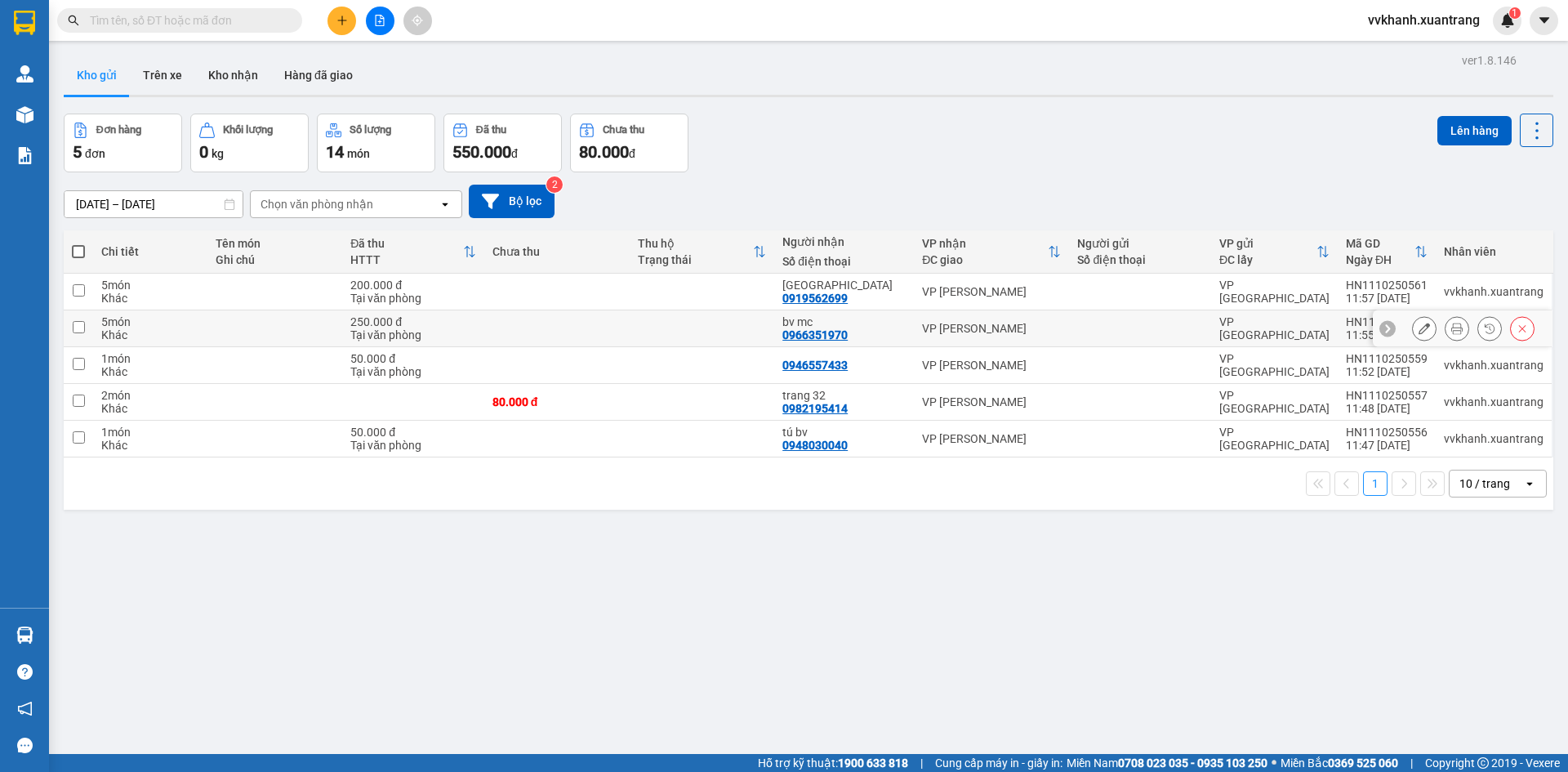
click at [1447, 335] on button at bounding box center [1456, 329] width 23 height 29
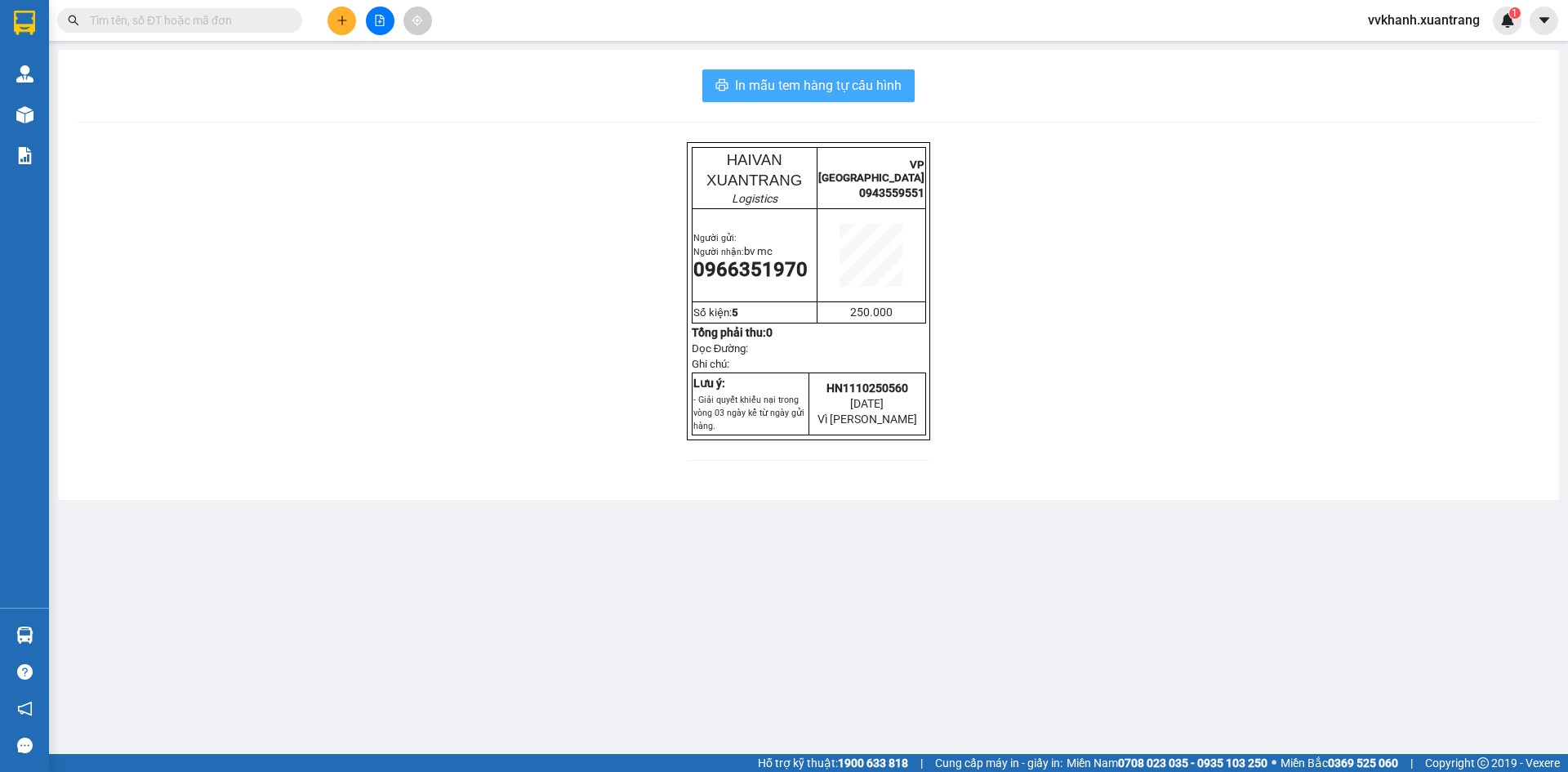
click at [898, 91] on span "In mẫu tem hàng tự cấu hình" at bounding box center [817, 85] width 167 height 20
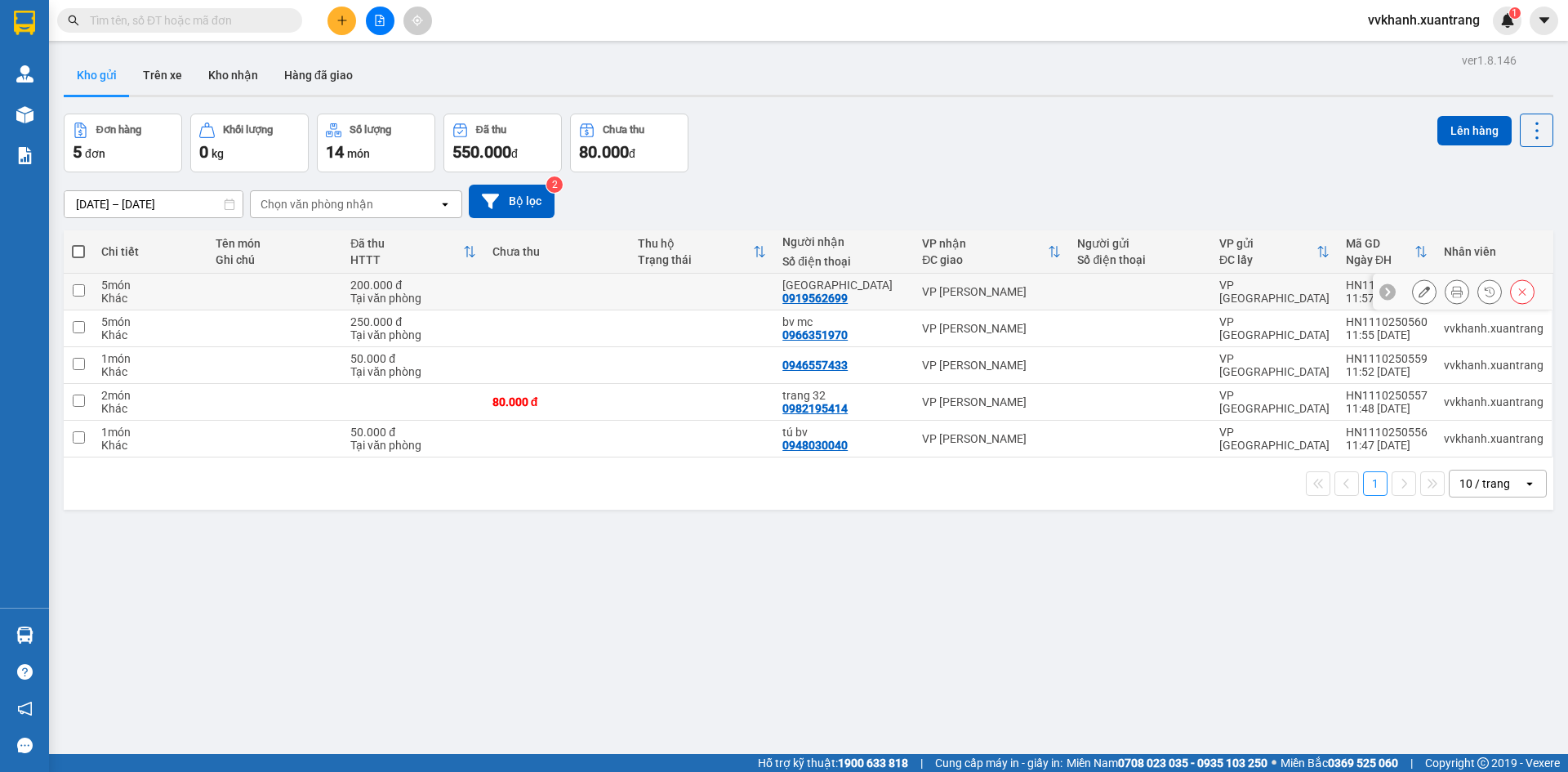
click at [1445, 289] on button at bounding box center [1456, 292] width 23 height 29
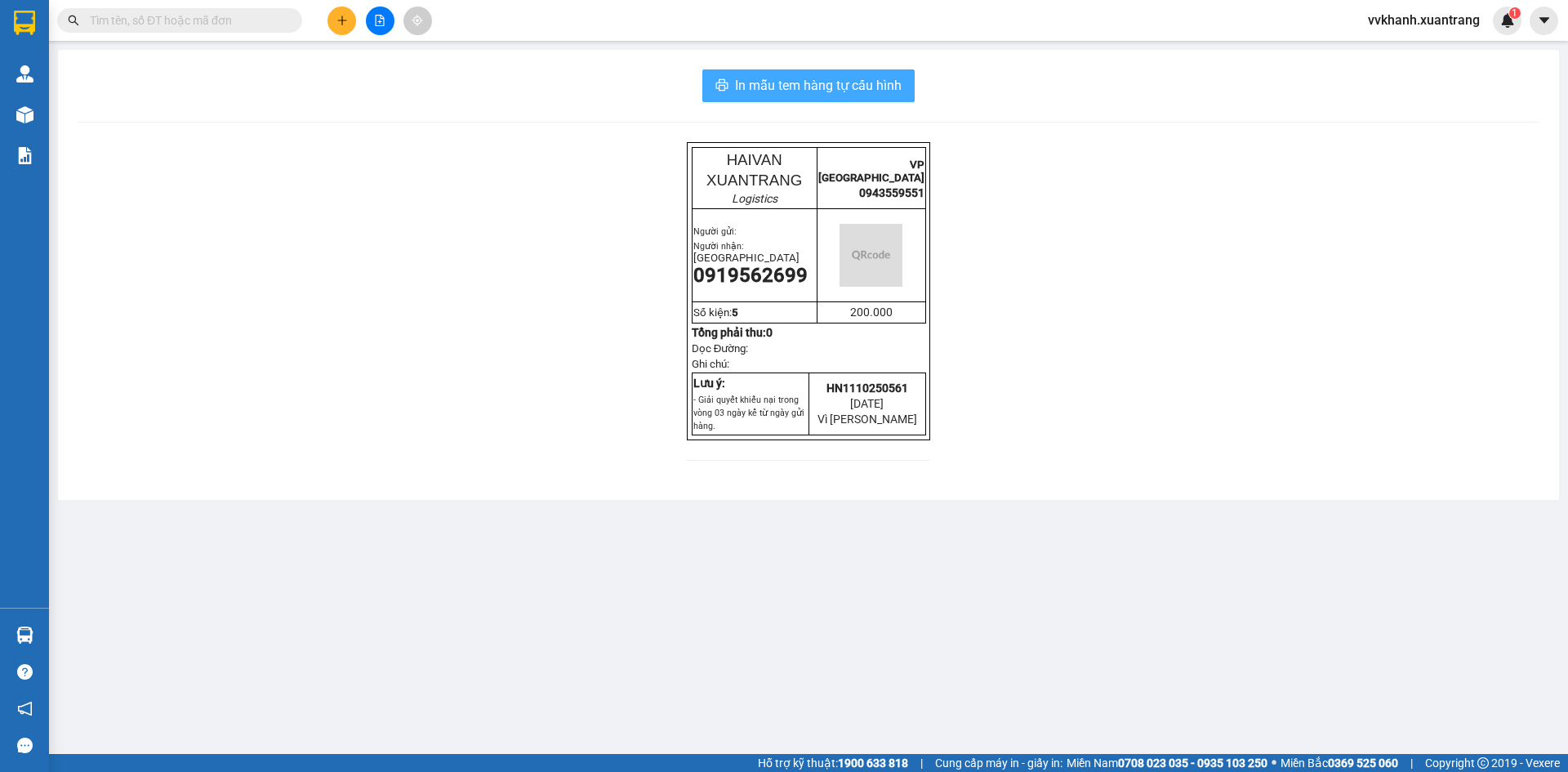
click at [889, 84] on span "In mẫu tem hàng tự cấu hình" at bounding box center [817, 85] width 167 height 20
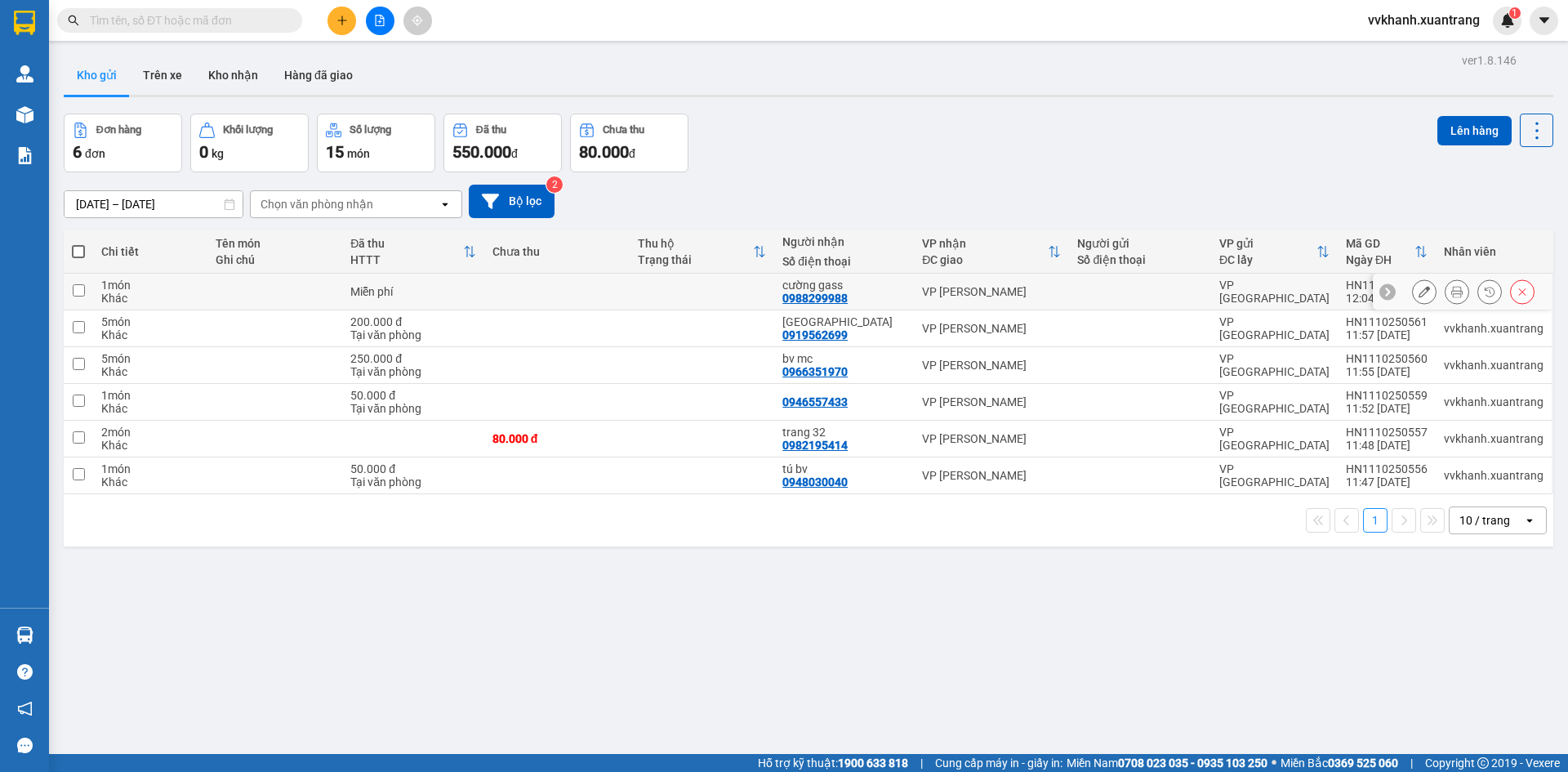
click at [1451, 291] on icon at bounding box center [1456, 291] width 11 height 11
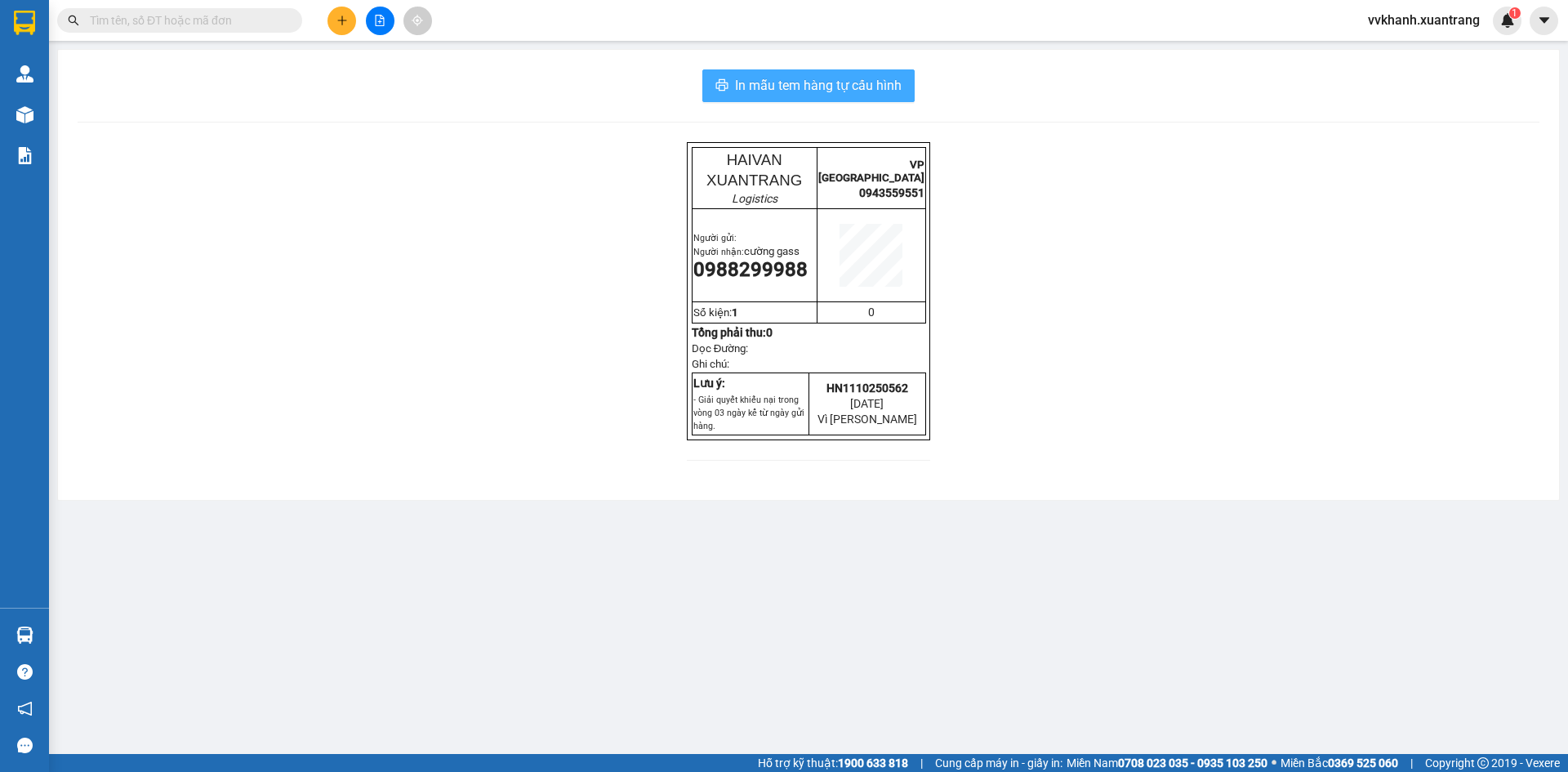
click at [879, 82] on span "In mẫu tem hàng tự cấu hình" at bounding box center [817, 85] width 167 height 20
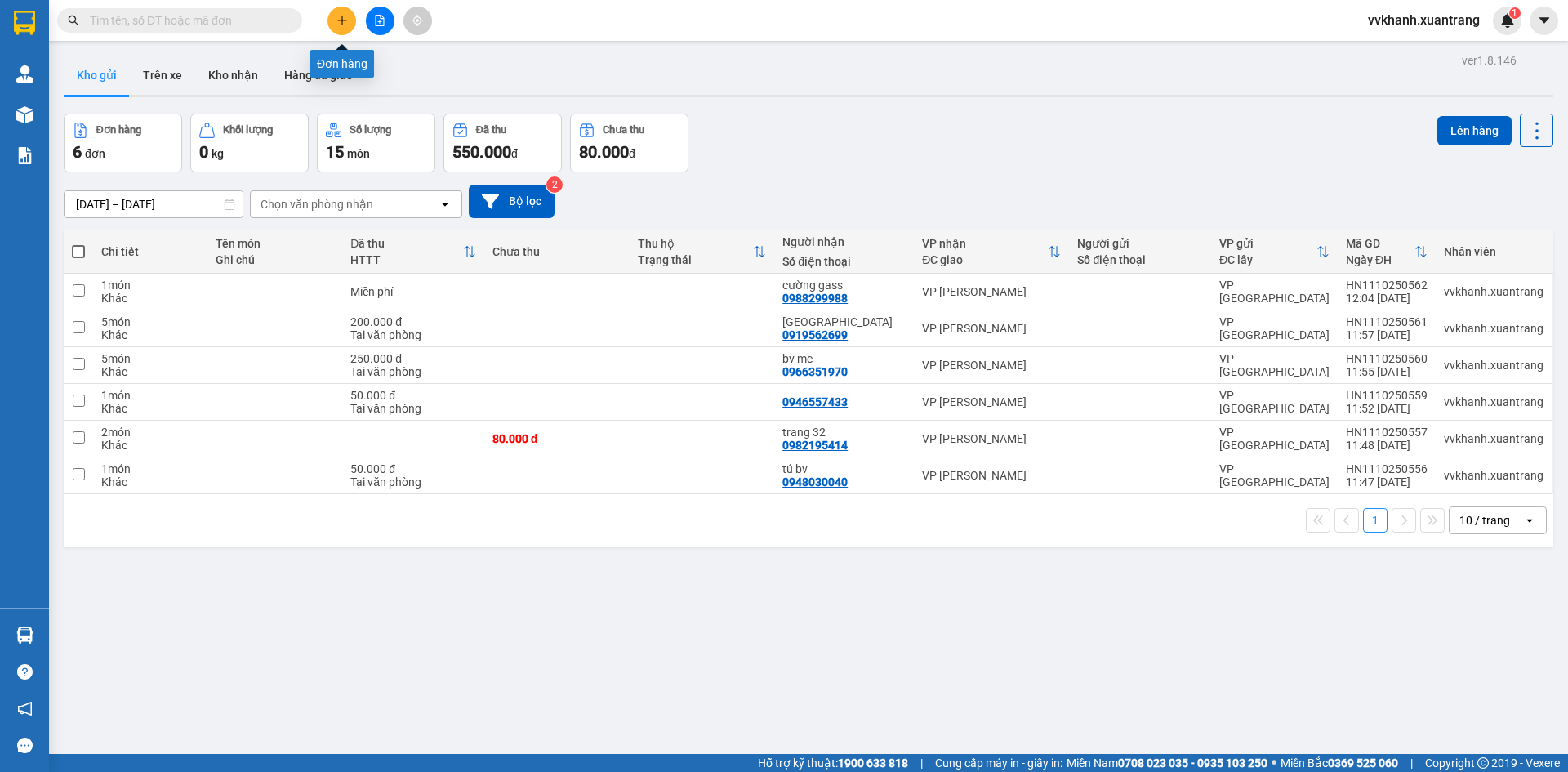
click at [339, 15] on icon "plus" at bounding box center [342, 20] width 11 height 11
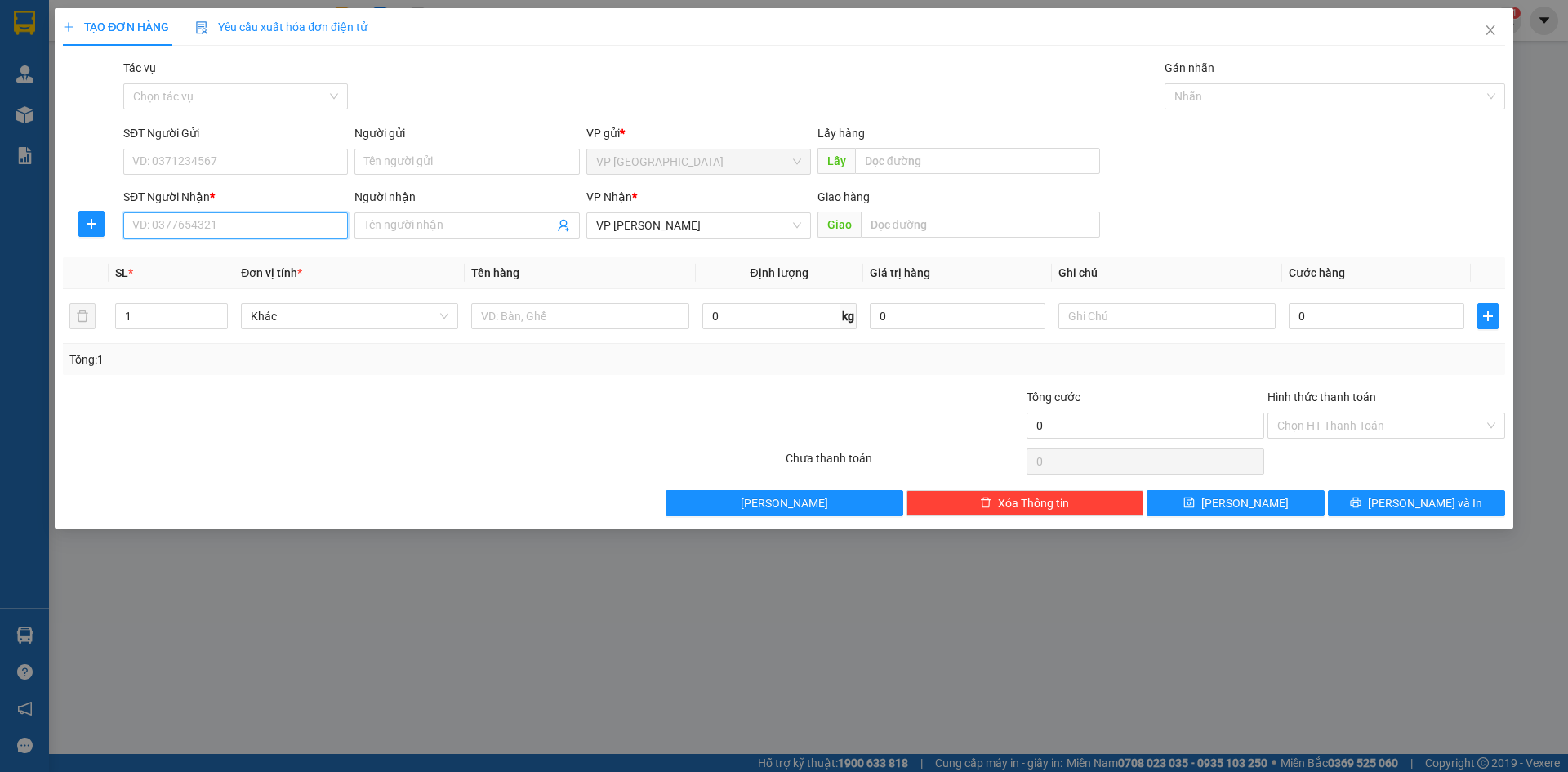
click at [262, 233] on input "SĐT Người Nhận *" at bounding box center [235, 225] width 225 height 26
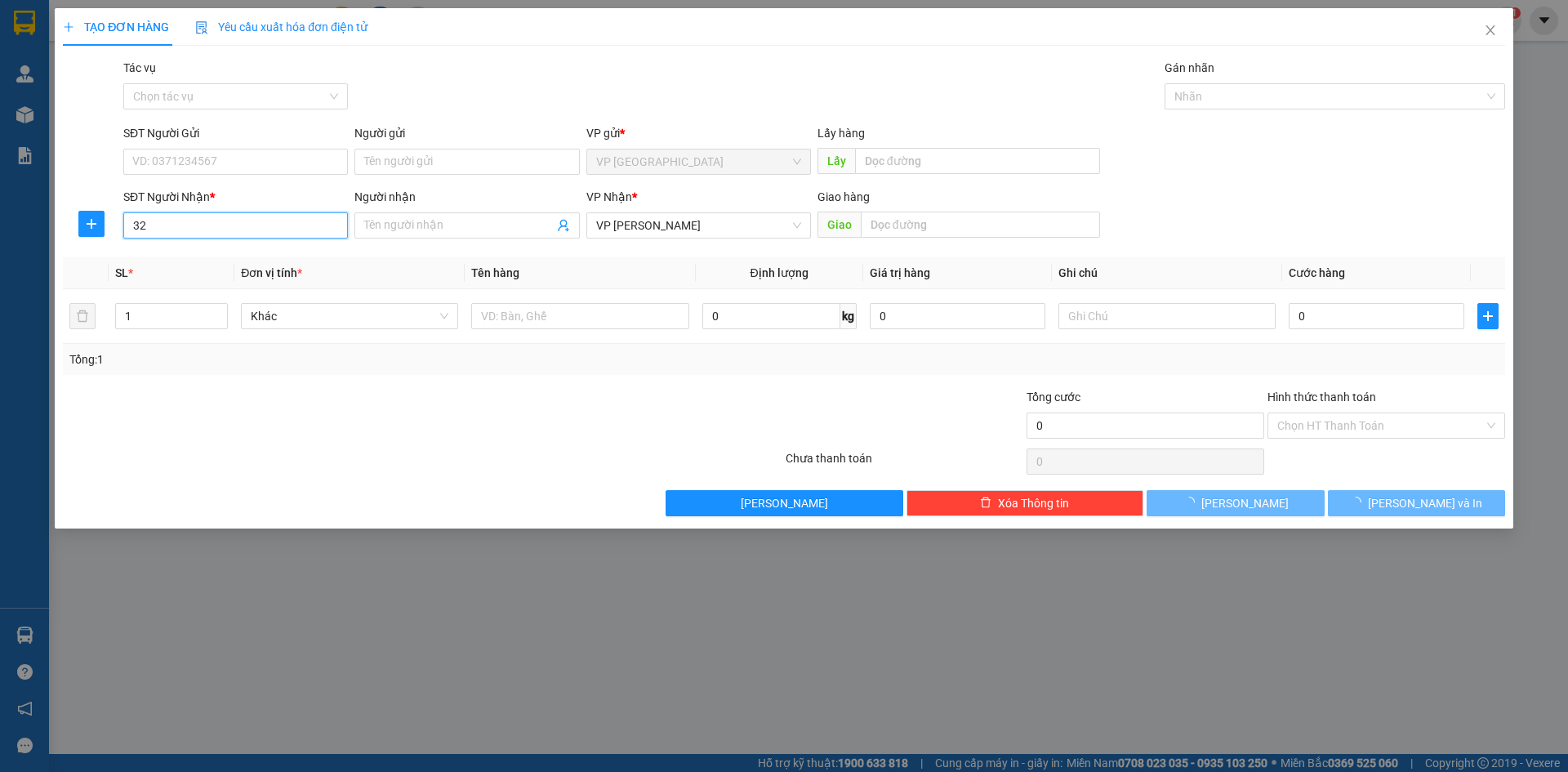
type input "3"
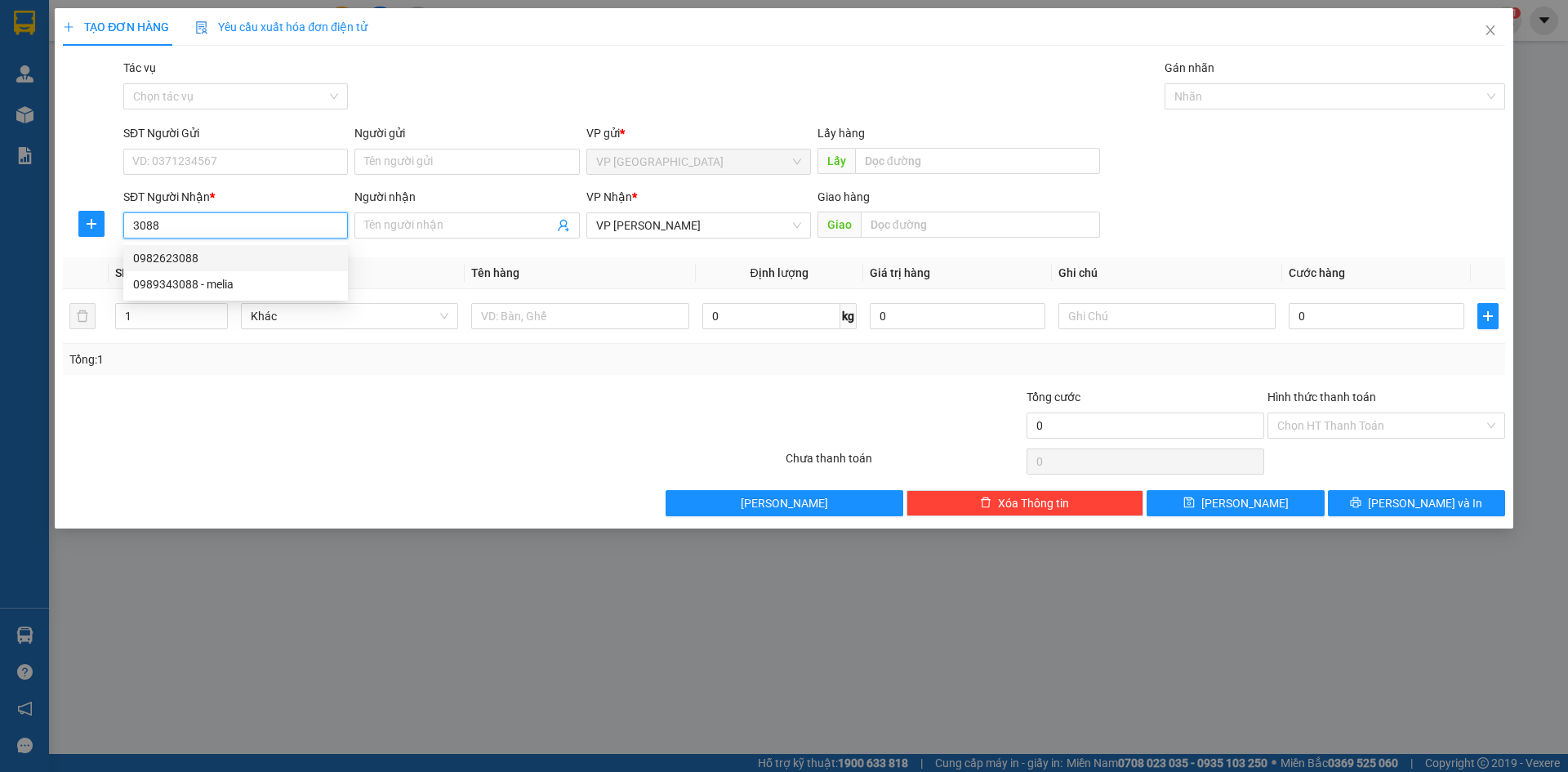
click at [250, 256] on div "0982623088" at bounding box center [235, 258] width 205 height 18
type input "0982623088"
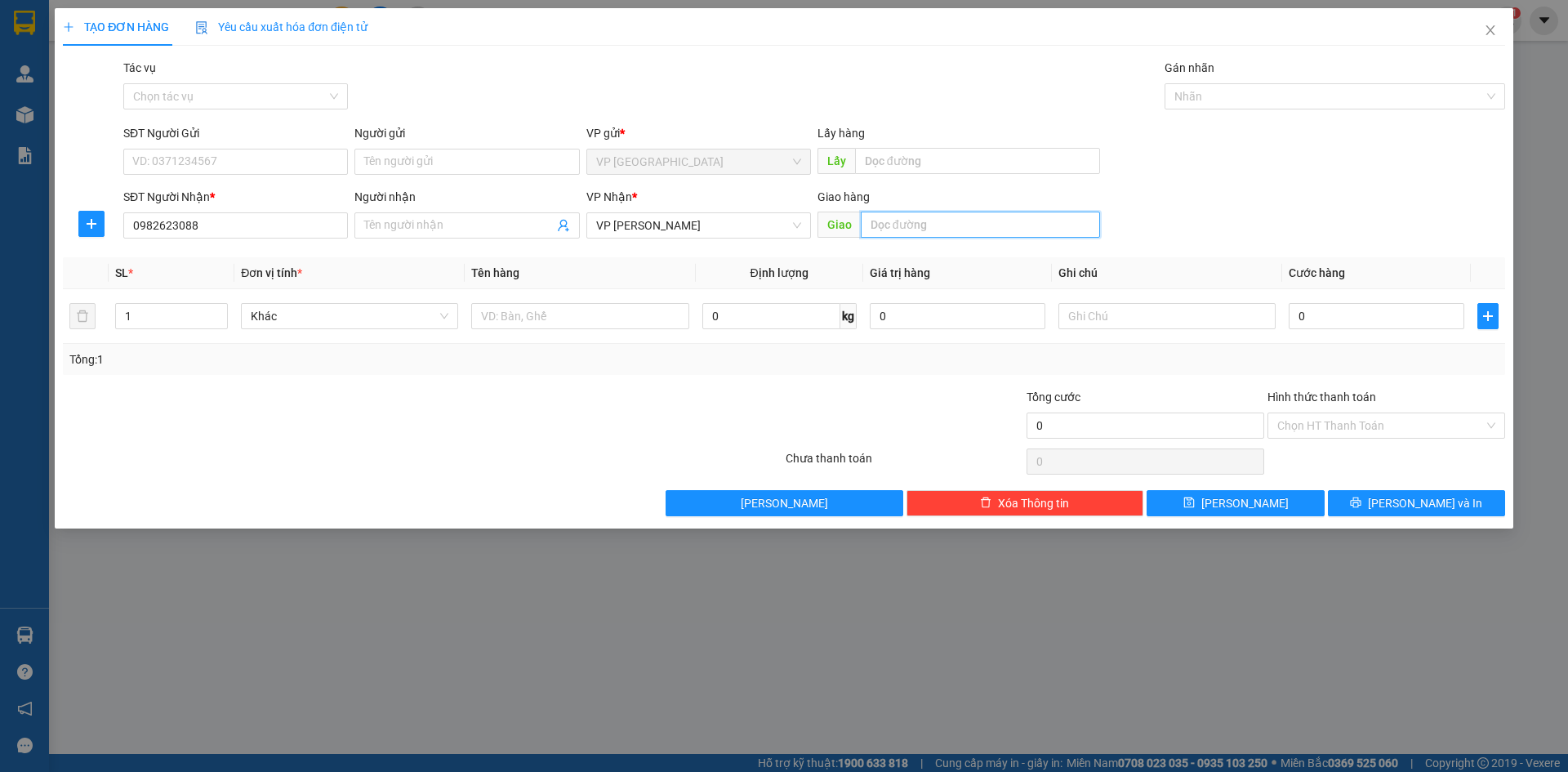
click at [990, 223] on input "text" at bounding box center [979, 225] width 239 height 26
type input "[PERSON_NAME]"
click at [1387, 323] on input "0" at bounding box center [1376, 316] width 176 height 26
type input "5"
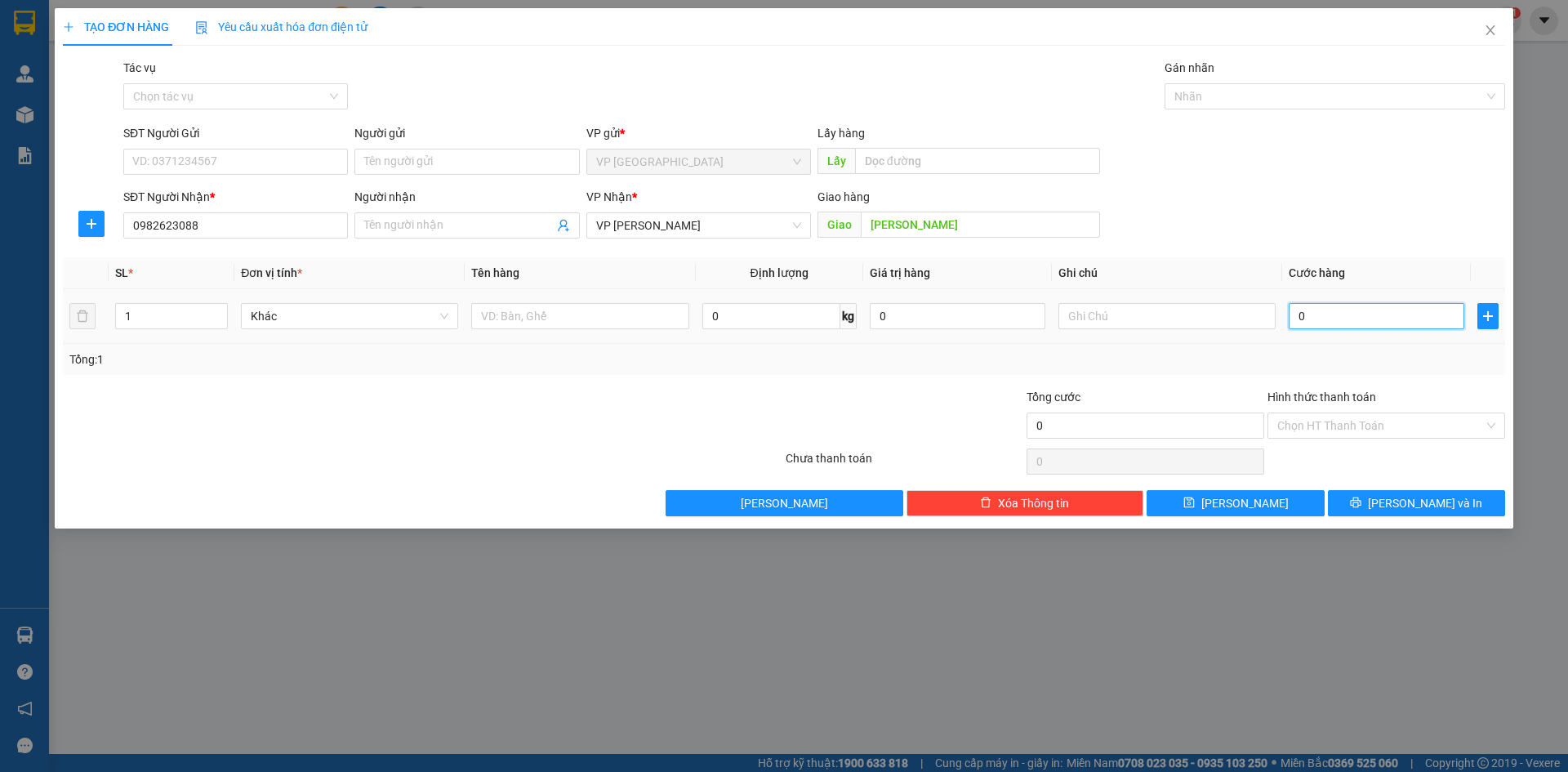
type input "5"
type input "50"
type input "50.000"
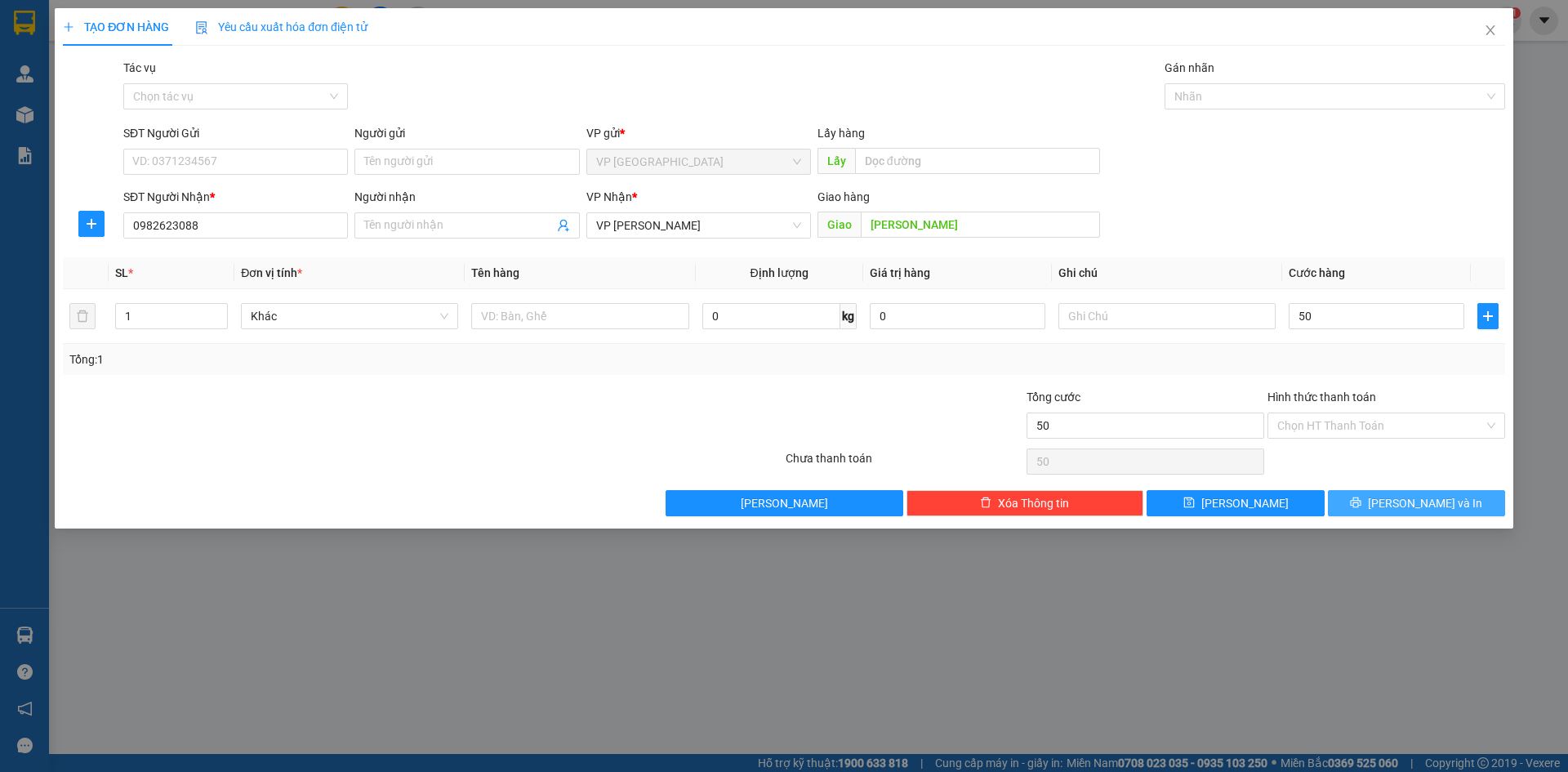
type input "50.000"
click at [1361, 498] on icon "printer" at bounding box center [1354, 502] width 11 height 11
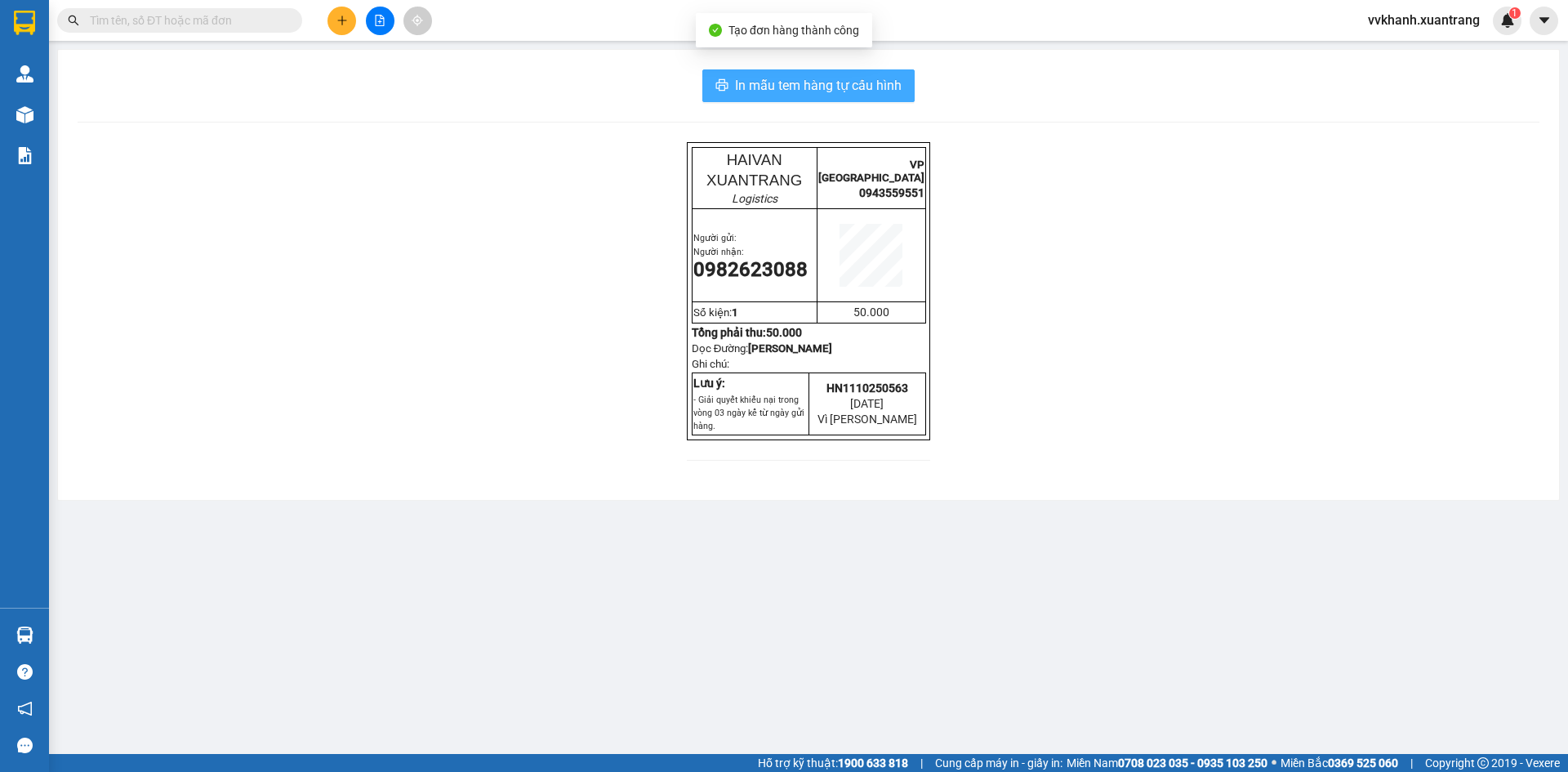
click at [814, 72] on button "In mẫu tem hàng tự cấu hình" at bounding box center [808, 85] width 212 height 33
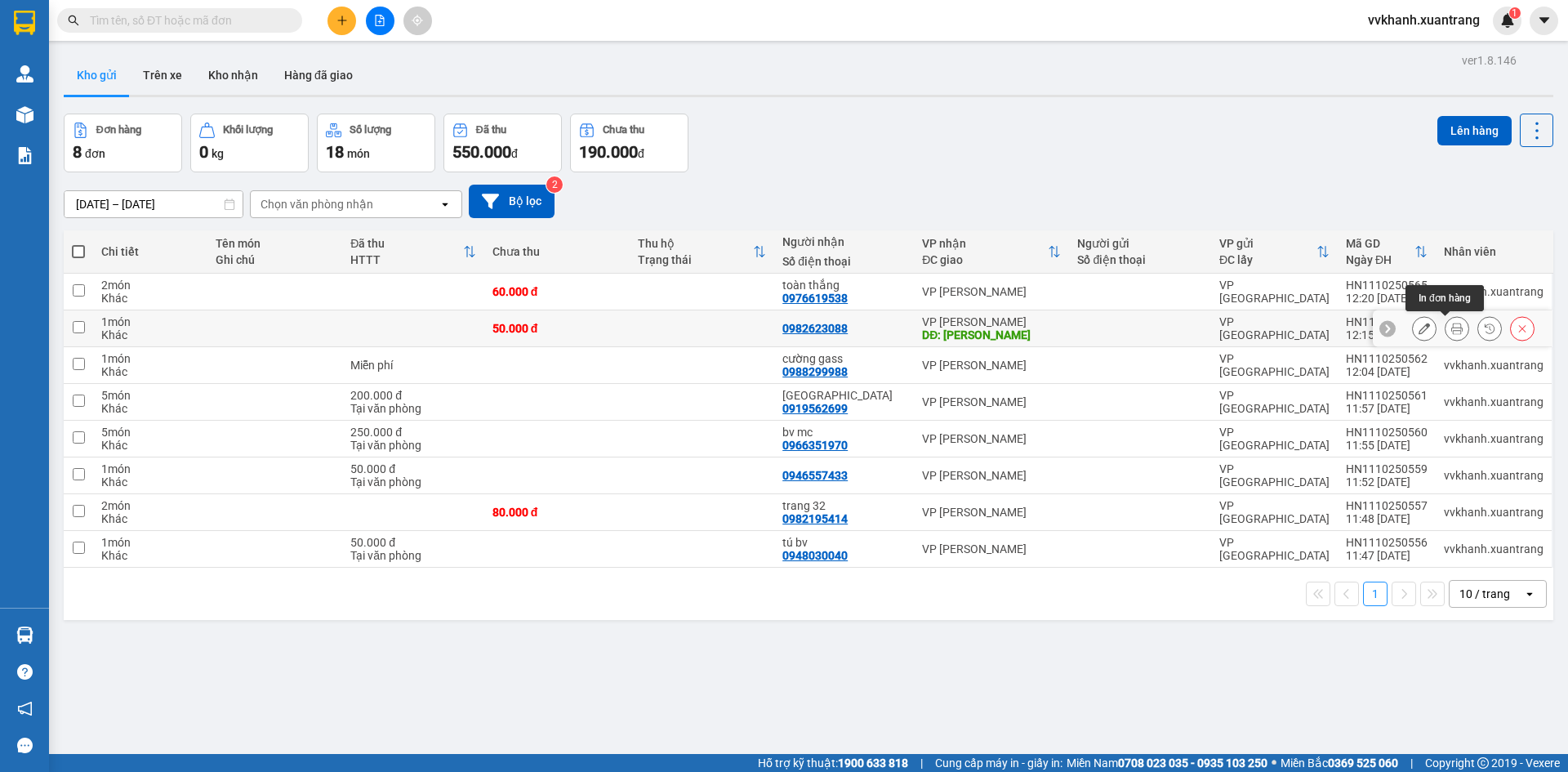
click at [1451, 330] on icon at bounding box center [1456, 328] width 11 height 11
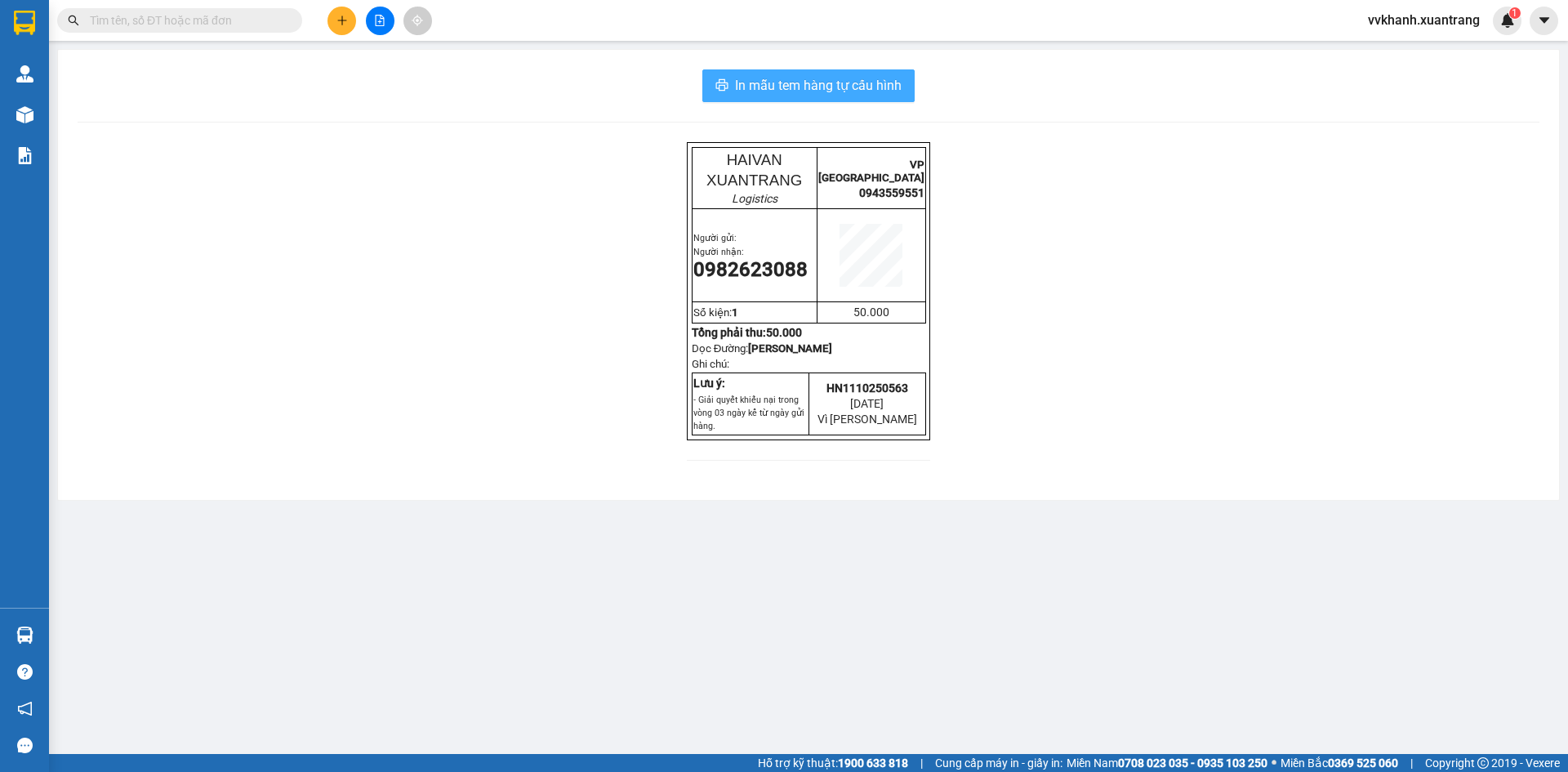
click at [894, 92] on span "In mẫu tem hàng tự cấu hình" at bounding box center [817, 85] width 167 height 20
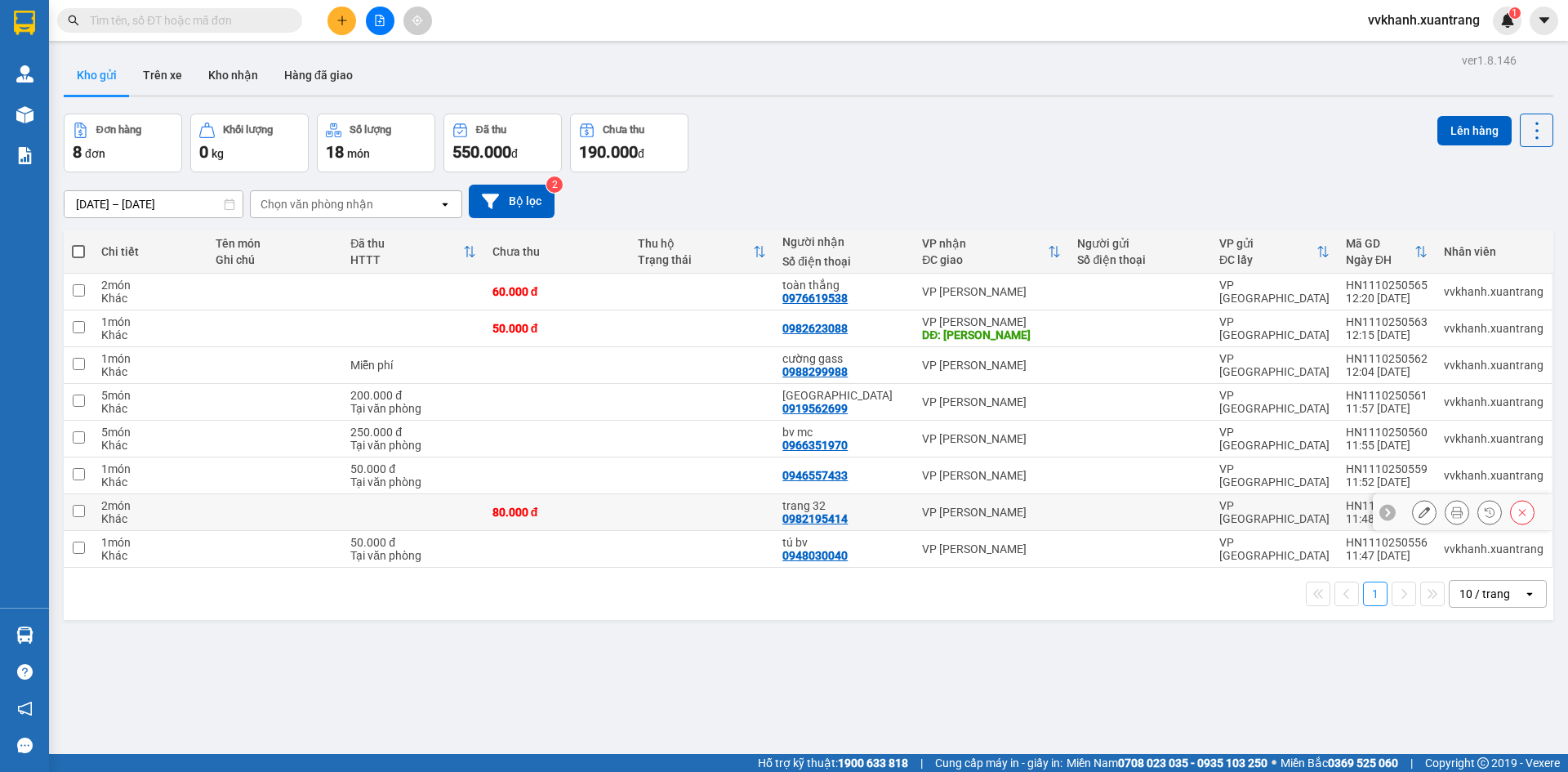
scroll to position [75, 0]
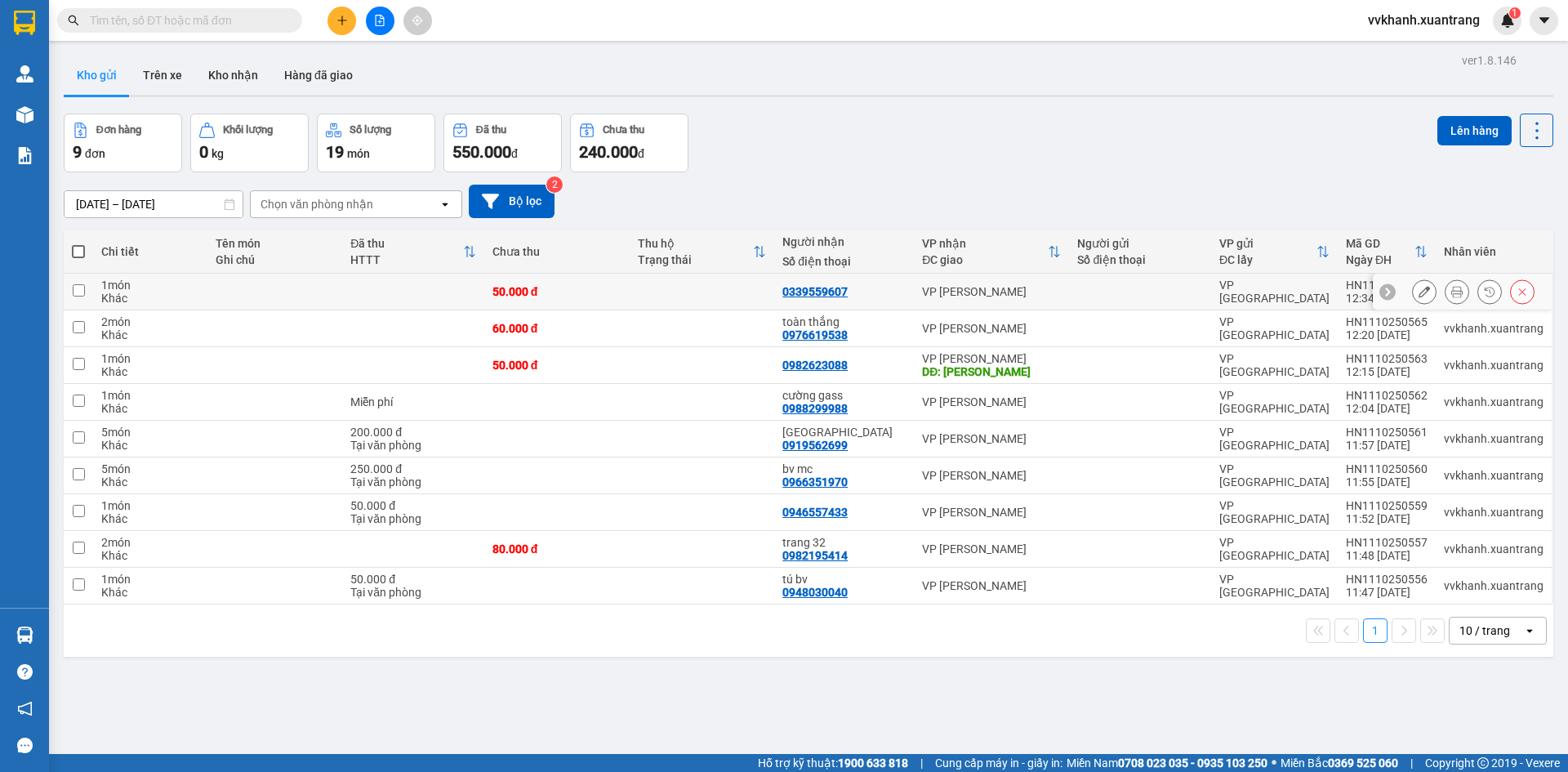
click at [1451, 291] on icon at bounding box center [1456, 291] width 11 height 11
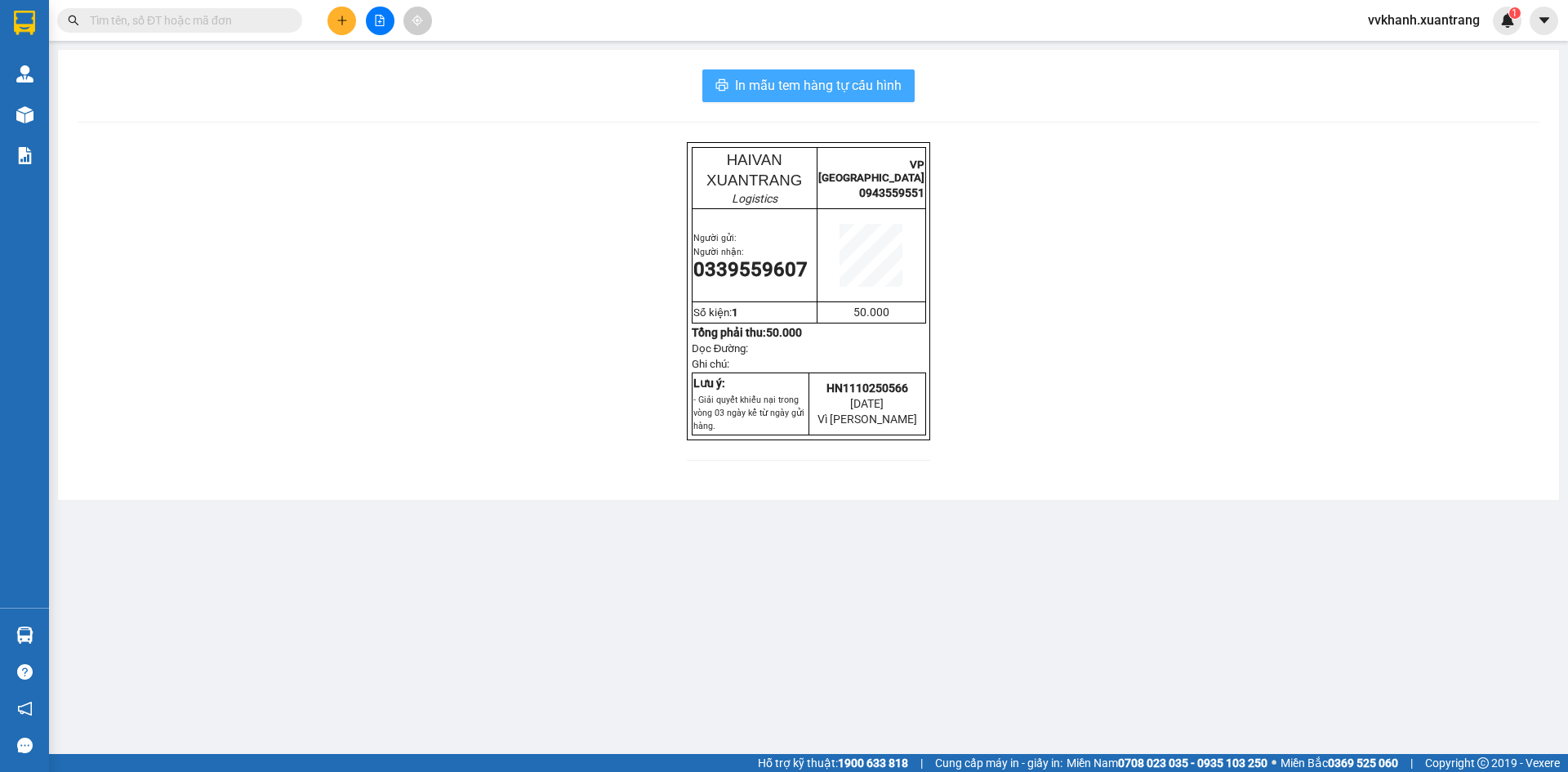
click at [859, 95] on span "In mẫu tem hàng tự cấu hình" at bounding box center [817, 85] width 167 height 20
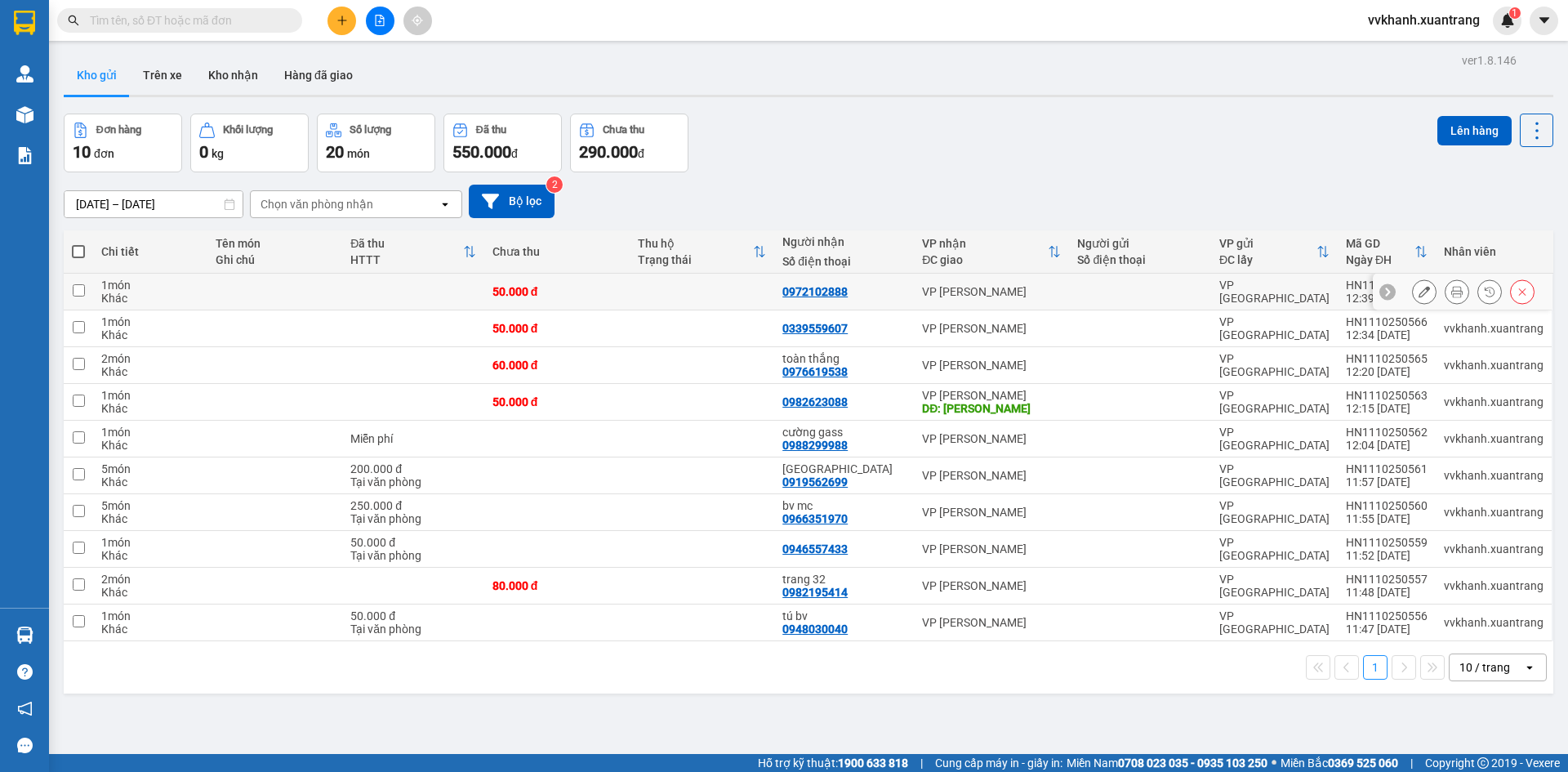
click at [1451, 292] on icon at bounding box center [1456, 291] width 11 height 11
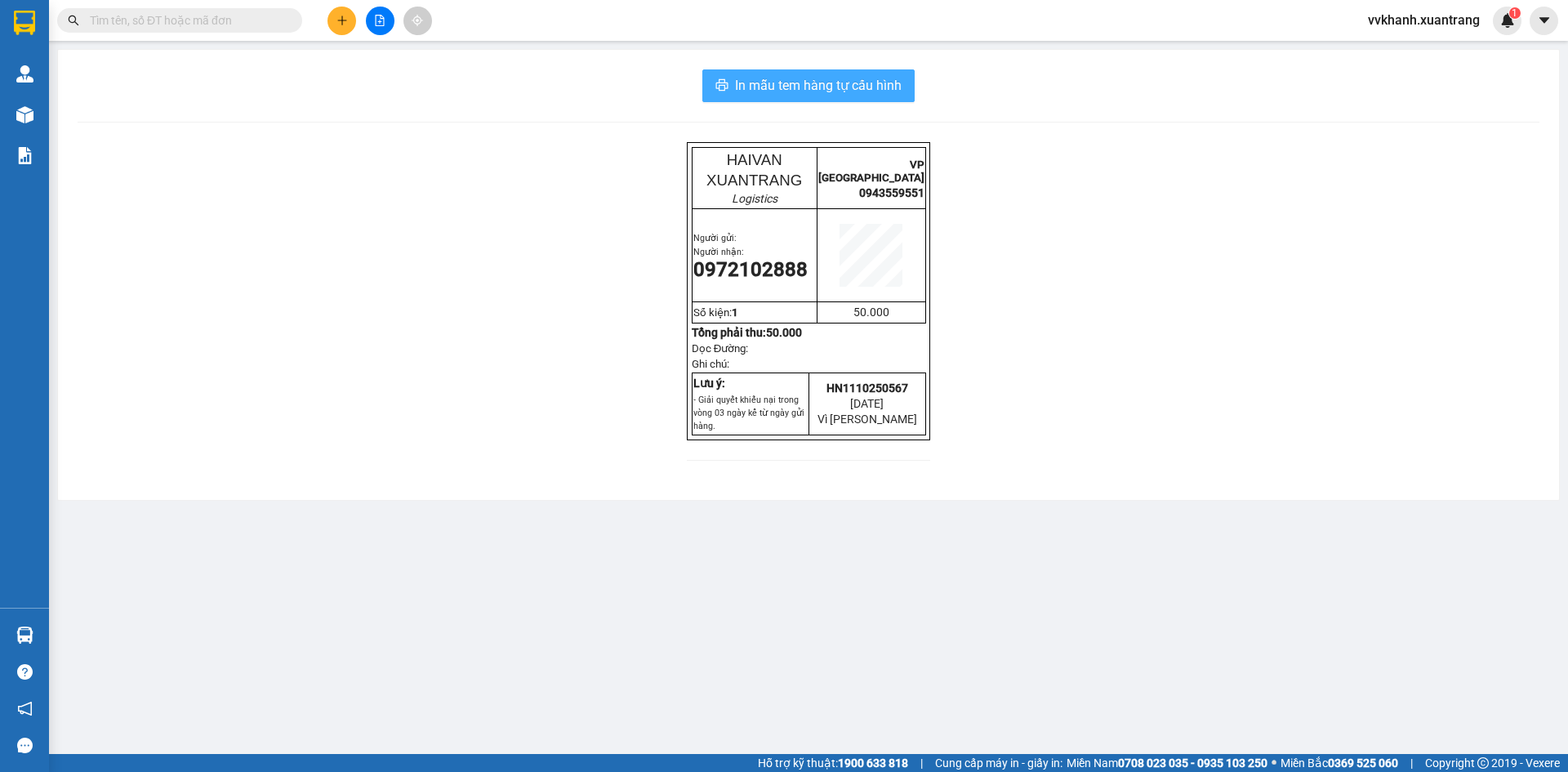
click at [840, 91] on span "In mẫu tem hàng tự cấu hình" at bounding box center [817, 85] width 167 height 20
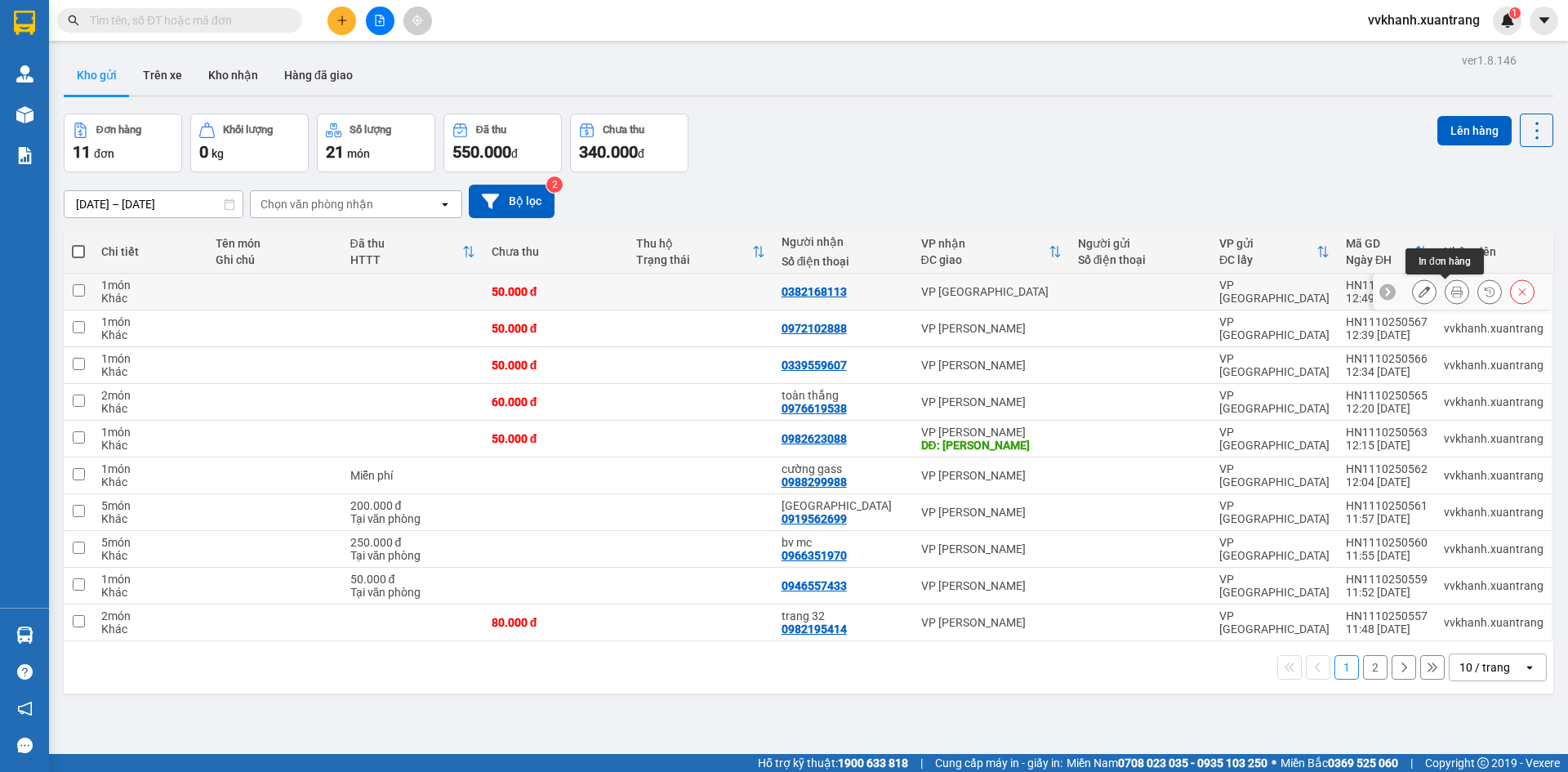
click at [1451, 290] on icon at bounding box center [1456, 291] width 11 height 11
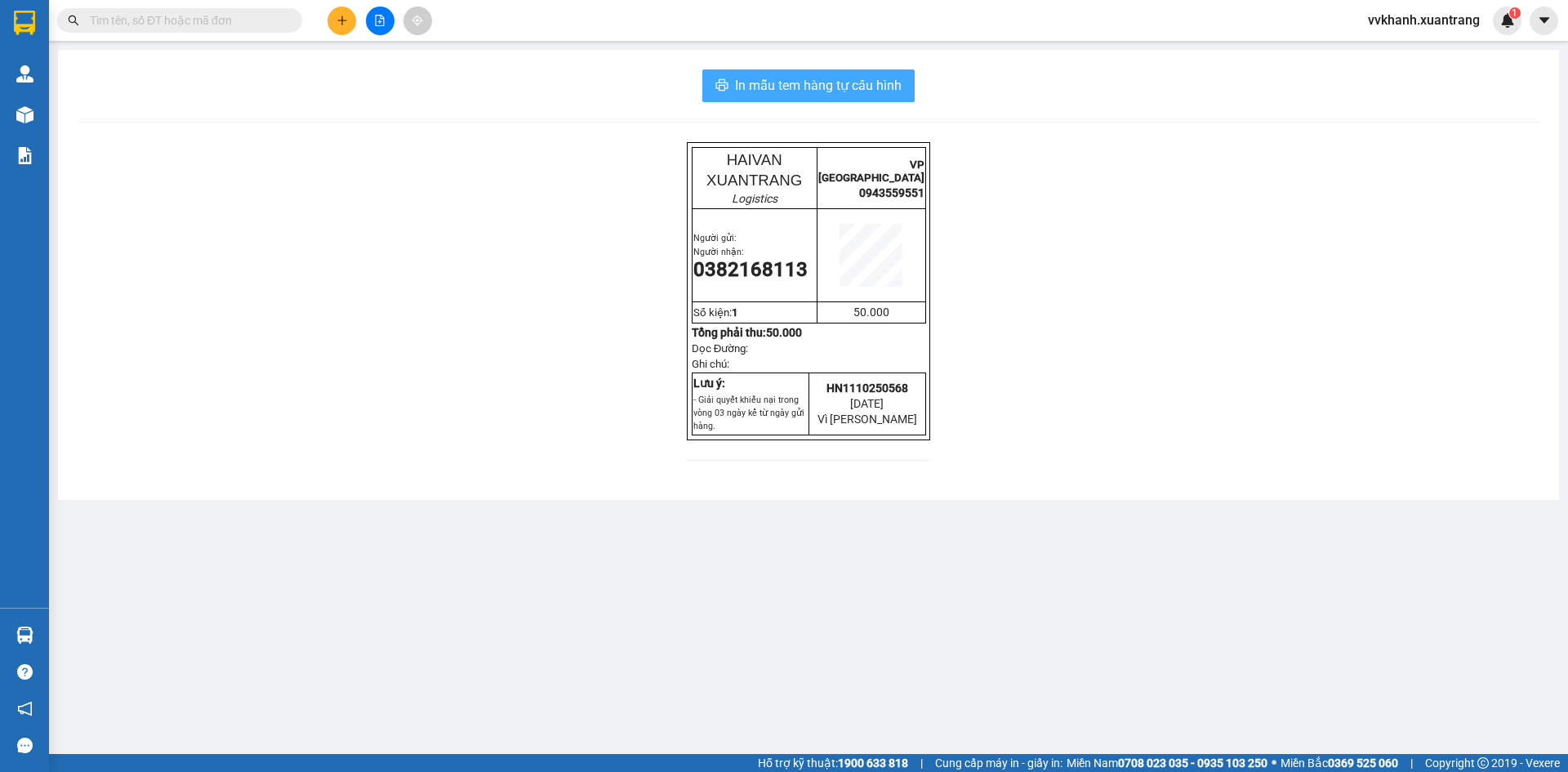
click at [838, 90] on span "In mẫu tem hàng tự cấu hình" at bounding box center [817, 85] width 167 height 20
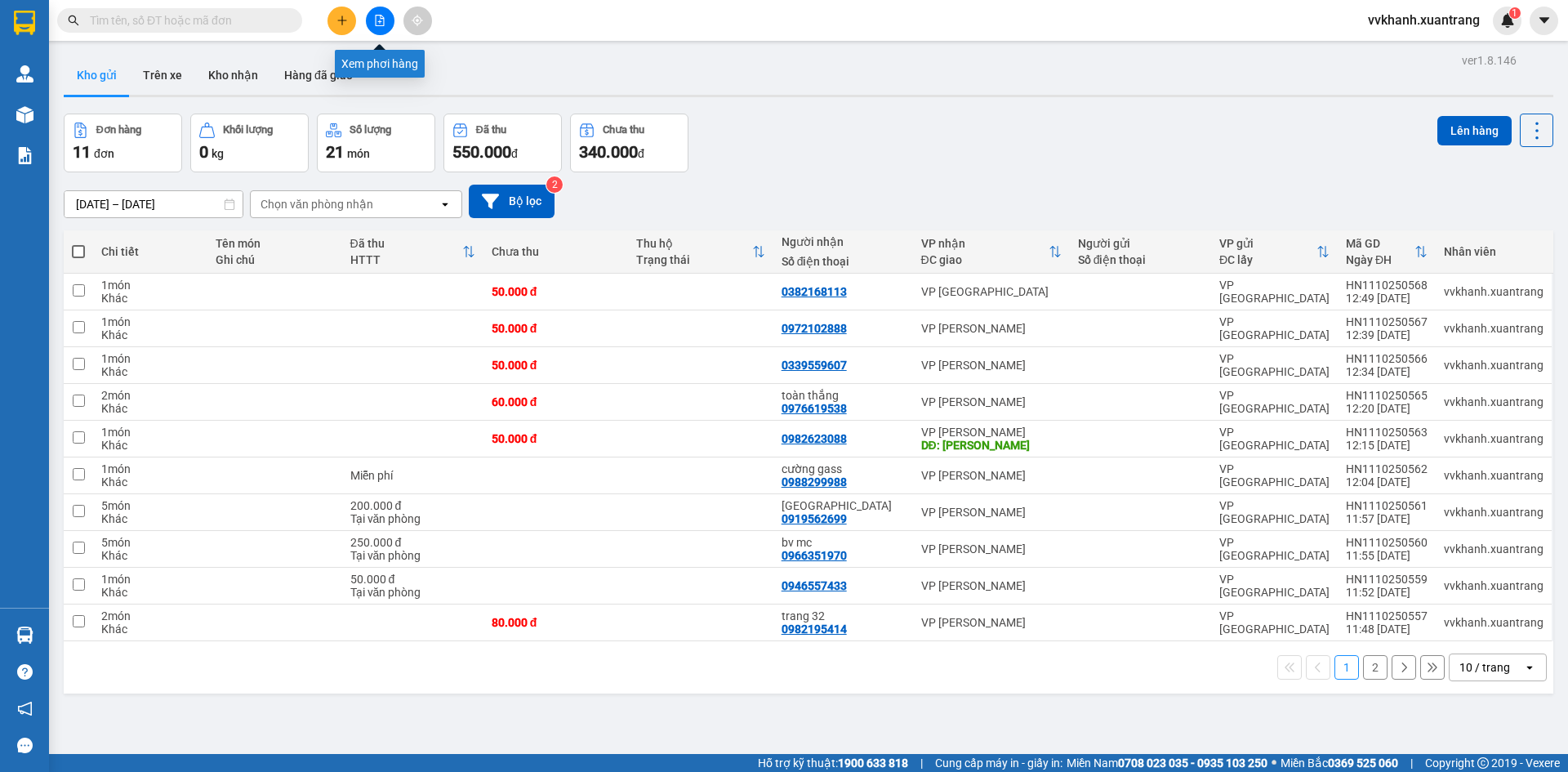
click at [381, 22] on icon "file-add" at bounding box center [380, 20] width 9 height 11
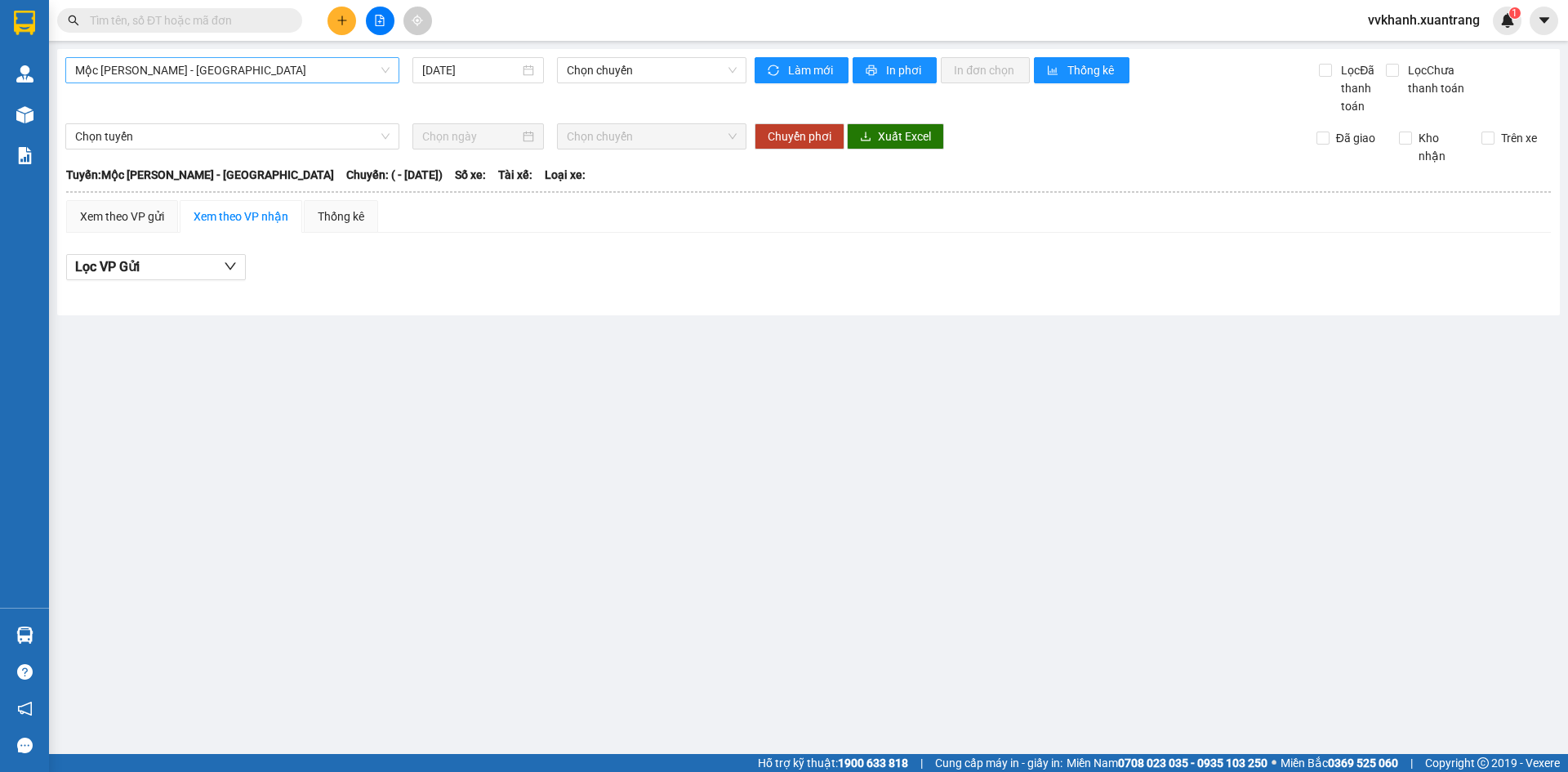
click at [346, 78] on span "Mộc [PERSON_NAME] - [GEOGRAPHIC_DATA]" at bounding box center [232, 70] width 315 height 25
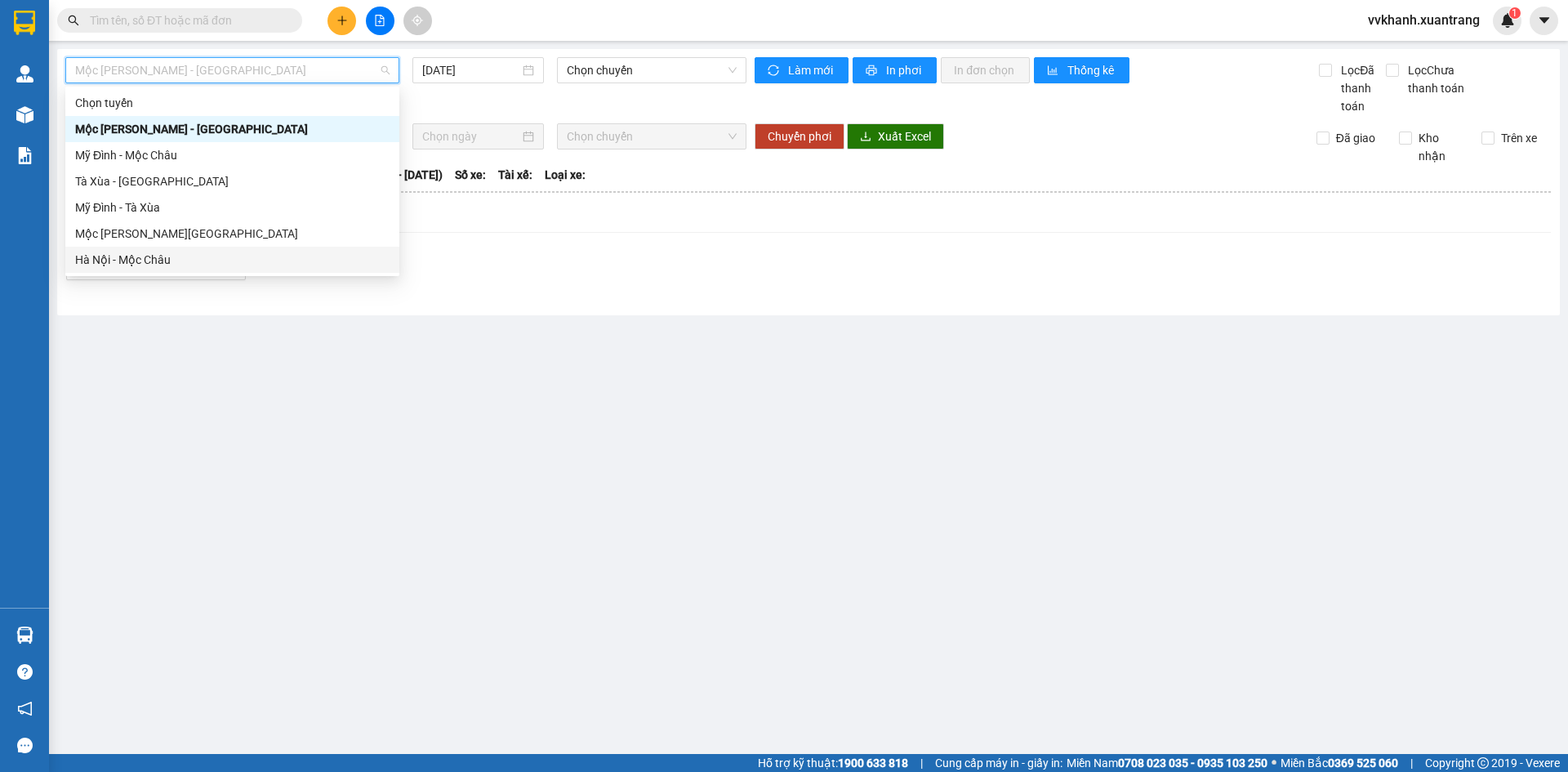
click at [220, 257] on div "Hà Nội - Mộc Châu" at bounding box center [232, 260] width 315 height 18
type input "[DATE]"
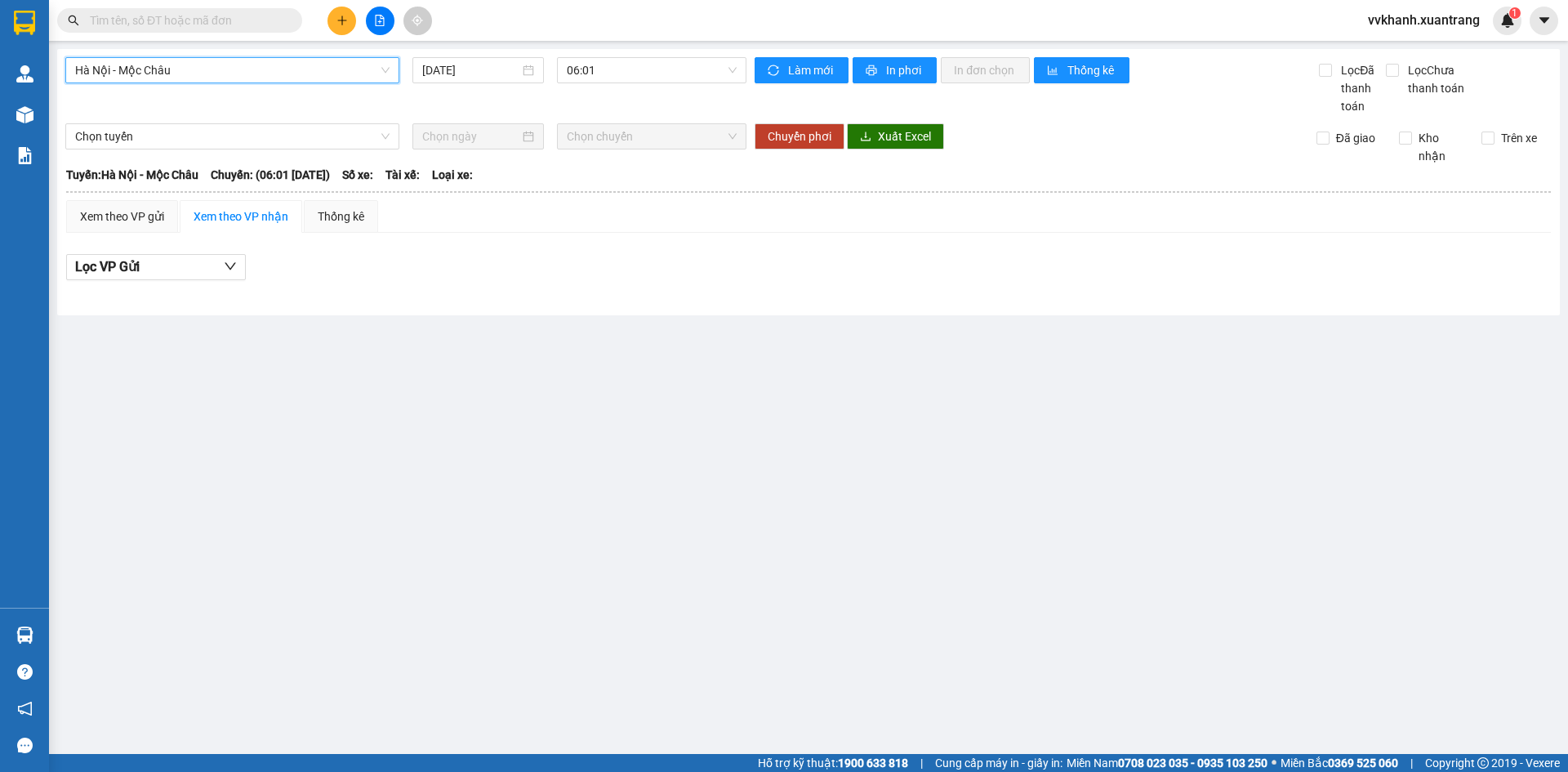
click at [155, 68] on span "Hà Nội - Mộc Châu" at bounding box center [232, 70] width 315 height 25
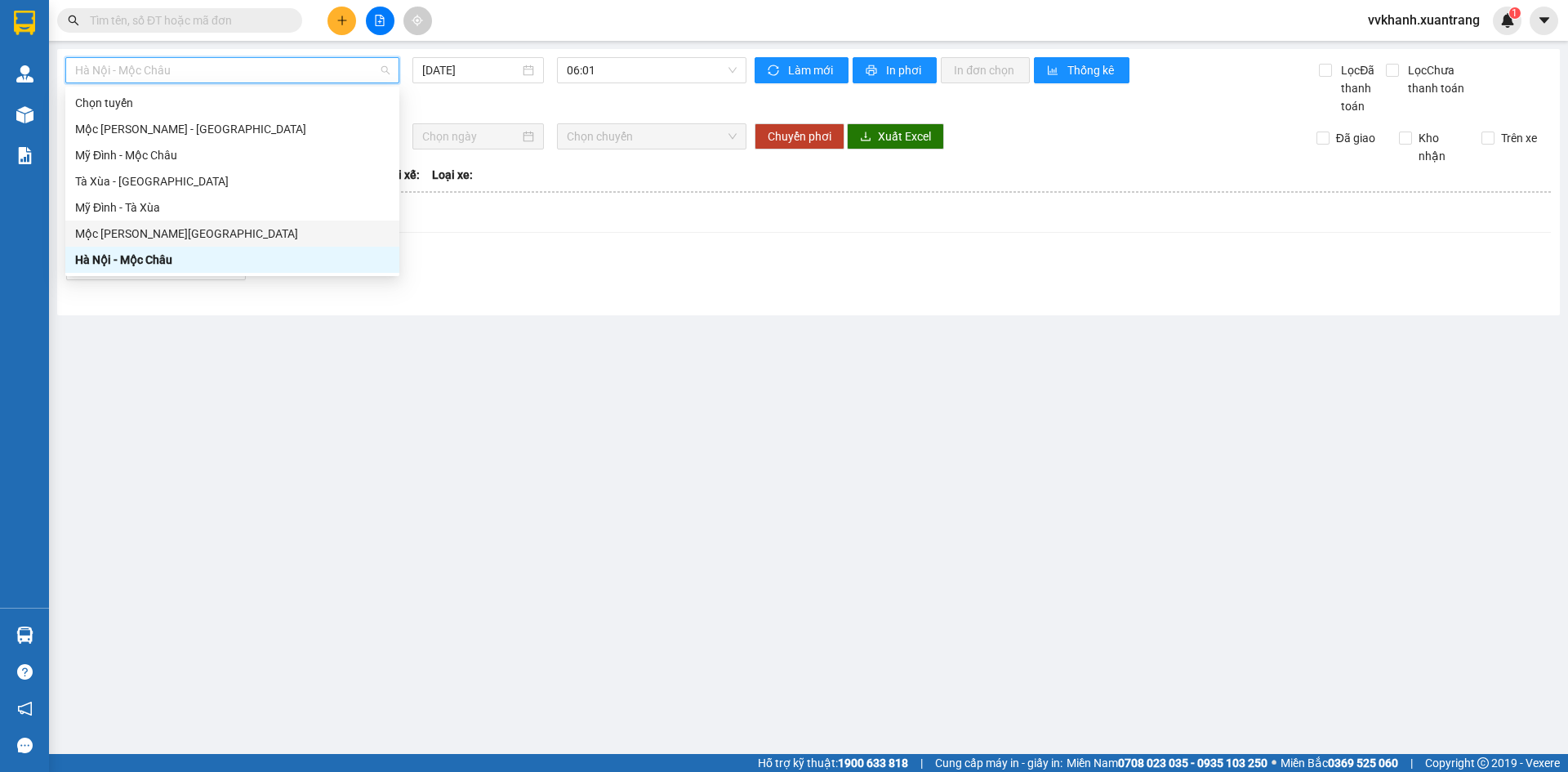
click at [196, 238] on div "Mộc [PERSON_NAME][GEOGRAPHIC_DATA]" at bounding box center [232, 234] width 315 height 18
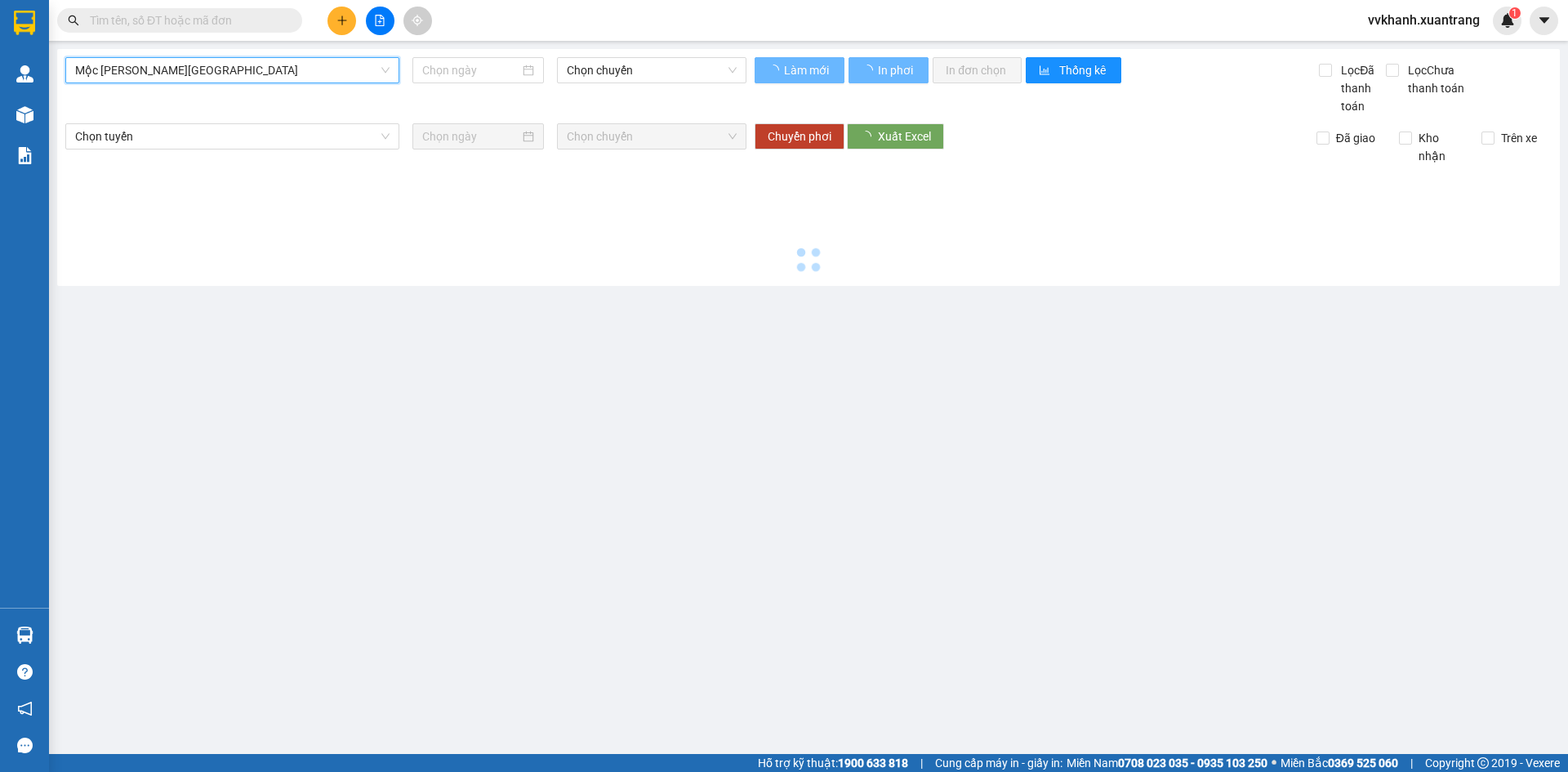
type input "[DATE]"
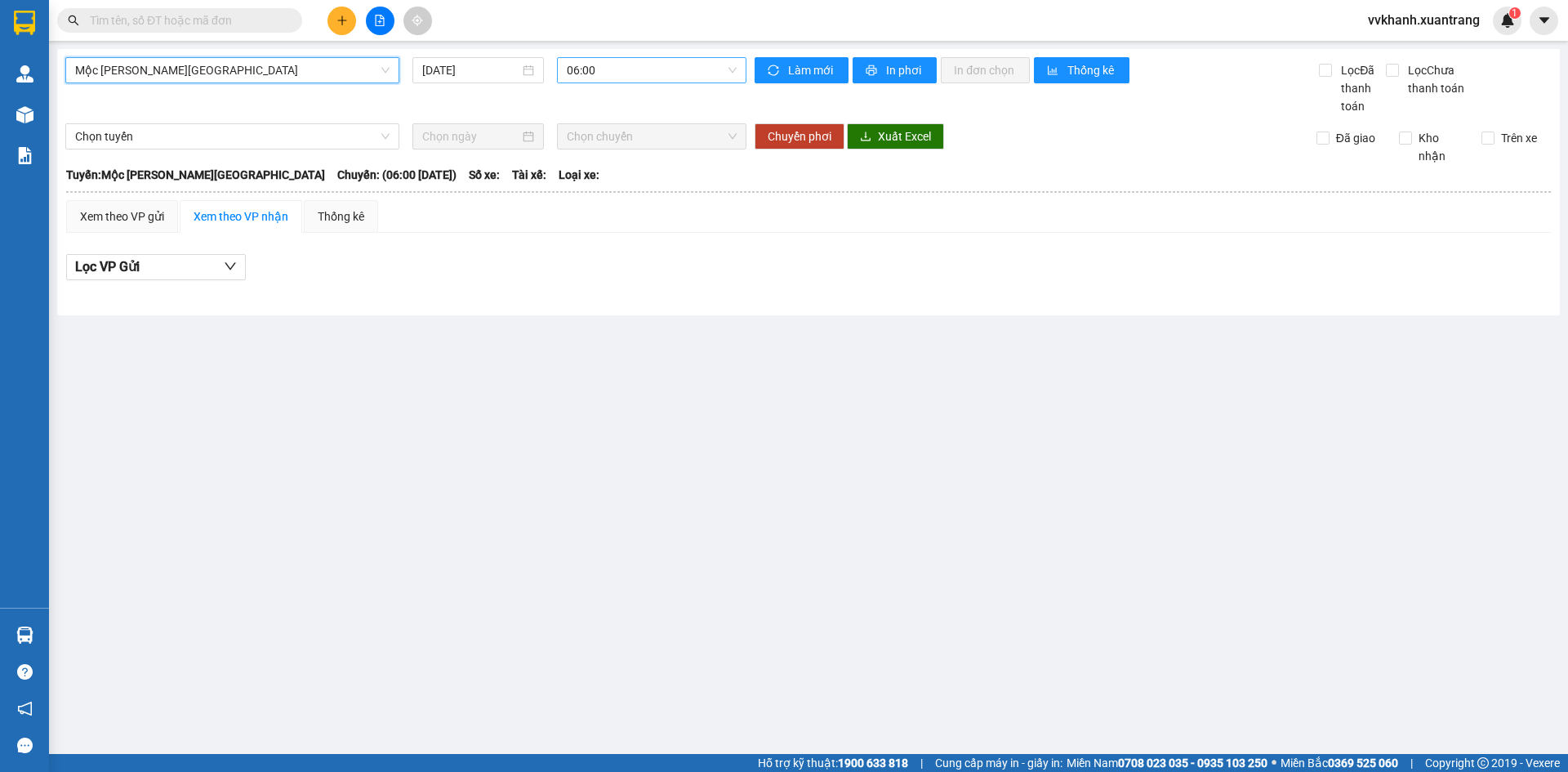
click at [622, 74] on span "06:00" at bounding box center [652, 70] width 170 height 25
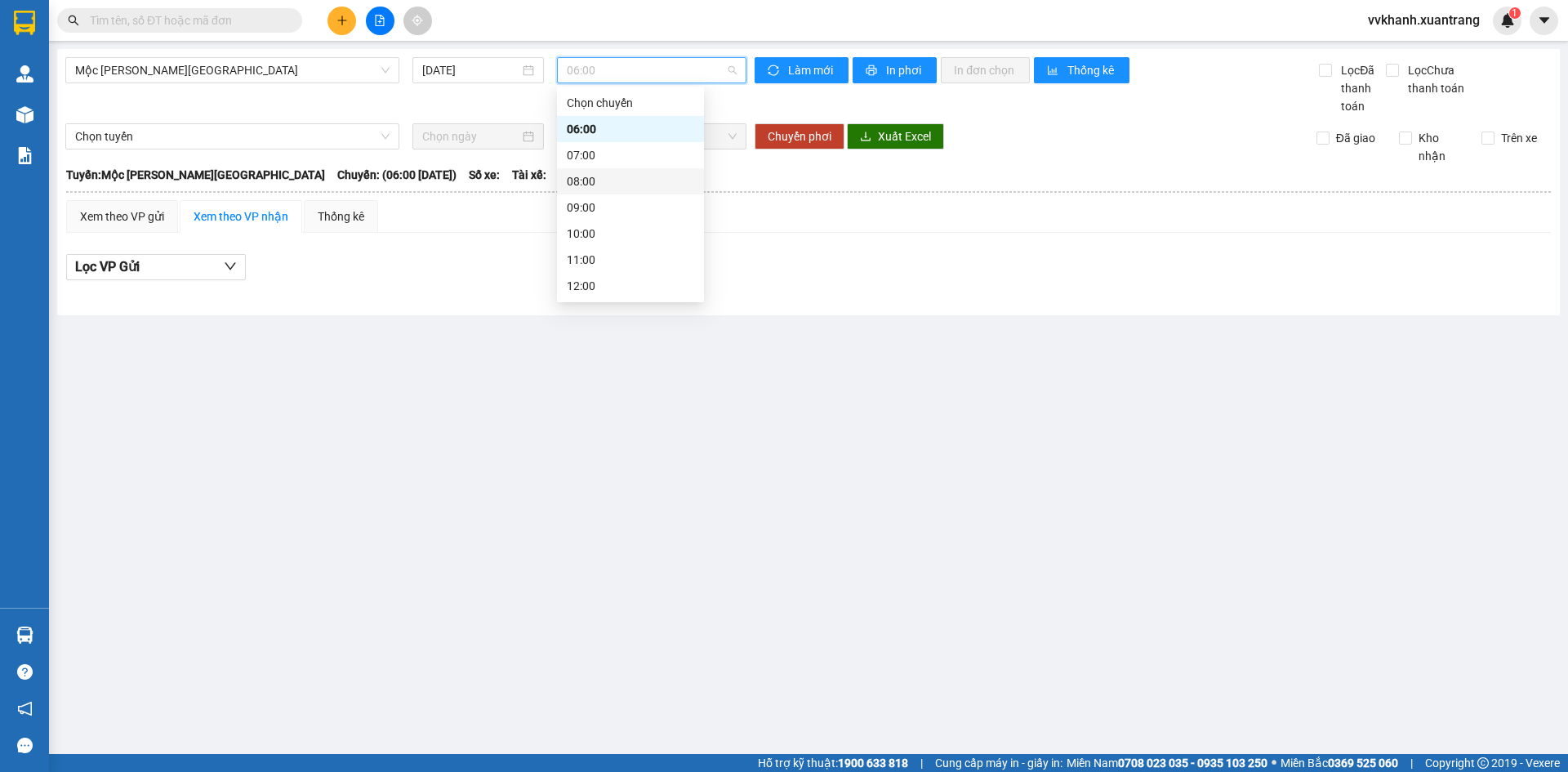
click at [598, 194] on div "08:00" at bounding box center [630, 181] width 147 height 26
click at [607, 76] on span "08:00" at bounding box center [652, 70] width 170 height 25
click at [614, 208] on div "09:00" at bounding box center [630, 208] width 127 height 18
